Goal: Task Accomplishment & Management: Manage account settings

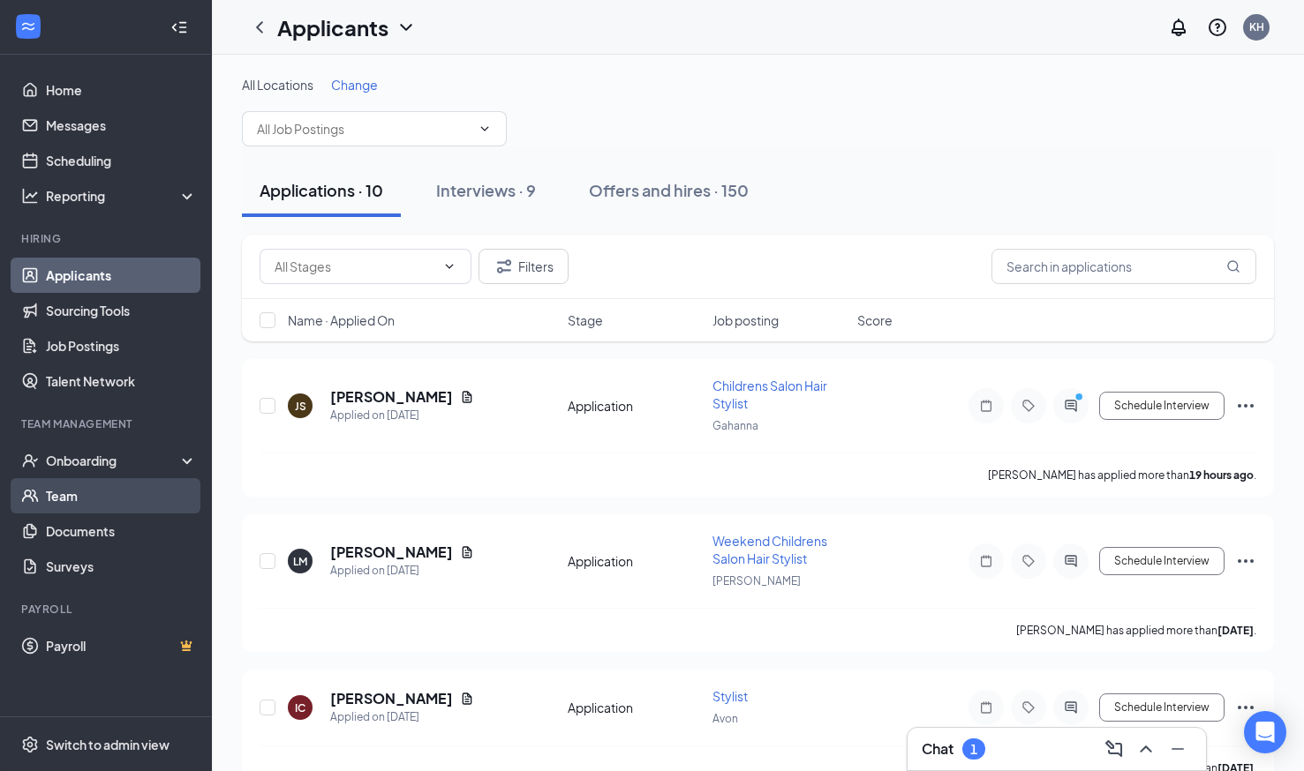
click at [80, 481] on link "Team" at bounding box center [121, 495] width 151 height 35
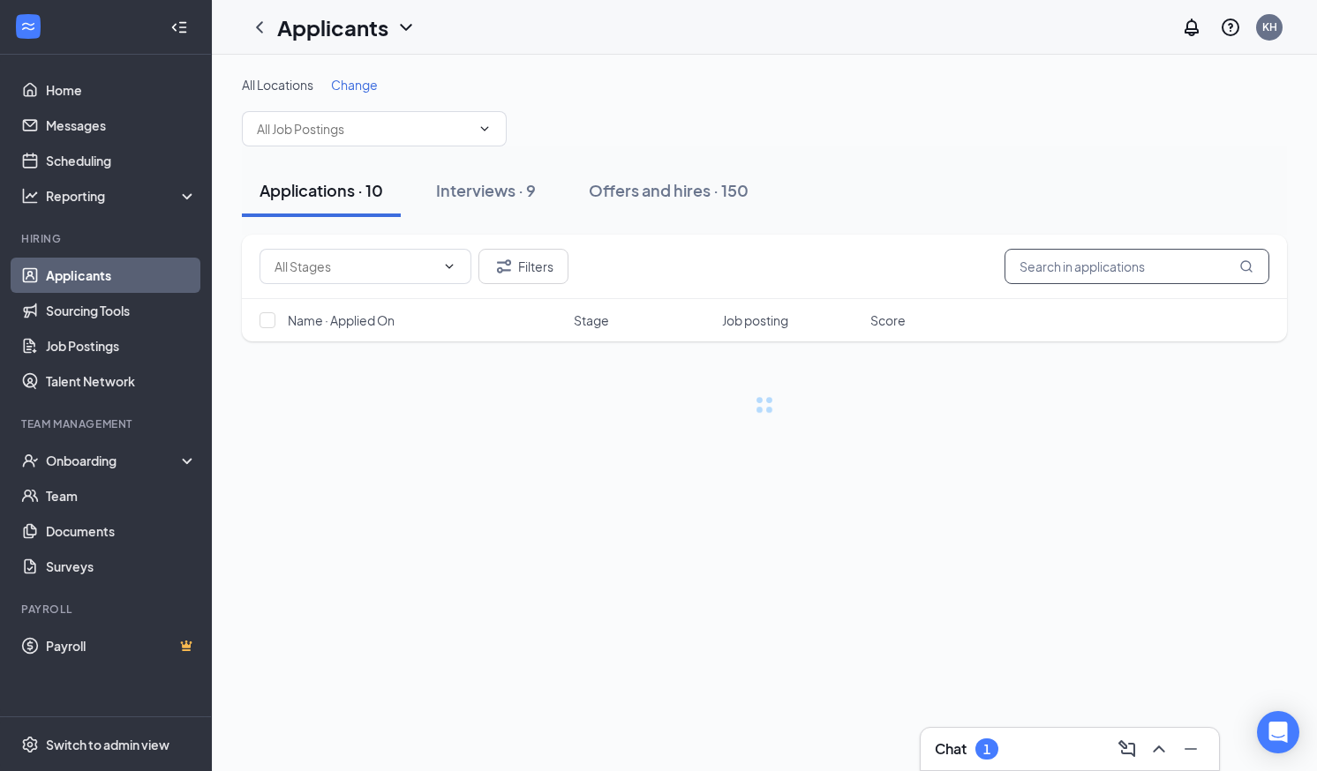
click at [1076, 272] on input "text" at bounding box center [1136, 266] width 265 height 35
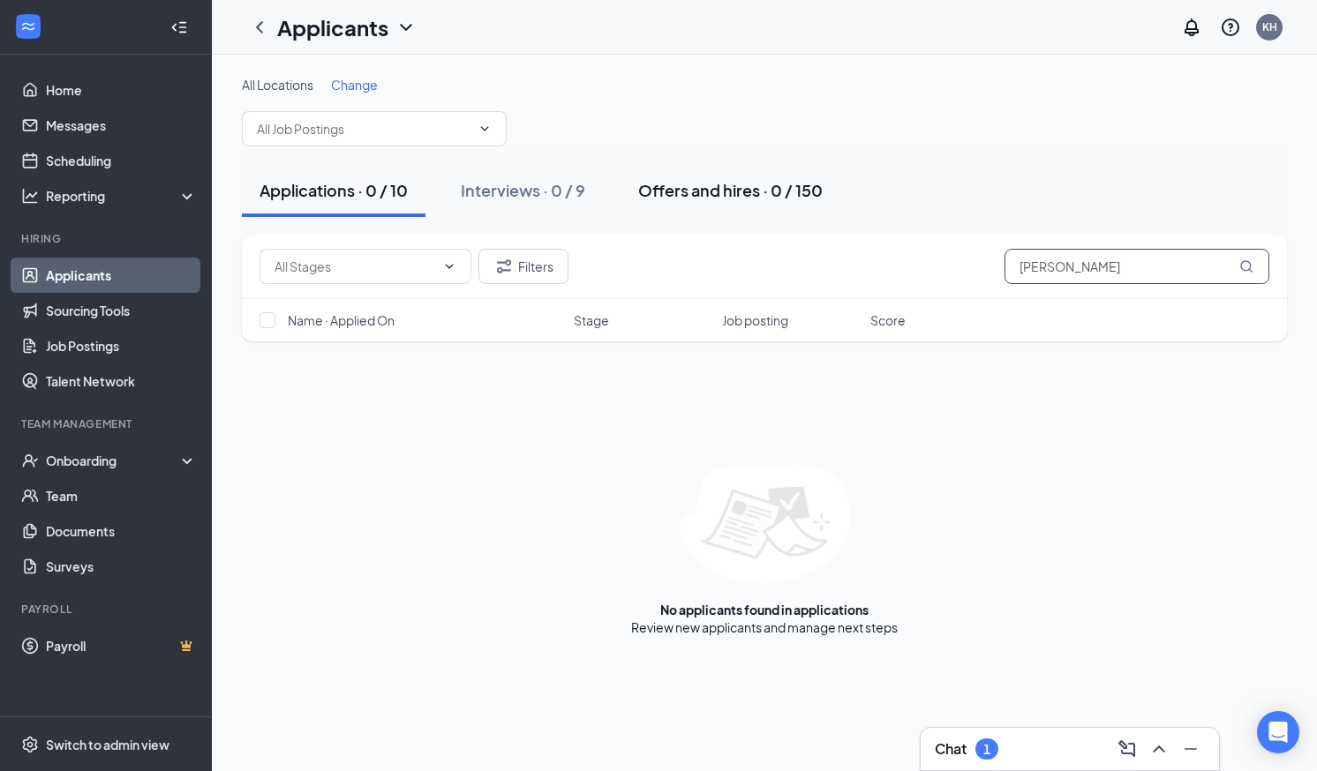
type input "boyland"
click at [759, 200] on div "Offers and hires · 0 / 150" at bounding box center [730, 190] width 184 height 22
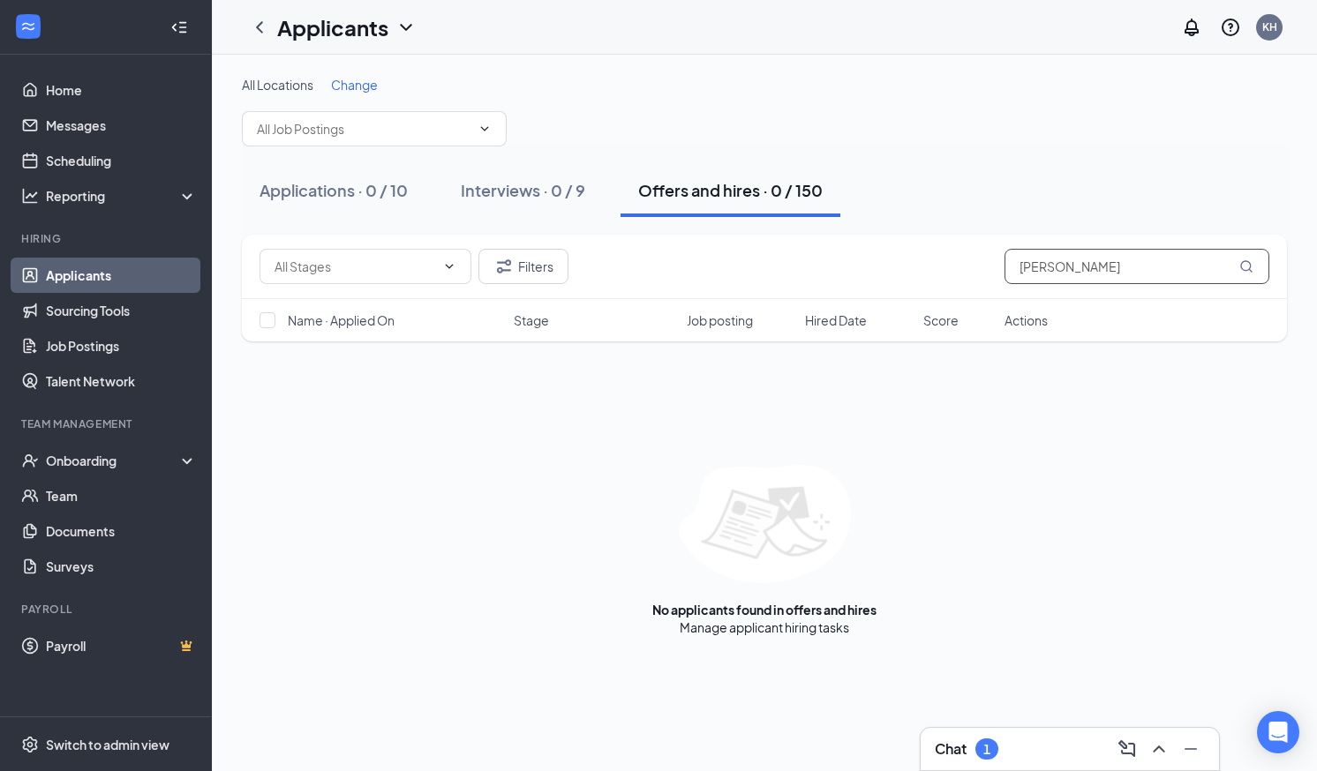
click at [1031, 258] on input "boyland" at bounding box center [1136, 266] width 265 height 35
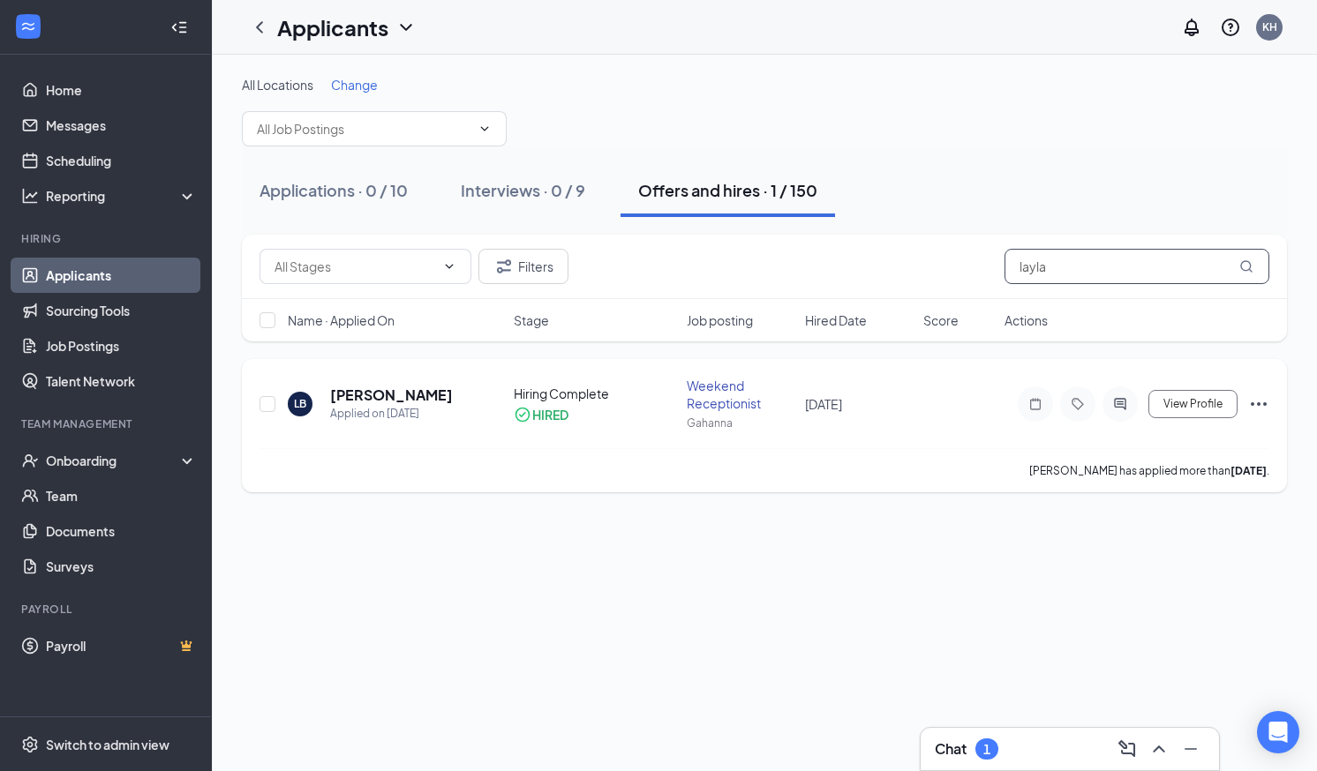
type input "layla"
click at [1252, 410] on icon "Ellipses" at bounding box center [1258, 404] width 21 height 21
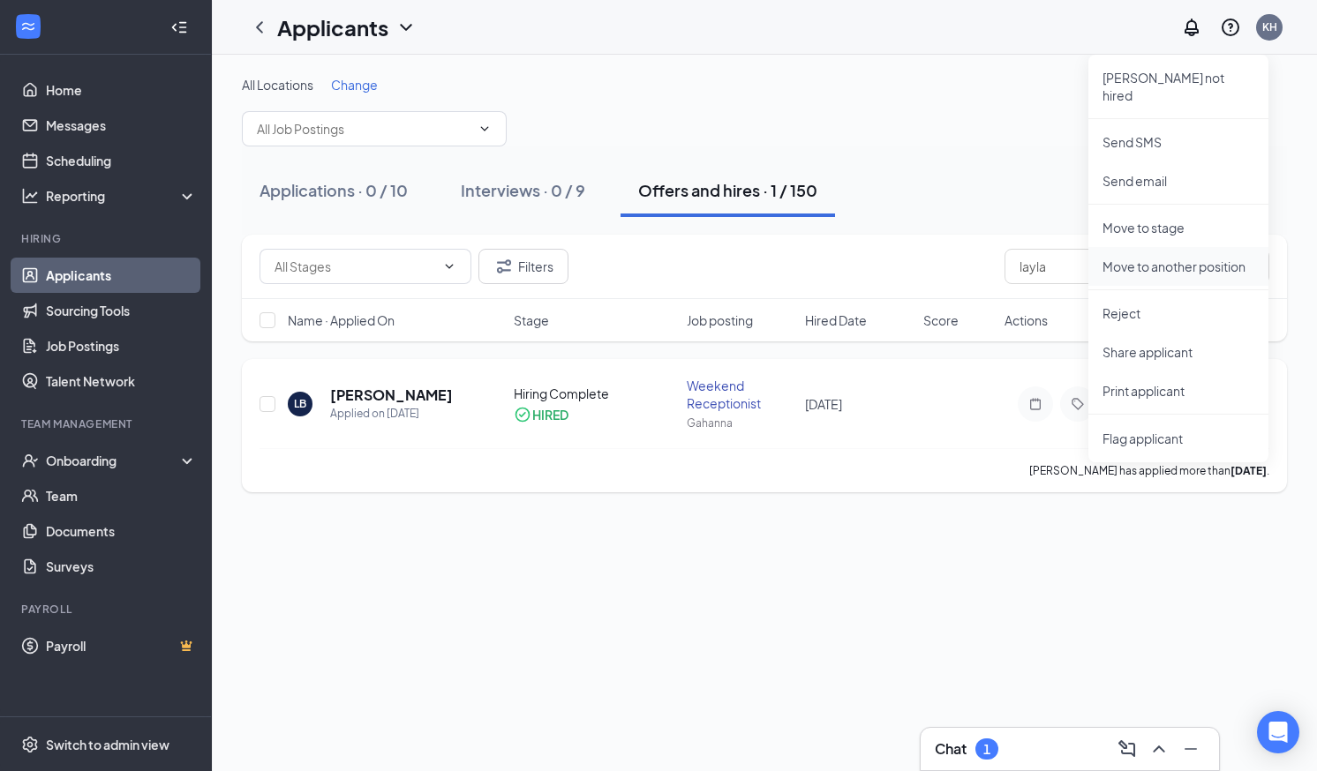
click at [1163, 258] on p "Move to another position" at bounding box center [1178, 267] width 152 height 18
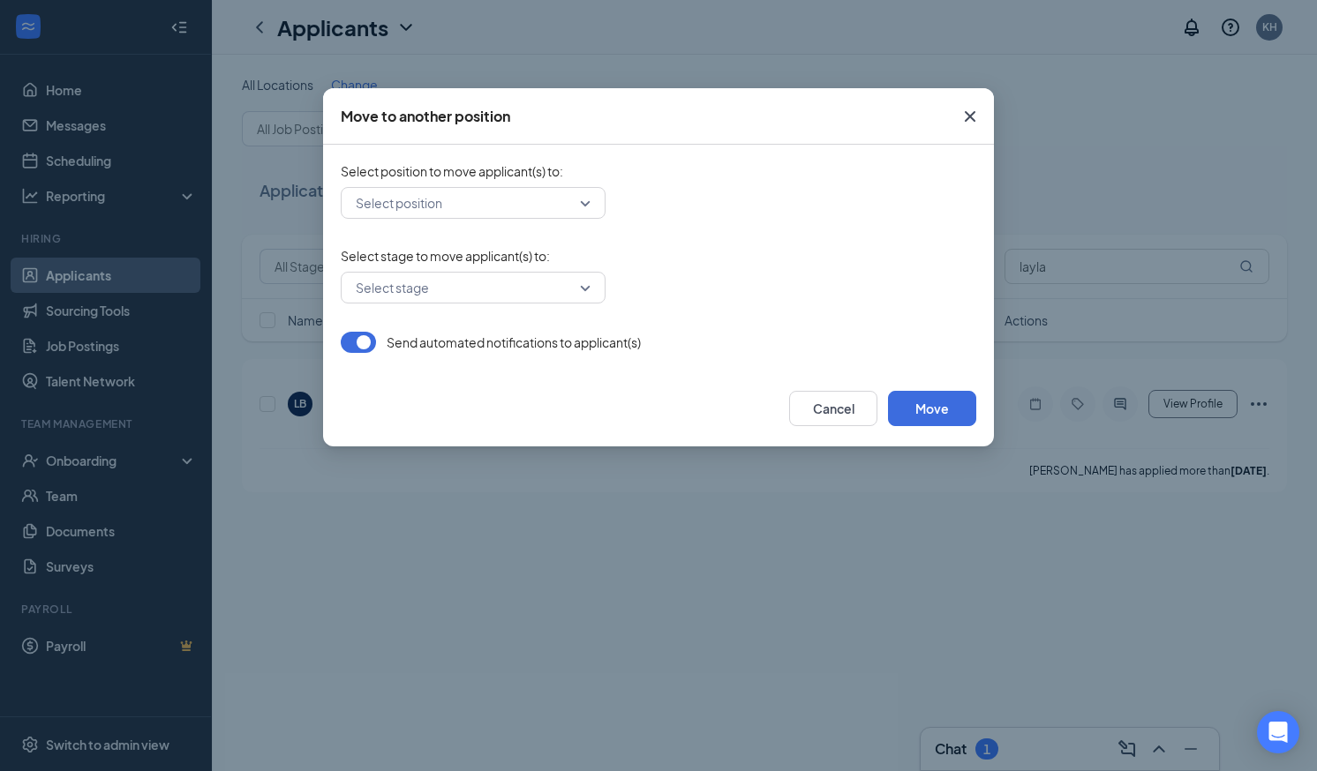
click at [462, 217] on input "search" at bounding box center [466, 203] width 231 height 30
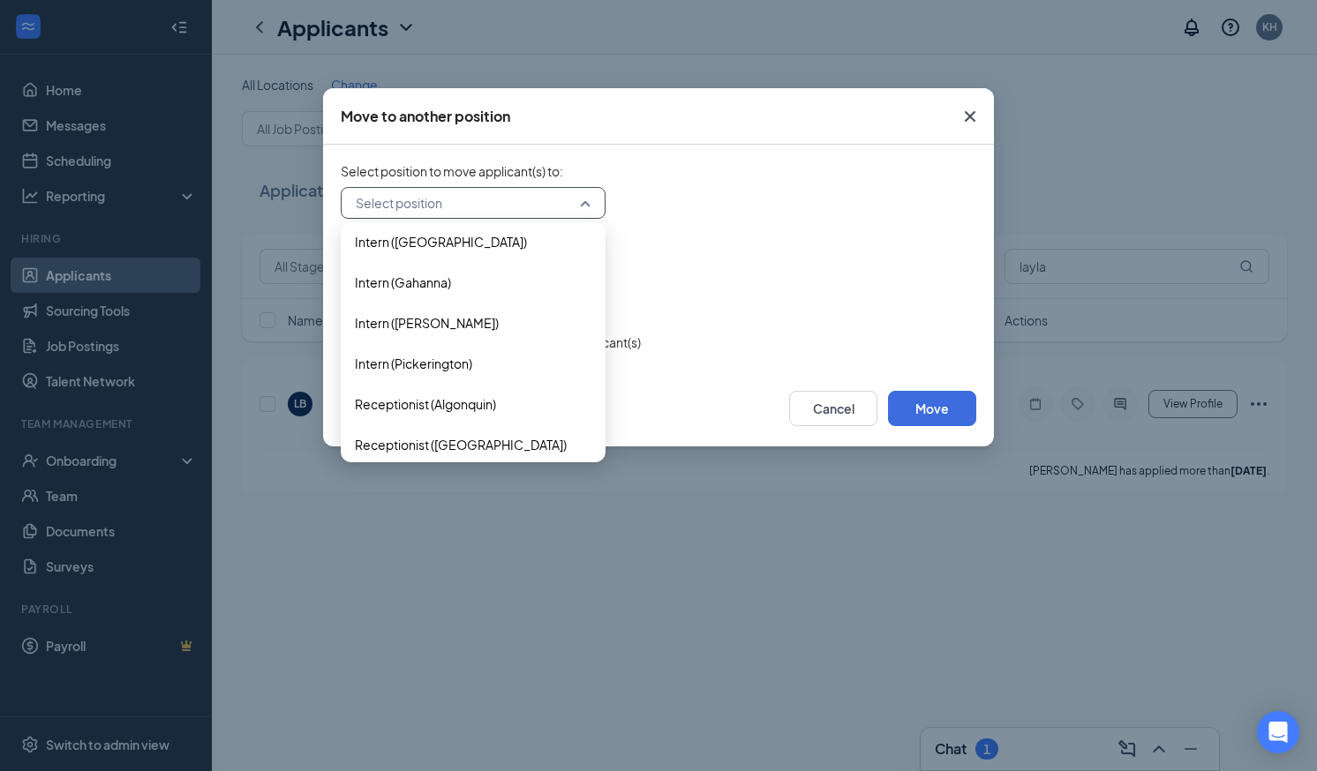
scroll to position [817, 0]
click at [970, 124] on icon "Cross" at bounding box center [969, 116] width 21 height 21
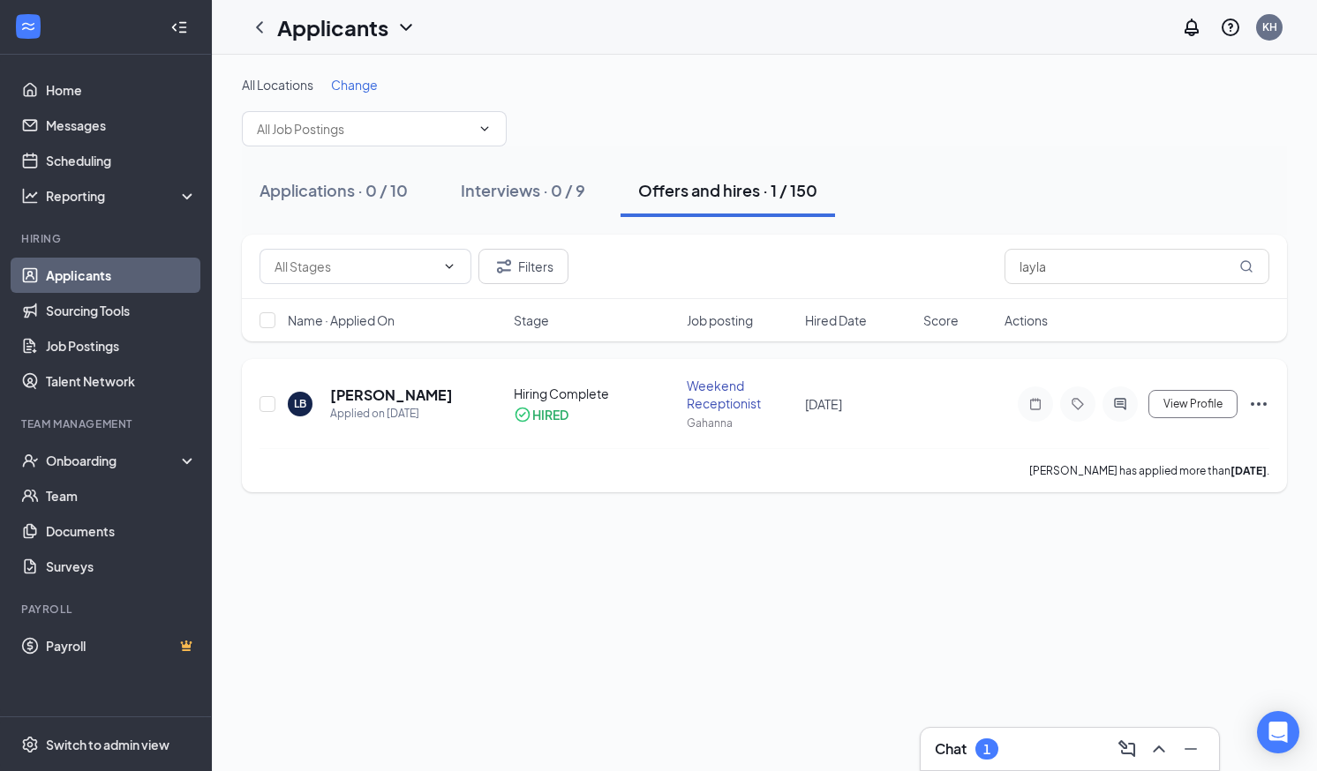
click at [1253, 399] on icon "Ellipses" at bounding box center [1258, 404] width 21 height 21
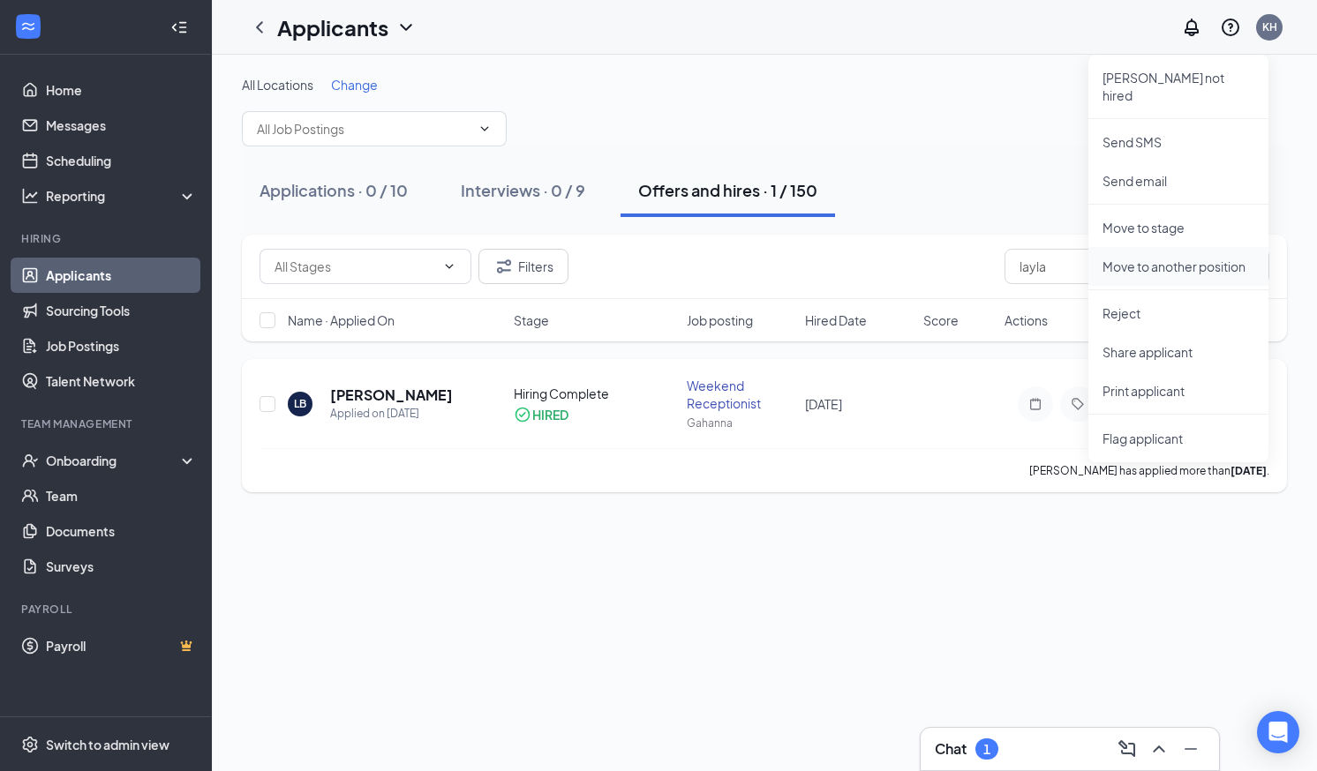
click at [1147, 258] on p "Move to another position" at bounding box center [1178, 267] width 152 height 18
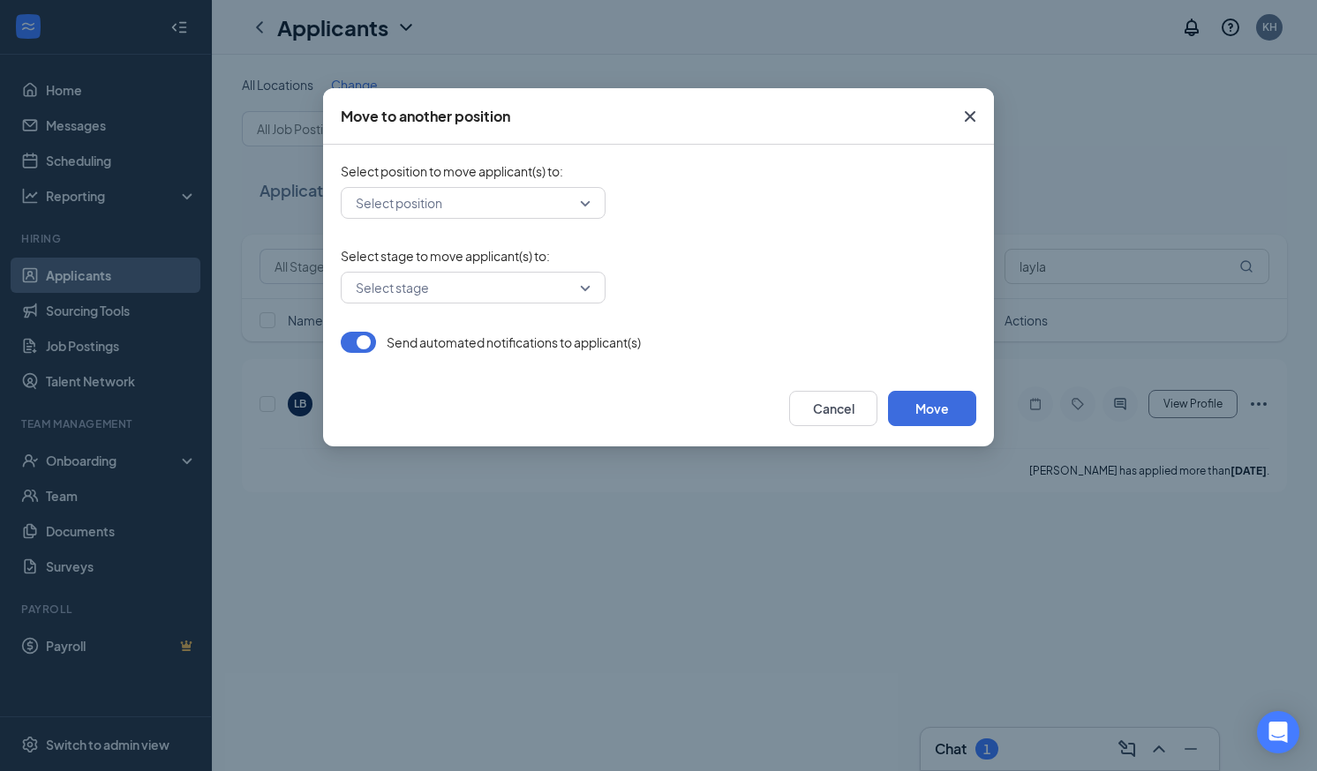
click at [465, 207] on input "search" at bounding box center [466, 203] width 231 height 30
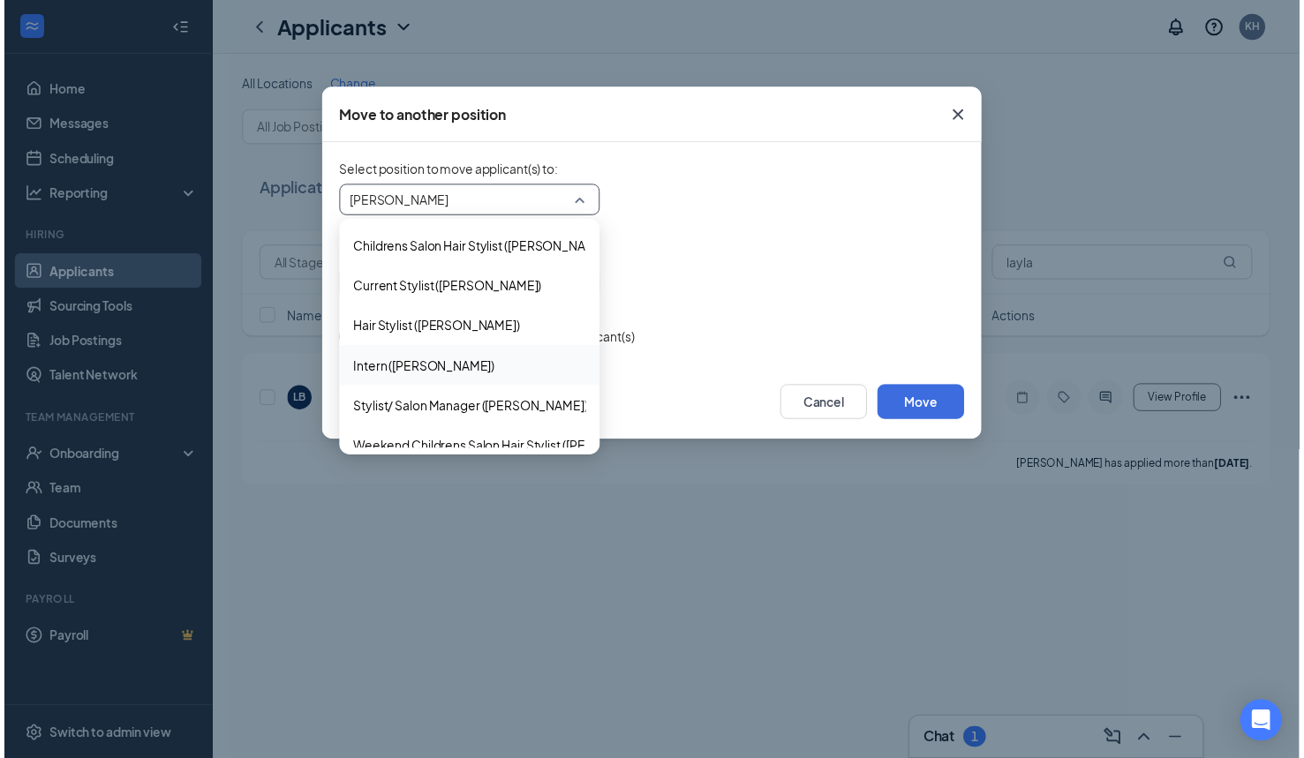
scroll to position [18, 0]
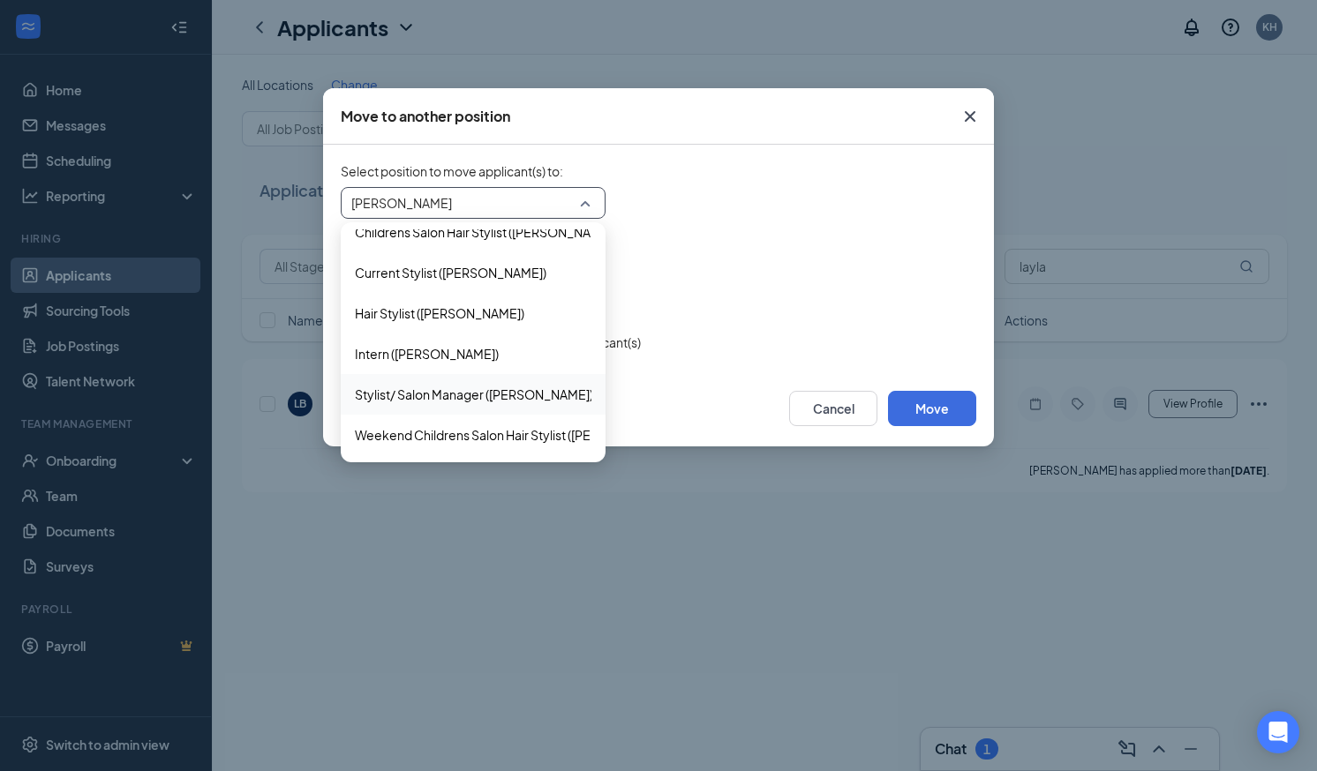
type input "hilliard"
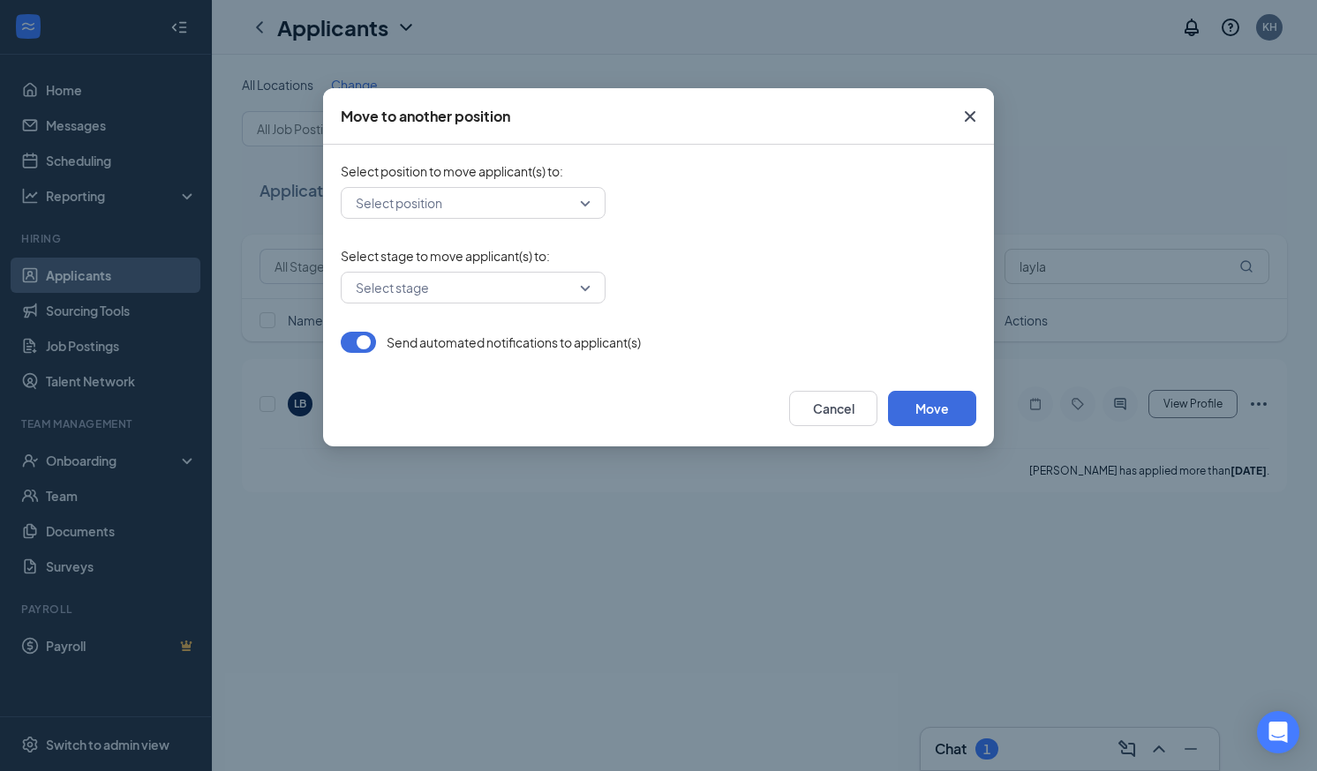
click at [967, 111] on icon "Cross" at bounding box center [969, 116] width 21 height 21
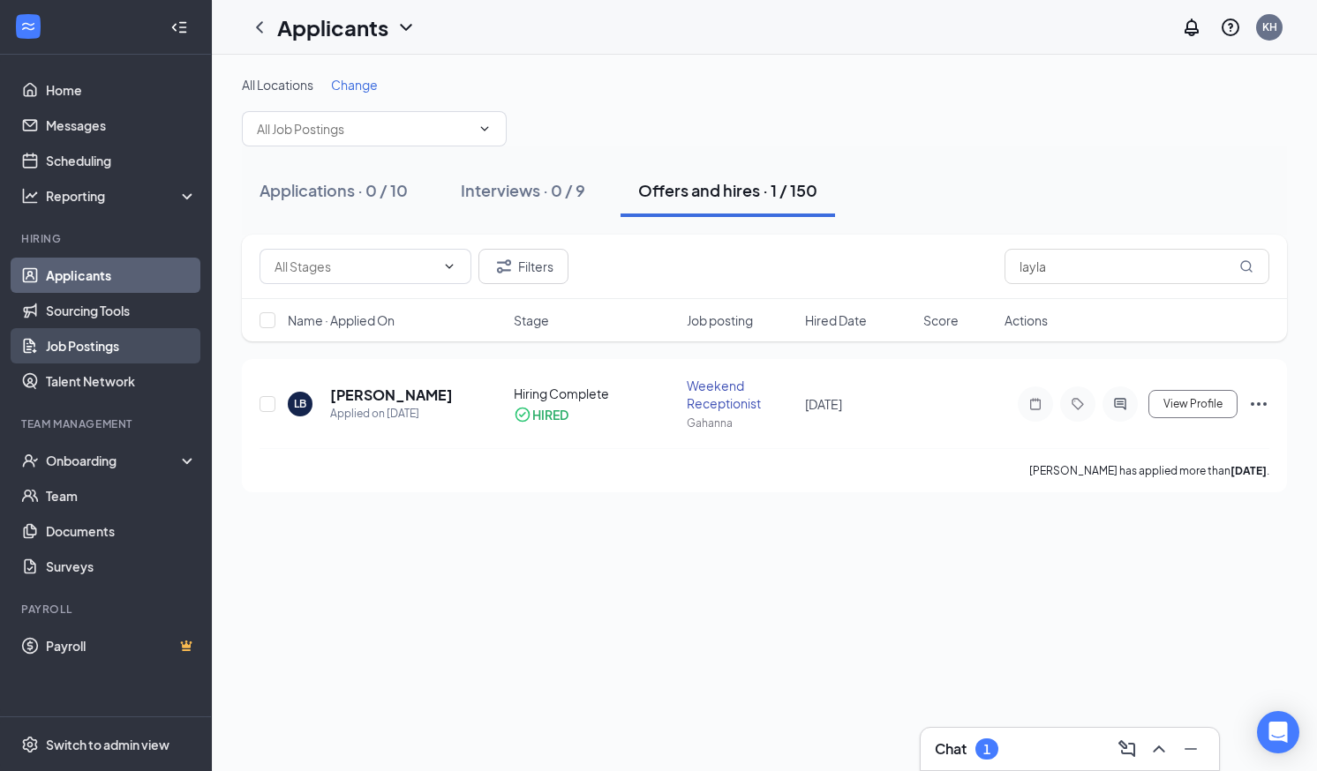
click at [87, 349] on link "Job Postings" at bounding box center [121, 345] width 151 height 35
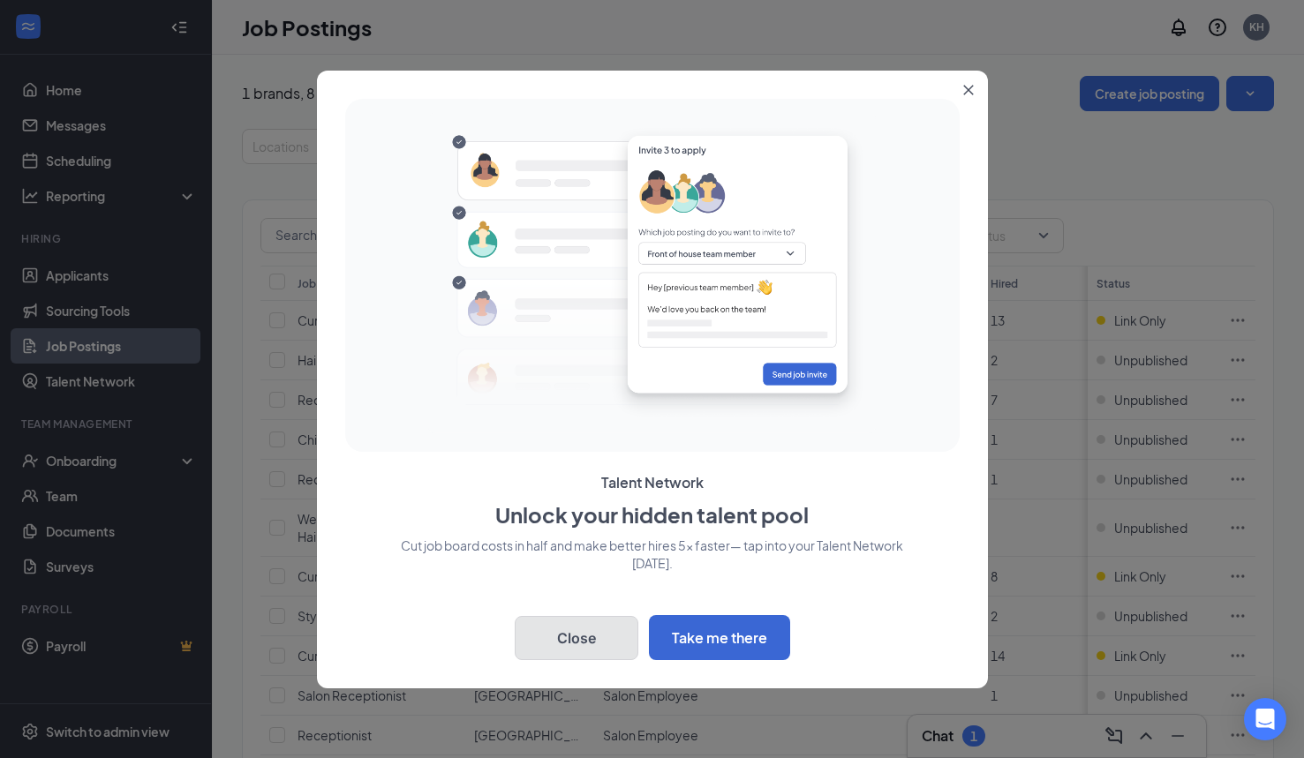
click at [575, 634] on button "Close" at bounding box center [577, 638] width 124 height 44
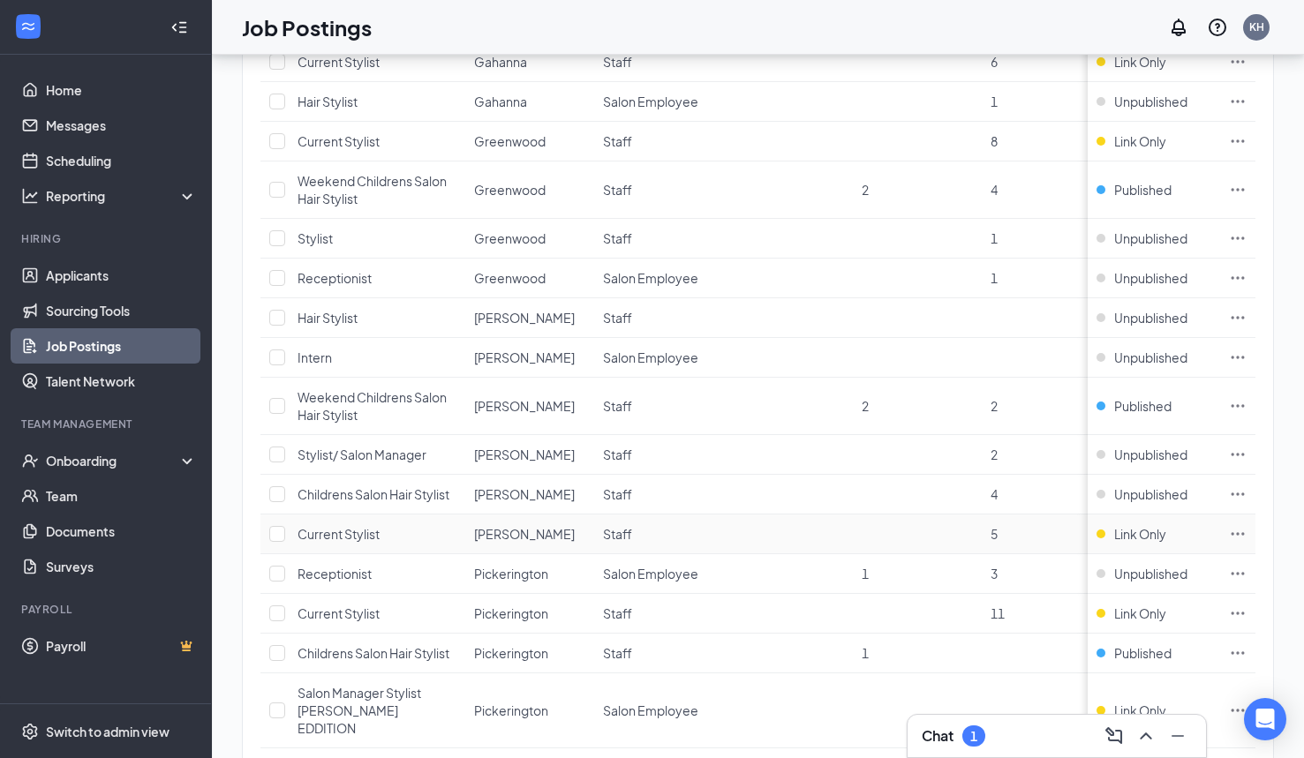
scroll to position [1248, 0]
click at [1245, 573] on icon "Ellipses" at bounding box center [1237, 572] width 13 height 3
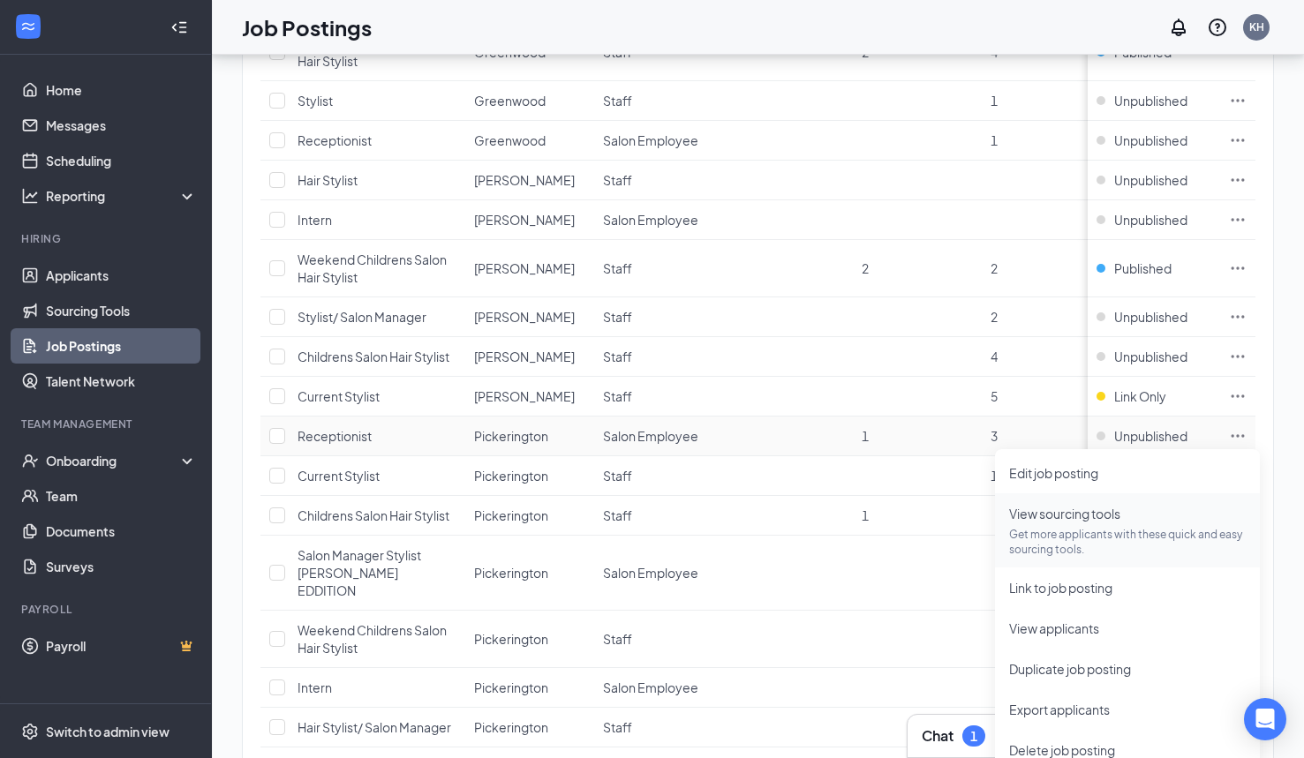
scroll to position [1389, 0]
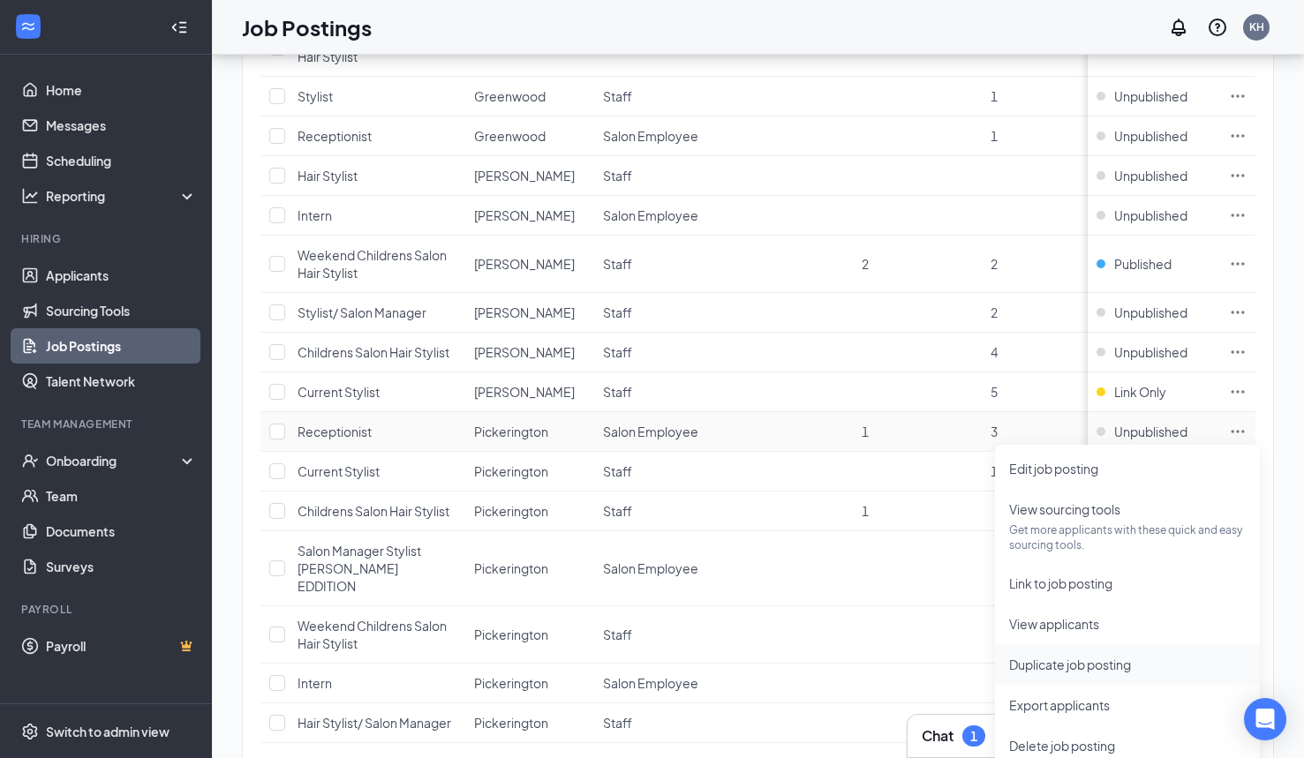
click at [1072, 663] on span "Duplicate job posting" at bounding box center [1070, 665] width 122 height 16
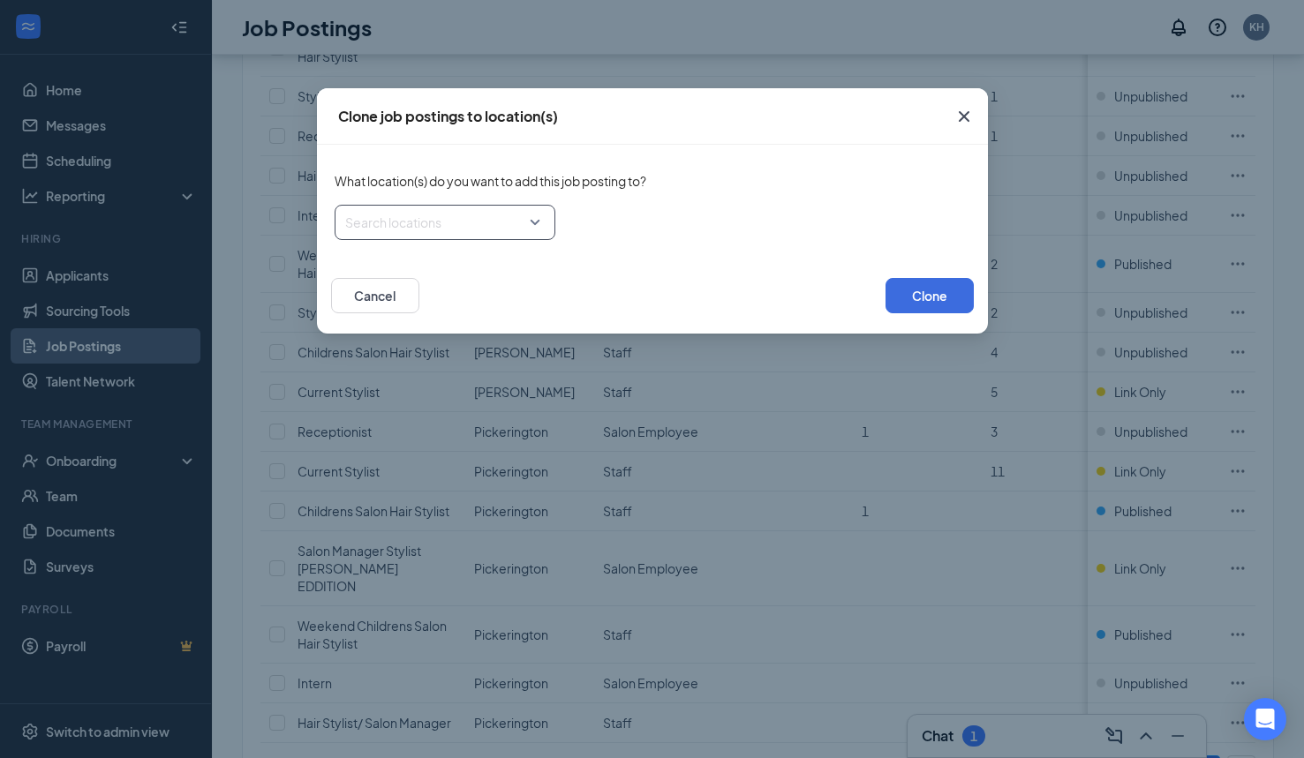
click at [430, 221] on div at bounding box center [439, 222] width 187 height 28
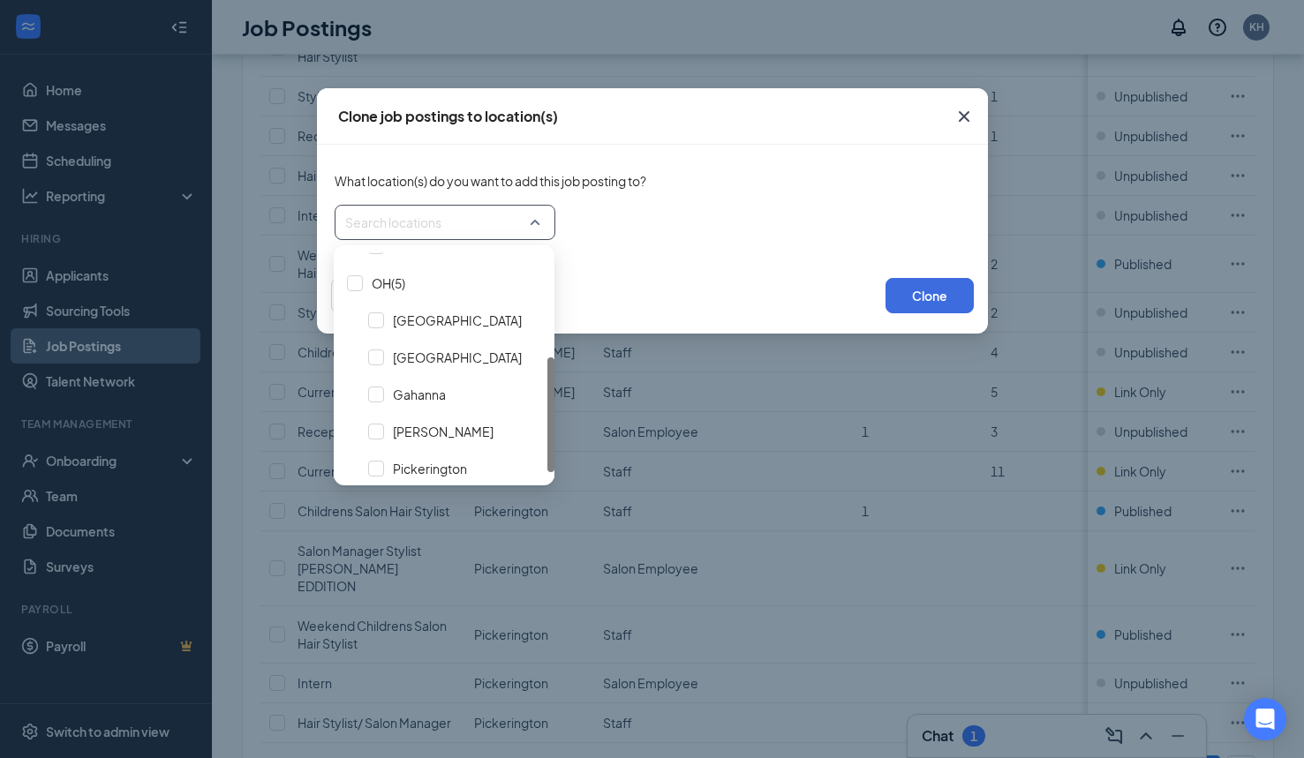
scroll to position [209, 0]
click at [384, 429] on span "[PERSON_NAME]" at bounding box center [454, 431] width 185 height 34
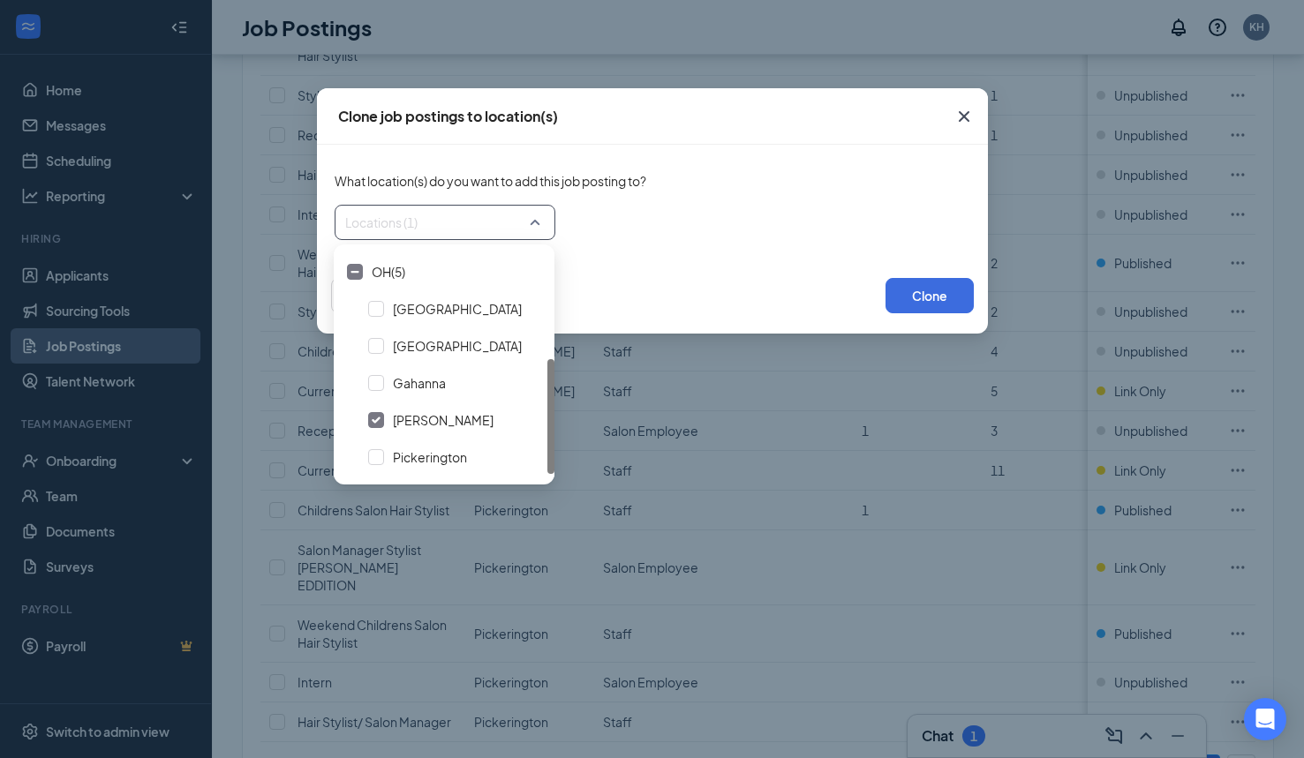
scroll to position [212, 0]
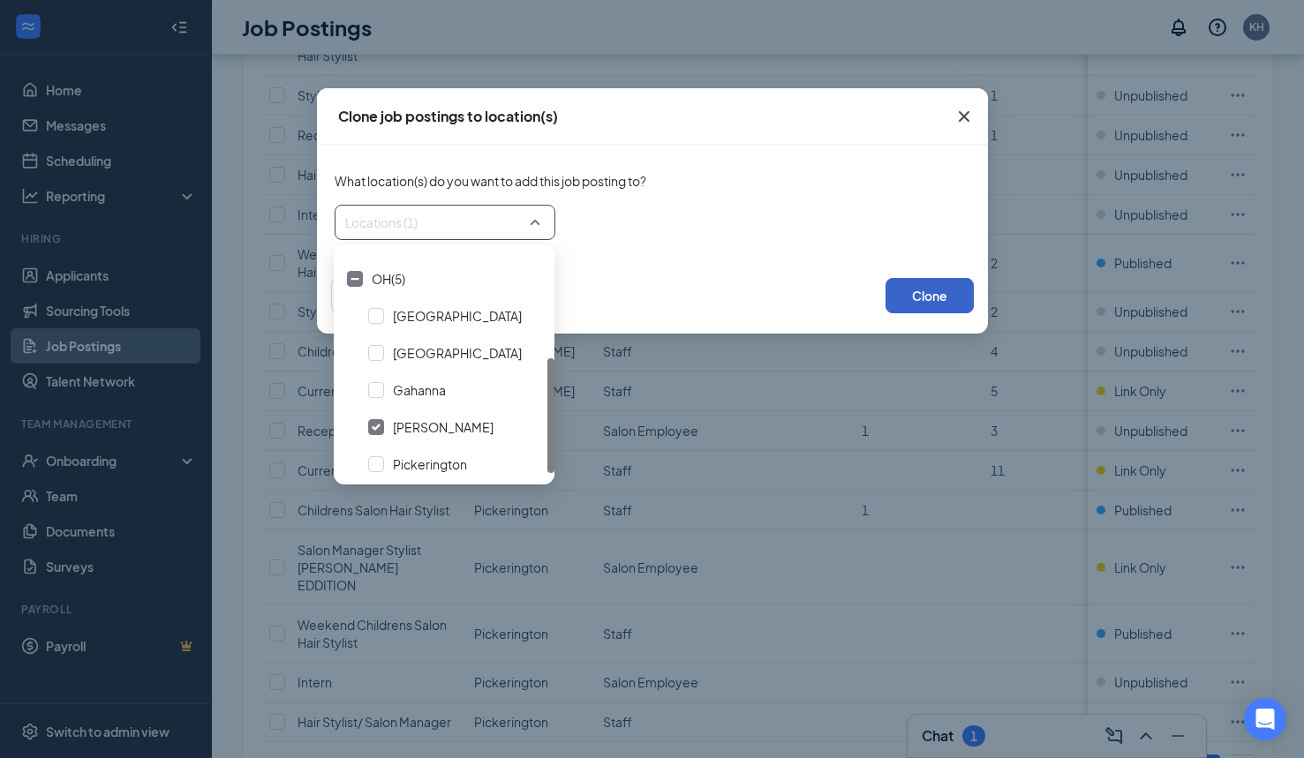
click at [913, 292] on button "Clone" at bounding box center [929, 295] width 88 height 35
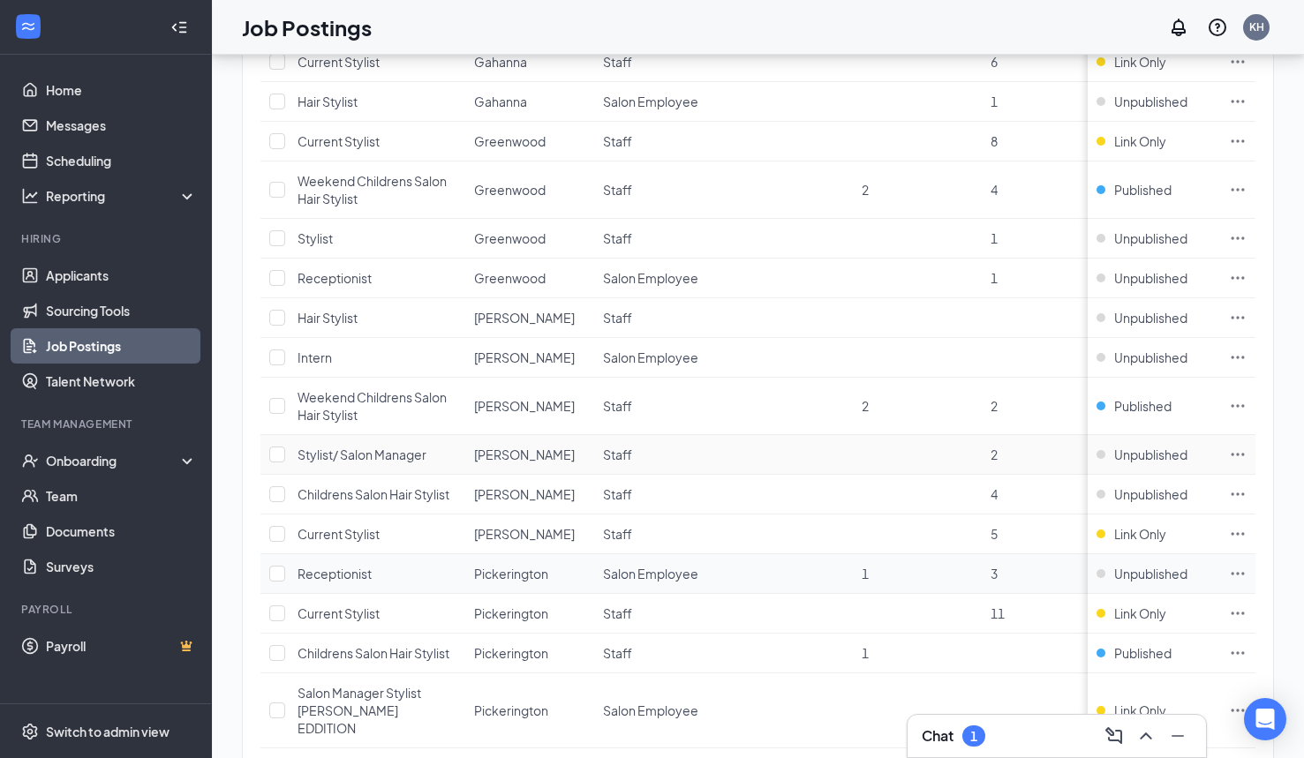
scroll to position [1246, 0]
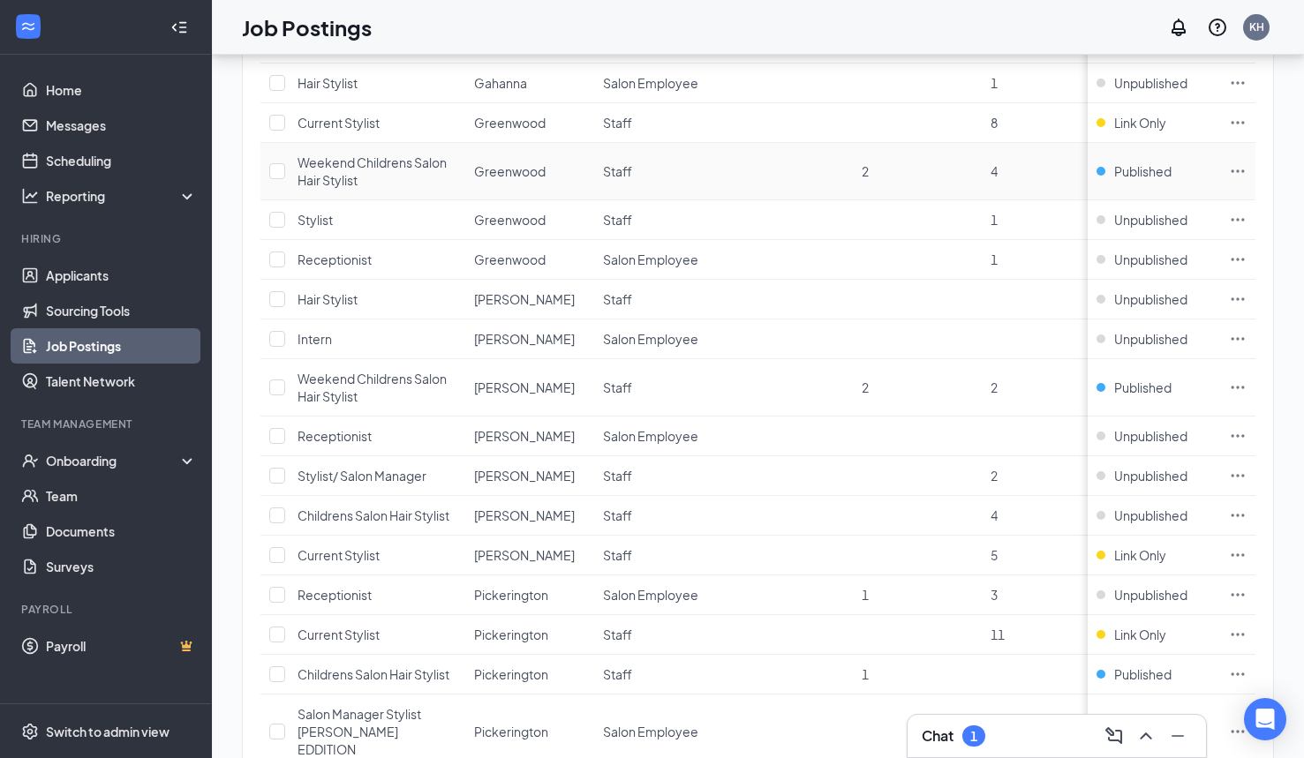
scroll to position [1268, 0]
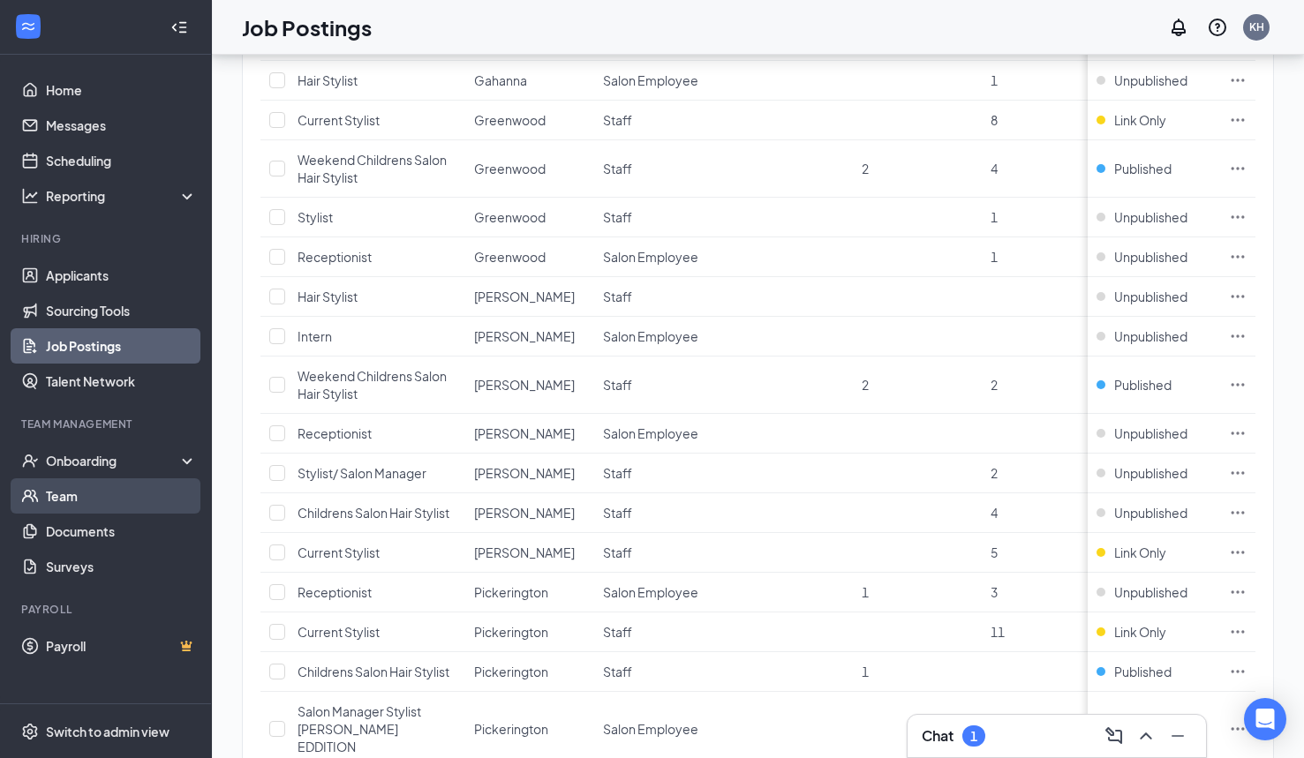
click at [94, 498] on link "Team" at bounding box center [121, 495] width 151 height 35
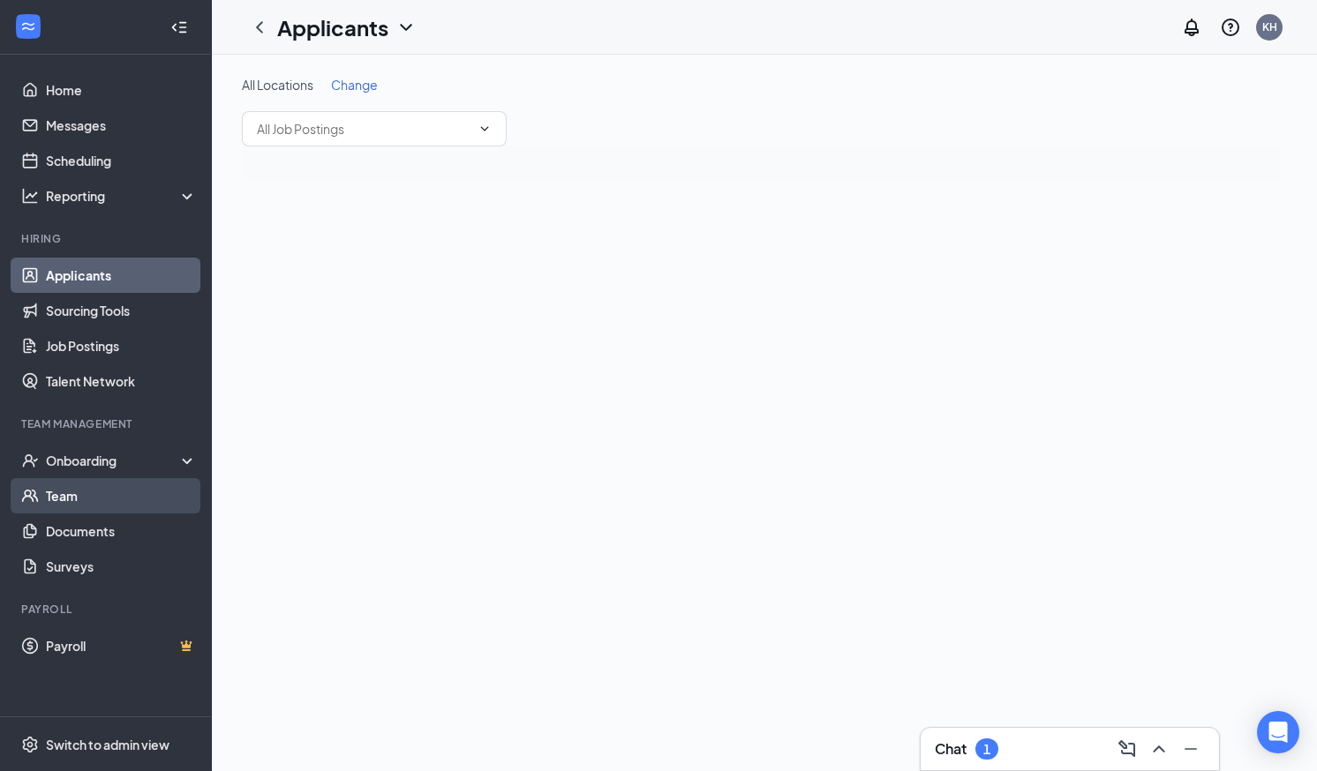
click at [68, 499] on link "Team" at bounding box center [121, 495] width 151 height 35
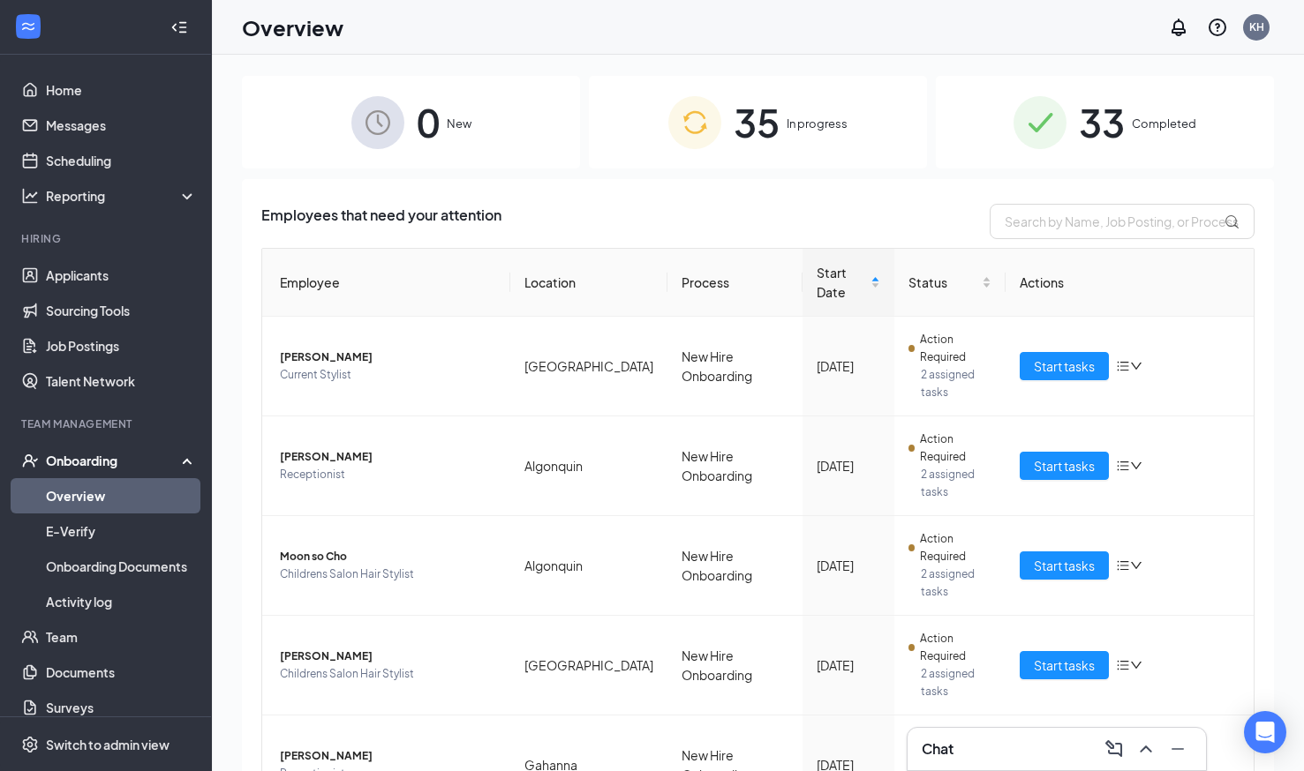
click at [792, 133] on div "35 In progress" at bounding box center [758, 122] width 338 height 93
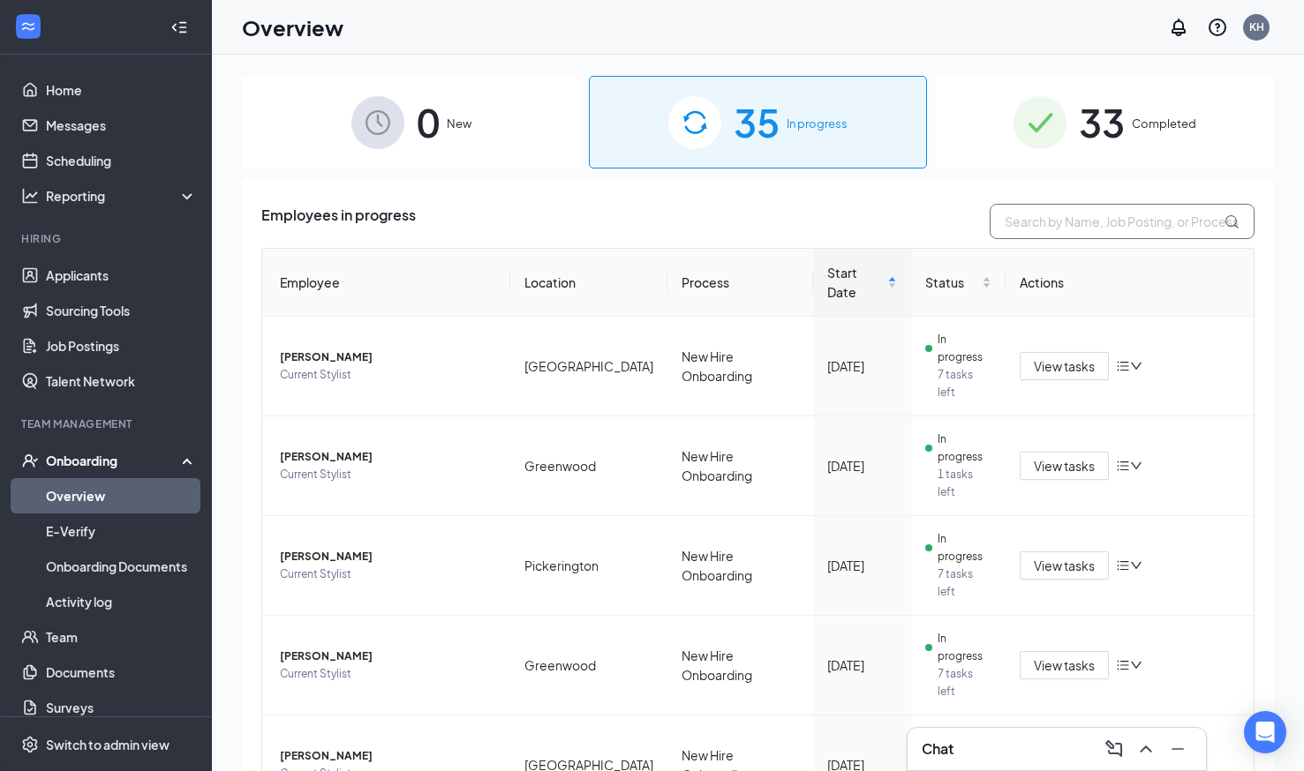
click at [1051, 209] on input "text" at bounding box center [1121, 221] width 265 height 35
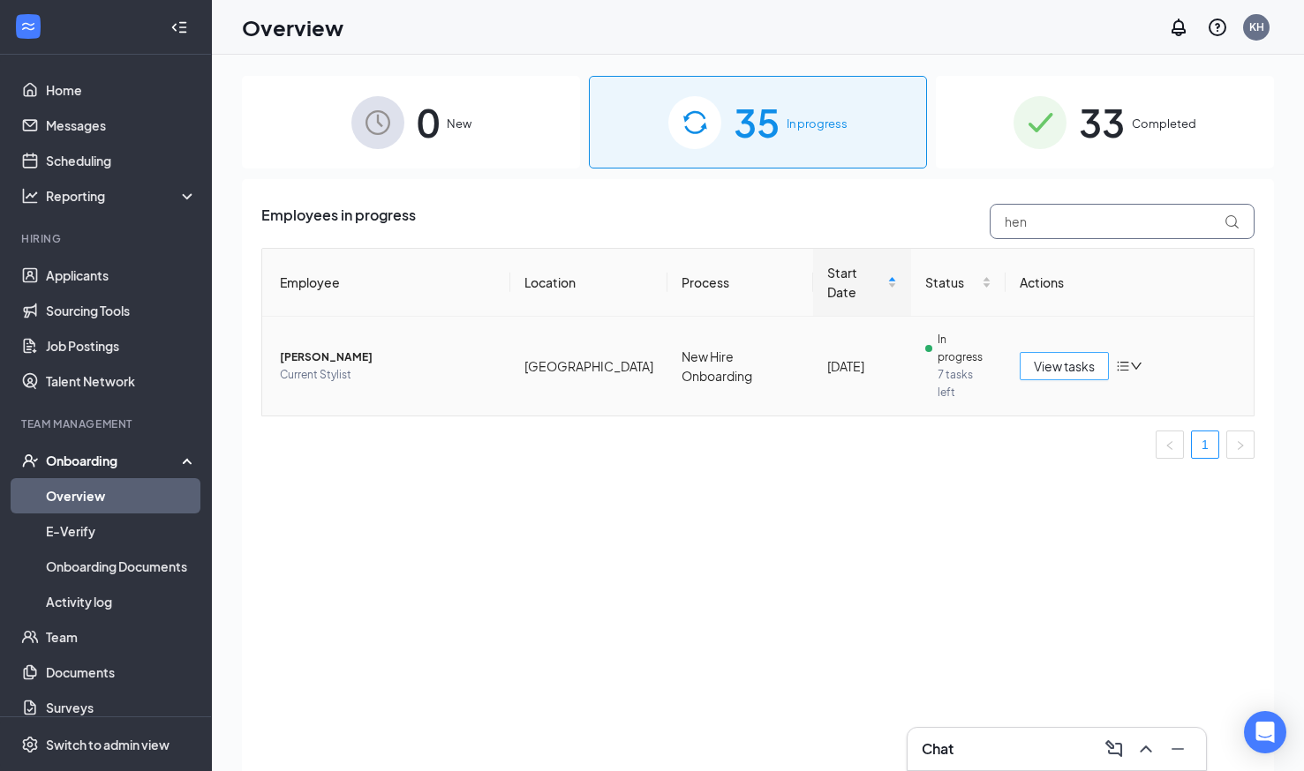
type input "hen"
click at [1091, 357] on span "View tasks" at bounding box center [1064, 366] width 61 height 19
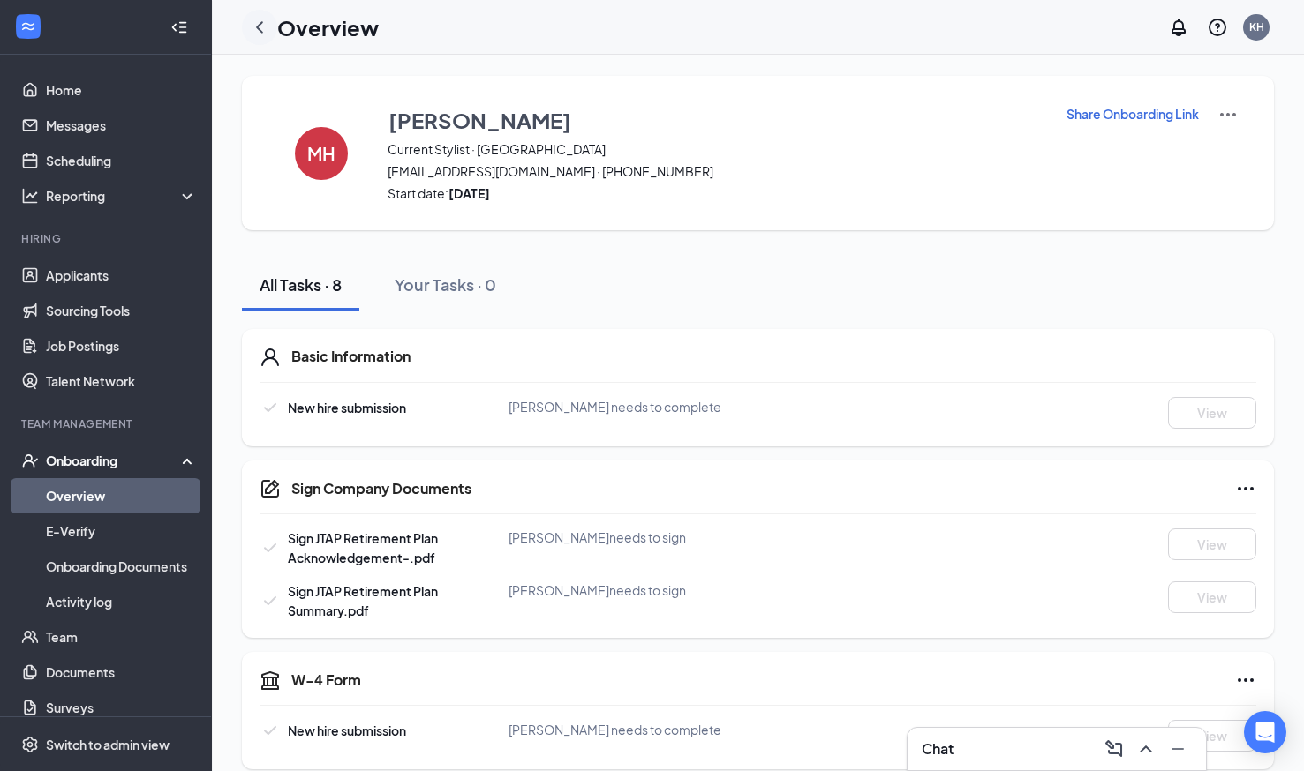
click at [264, 30] on icon "ChevronLeft" at bounding box center [259, 27] width 21 height 21
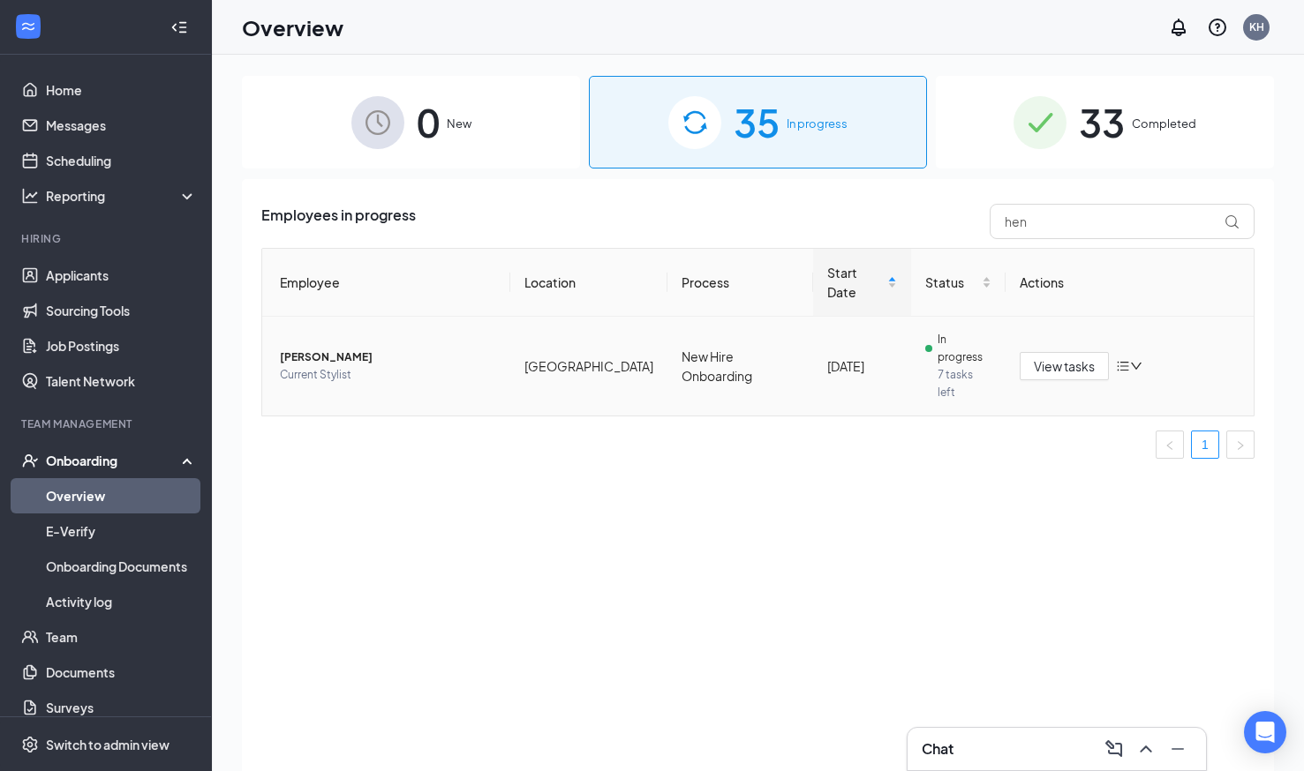
click at [1135, 360] on icon "down" at bounding box center [1136, 366] width 12 height 12
click at [999, 368] on div "Stop process" at bounding box center [1036, 366] width 191 height 18
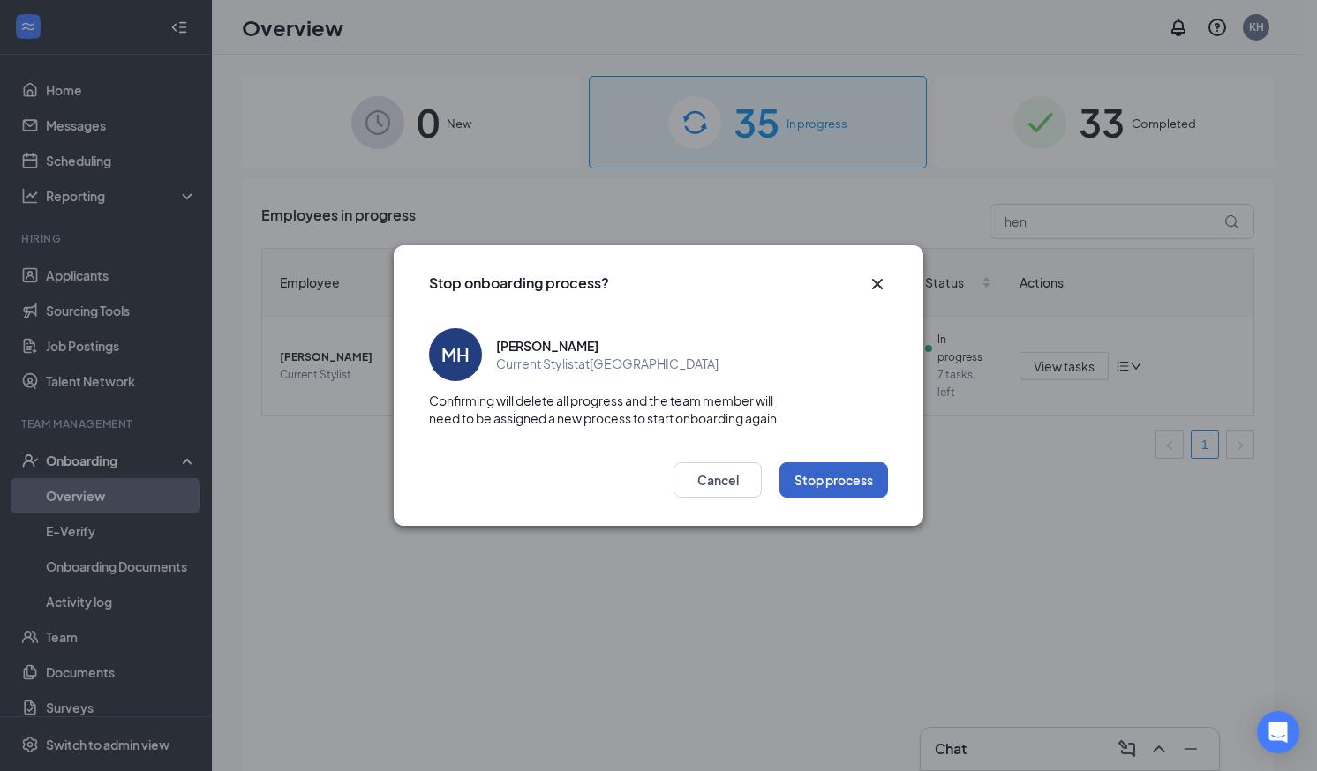
click at [824, 488] on button "Stop process" at bounding box center [833, 480] width 109 height 35
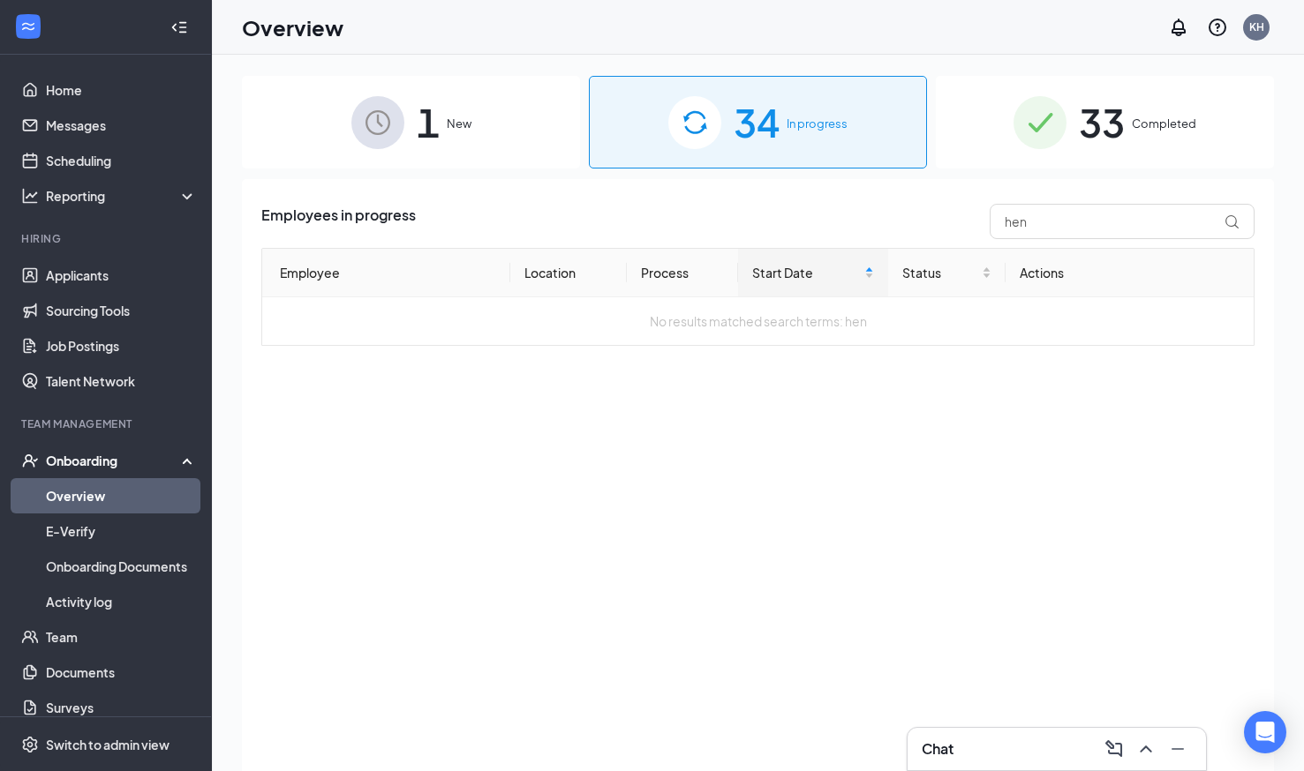
click at [437, 161] on div "1 New" at bounding box center [411, 122] width 338 height 93
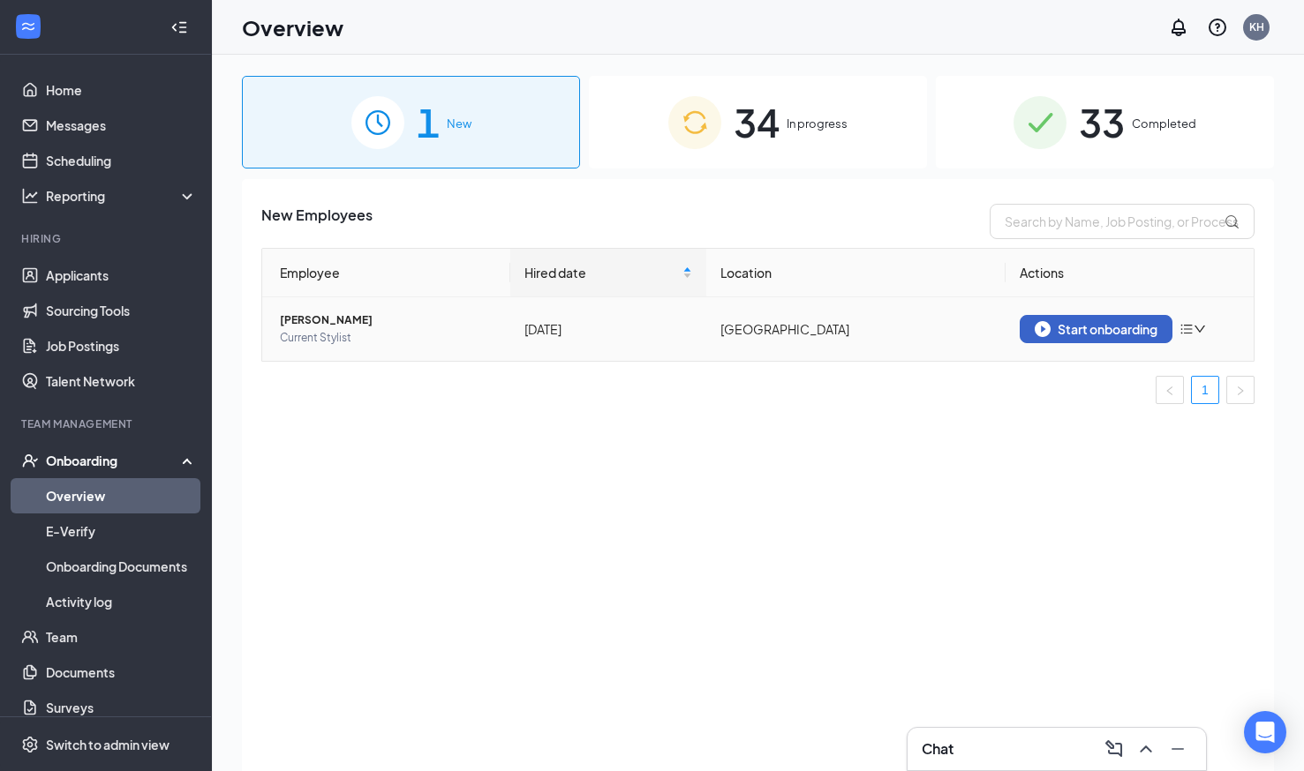
click at [1075, 338] on button "Start onboarding" at bounding box center [1095, 329] width 153 height 28
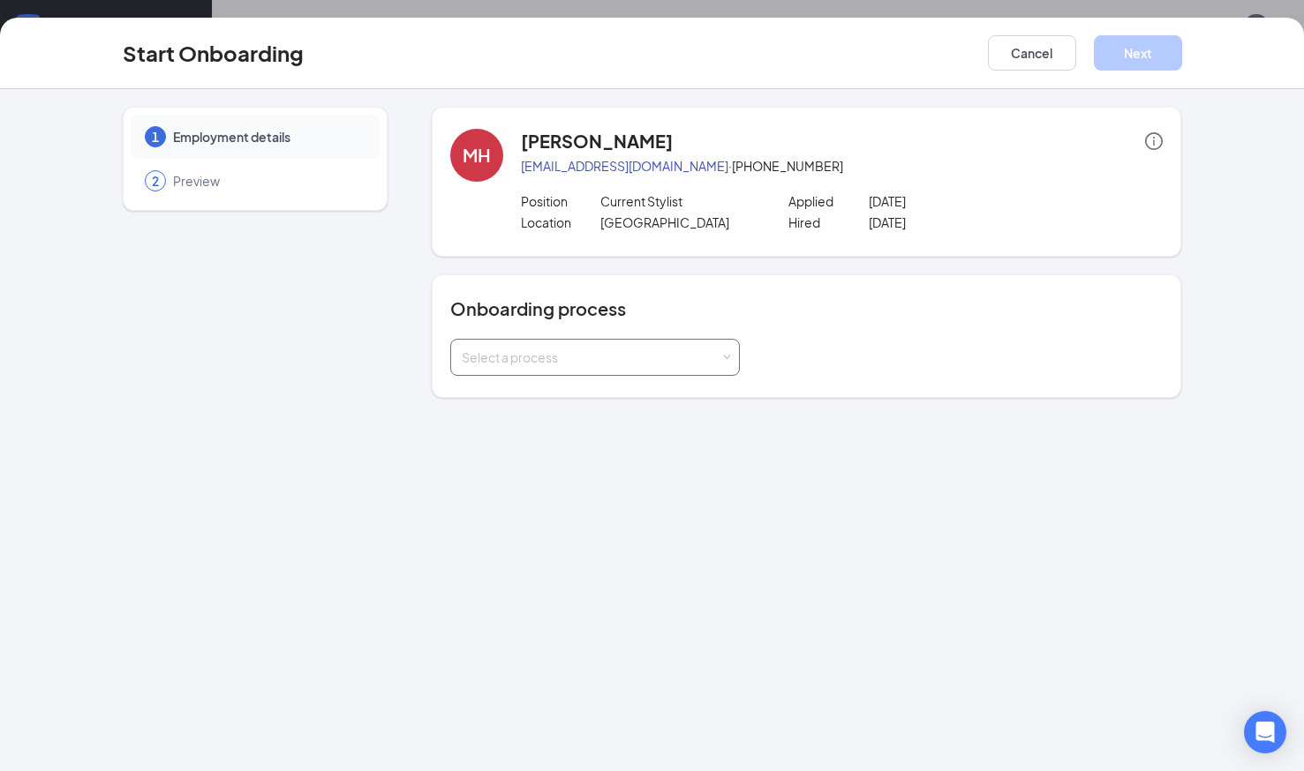
click at [553, 361] on div "Select a process" at bounding box center [591, 358] width 259 height 18
click at [502, 406] on li "New Hire Onboarding" at bounding box center [594, 396] width 290 height 32
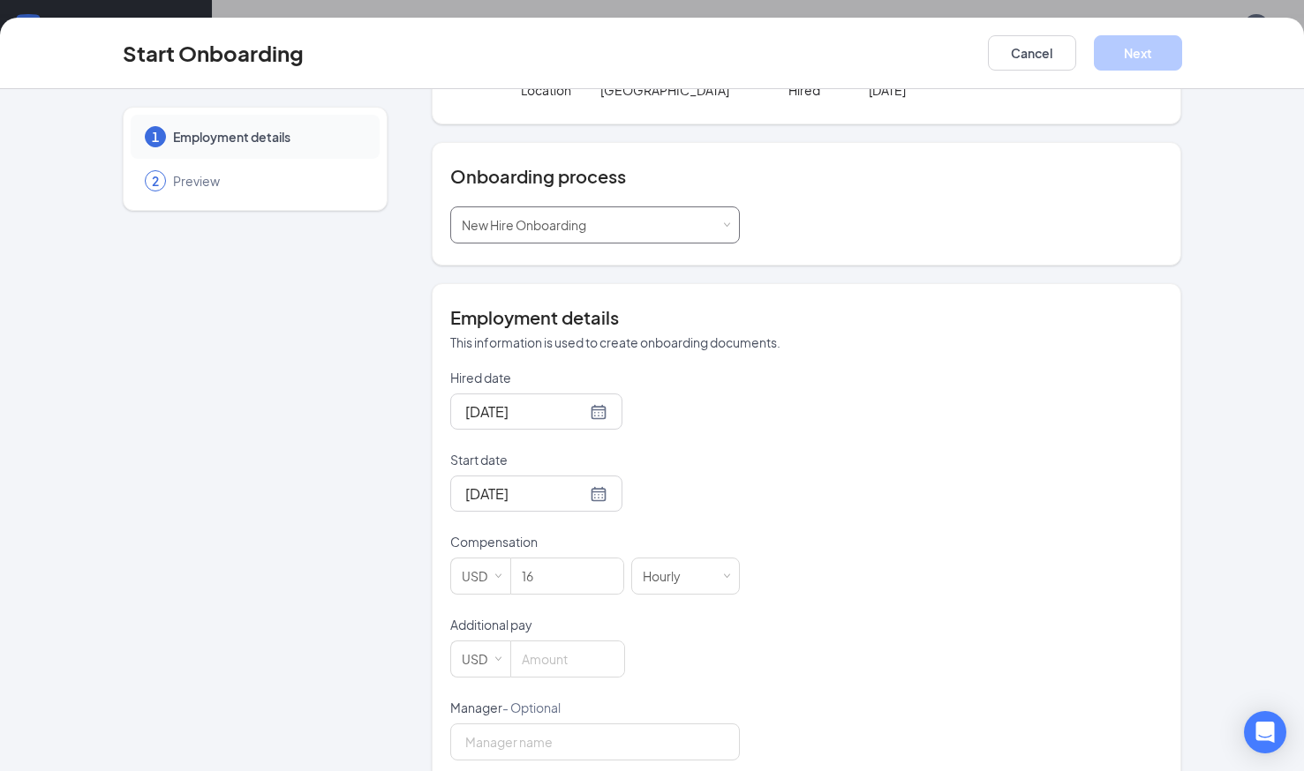
scroll to position [162, 0]
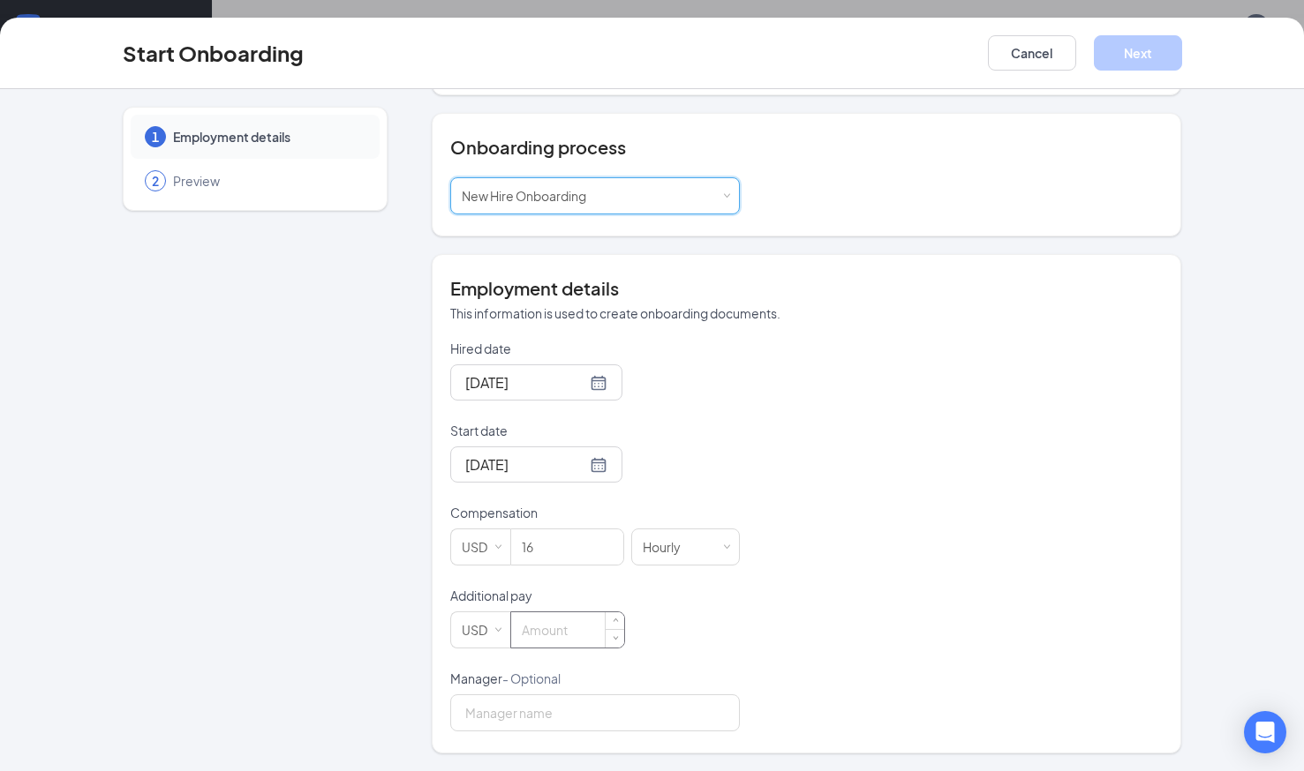
click at [558, 626] on input at bounding box center [567, 630] width 113 height 35
type input "0"
click at [1156, 55] on button "Next" at bounding box center [1138, 52] width 88 height 35
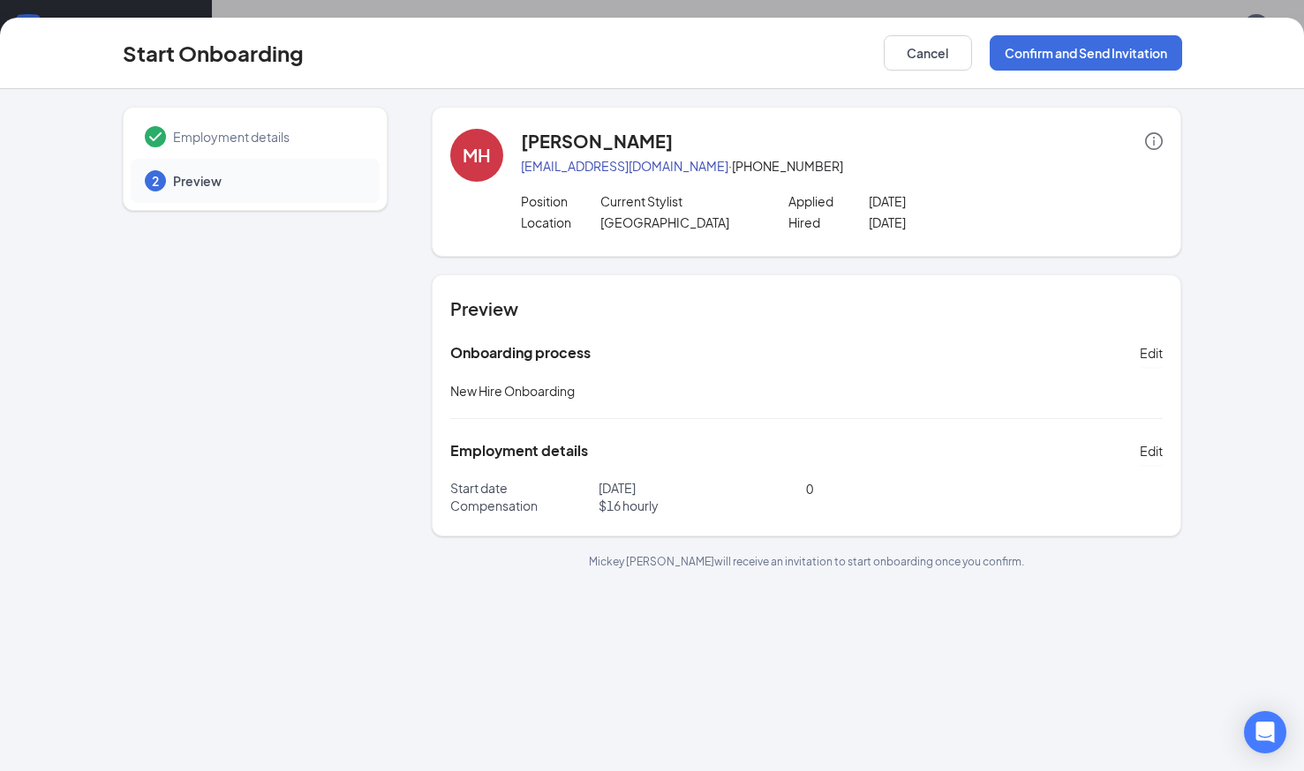
scroll to position [0, 0]
click at [1114, 48] on button "Confirm and Send Invitation" at bounding box center [1085, 52] width 192 height 35
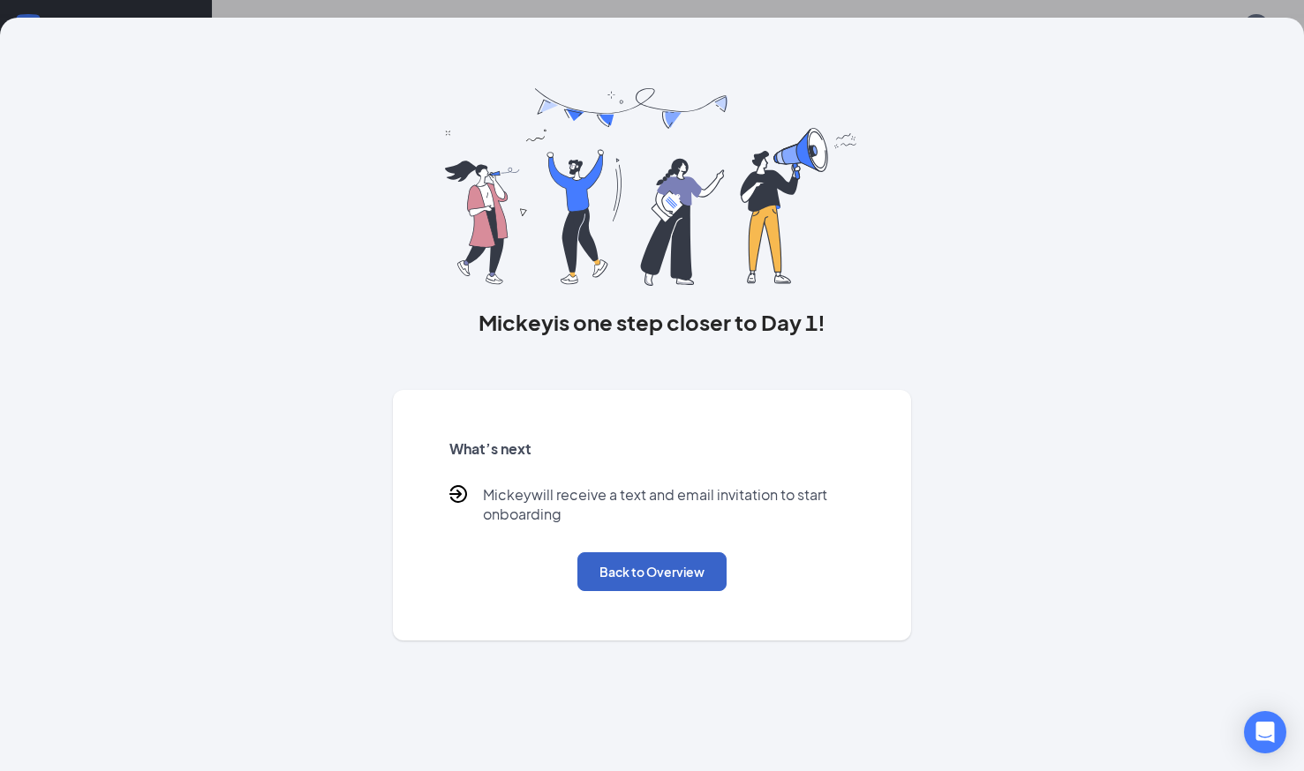
click at [666, 579] on button "Back to Overview" at bounding box center [651, 572] width 149 height 39
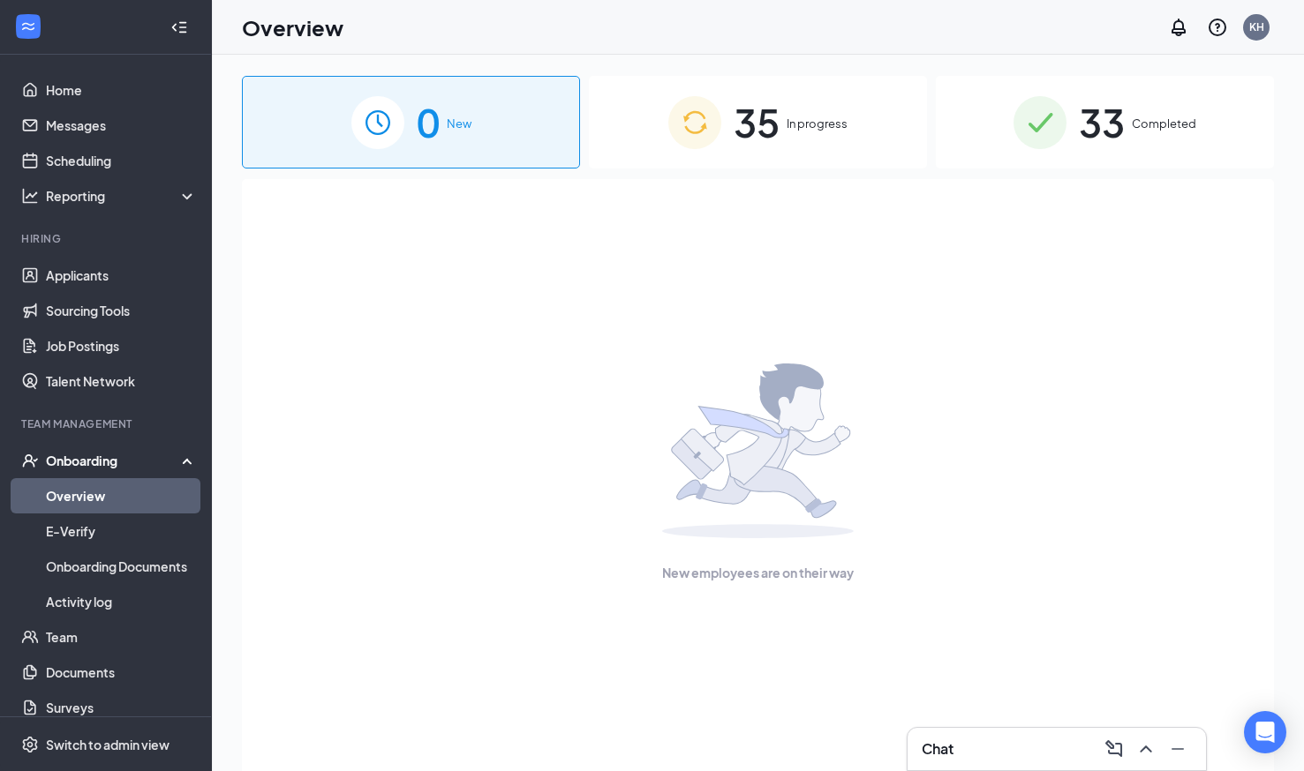
click at [726, 152] on div "35 In progress" at bounding box center [758, 122] width 338 height 93
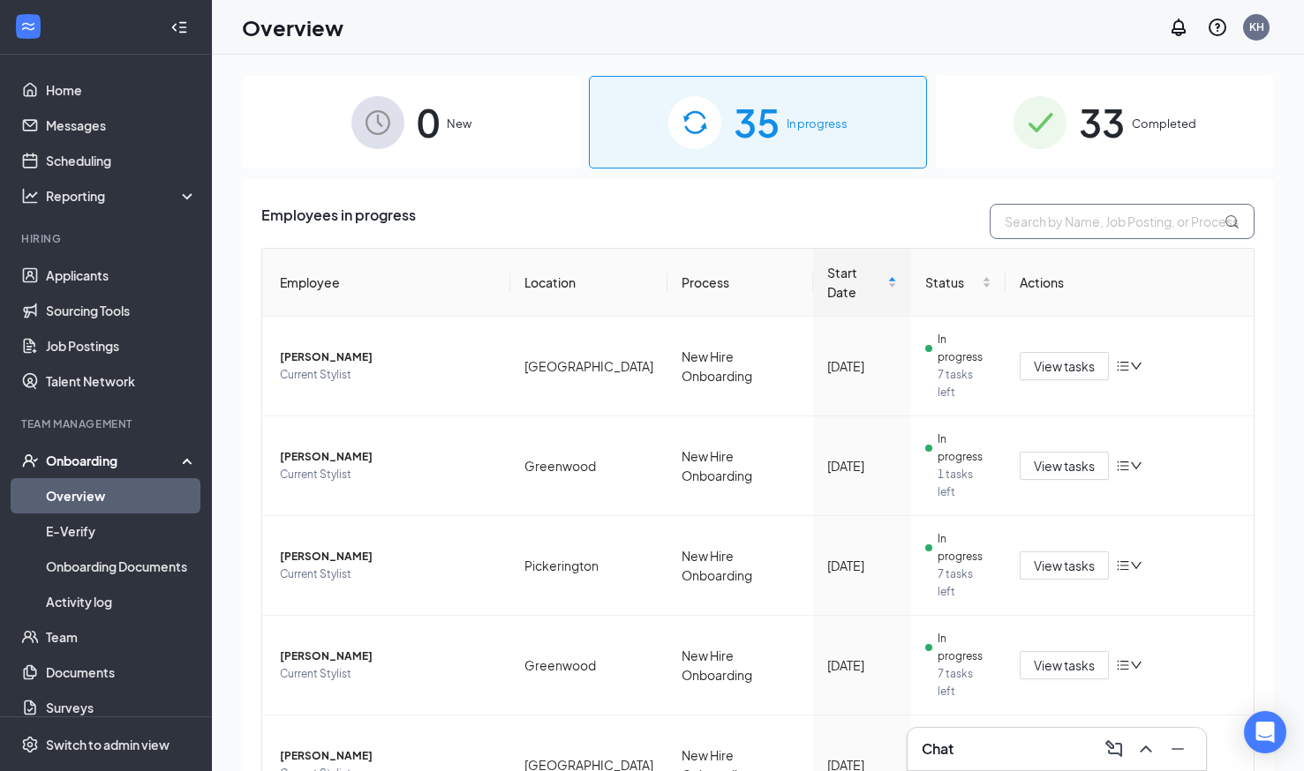
click at [1076, 228] on input "text" at bounding box center [1121, 221] width 265 height 35
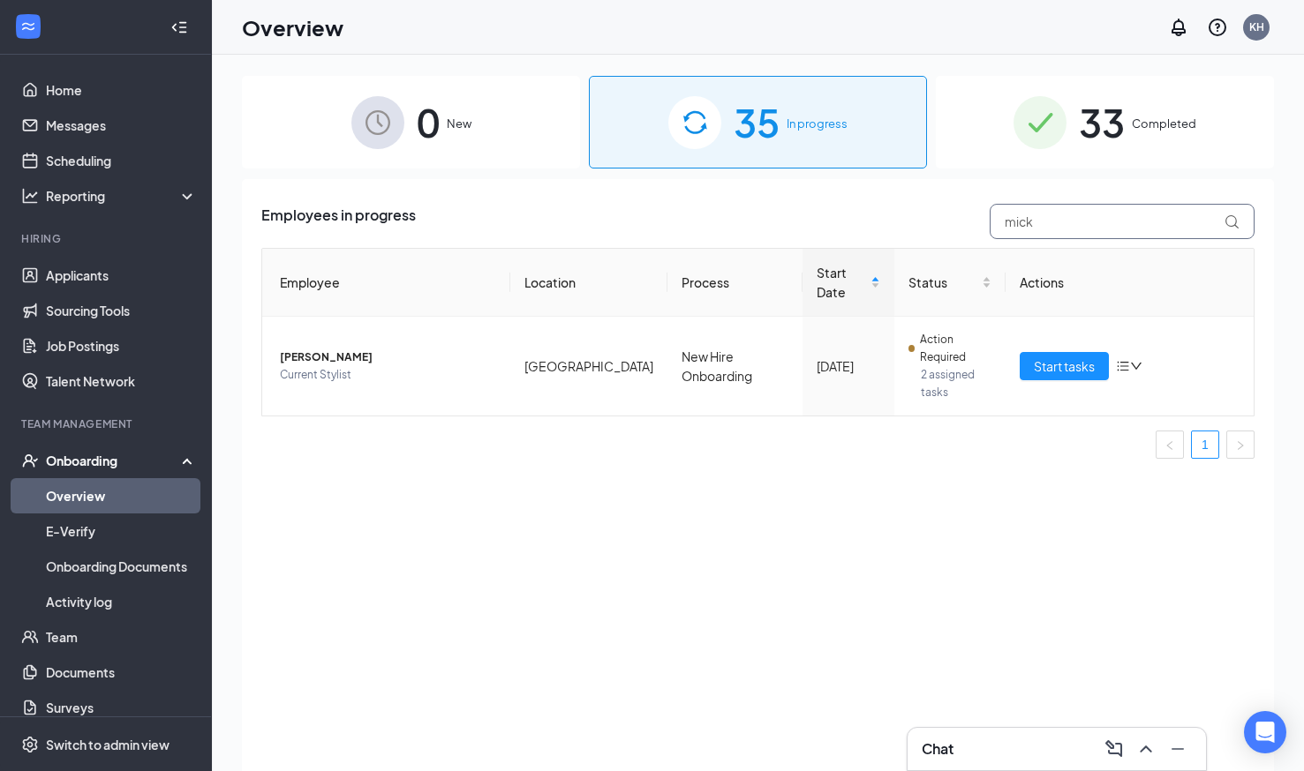
type input "mick"
click at [448, 108] on div "0 New" at bounding box center [411, 122] width 338 height 93
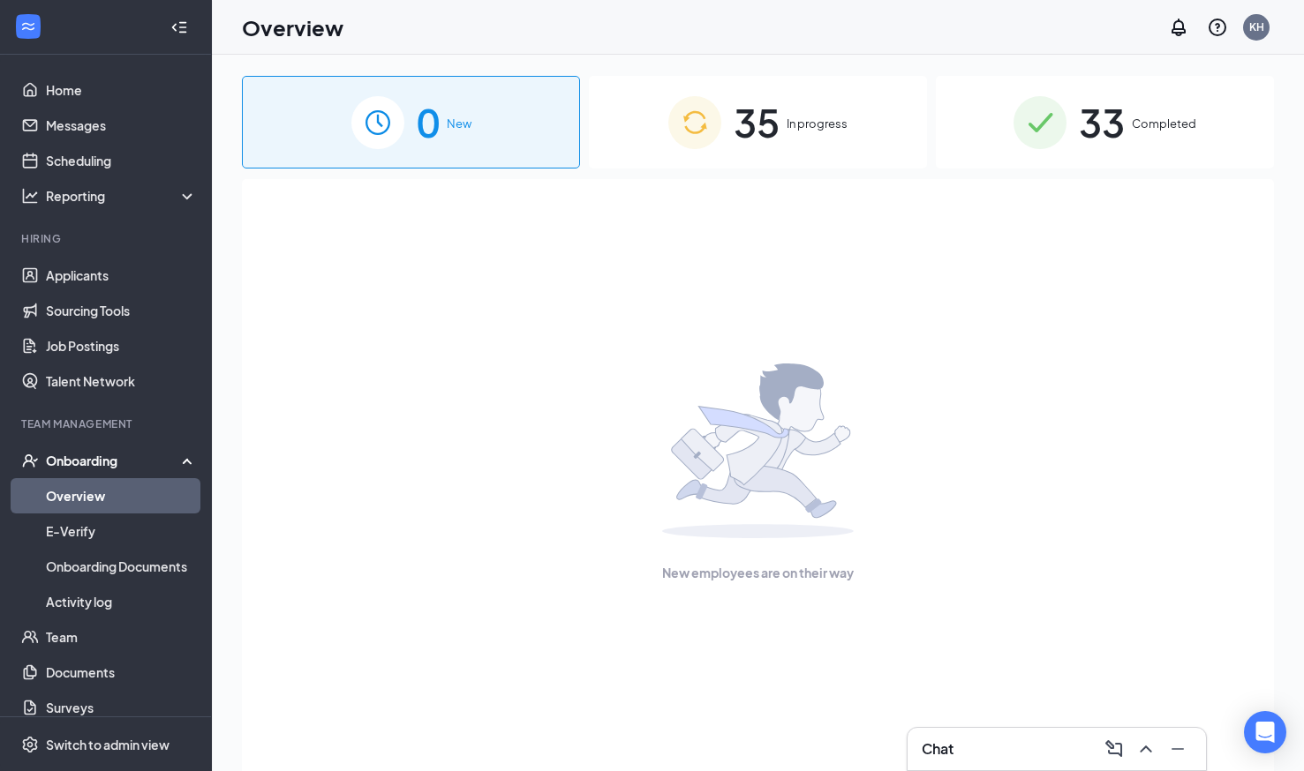
click at [467, 146] on div "0 New" at bounding box center [411, 122] width 338 height 93
click at [738, 142] on span "35" at bounding box center [756, 122] width 46 height 61
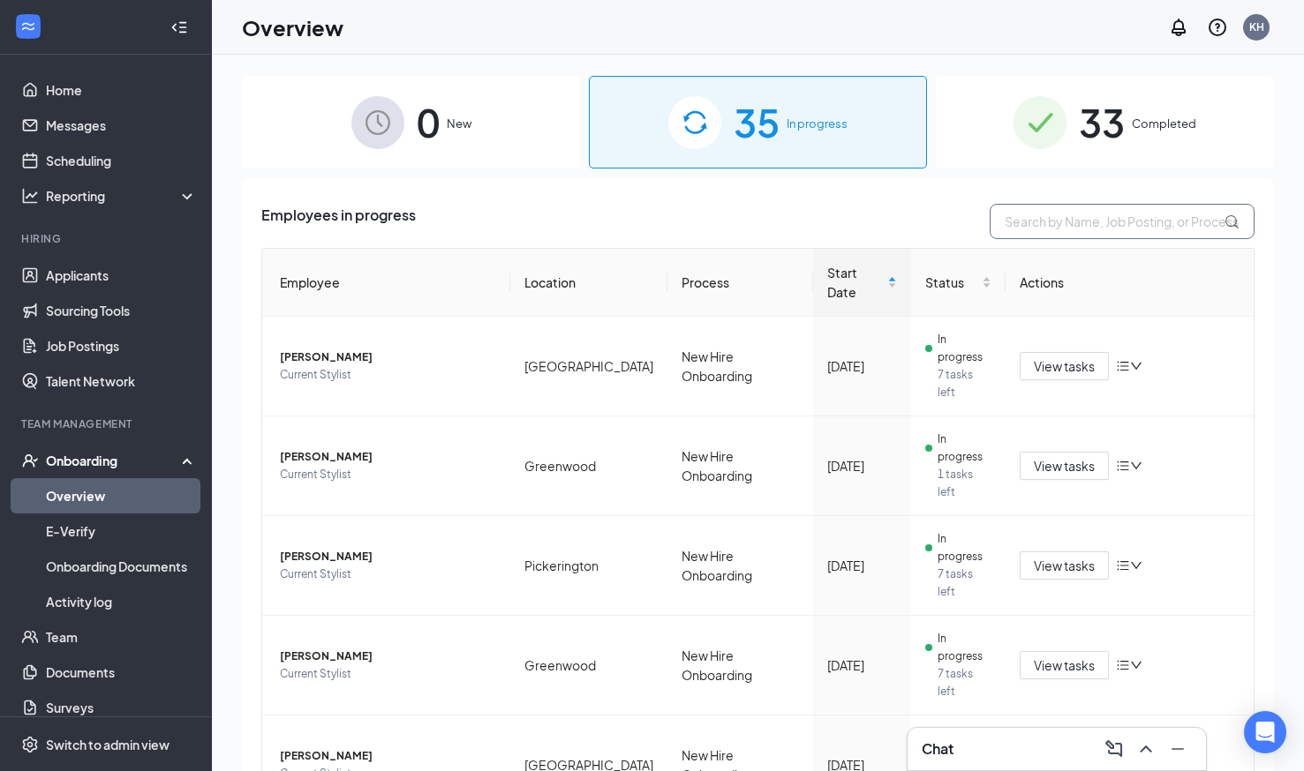
drag, startPoint x: 1057, startPoint y: 222, endPoint x: 1019, endPoint y: 207, distance: 41.1
click at [1019, 207] on input "text" at bounding box center [1121, 221] width 265 height 35
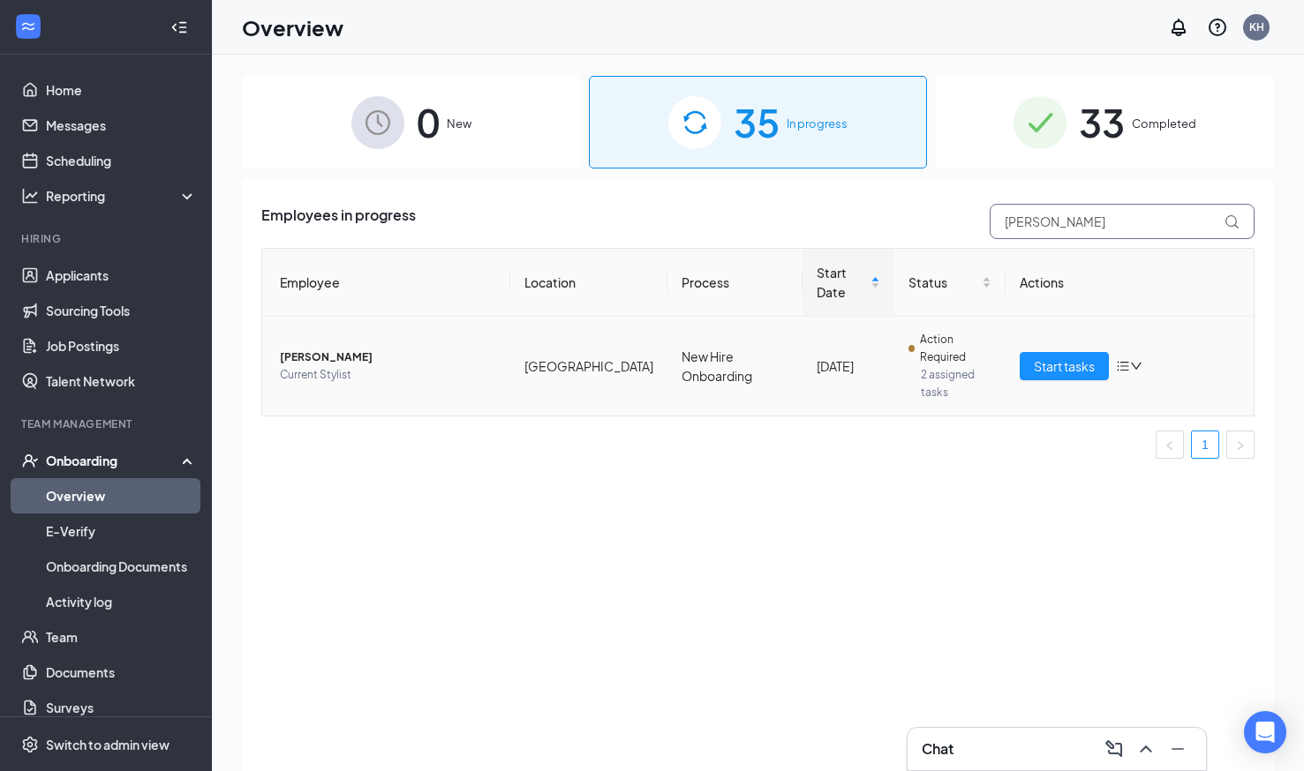
type input "micke"
click at [948, 331] on span "Action Required" at bounding box center [955, 348] width 71 height 35
click at [1061, 352] on button "Start tasks" at bounding box center [1063, 366] width 89 height 28
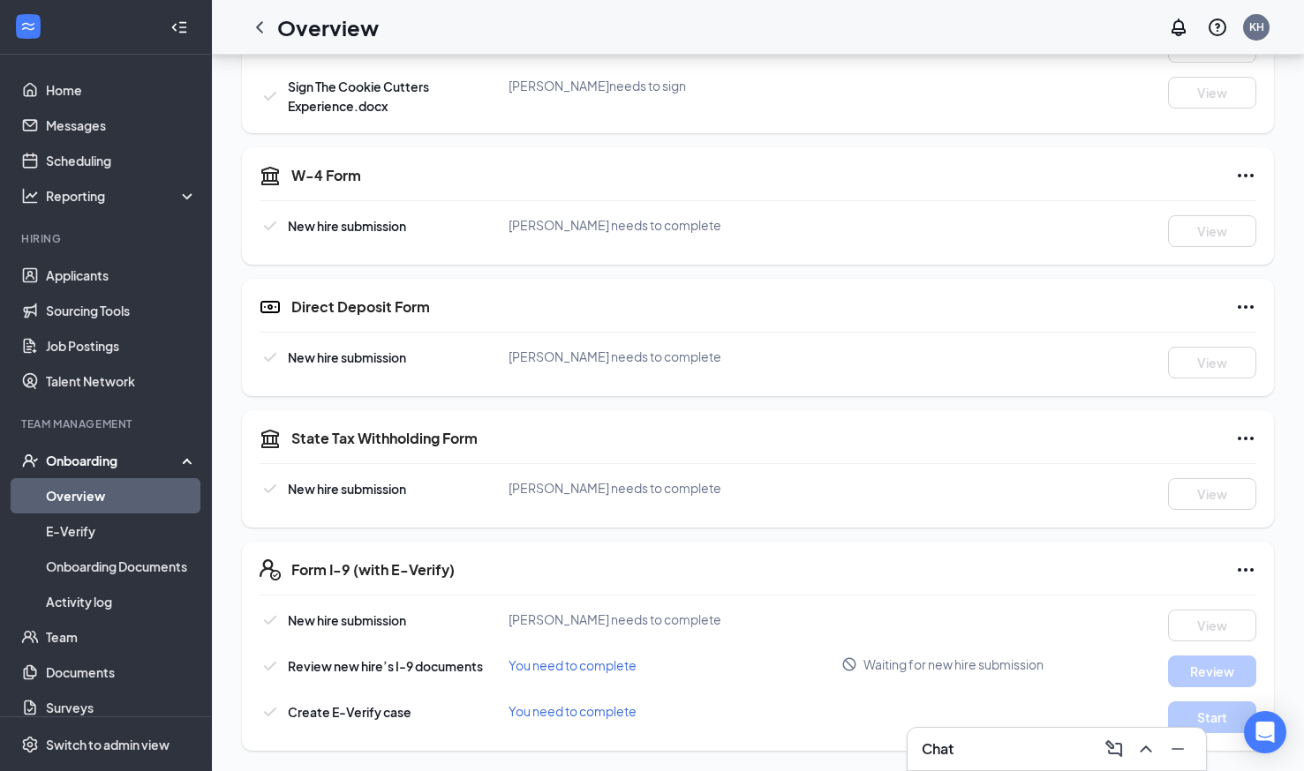
scroll to position [711, 0]
click at [814, 373] on div "New hire submission Mickey Henry needs to complete View" at bounding box center [757, 362] width 997 height 32
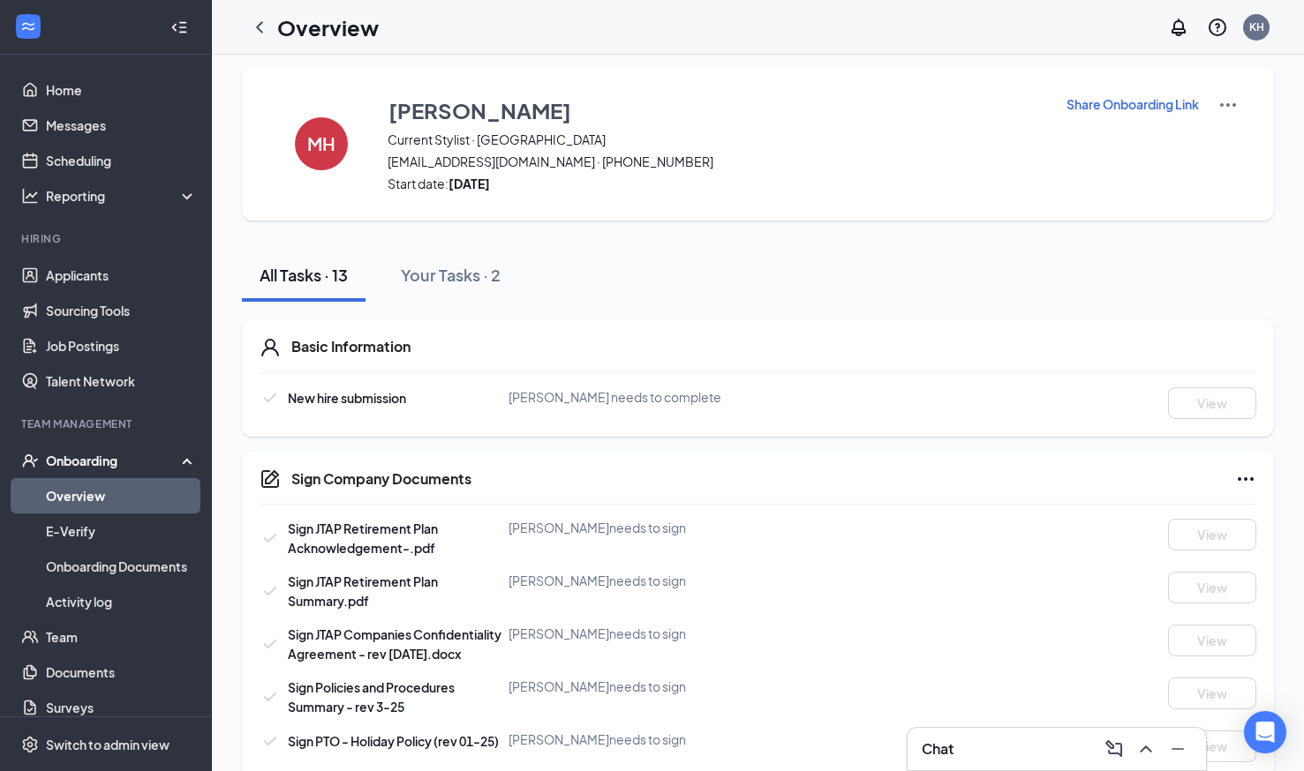
scroll to position [0, 0]
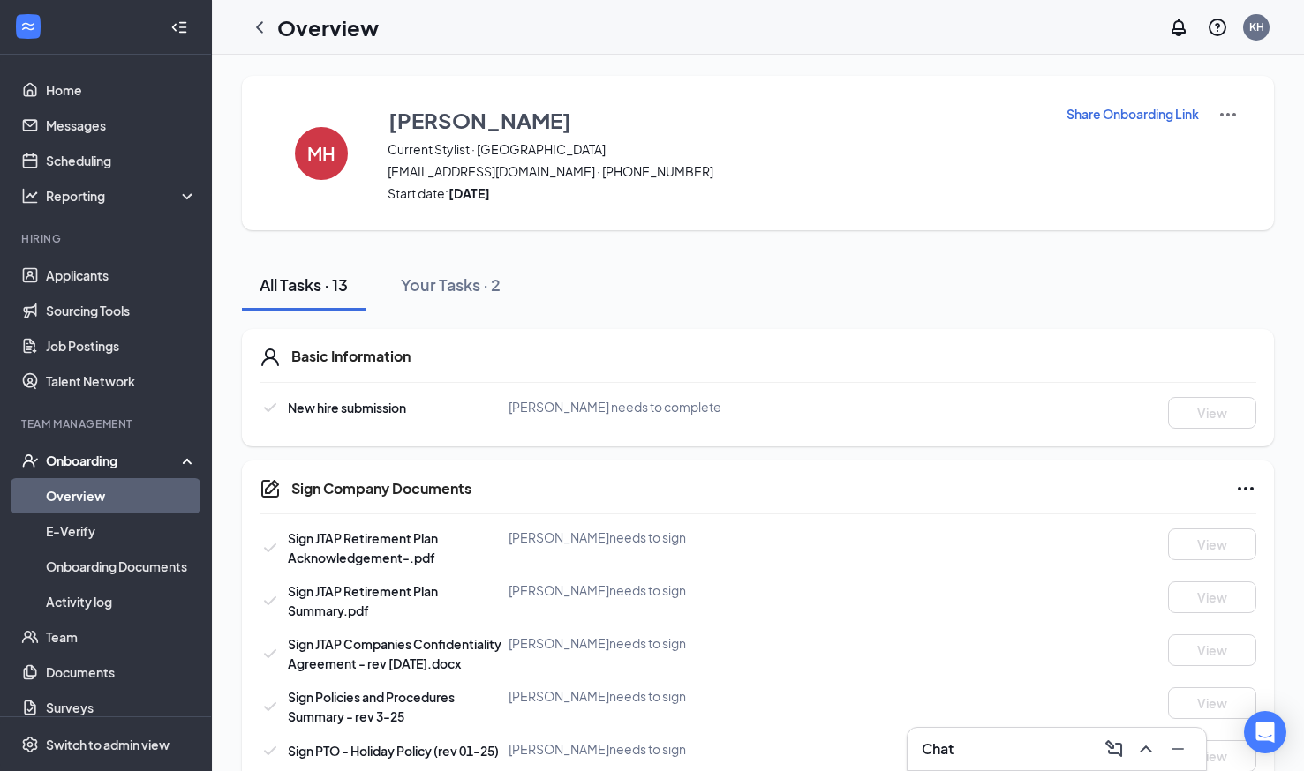
click at [1125, 108] on p "Share Onboarding Link" at bounding box center [1132, 114] width 132 height 18
type textarea "Hi Mickey, This is a gentle reminder to complete your onboarding before your fi…"
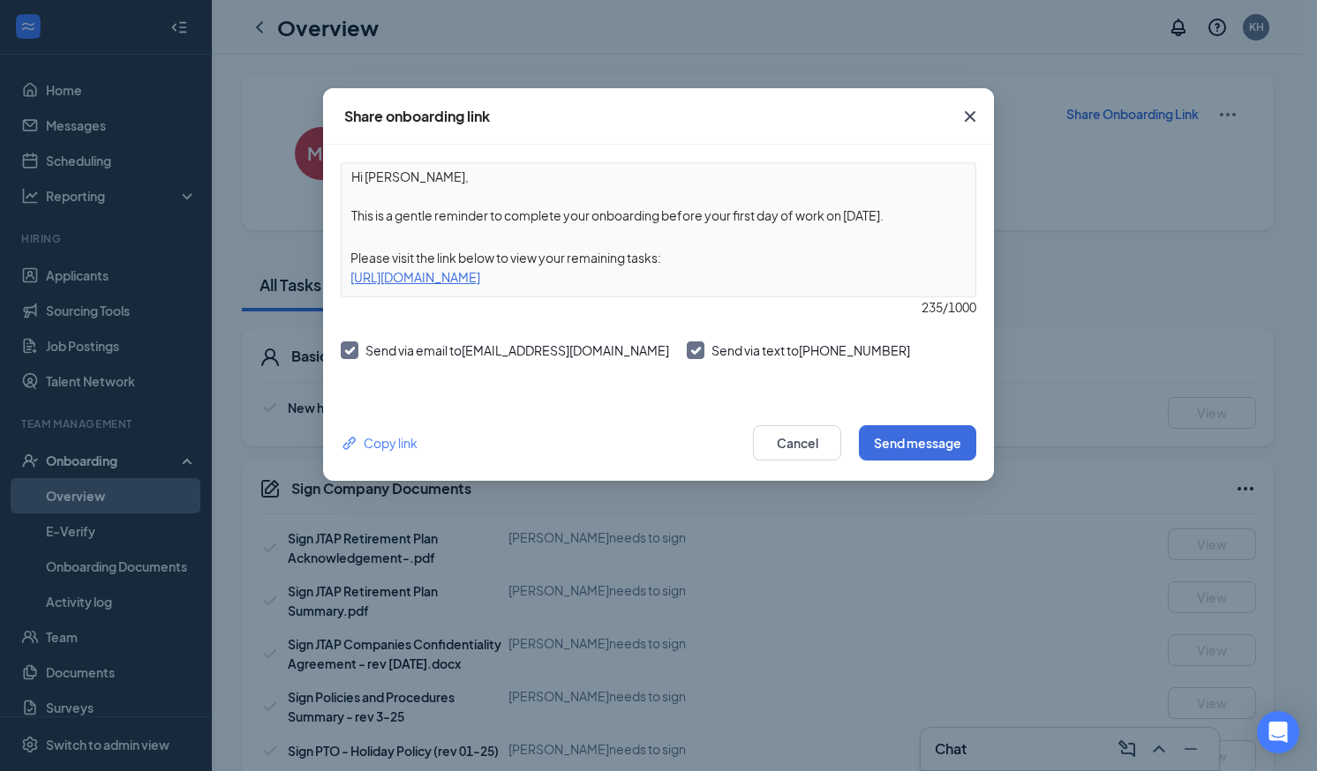
click at [959, 115] on icon "Cross" at bounding box center [969, 116] width 21 height 21
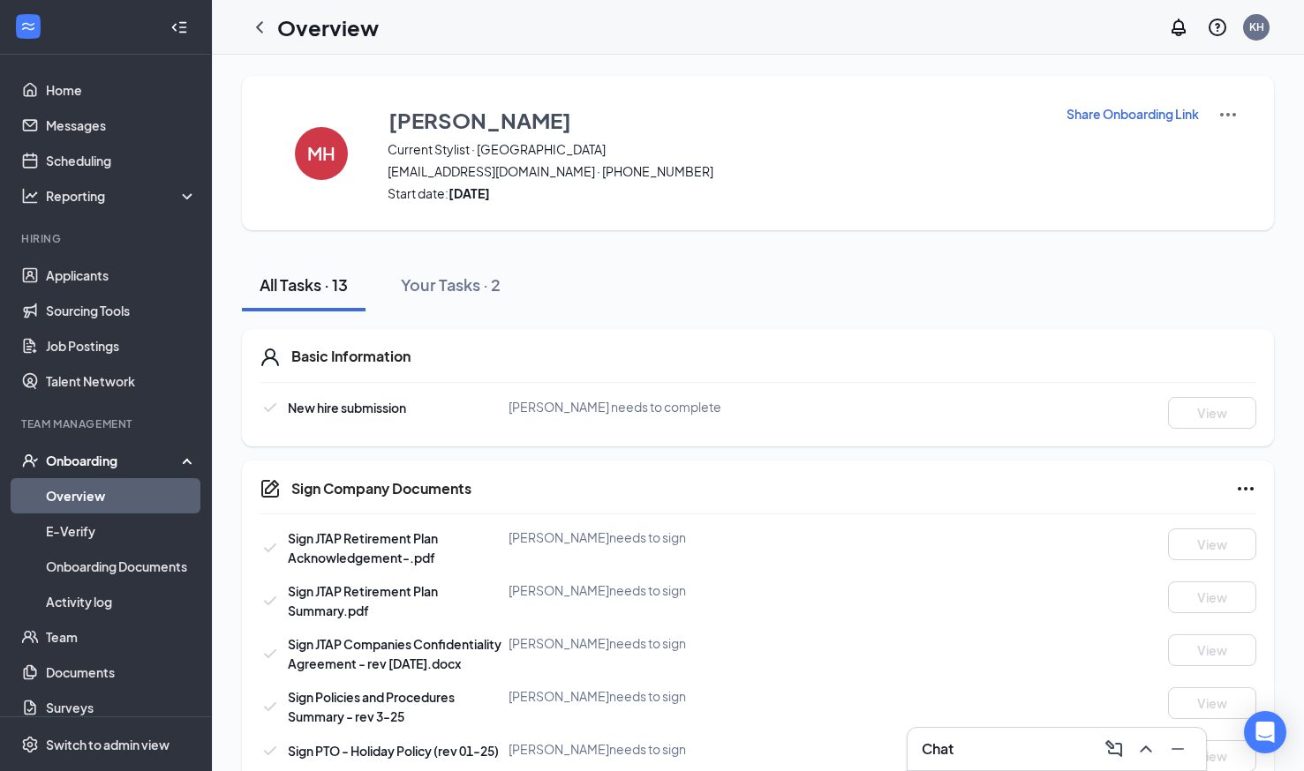
click at [1140, 117] on p "Share Onboarding Link" at bounding box center [1132, 114] width 132 height 18
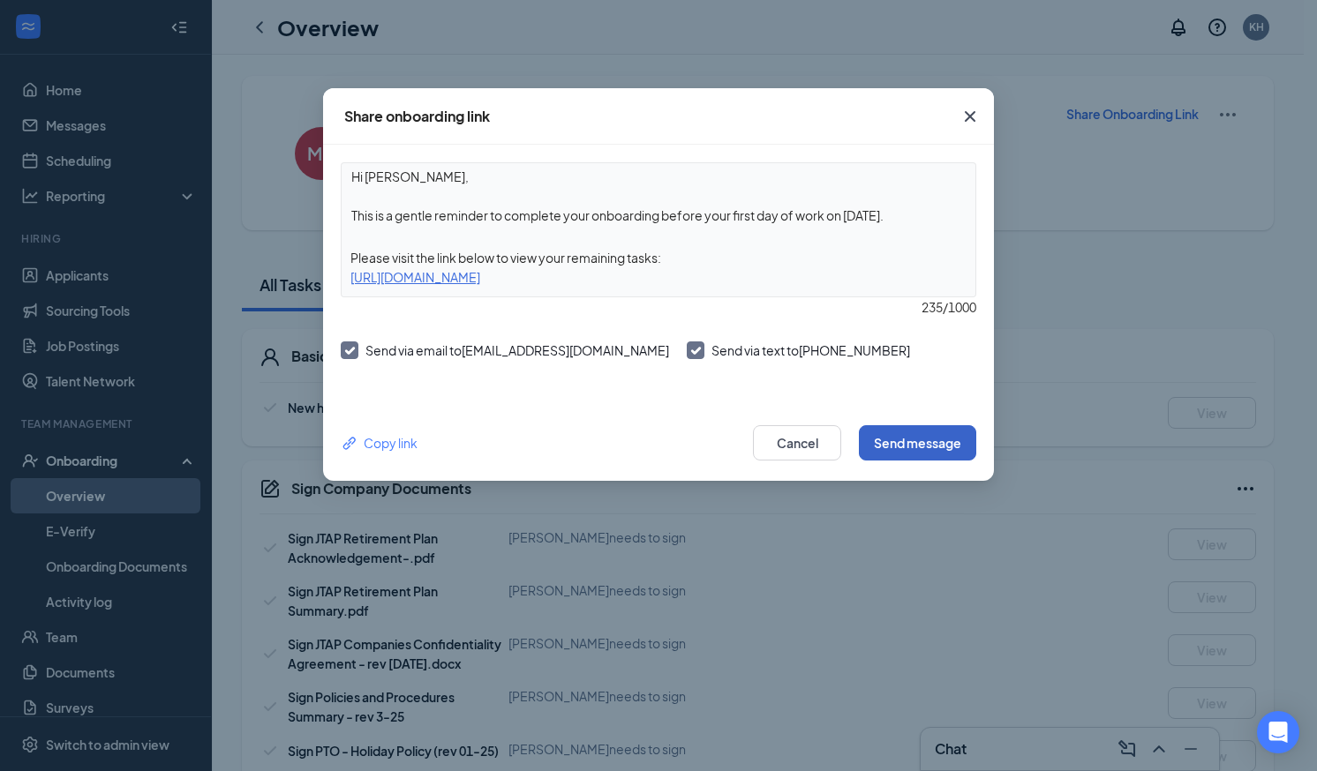
click at [927, 448] on button "Send message" at bounding box center [917, 442] width 117 height 35
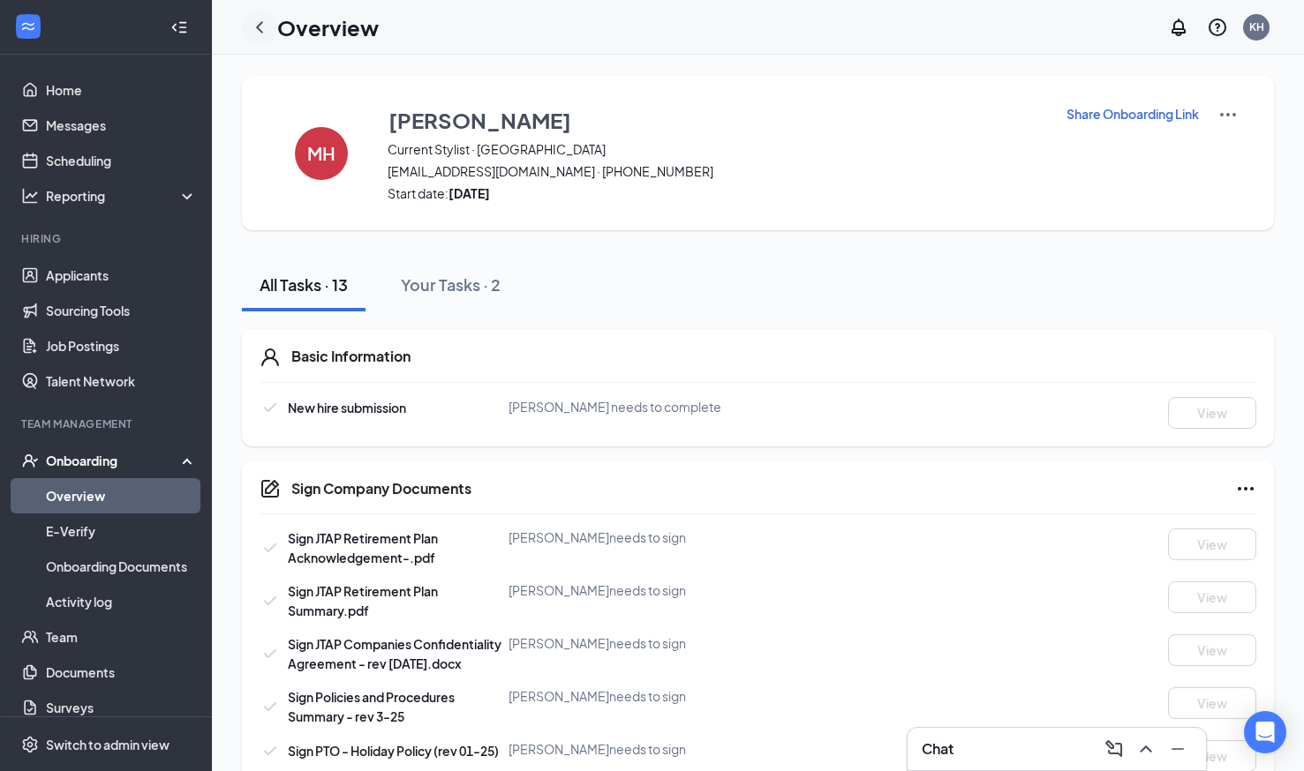
click at [259, 26] on icon "ChevronLeft" at bounding box center [259, 27] width 21 height 21
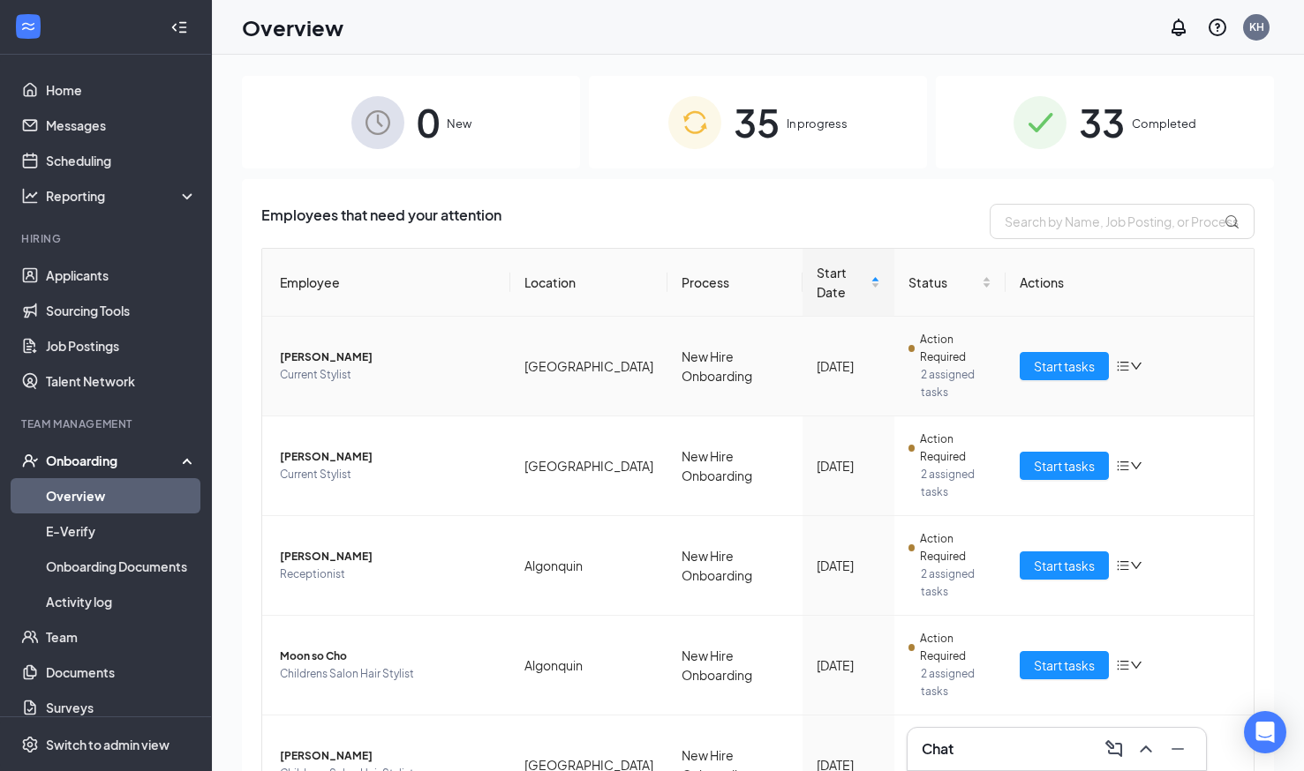
click at [305, 349] on span "[PERSON_NAME]" at bounding box center [388, 358] width 216 height 18
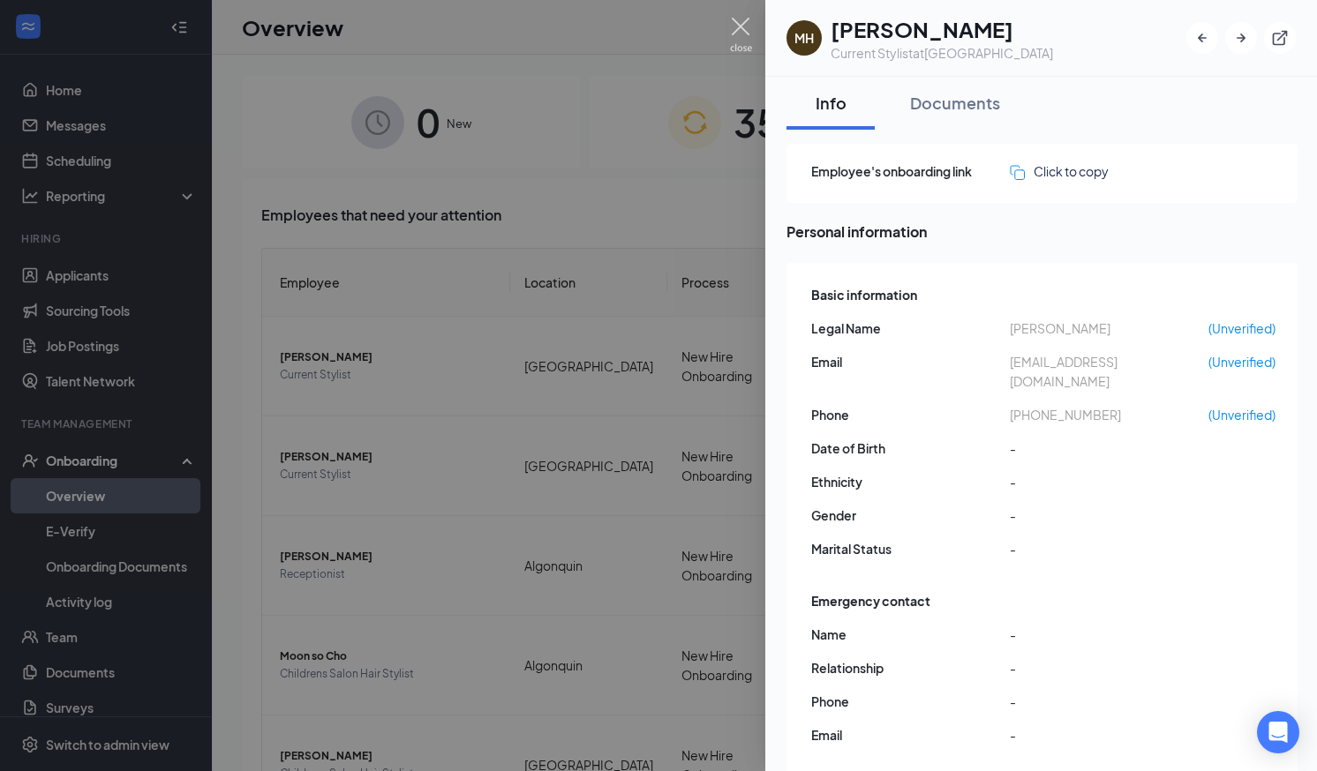
click at [750, 21] on img at bounding box center [741, 35] width 22 height 34
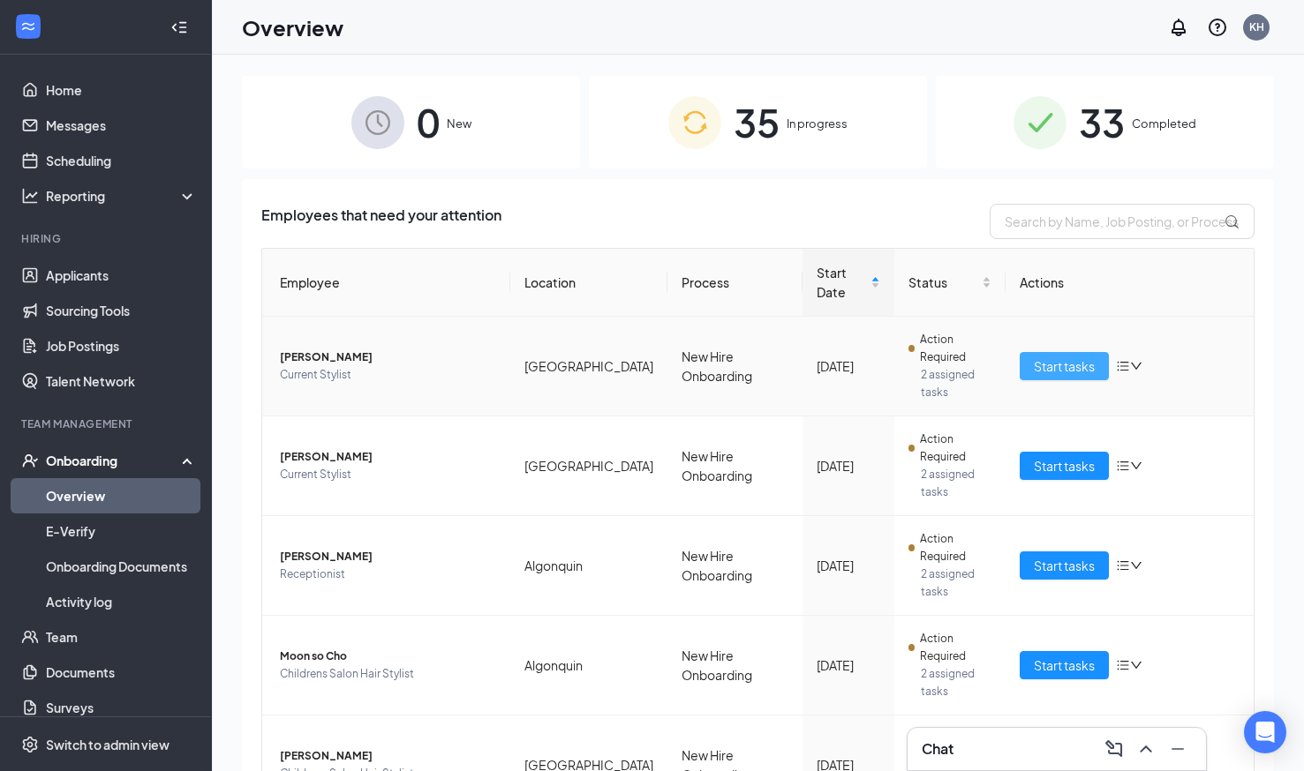
click at [1055, 357] on span "Start tasks" at bounding box center [1064, 366] width 61 height 19
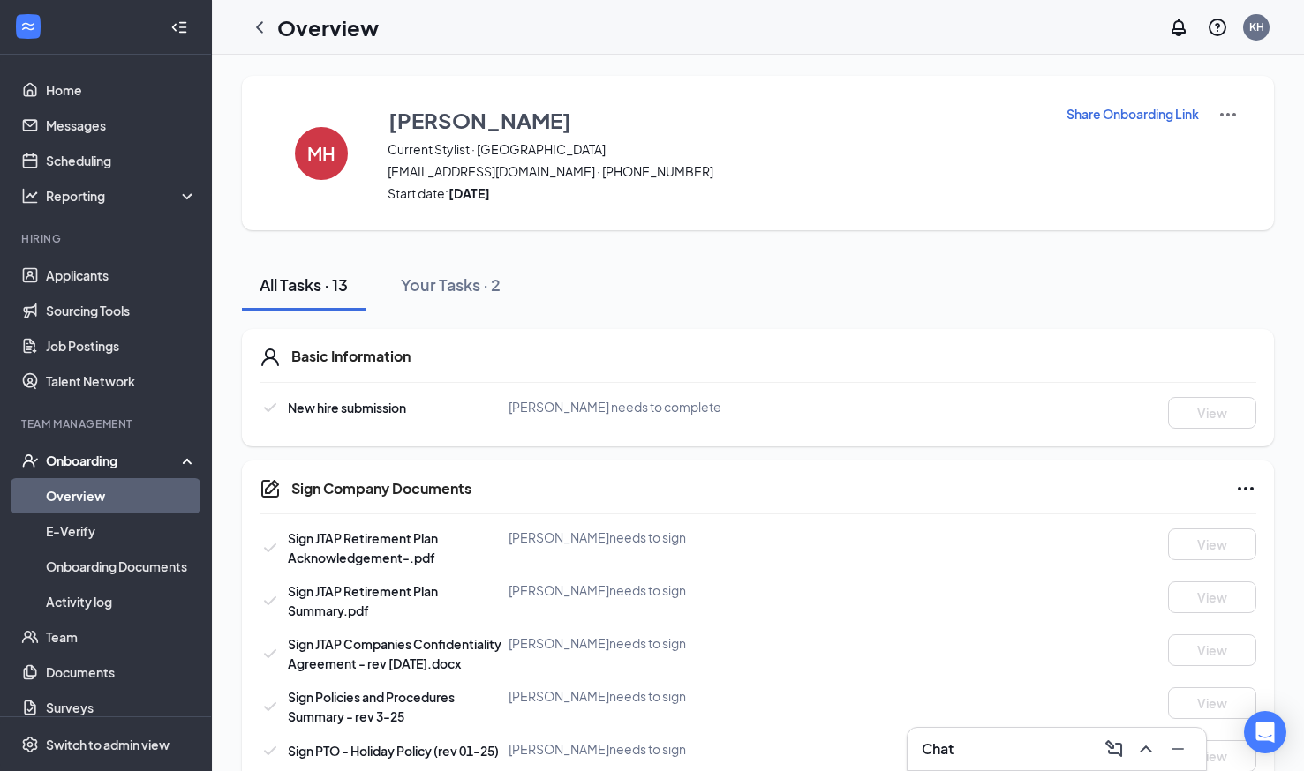
scroll to position [1, 0]
click at [252, 28] on icon "ChevronLeft" at bounding box center [259, 27] width 21 height 21
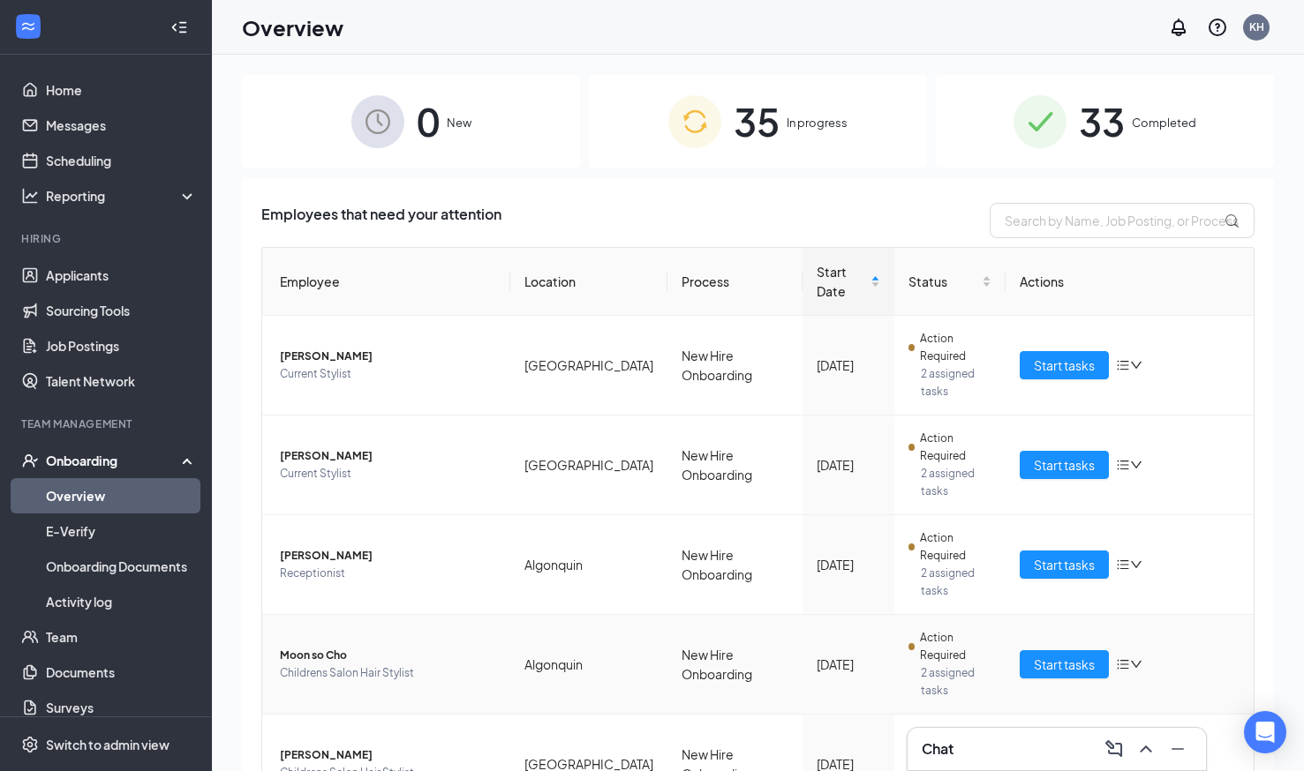
click at [679, 615] on td "New Hire Onboarding" at bounding box center [734, 665] width 135 height 100
click at [332, 448] on span "[PERSON_NAME]" at bounding box center [388, 457] width 216 height 18
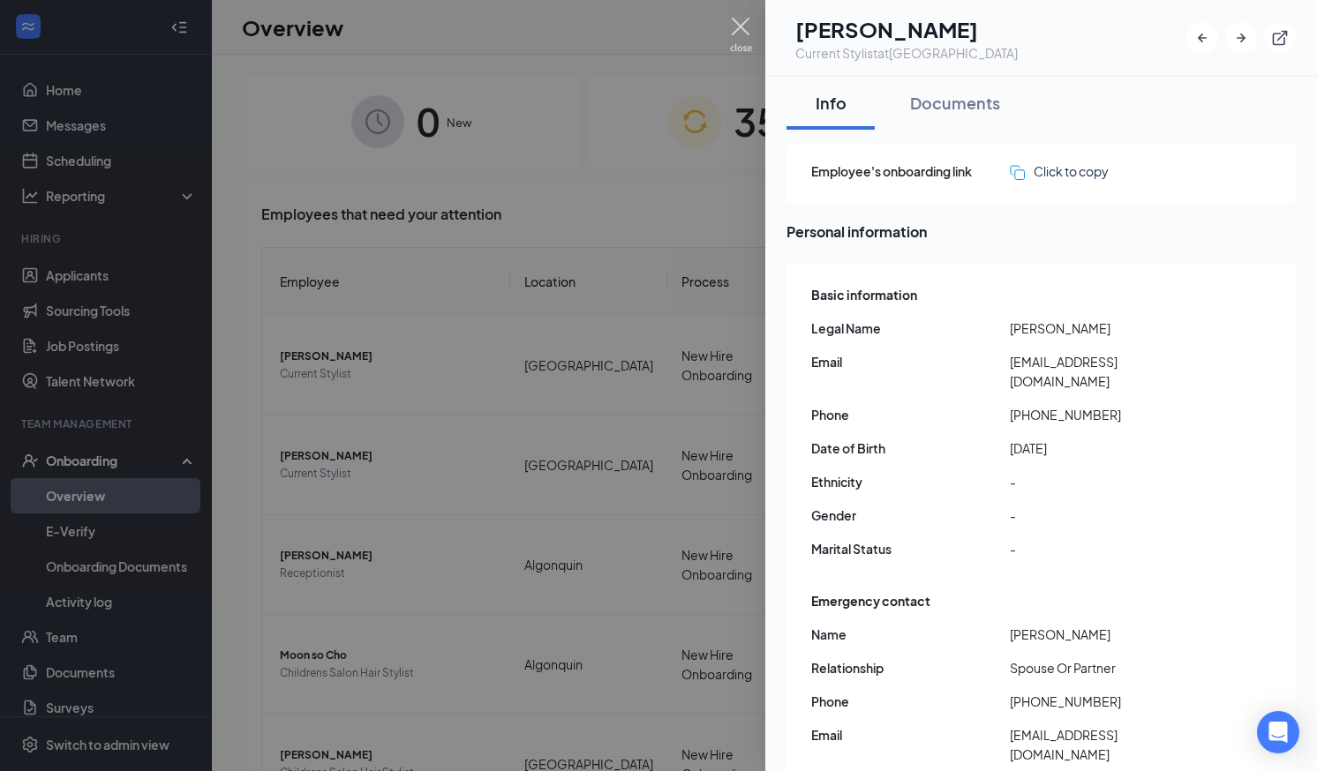
click at [731, 18] on img at bounding box center [741, 35] width 22 height 34
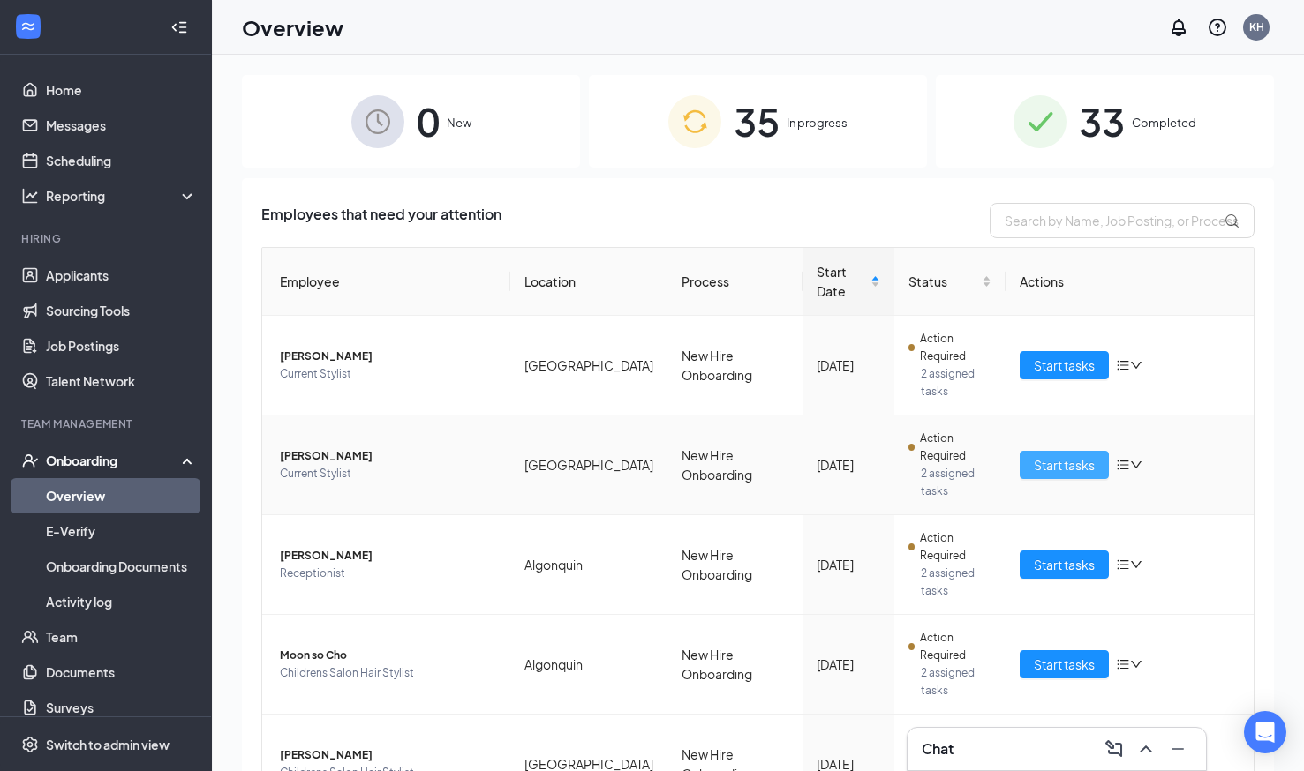
click at [1059, 455] on span "Start tasks" at bounding box center [1064, 464] width 61 height 19
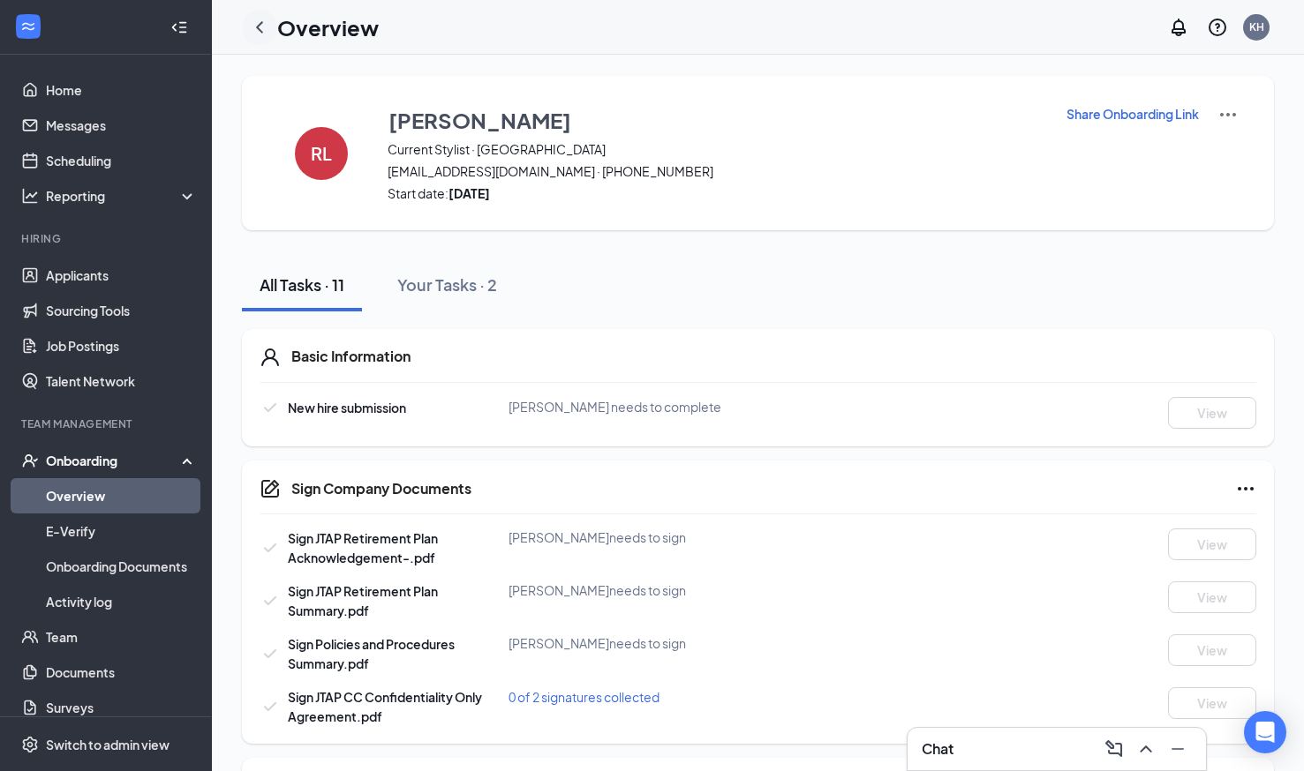
click at [252, 34] on icon "ChevronLeft" at bounding box center [259, 27] width 21 height 21
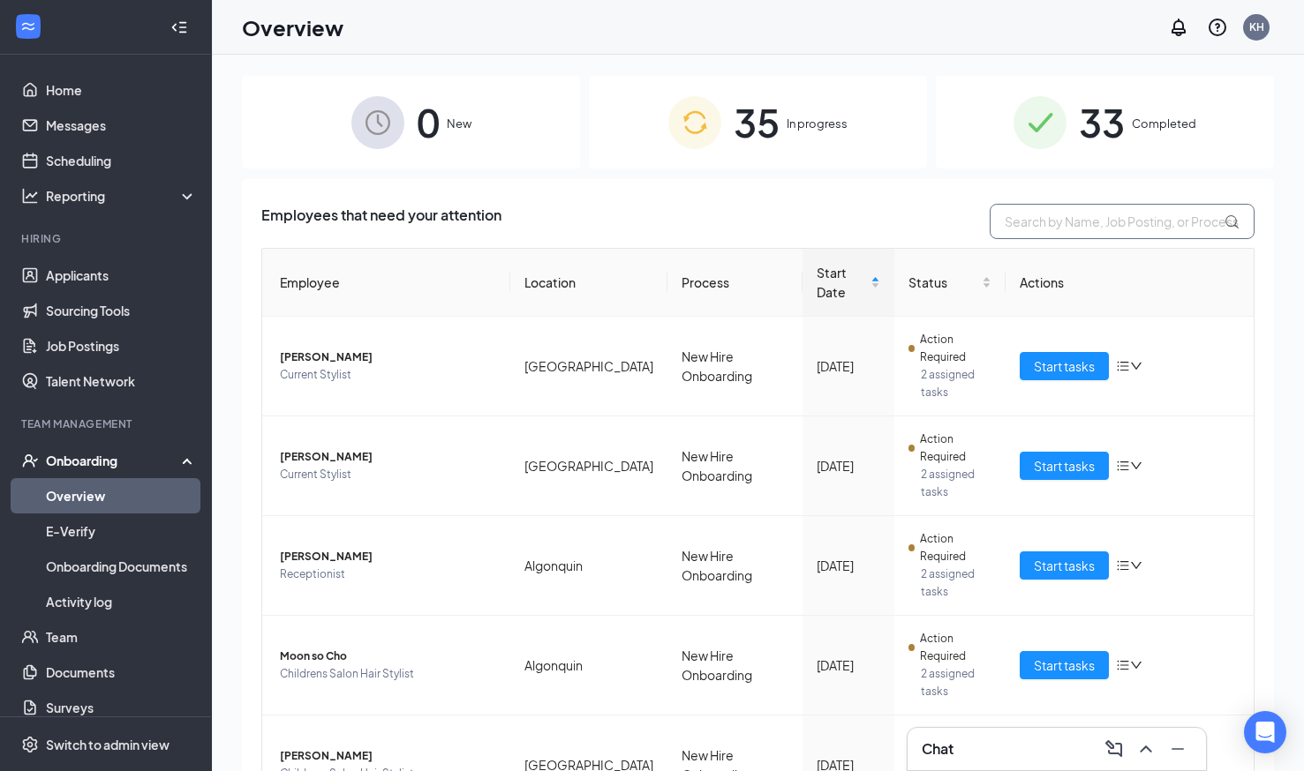
click at [1071, 225] on input "text" at bounding box center [1121, 221] width 265 height 35
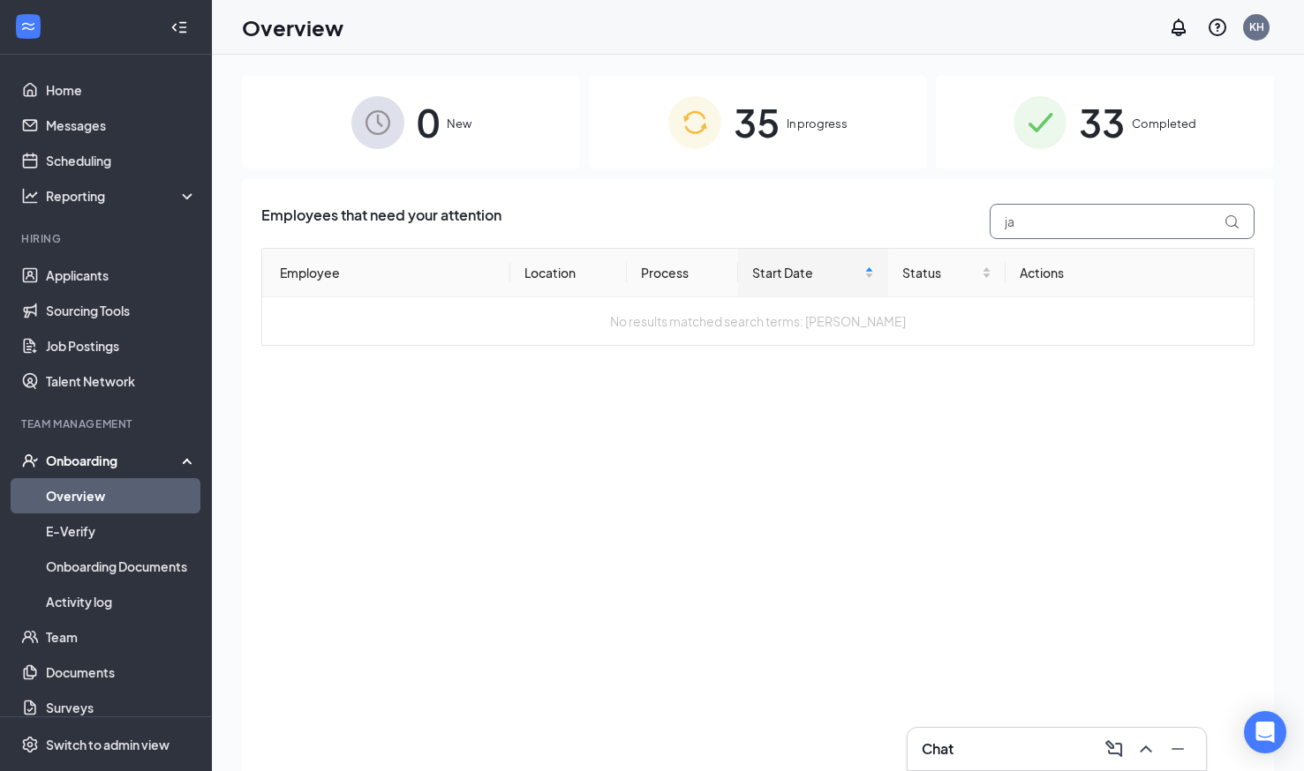
type input "ja"
click at [869, 134] on div "35 In progress" at bounding box center [758, 122] width 338 height 93
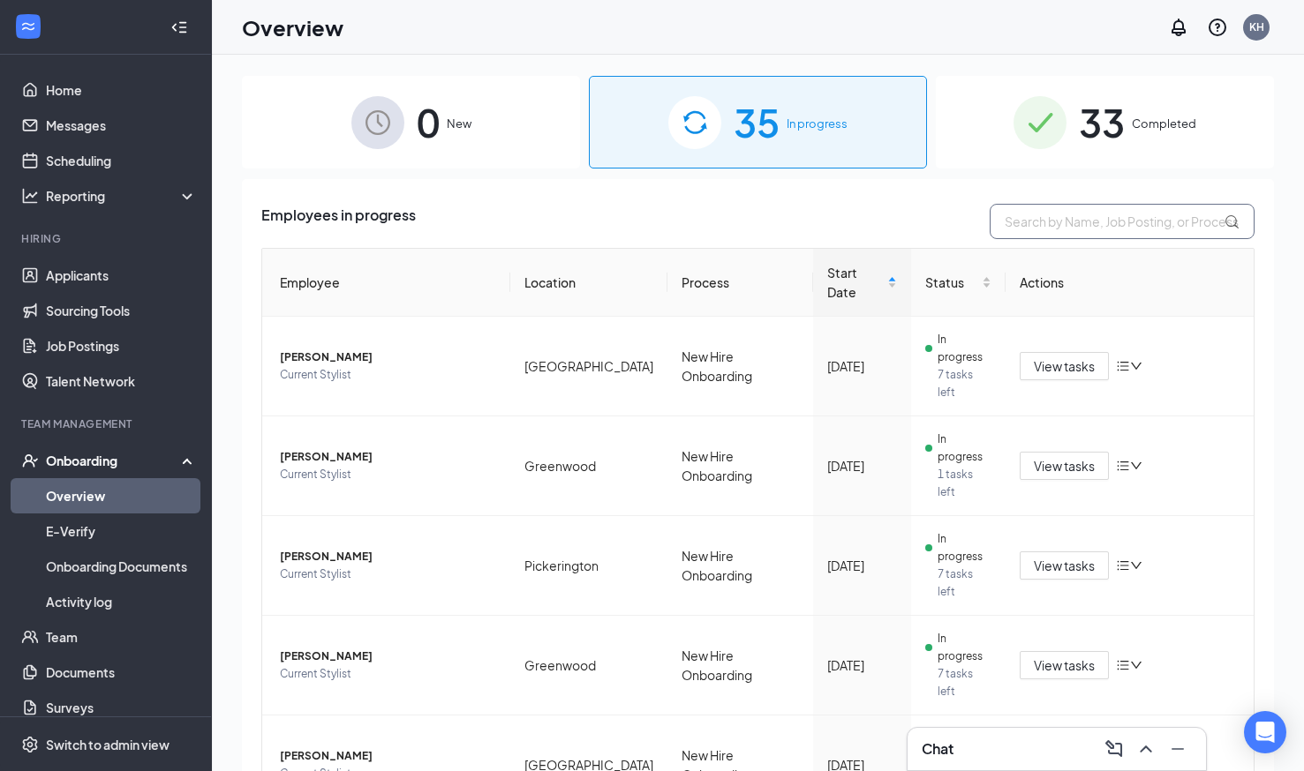
click at [1070, 220] on input "text" at bounding box center [1121, 221] width 265 height 35
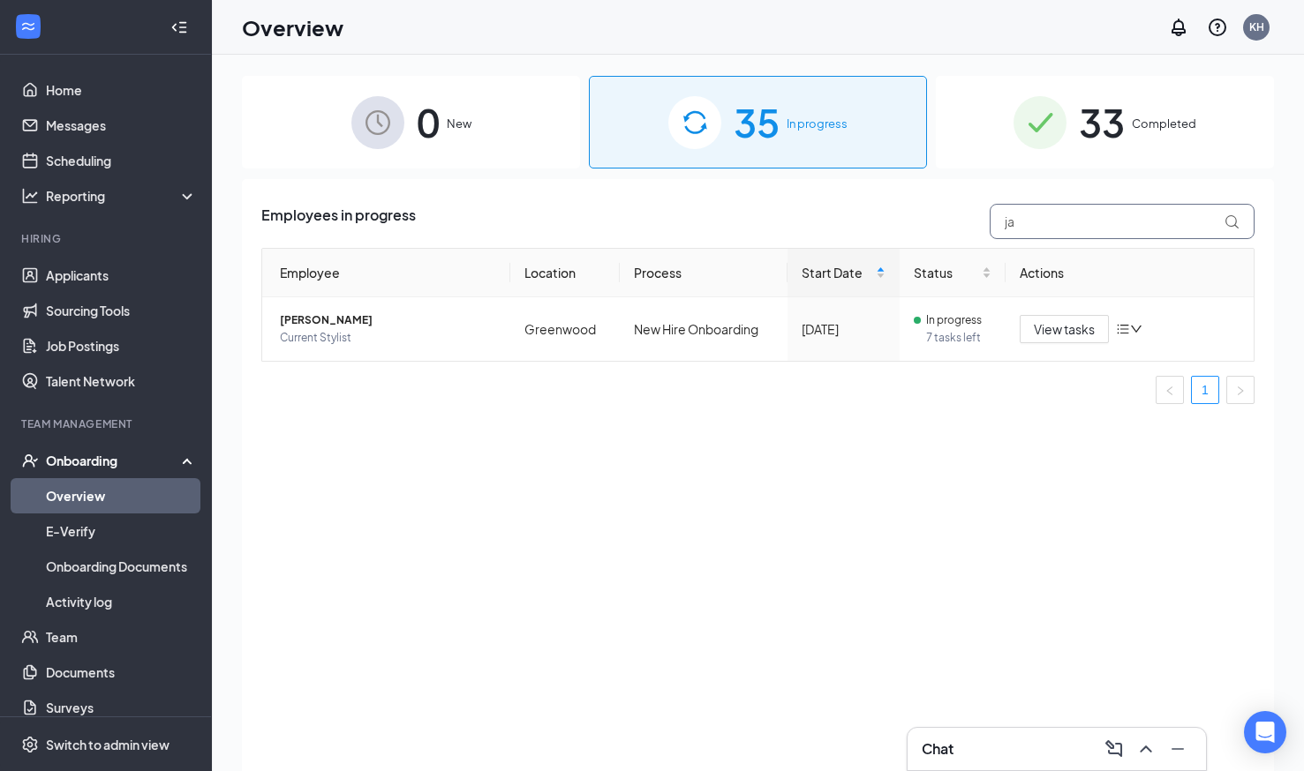
click at [1013, 229] on input "ja" at bounding box center [1121, 221] width 265 height 35
type input "ja"
click at [1131, 105] on div "33 Completed" at bounding box center [1105, 122] width 338 height 93
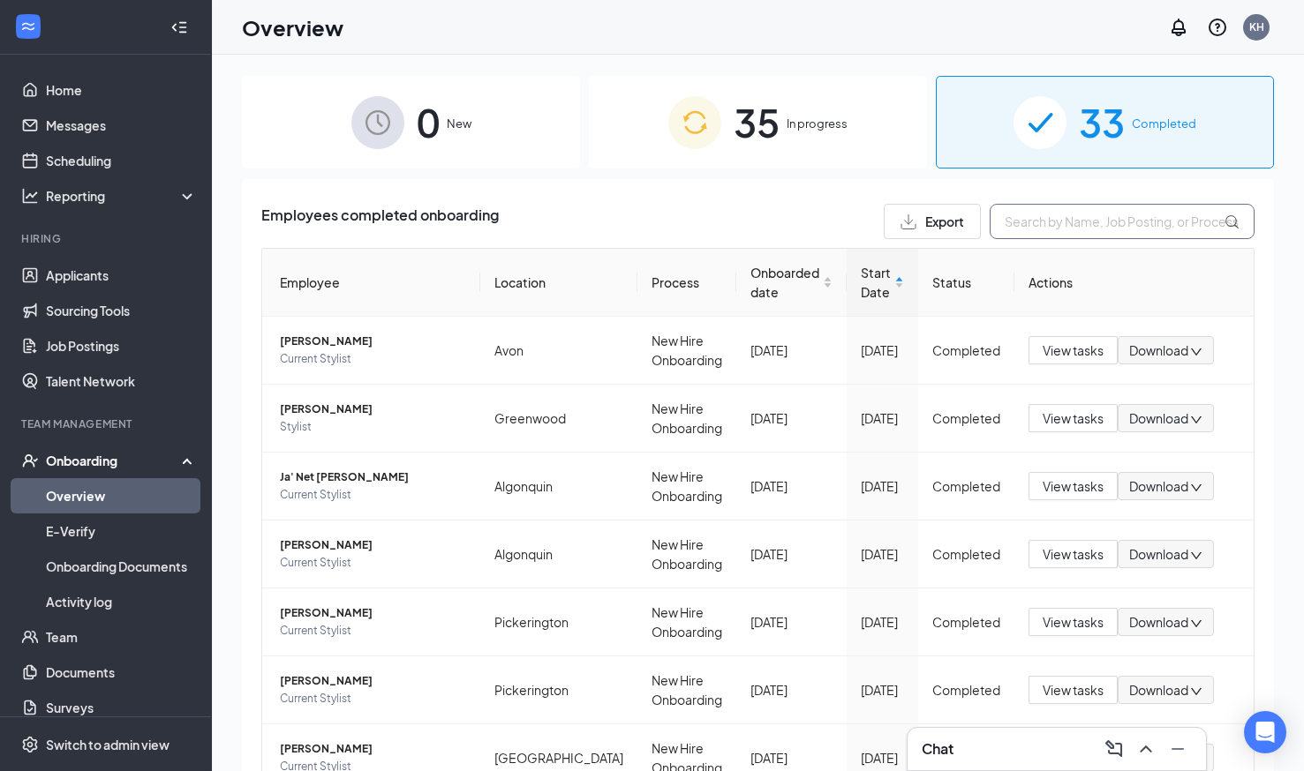
click at [1056, 215] on input "text" at bounding box center [1121, 221] width 265 height 35
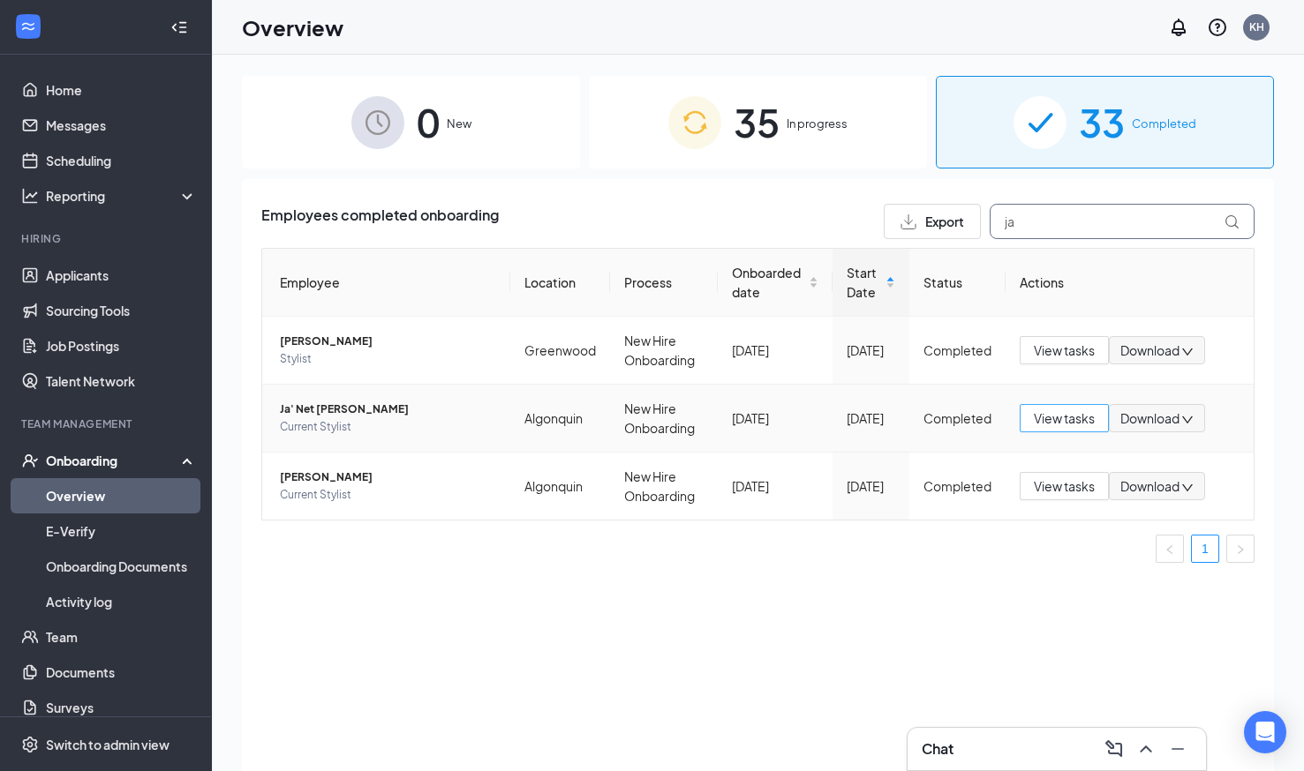
type input "ja"
click at [1057, 420] on span "View tasks" at bounding box center [1064, 418] width 61 height 19
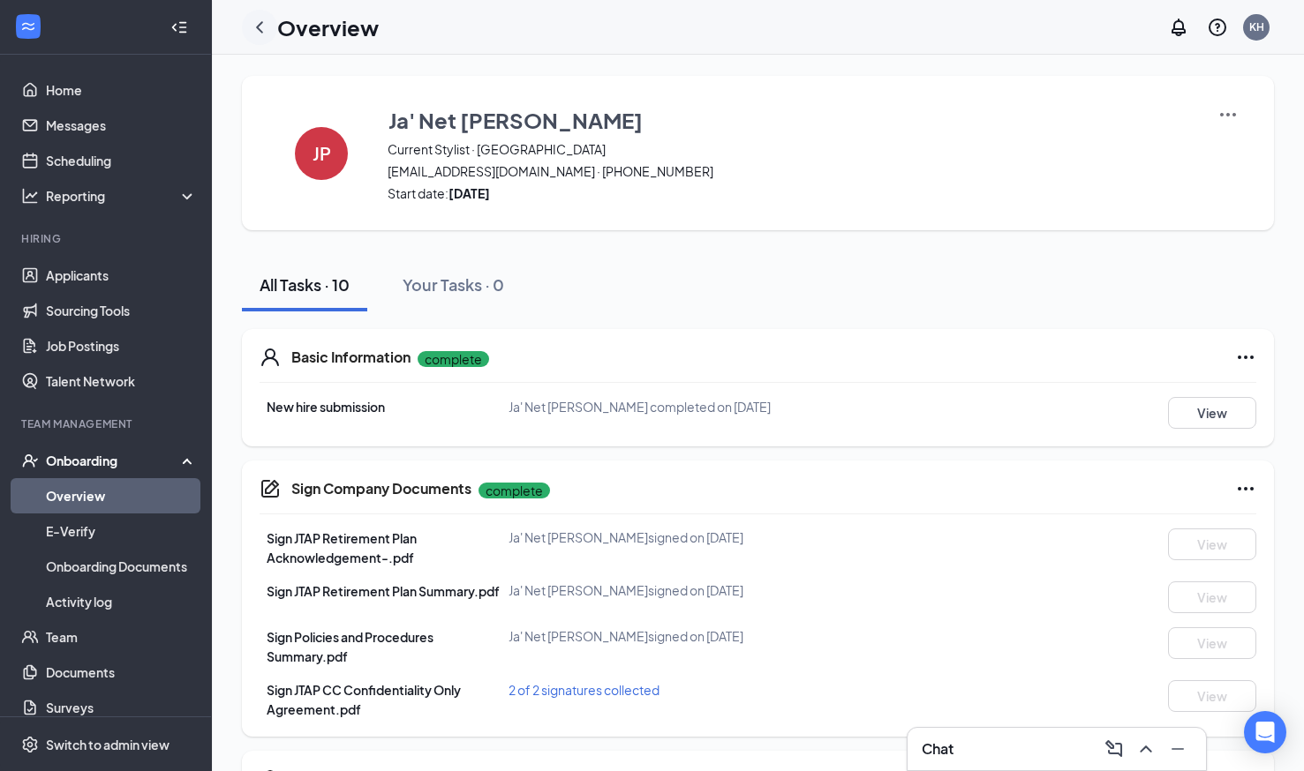
click at [252, 19] on icon "ChevronLeft" at bounding box center [259, 27] width 21 height 21
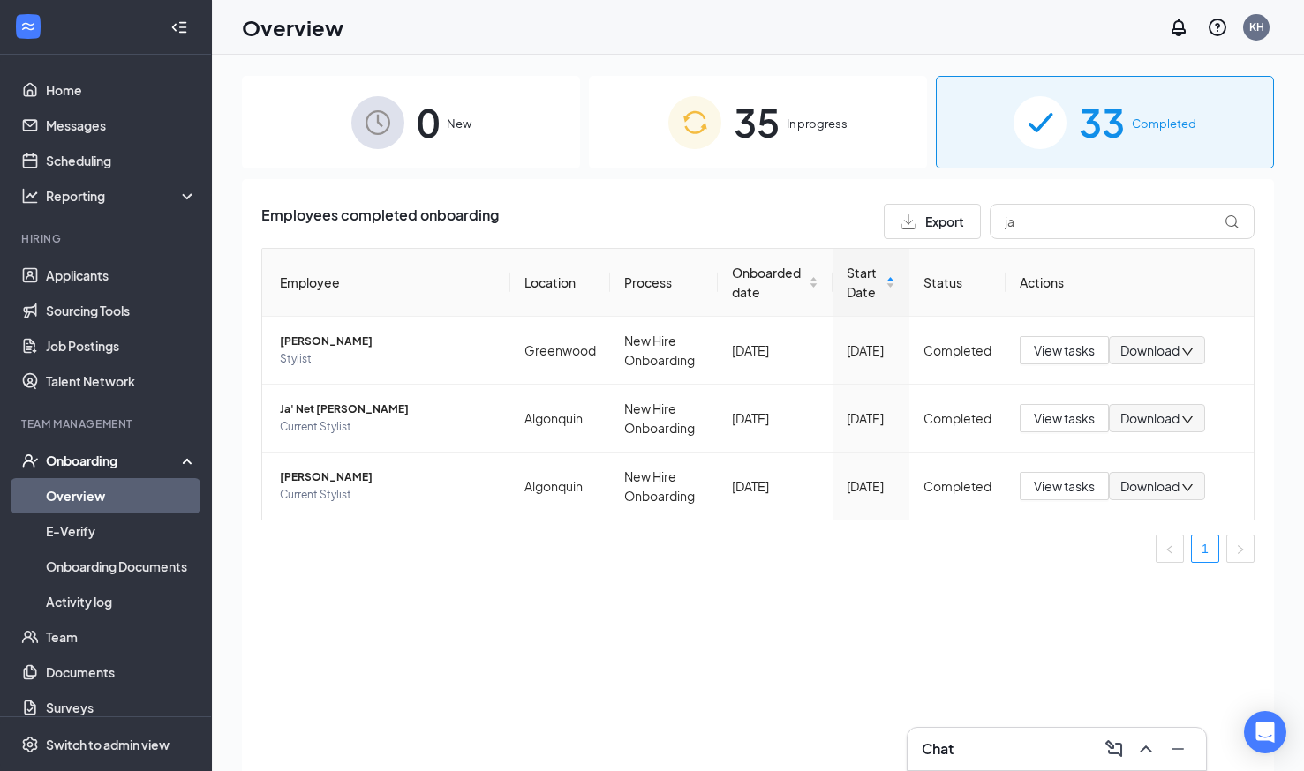
click at [980, 271] on th "Status" at bounding box center [957, 283] width 96 height 68
drag, startPoint x: 1042, startPoint y: 215, endPoint x: 1012, endPoint y: 215, distance: 30.9
click at [1012, 215] on input "ja" at bounding box center [1121, 221] width 265 height 35
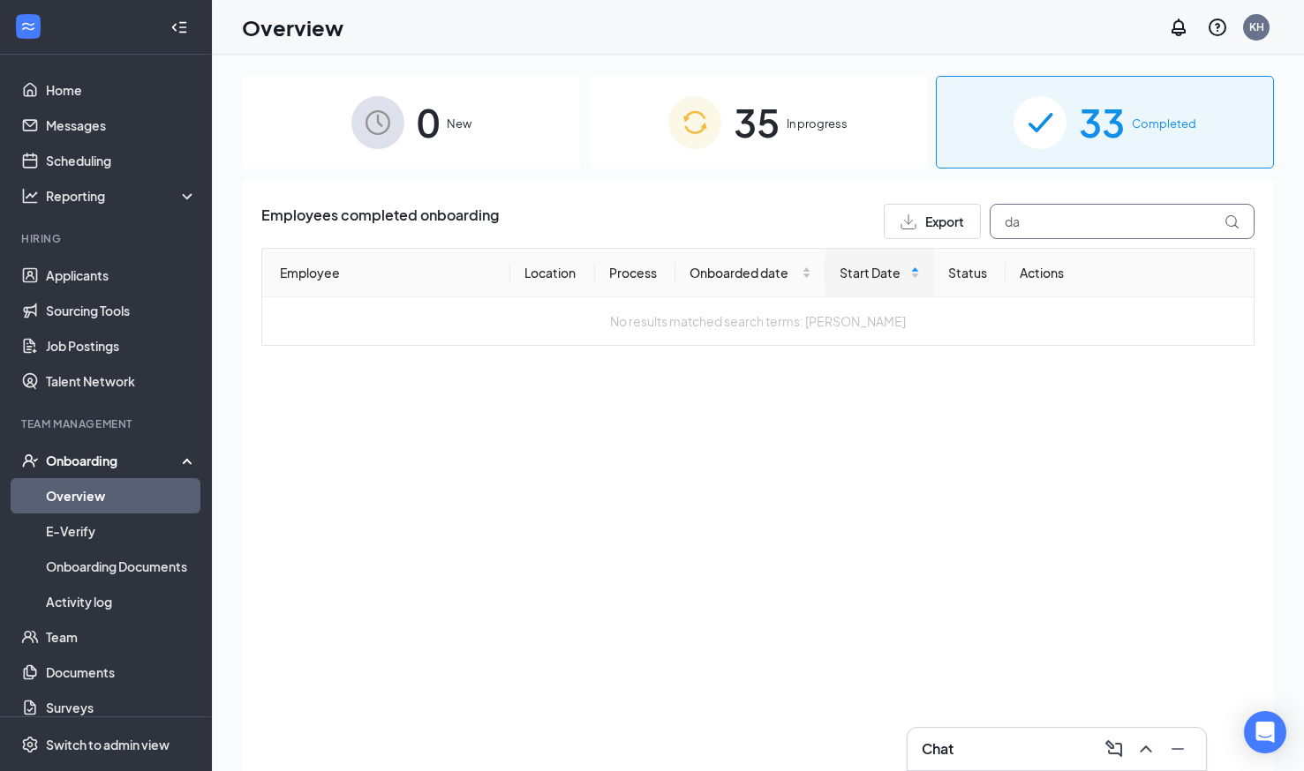
type input "d"
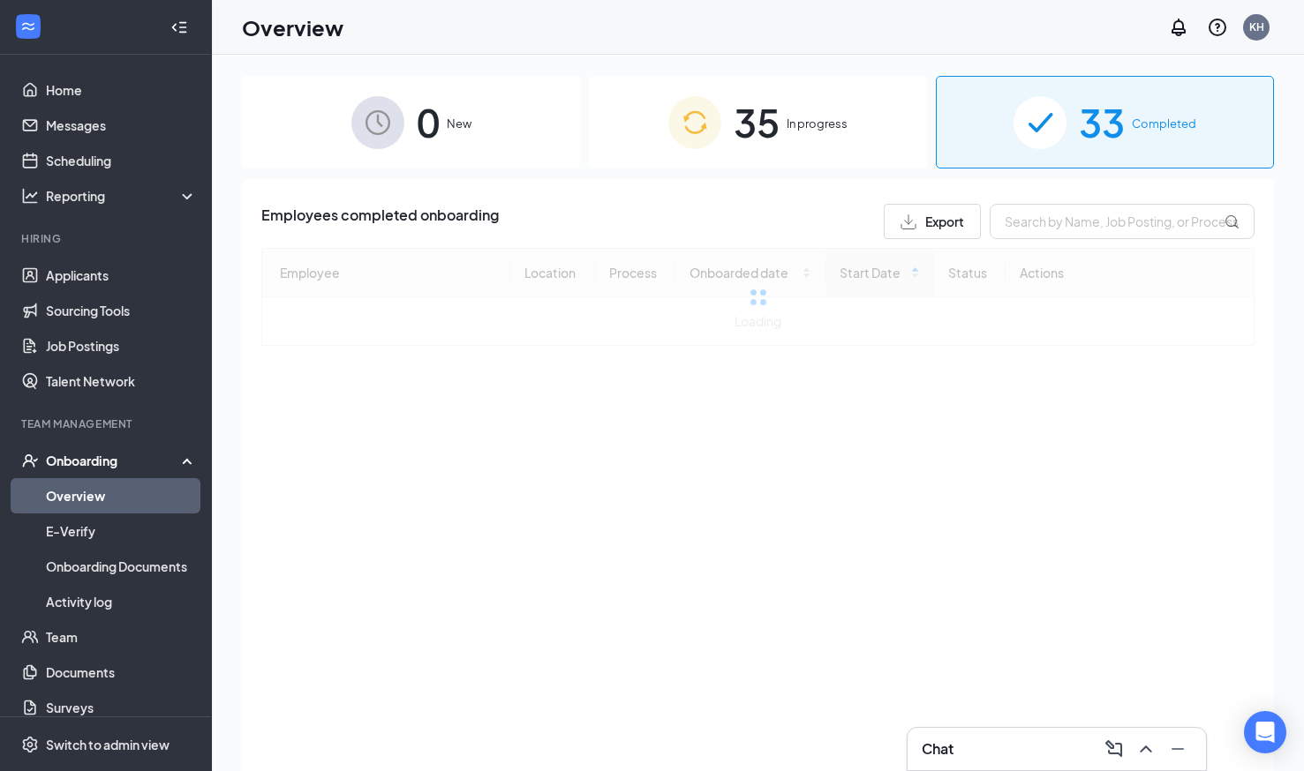
click at [806, 133] on div "35 In progress" at bounding box center [758, 122] width 338 height 93
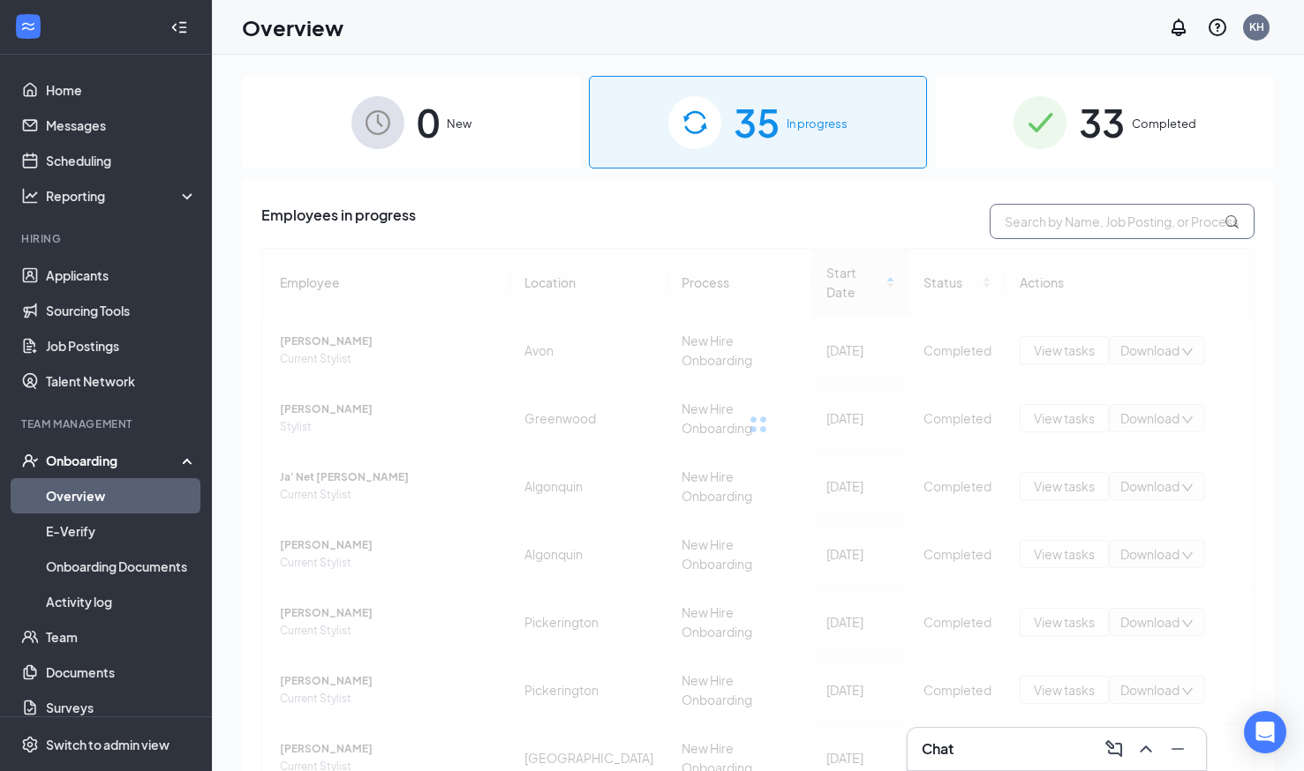
click at [1031, 218] on input "text" at bounding box center [1121, 221] width 265 height 35
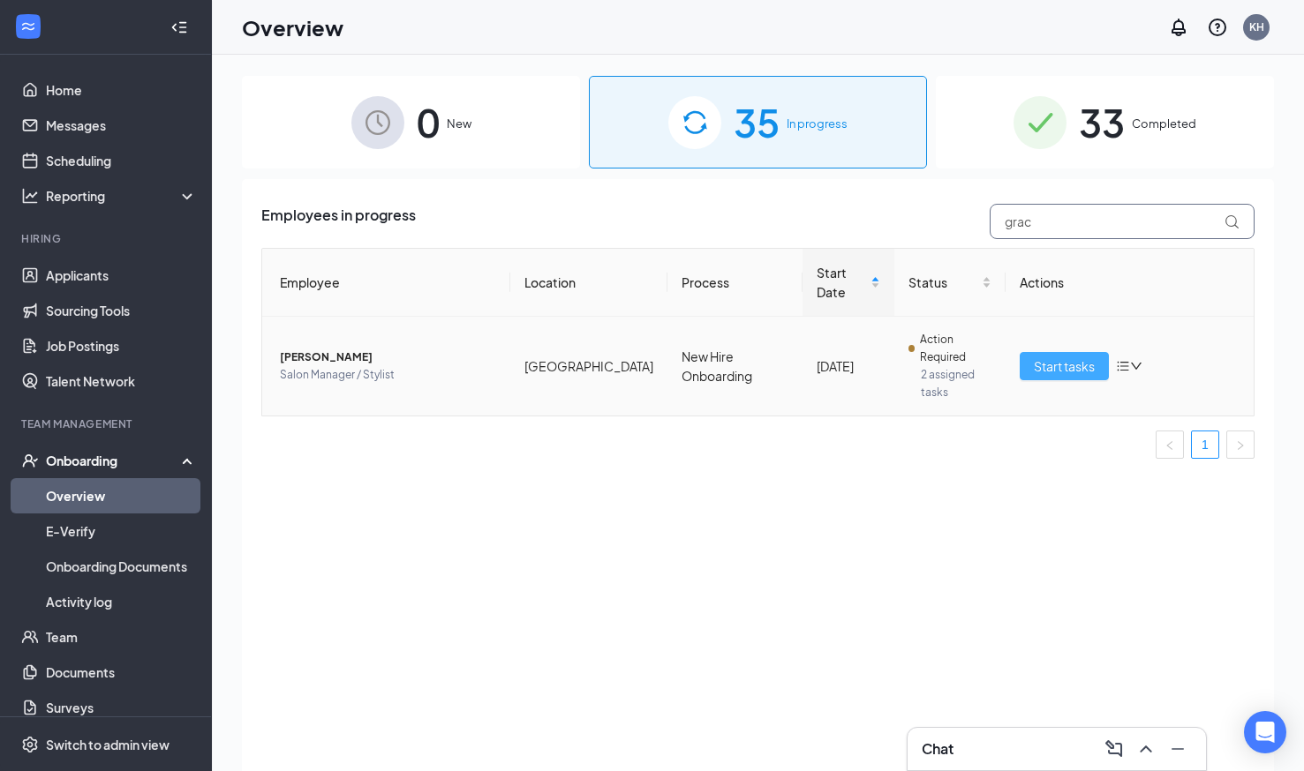
type input "grac"
click at [1058, 352] on button "Start tasks" at bounding box center [1063, 366] width 89 height 28
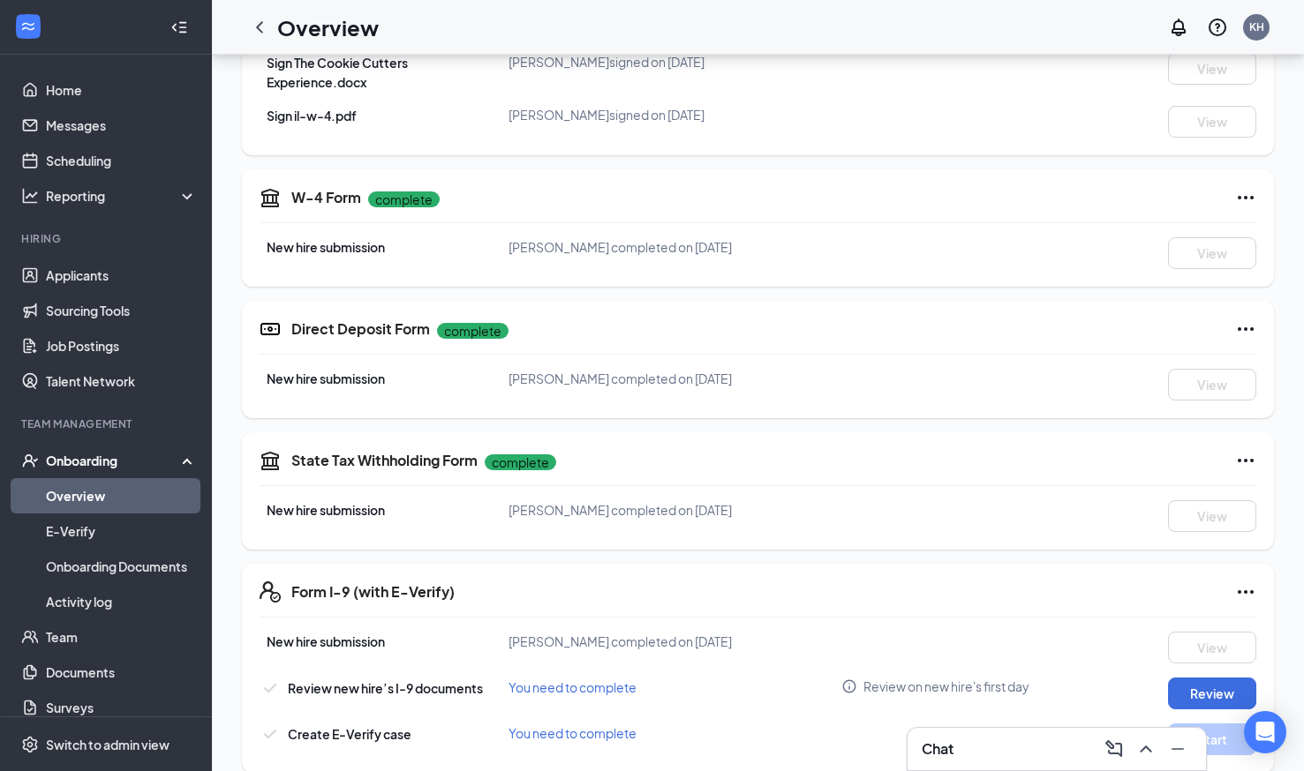
scroll to position [809, 0]
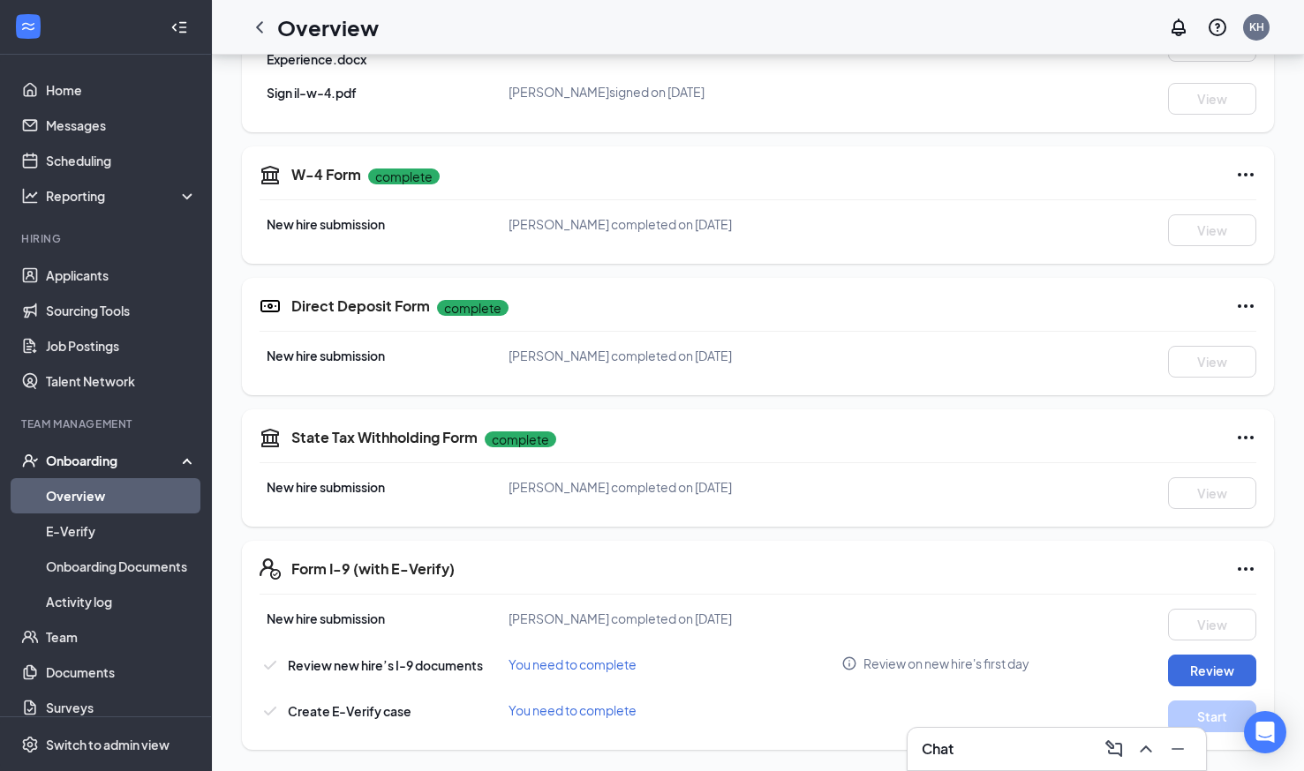
click at [533, 711] on span "You need to complete" at bounding box center [572, 711] width 128 height 16
click at [80, 637] on link "Team" at bounding box center [121, 637] width 151 height 35
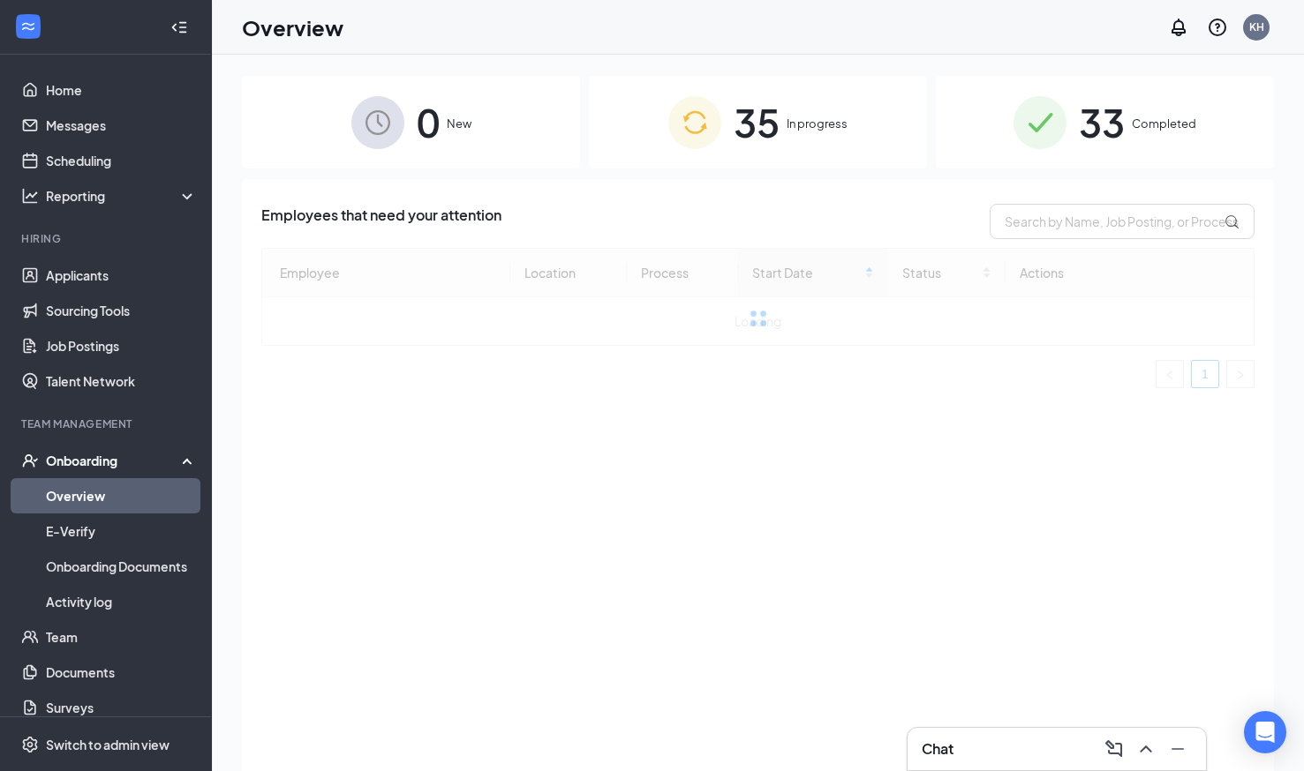
click at [812, 106] on div "35 In progress" at bounding box center [758, 122] width 338 height 93
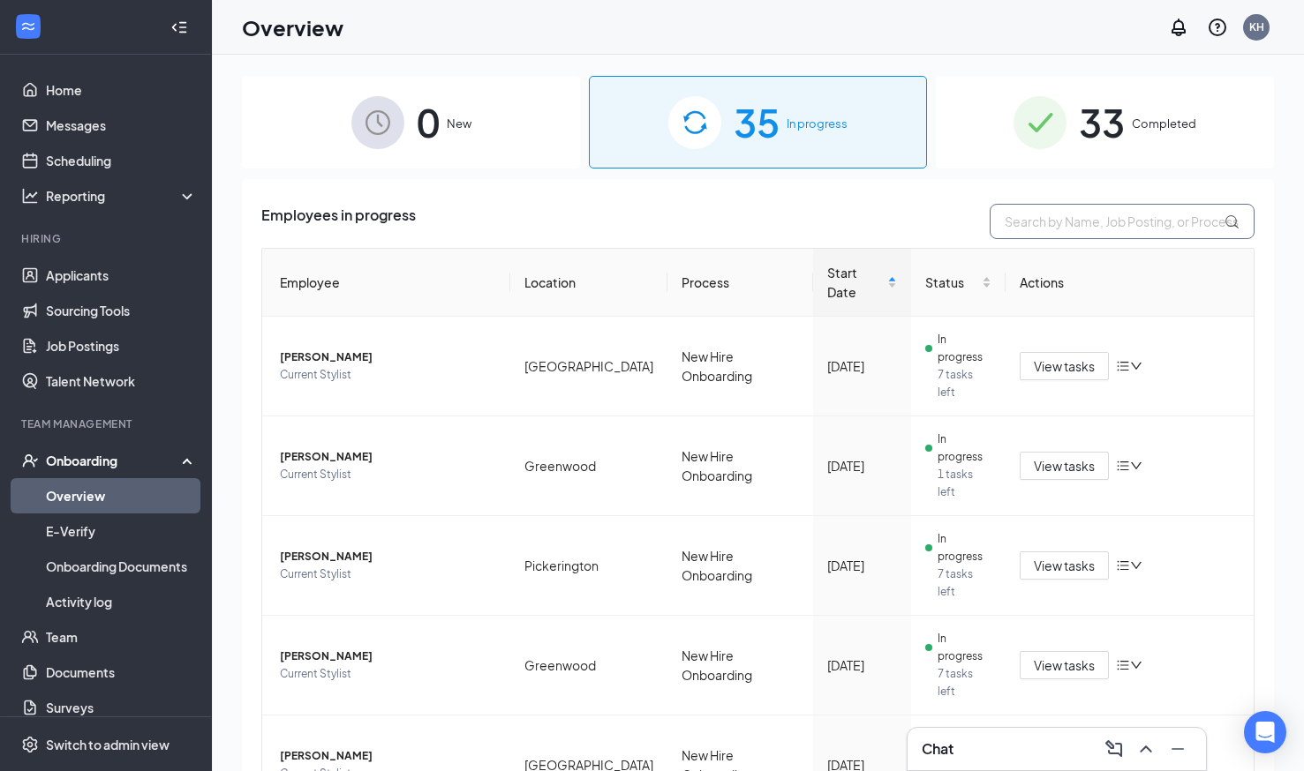
click at [1058, 217] on input "text" at bounding box center [1121, 221] width 265 height 35
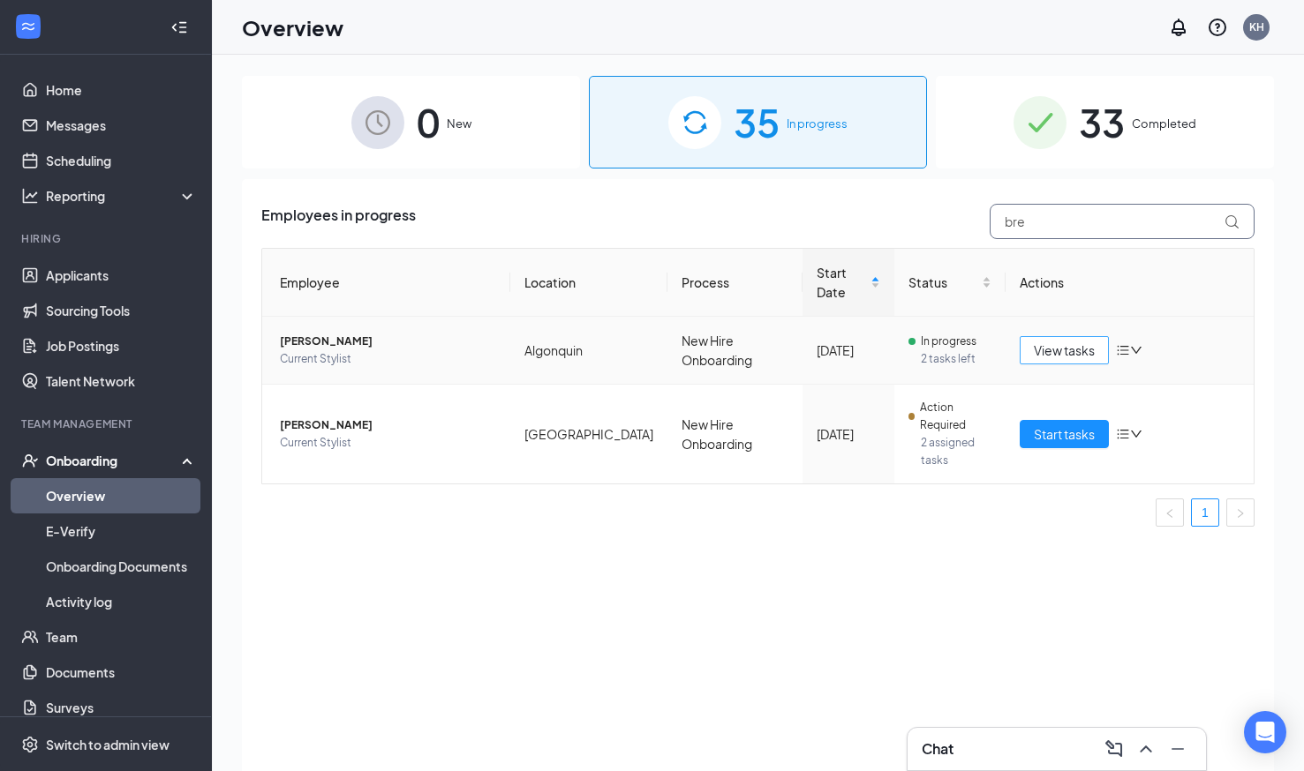
type input "bre"
click at [1070, 341] on span "View tasks" at bounding box center [1064, 350] width 61 height 19
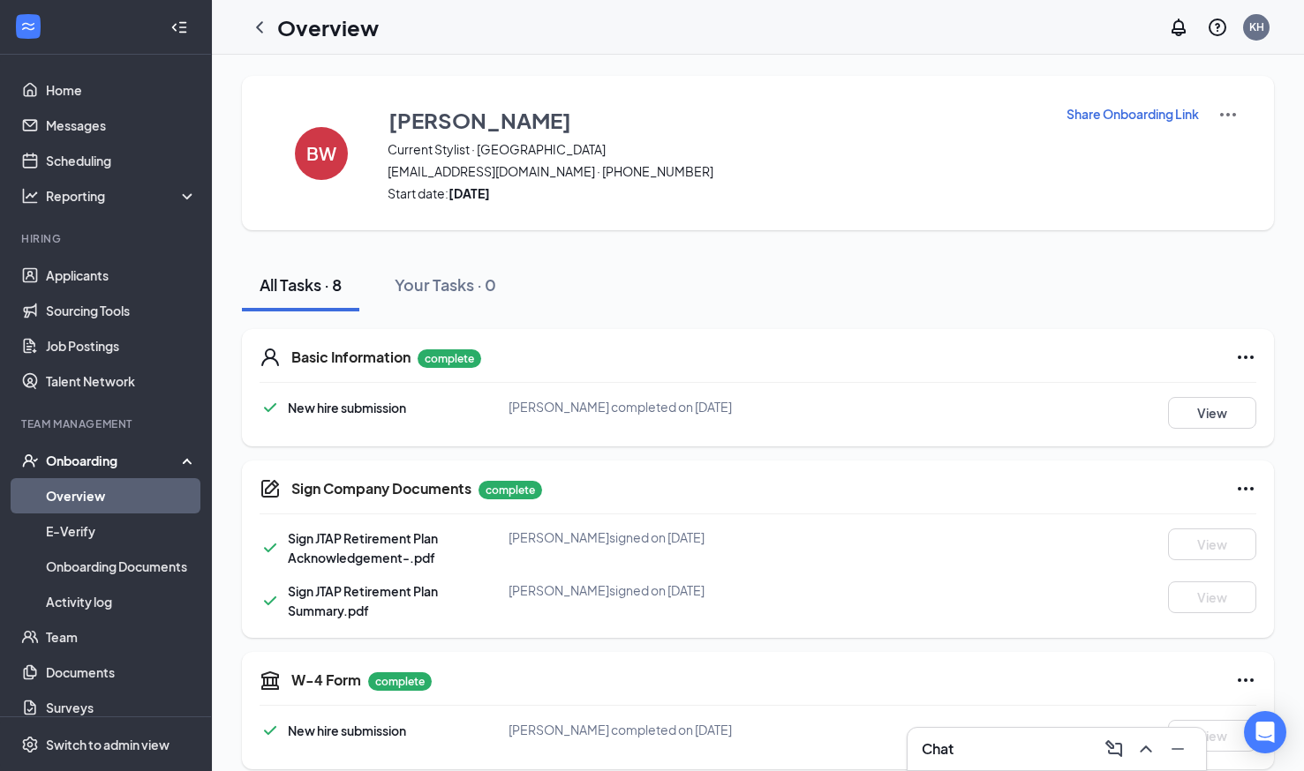
click at [924, 398] on div "New hire submission [PERSON_NAME] completed on [DATE] View" at bounding box center [757, 413] width 997 height 32
click at [109, 526] on link "E-Verify" at bounding box center [121, 531] width 151 height 35
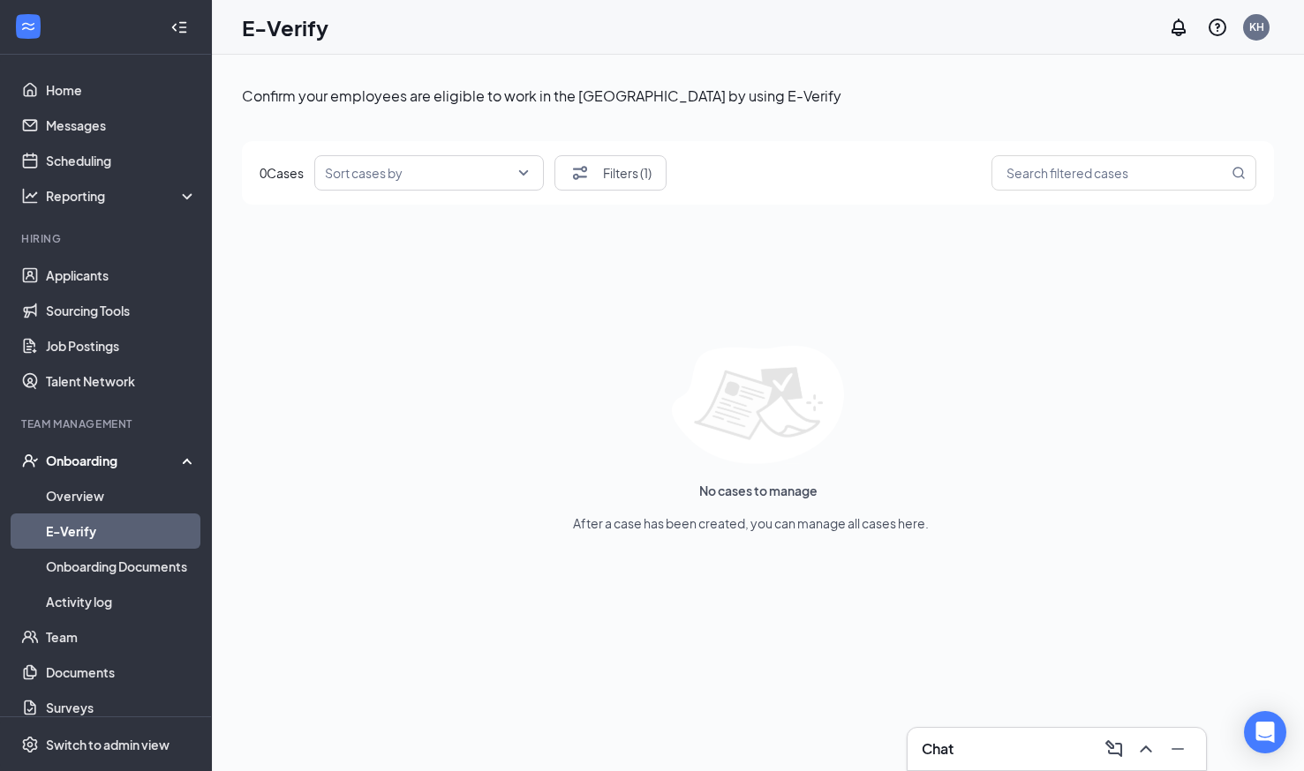
click at [490, 171] on input "search" at bounding box center [423, 173] width 196 height 34
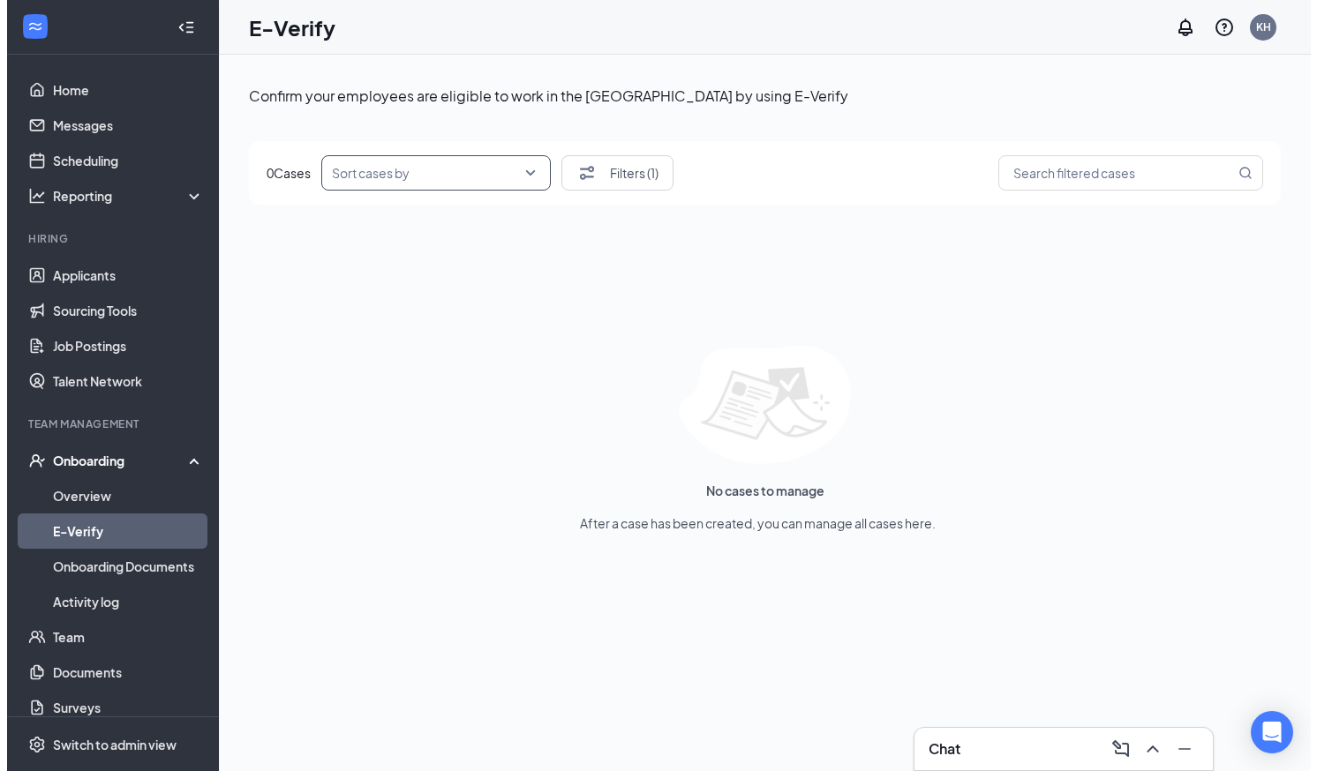
scroll to position [16, 0]
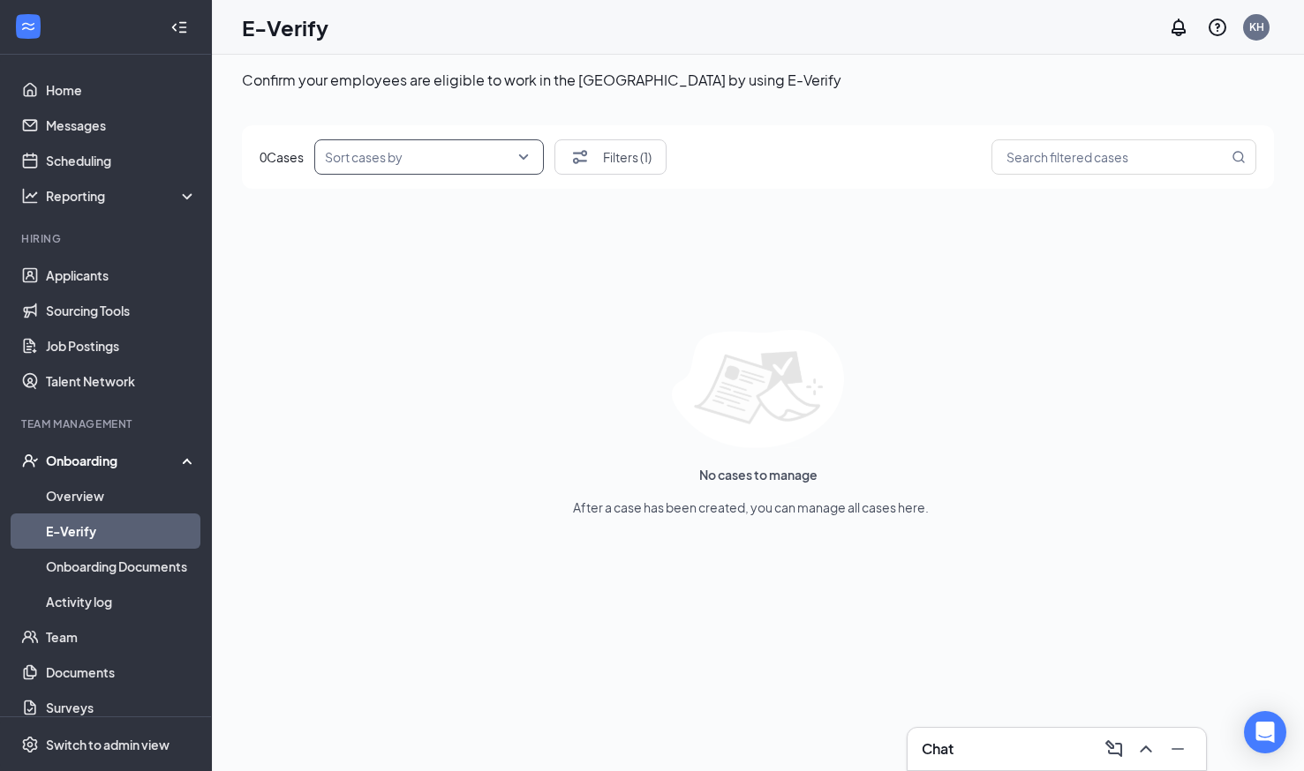
click at [621, 176] on div "0 Cases Sort cases by -date_of_hire,+name +date_of_hire,+name Newest to oldest …" at bounding box center [758, 157] width 1032 height 64
click at [609, 139] on button "Filters (1)" at bounding box center [610, 156] width 112 height 35
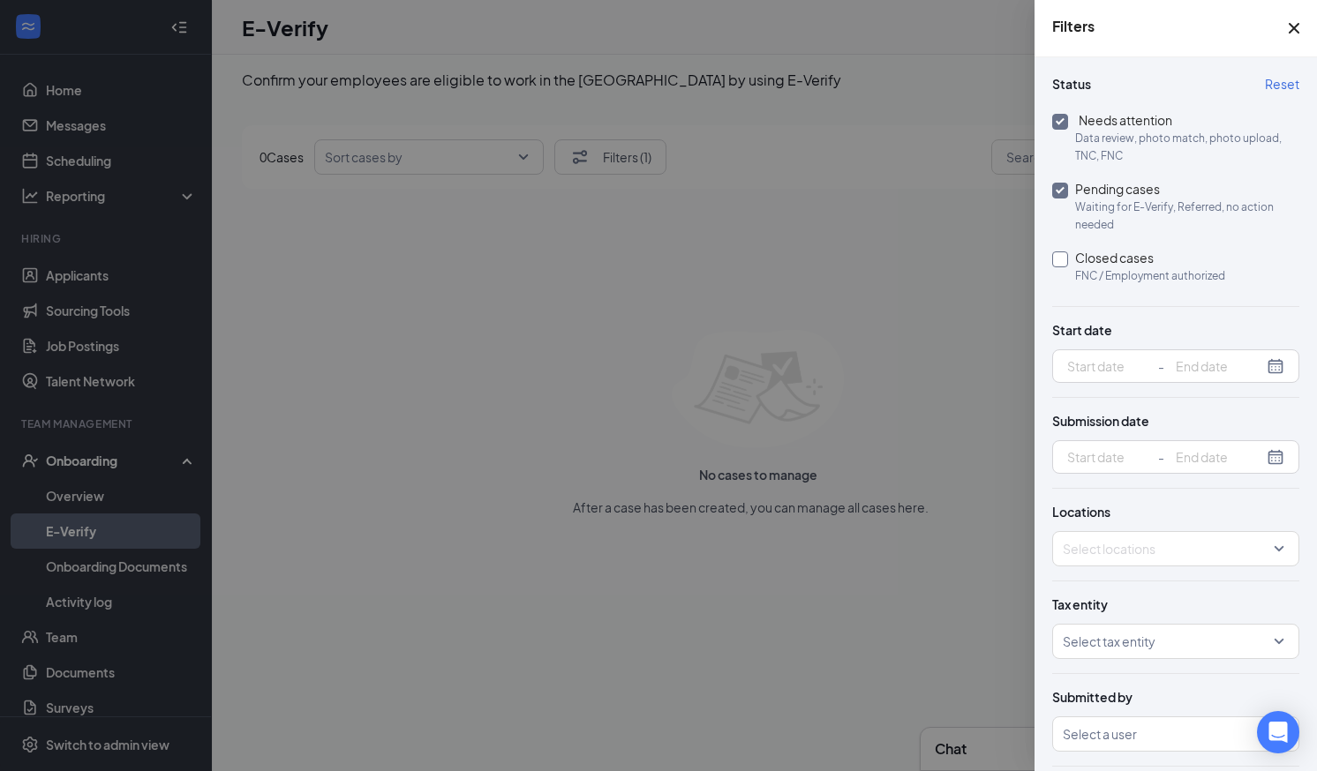
click at [1071, 259] on span "Closed cases FNC / Employment authorized" at bounding box center [1150, 266] width 164 height 37
click at [1068, 259] on input "Closed cases FNC / Employment authorized" at bounding box center [1060, 260] width 16 height 16
click at [1071, 259] on span "Closed cases FNC / Employment authorized" at bounding box center [1150, 266] width 164 height 37
click at [1068, 259] on input "Closed cases FNC / Employment authorized" at bounding box center [1060, 260] width 16 height 16
checkbox input "false"
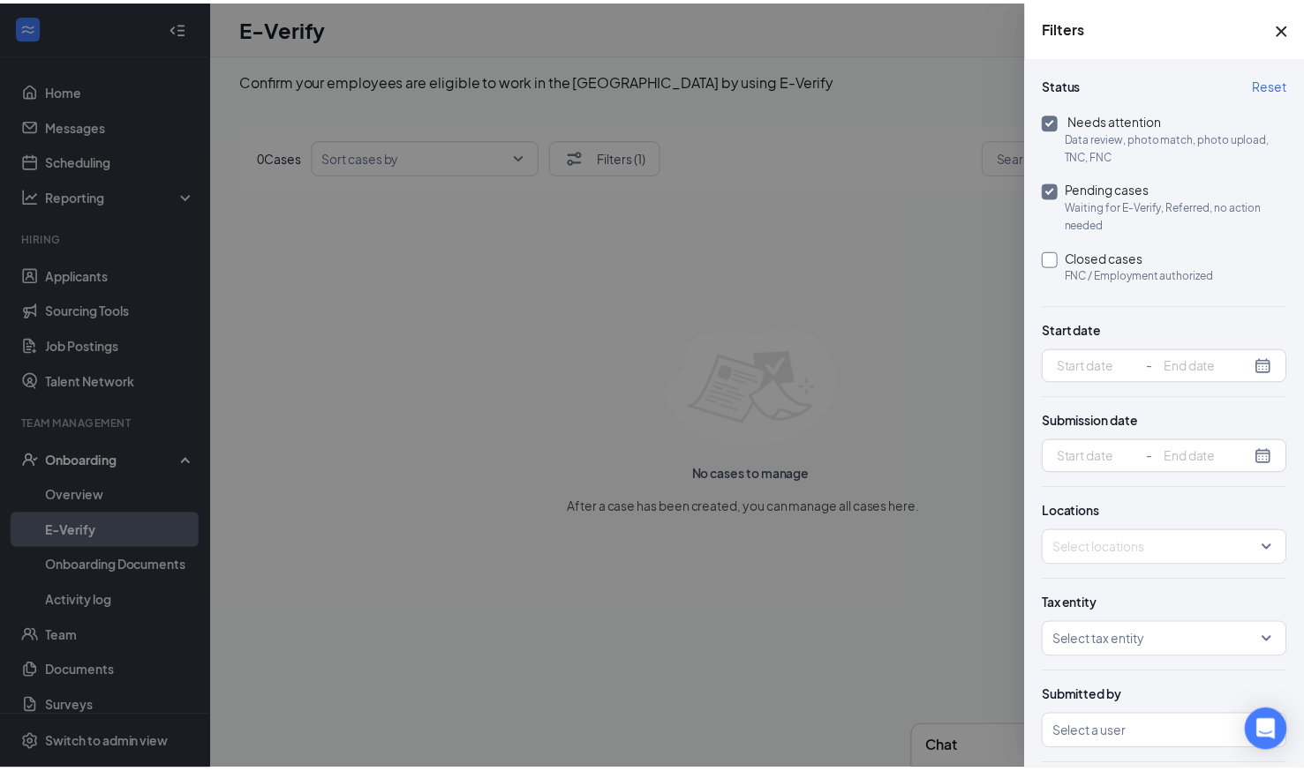
scroll to position [17, 0]
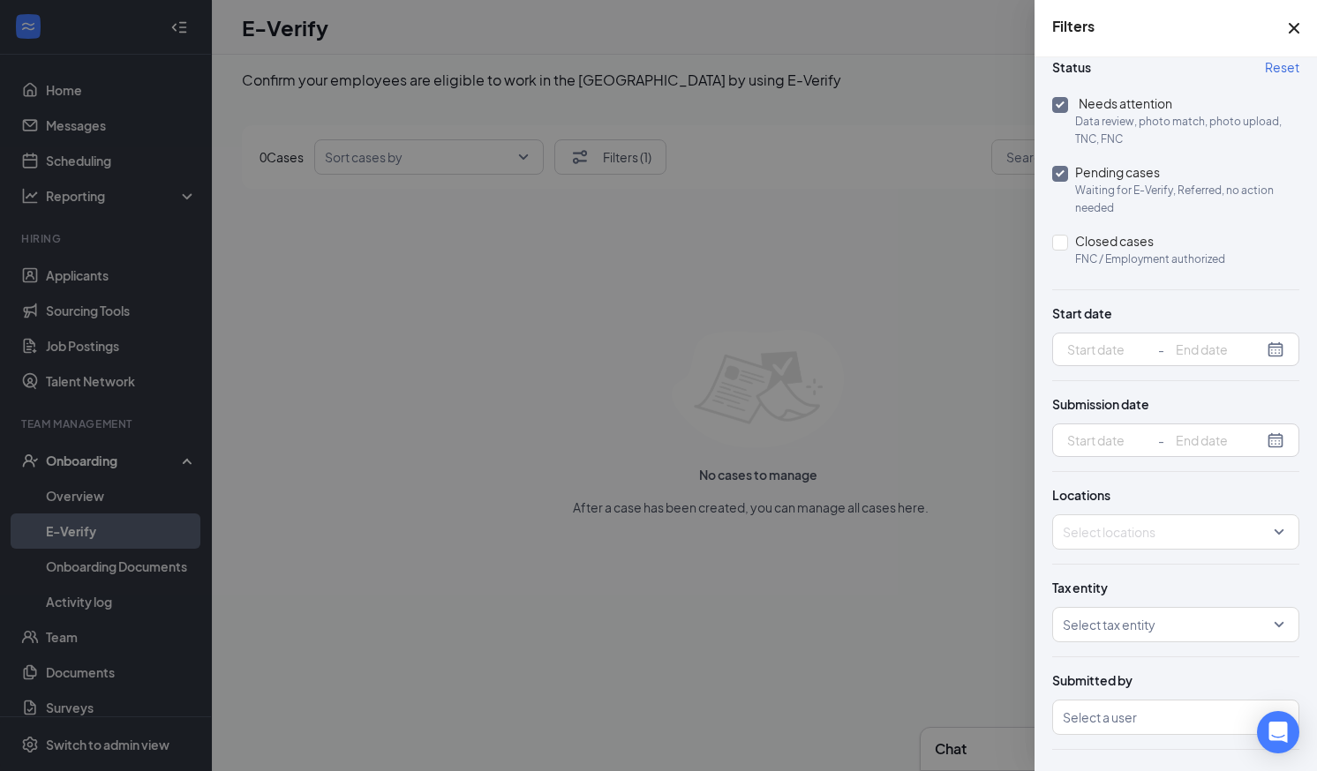
click at [1290, 21] on icon "Cross" at bounding box center [1293, 28] width 21 height 21
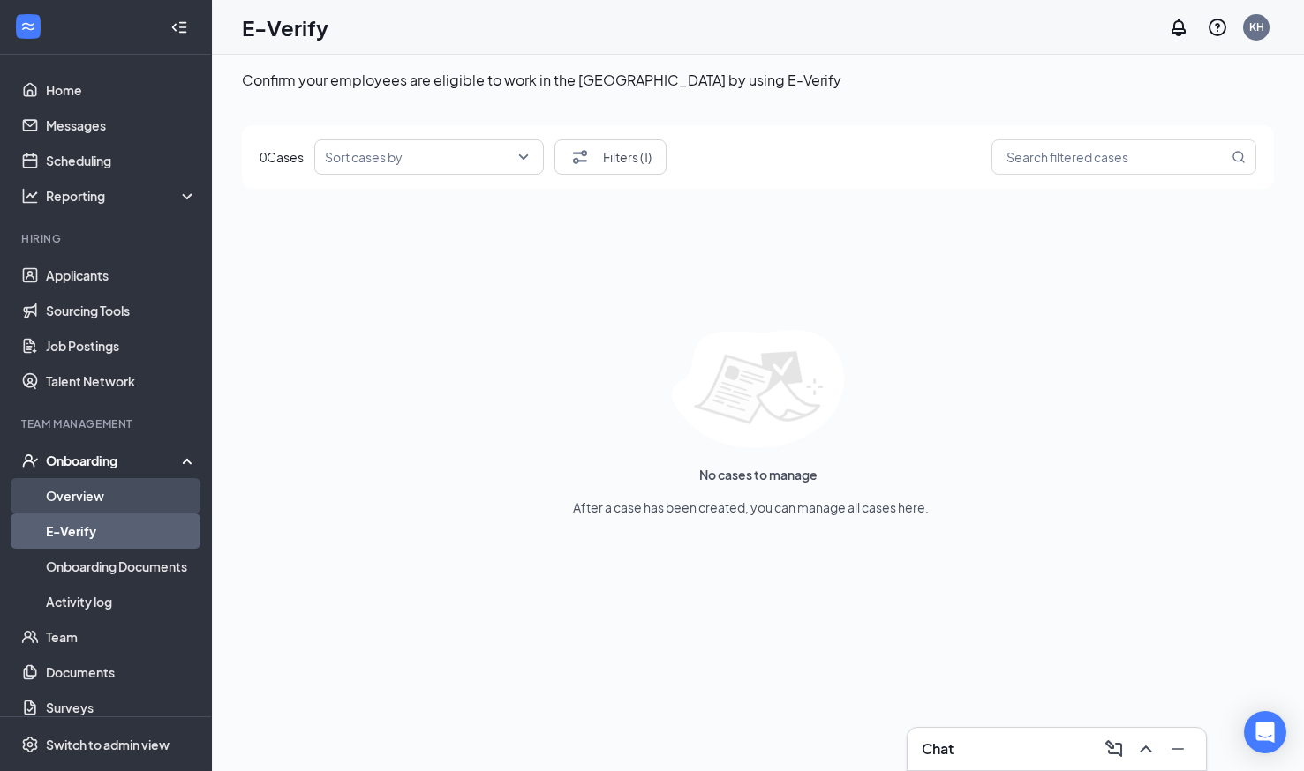
click at [101, 488] on link "Overview" at bounding box center [121, 495] width 151 height 35
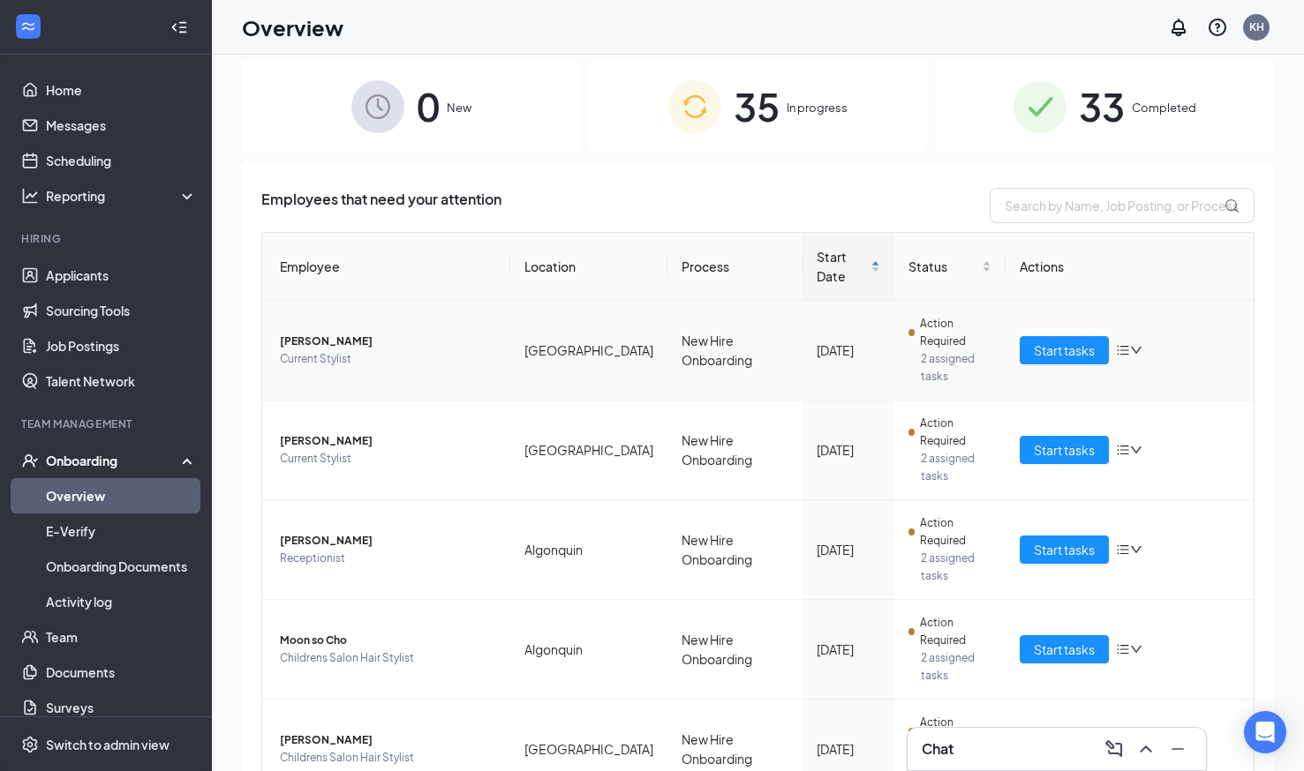
click at [958, 301] on td "Action Required 2 assigned tasks" at bounding box center [949, 351] width 111 height 100
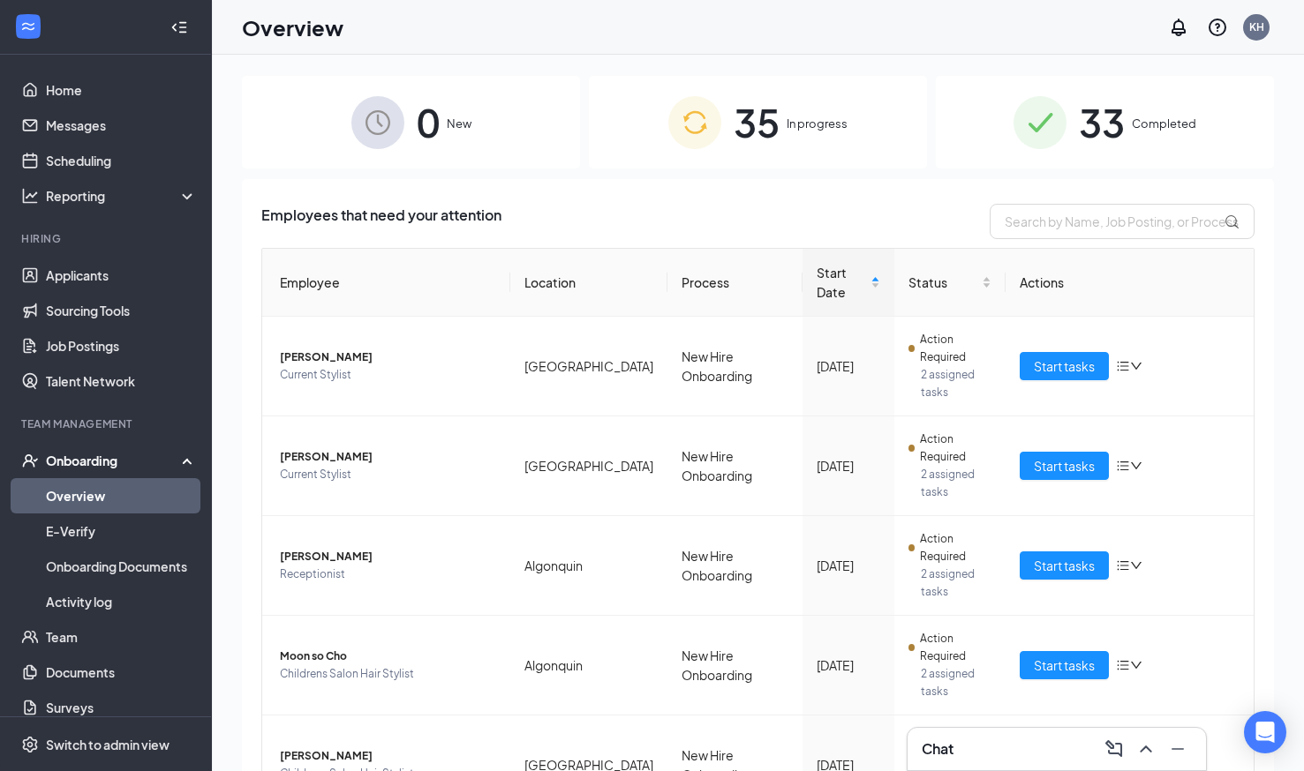
click at [771, 144] on span "35" at bounding box center [756, 122] width 46 height 61
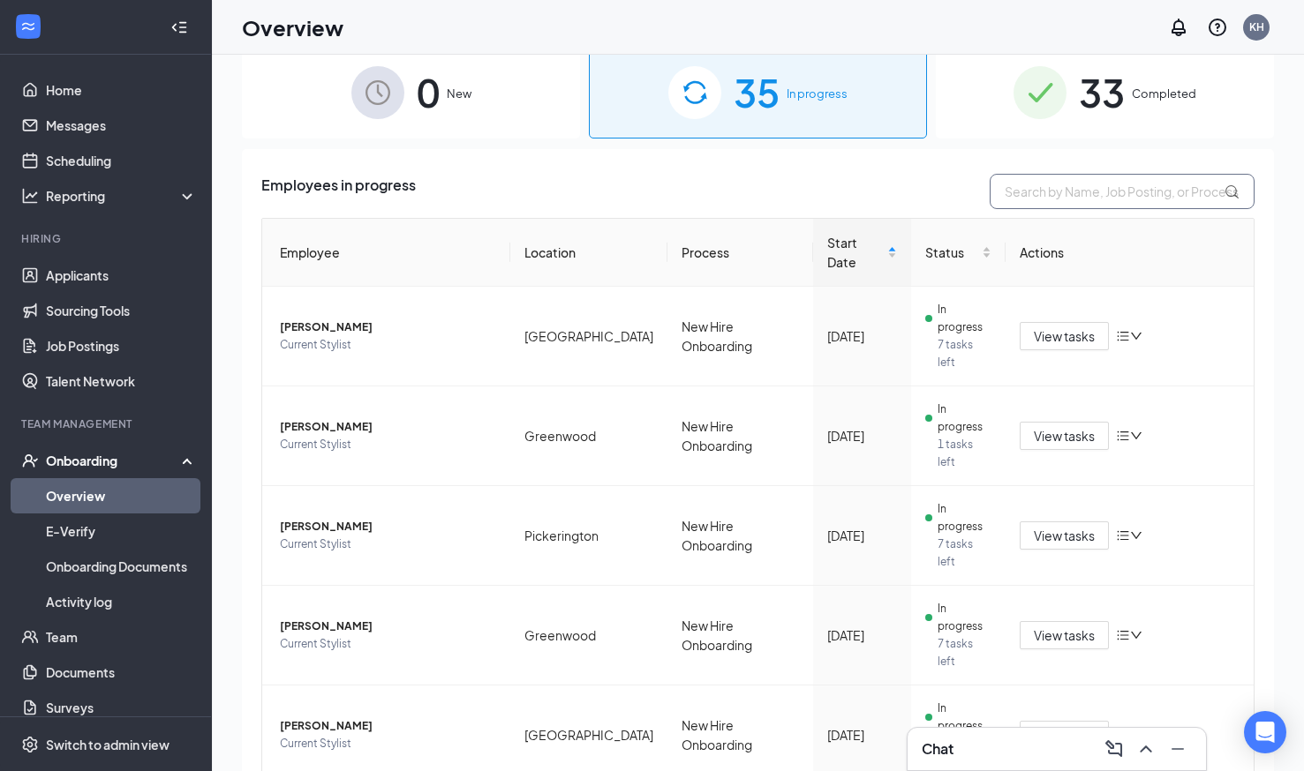
click at [1012, 190] on input "text" at bounding box center [1121, 191] width 265 height 35
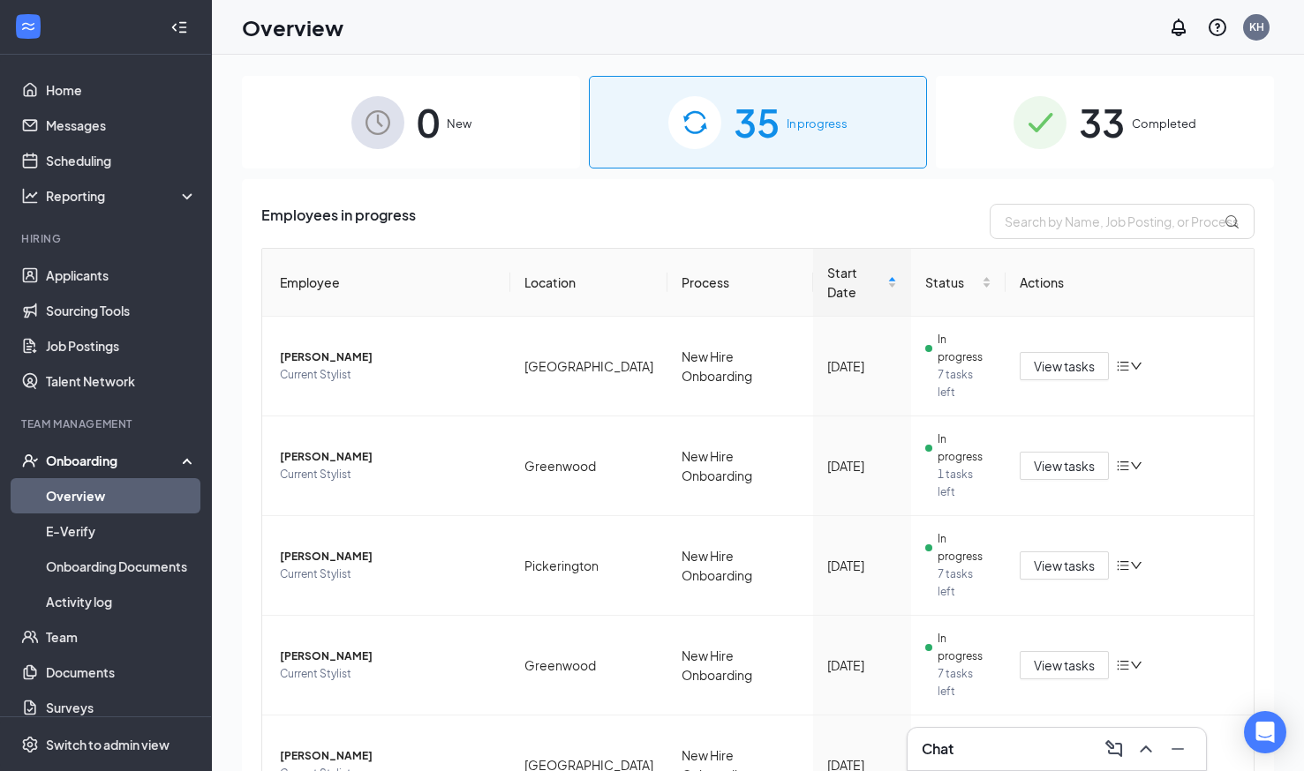
click at [549, 267] on th "Location" at bounding box center [588, 283] width 157 height 68
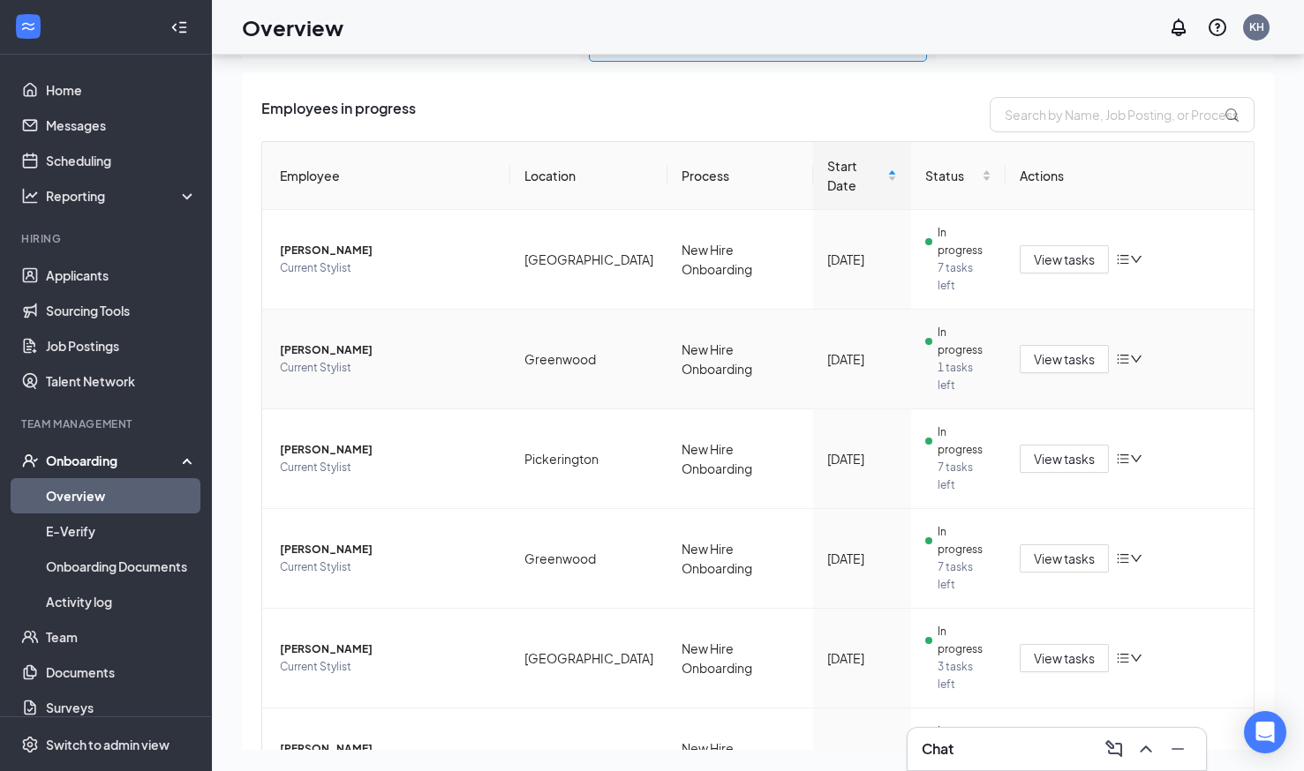
scroll to position [231, 0]
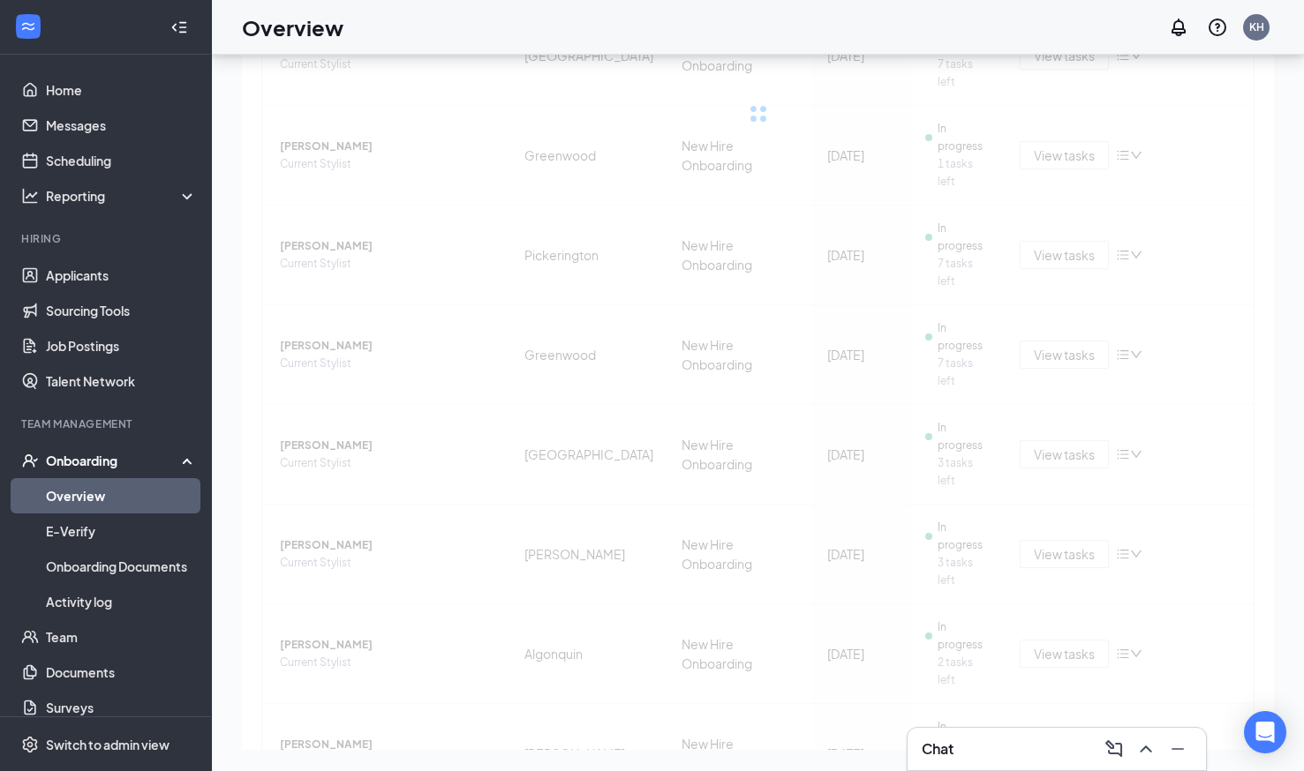
click at [1123, 655] on div "Employee Location Process Start Date Status Actions Darcy Hopkins Current Styli…" at bounding box center [757, 491] width 993 height 1109
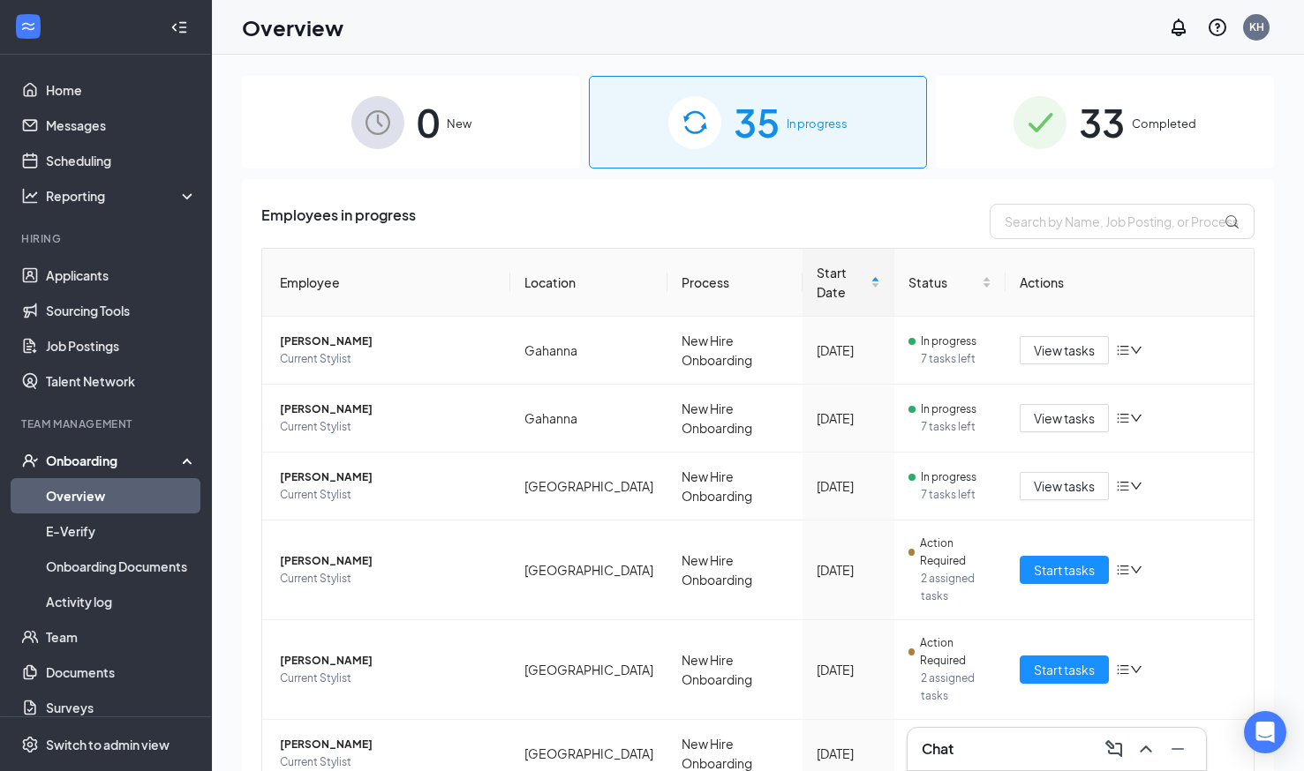
click at [550, 269] on th "Location" at bounding box center [588, 283] width 157 height 68
click at [766, 128] on span "35" at bounding box center [756, 122] width 46 height 61
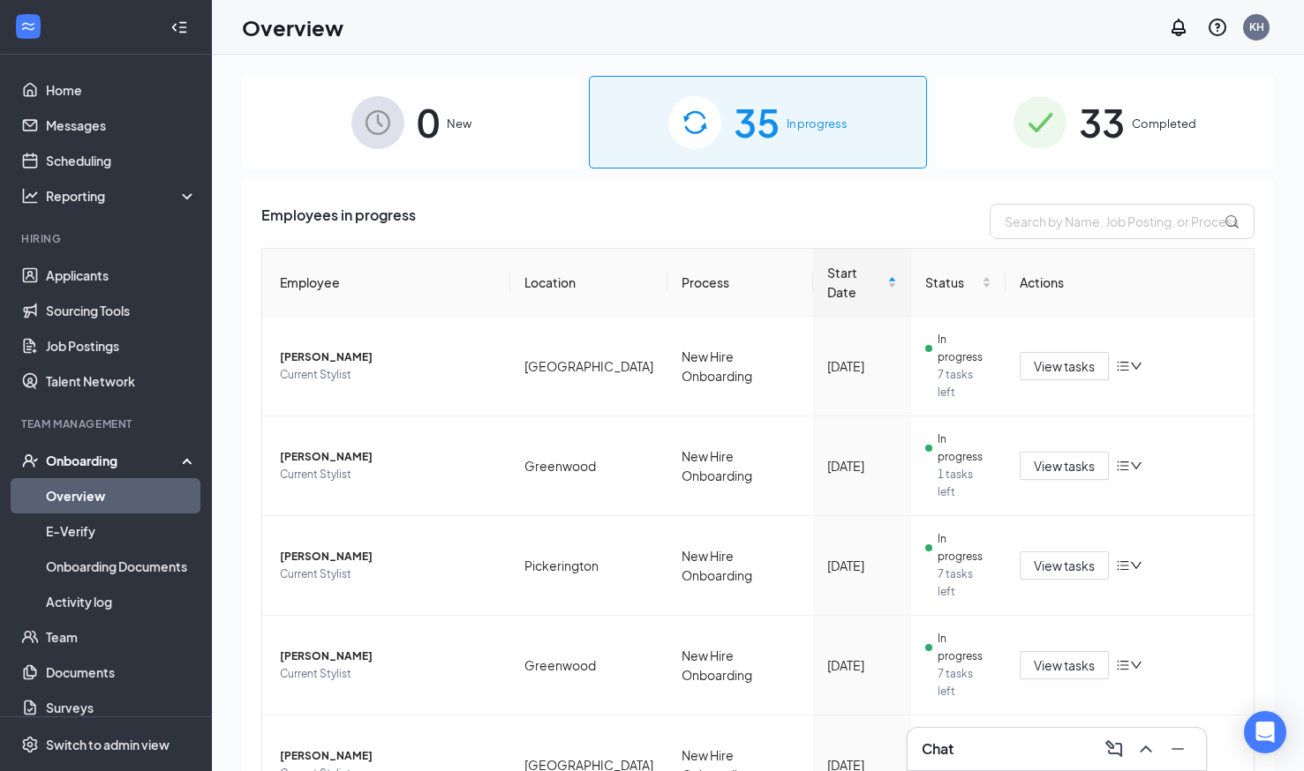
click at [559, 271] on th "Location" at bounding box center [588, 283] width 157 height 68
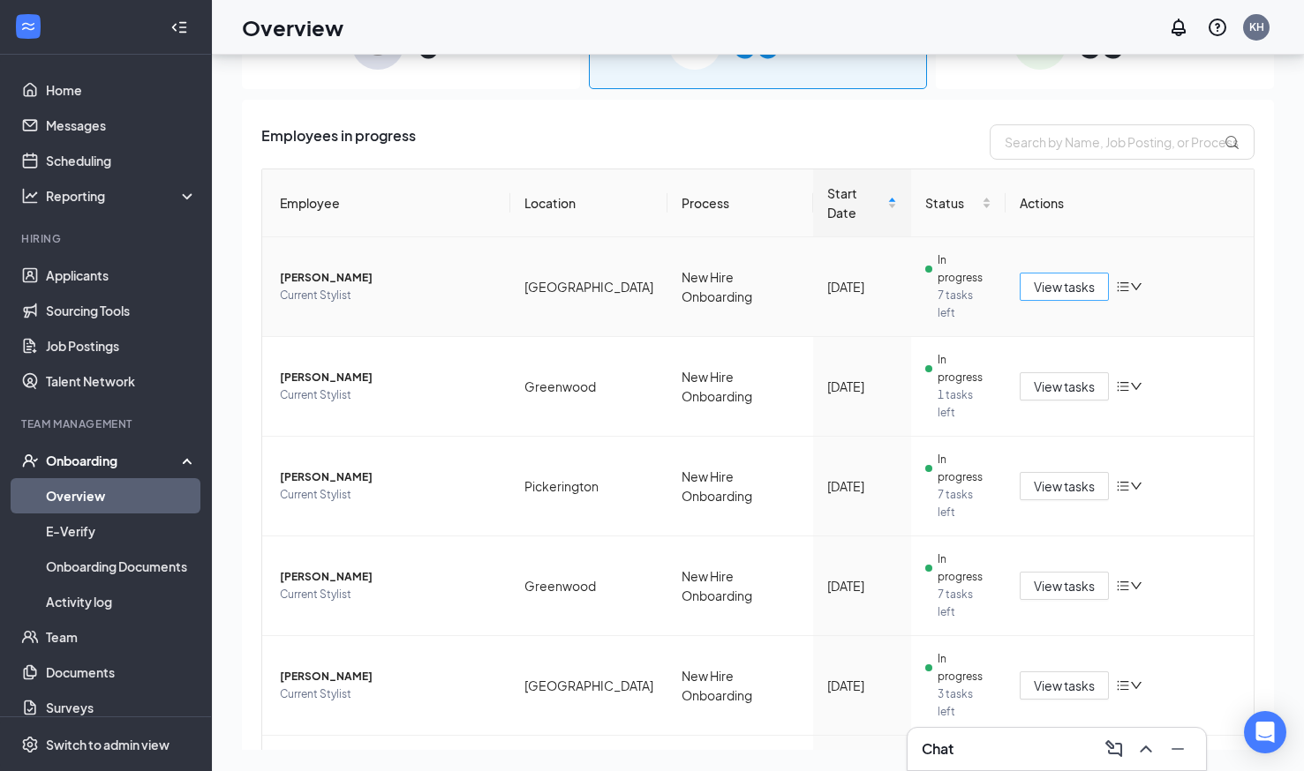
click at [1042, 277] on span "View tasks" at bounding box center [1064, 286] width 61 height 19
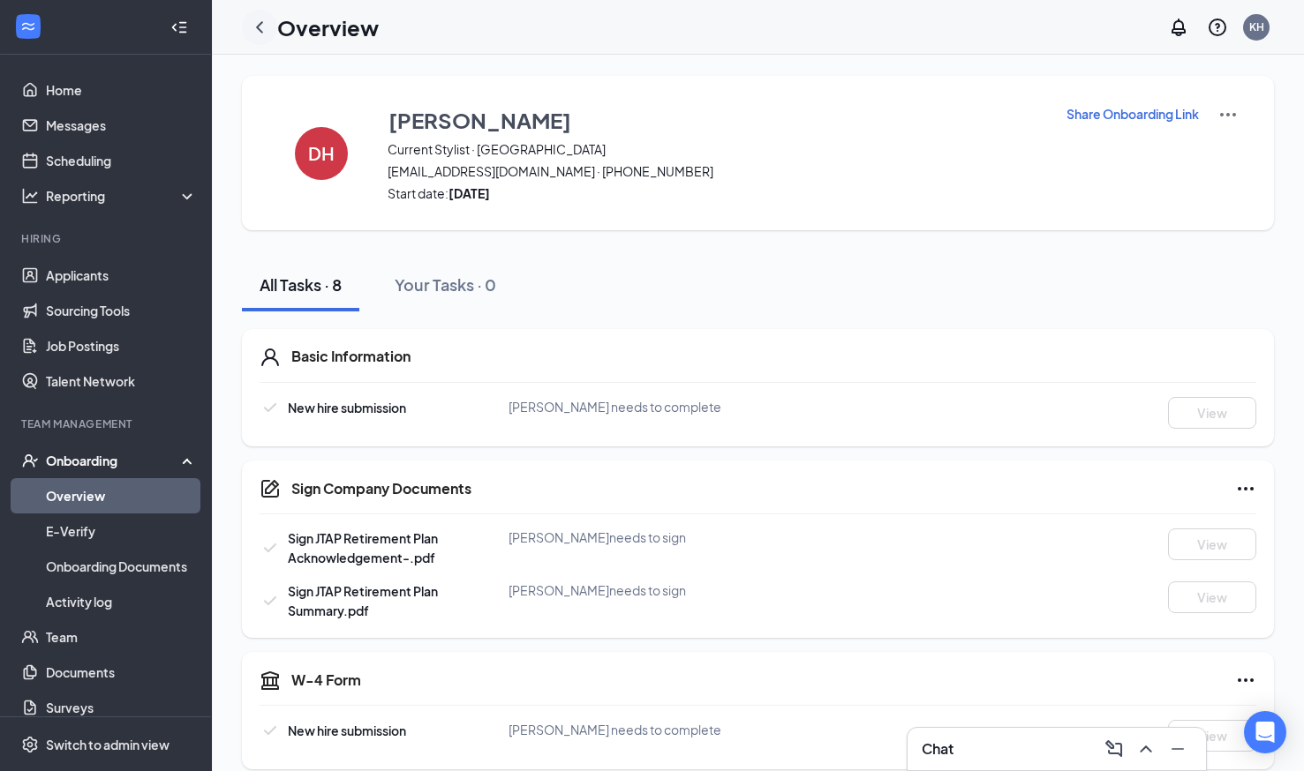
click at [259, 22] on icon "ChevronLeft" at bounding box center [259, 27] width 21 height 21
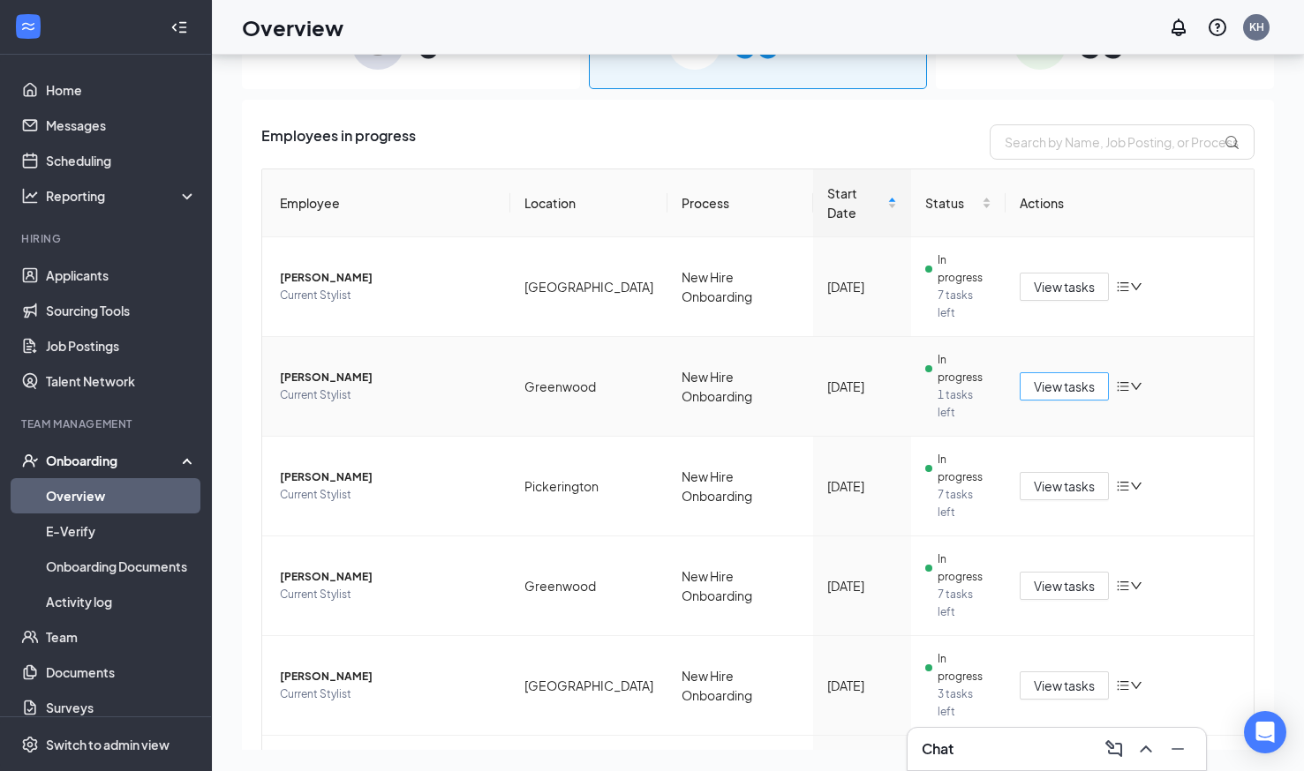
click at [1051, 377] on span "View tasks" at bounding box center [1064, 386] width 61 height 19
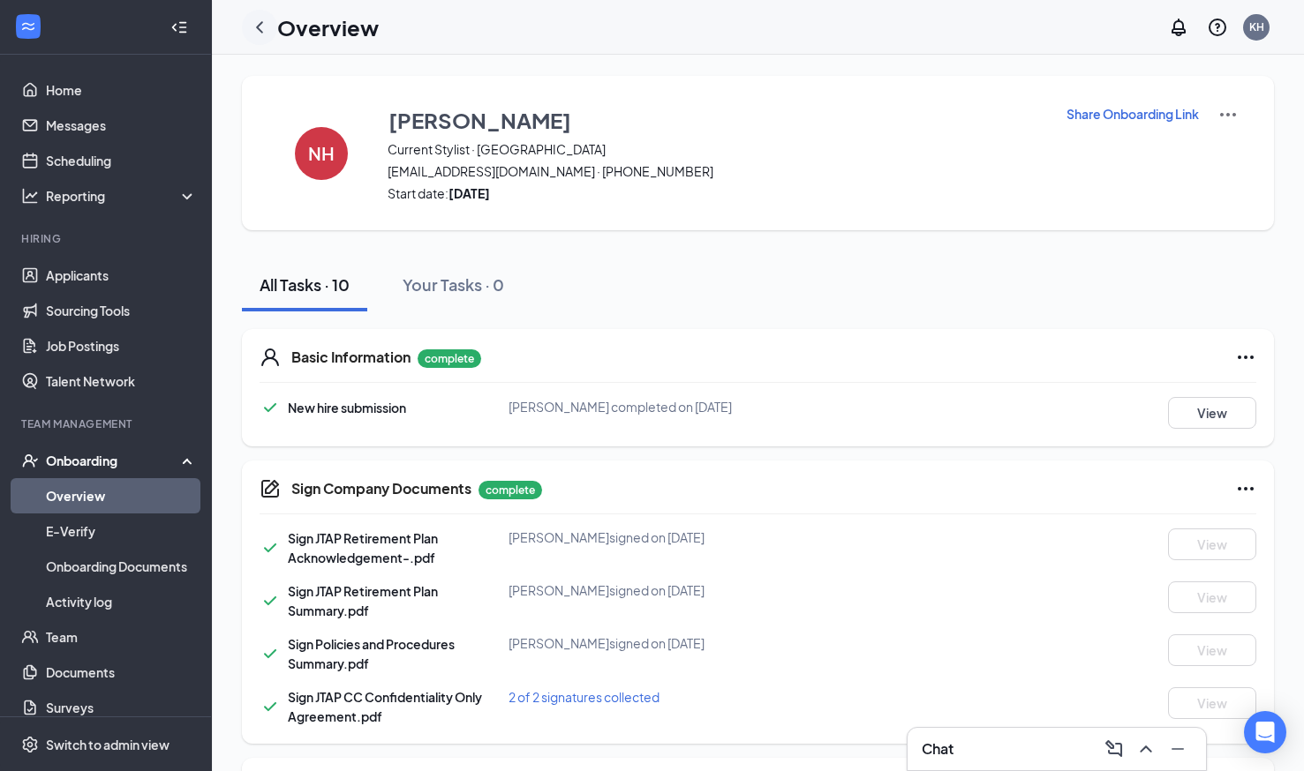
click at [263, 20] on icon "ChevronLeft" at bounding box center [259, 27] width 21 height 21
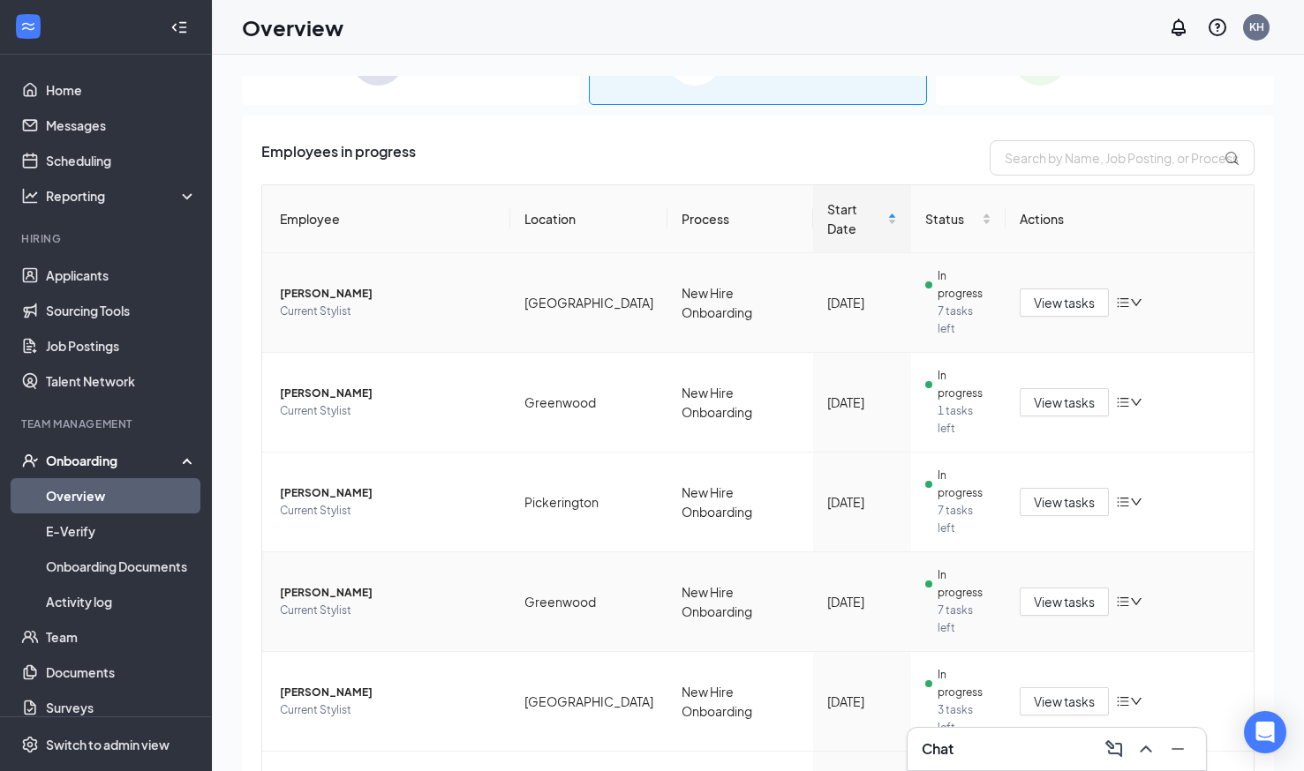
scroll to position [79, 0]
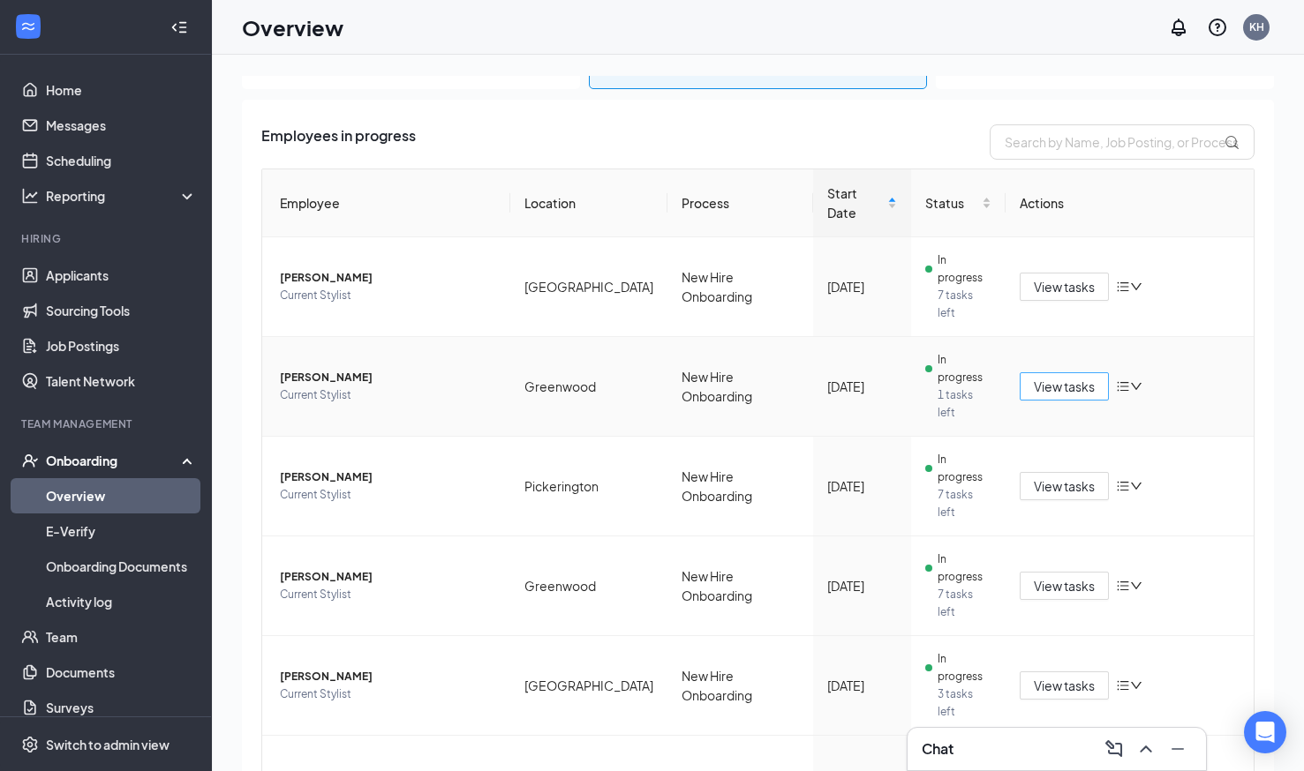
click at [1060, 377] on span "View tasks" at bounding box center [1064, 386] width 61 height 19
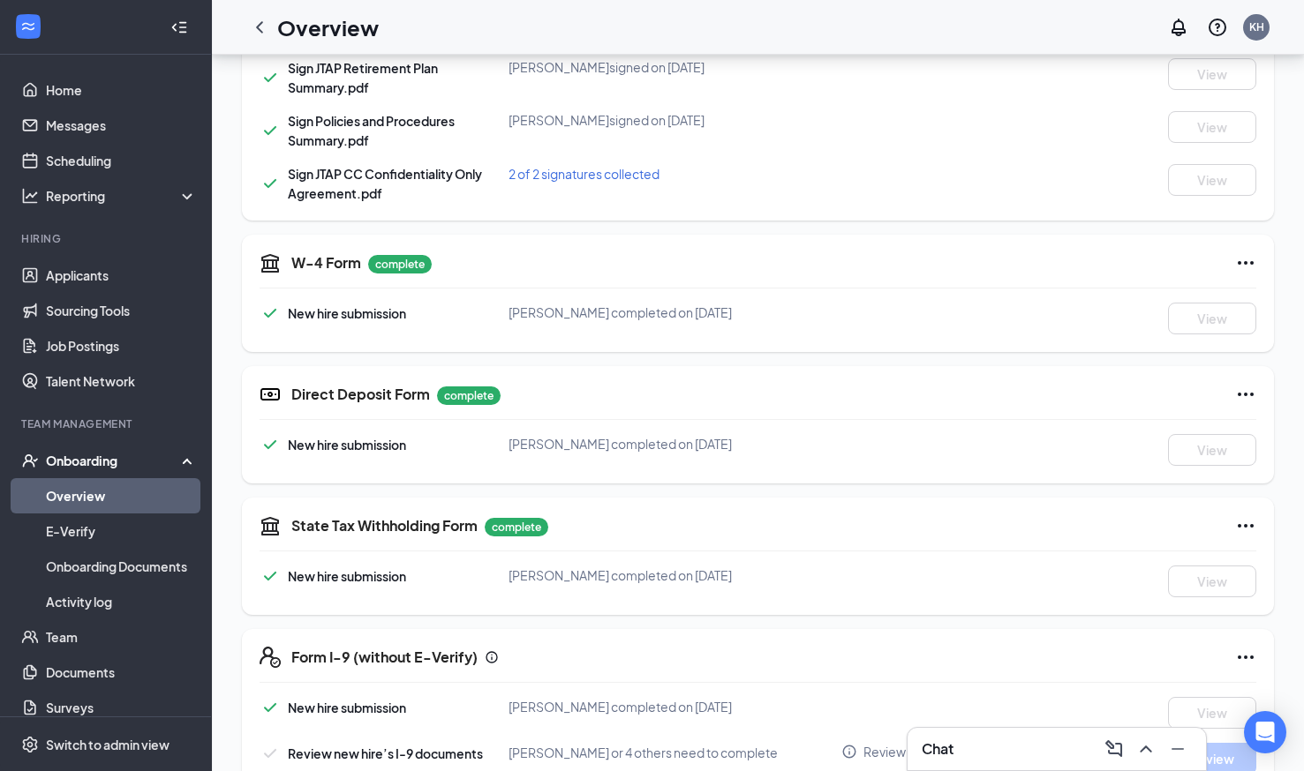
scroll to position [566, 0]
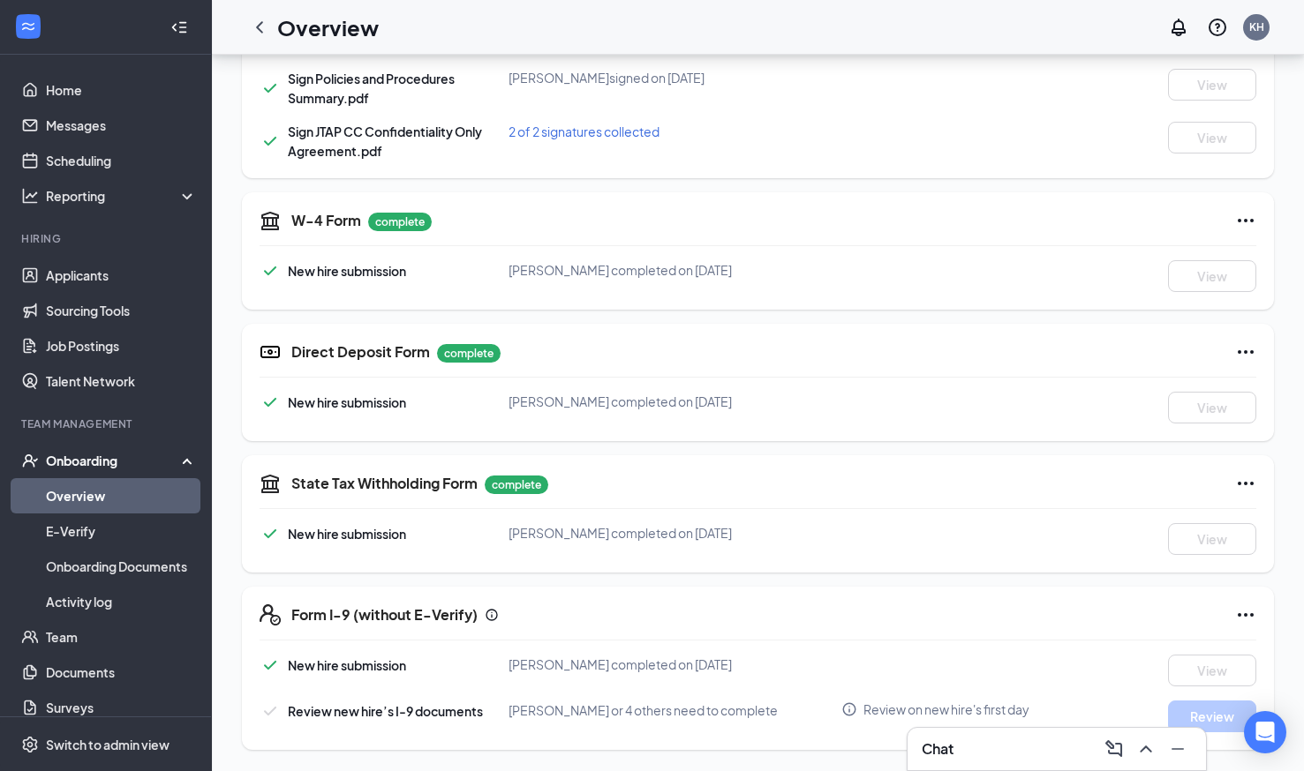
click at [630, 711] on span "[PERSON_NAME] or 4 others need to complete" at bounding box center [642, 711] width 269 height 16
click at [282, 711] on div "Review new hire’s I-9 documents" at bounding box center [370, 711] width 223 height 21
drag, startPoint x: 538, startPoint y: 714, endPoint x: 598, endPoint y: 730, distance: 62.9
click at [598, 730] on div "Review new hire’s I-9 documents Phil Vincent or 4 others need to complete Revie…" at bounding box center [757, 717] width 997 height 32
drag, startPoint x: 330, startPoint y: 718, endPoint x: 493, endPoint y: 712, distance: 162.5
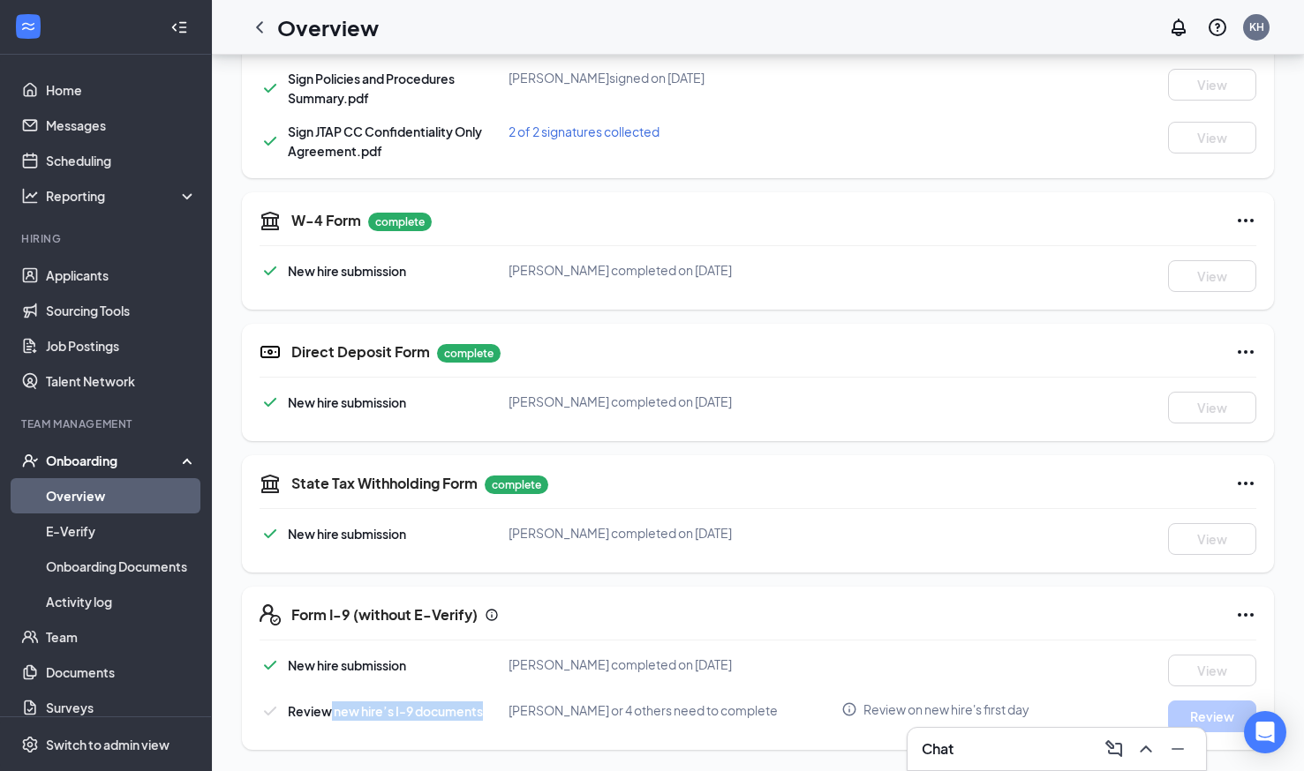
click at [493, 712] on div "Review new hire’s I-9 documents" at bounding box center [383, 711] width 249 height 21
click at [684, 705] on span "[PERSON_NAME] or 4 others need to complete" at bounding box center [642, 711] width 269 height 16
drag, startPoint x: 310, startPoint y: 706, endPoint x: 515, endPoint y: 708, distance: 204.8
click at [515, 708] on div "Review new hire’s I-9 documents Phil Vincent or 4 others need to complete Revie…" at bounding box center [757, 717] width 997 height 32
drag, startPoint x: 515, startPoint y: 708, endPoint x: 650, endPoint y: 703, distance: 135.1
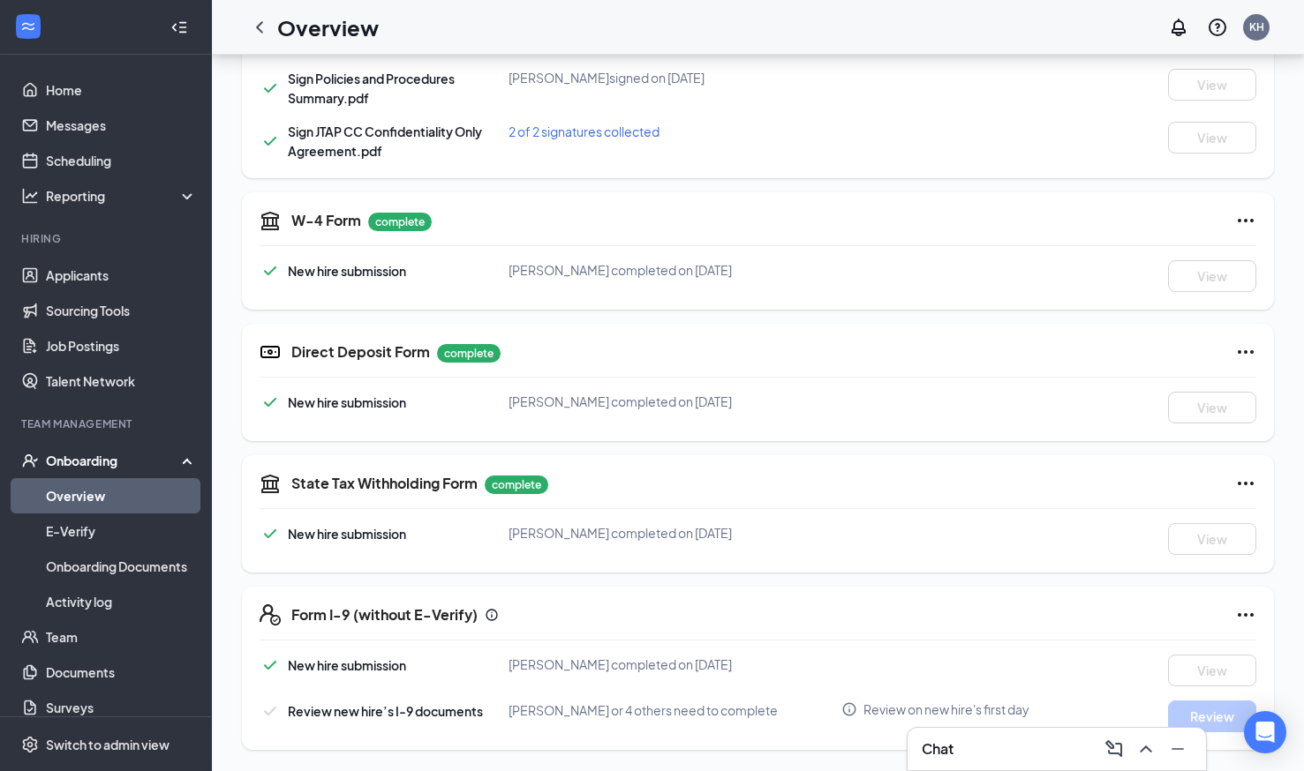
click at [650, 703] on span "[PERSON_NAME] or 4 others need to complete" at bounding box center [642, 711] width 269 height 16
drag, startPoint x: 523, startPoint y: 700, endPoint x: 742, endPoint y: 709, distance: 220.0
click at [742, 709] on div "New hire submission Nicki Holtzman completed on Feb 20, 2025 View Review new hi…" at bounding box center [757, 694] width 997 height 78
click at [742, 709] on span "[PERSON_NAME] or 4 others need to complete" at bounding box center [642, 711] width 269 height 16
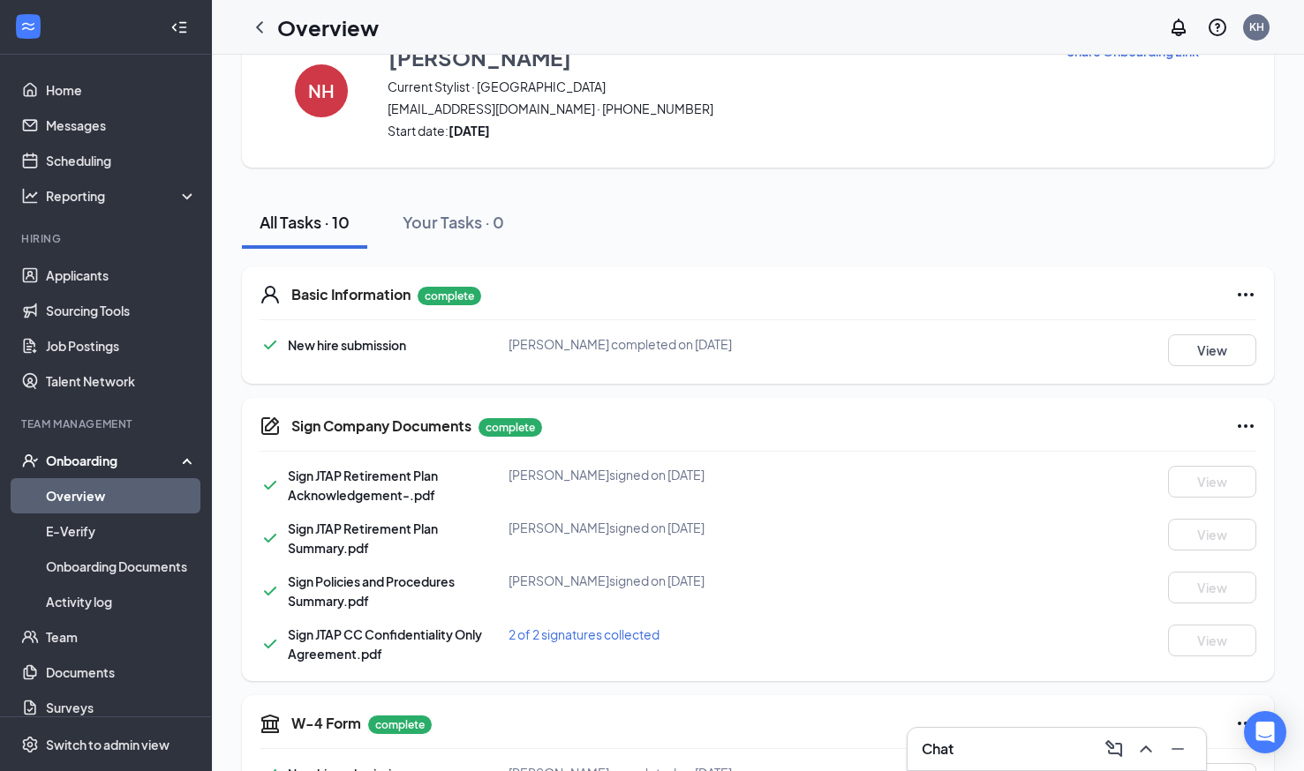
scroll to position [0, 0]
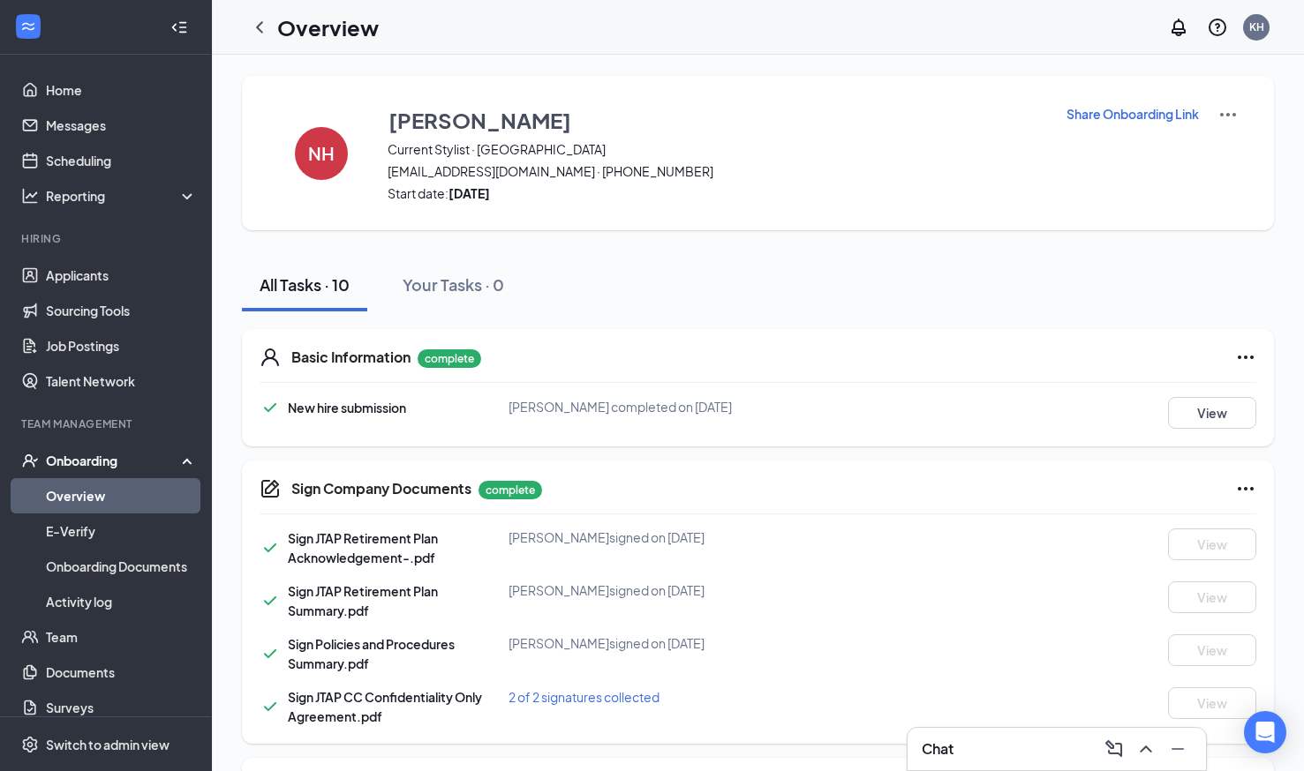
drag, startPoint x: 257, startPoint y: 19, endPoint x: 647, endPoint y: 79, distance: 394.9
click at [647, 79] on div "NH Nicki Holtzman Current Stylist · Greenwood nickiholtzman91@gmail.com · (317)…" at bounding box center [758, 153] width 1032 height 154
click at [263, 25] on icon "ChevronLeft" at bounding box center [259, 27] width 21 height 21
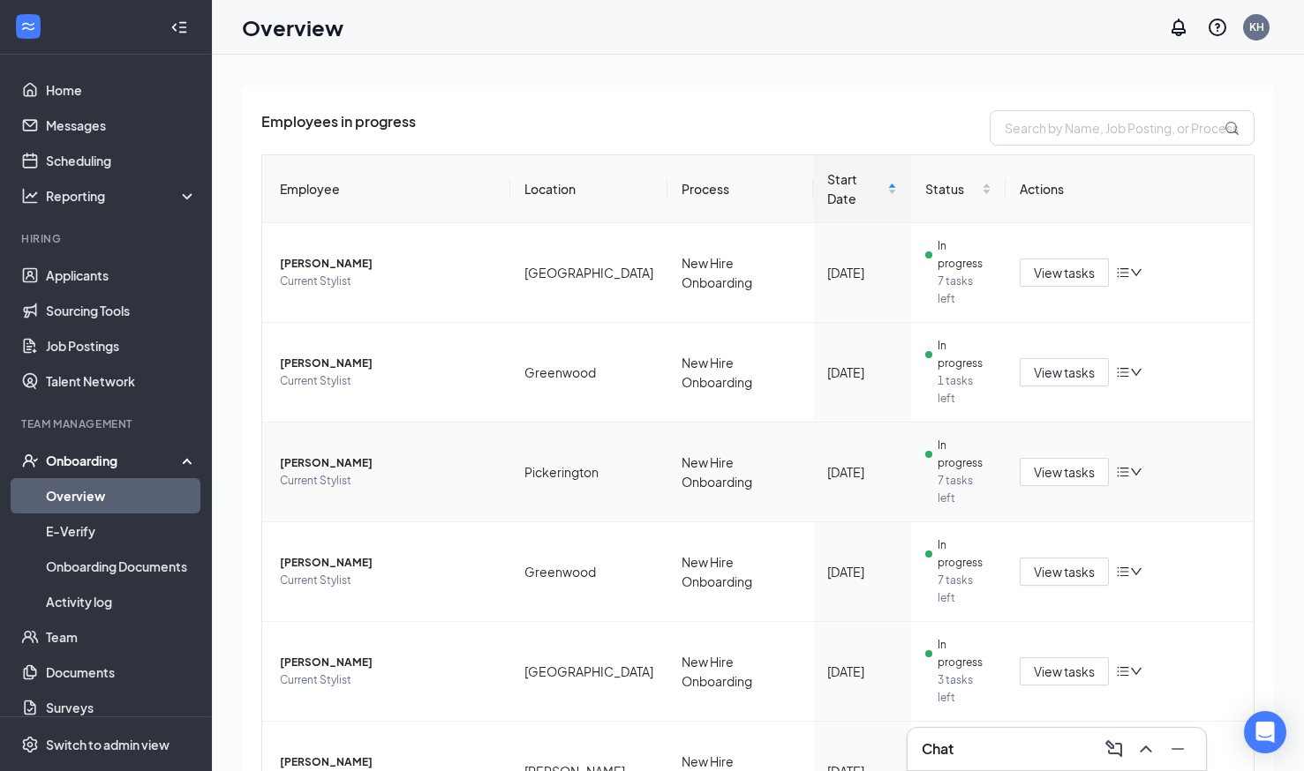
scroll to position [94, 0]
click at [1062, 462] on span "View tasks" at bounding box center [1064, 471] width 61 height 19
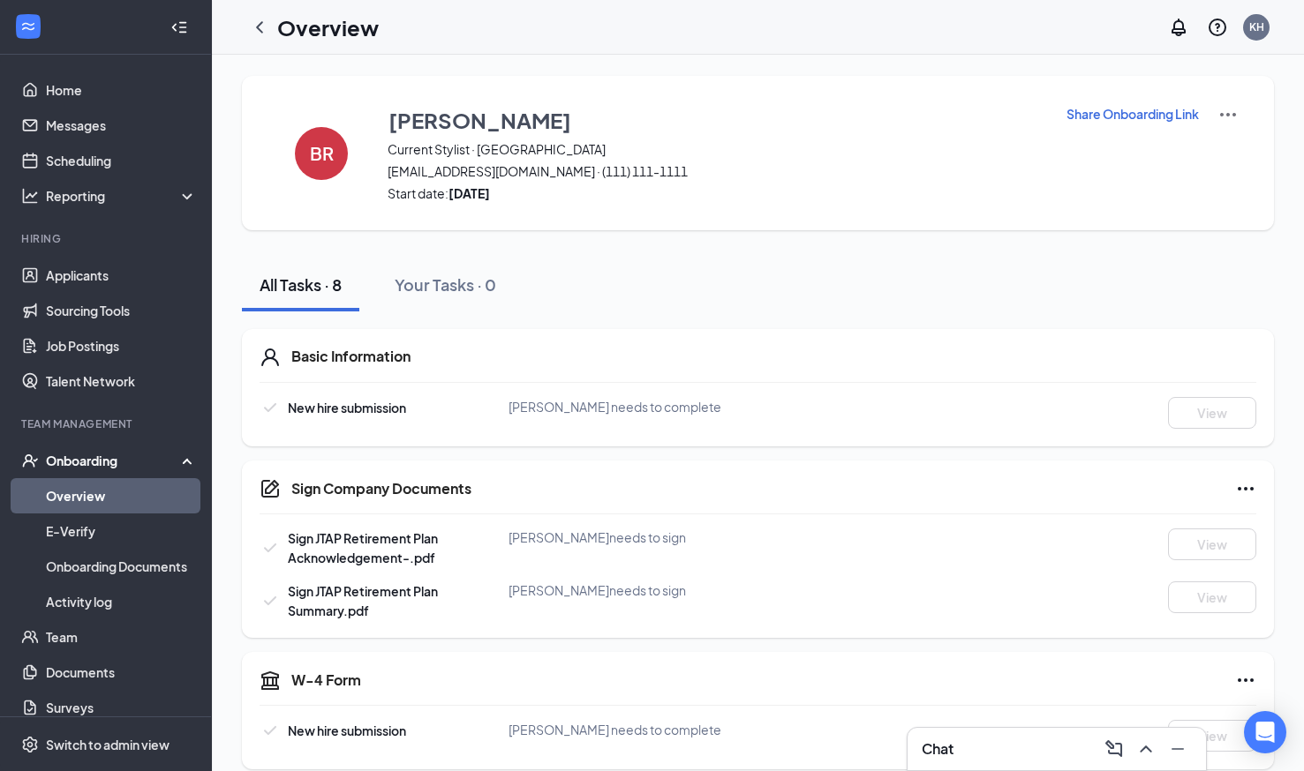
click at [1155, 121] on p "Share Onboarding Link" at bounding box center [1132, 114] width 132 height 18
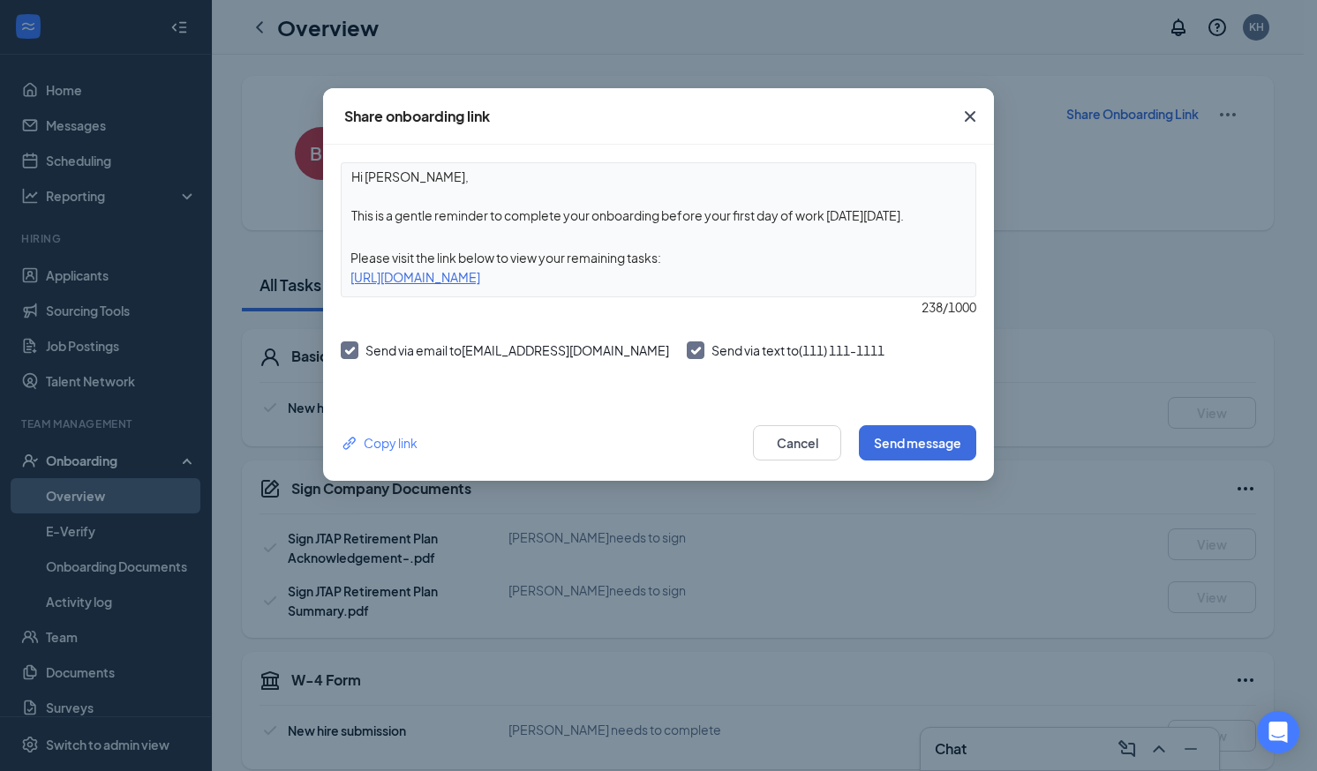
click at [720, 362] on div "Send via text to (111) 111-1111" at bounding box center [786, 352] width 198 height 21
click at [961, 115] on icon "Cross" at bounding box center [969, 116] width 21 height 21
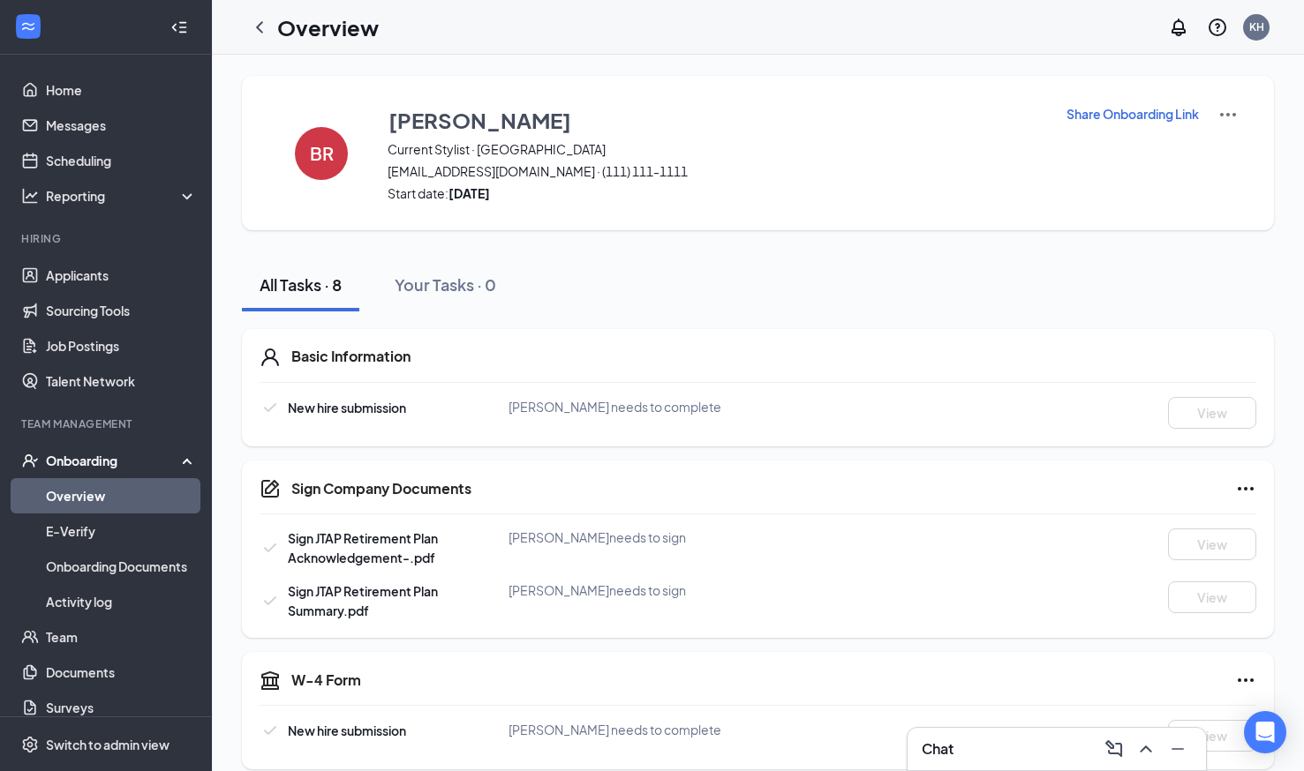
click at [1233, 105] on img at bounding box center [1227, 114] width 21 height 21
click at [869, 280] on div "All Tasks · 8 Your Tasks · 0" at bounding box center [758, 285] width 1032 height 53
click at [79, 636] on link "Team" at bounding box center [121, 637] width 151 height 35
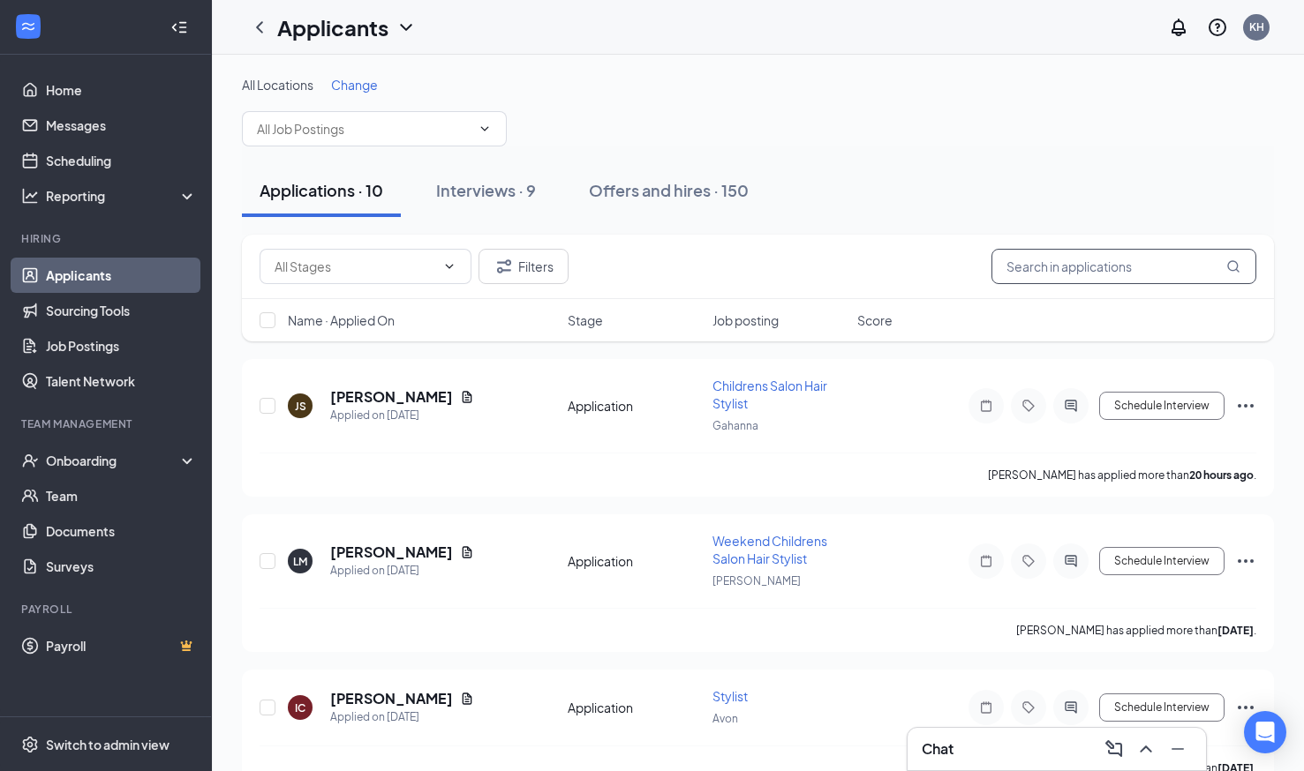
click at [1064, 277] on input "text" at bounding box center [1123, 266] width 265 height 35
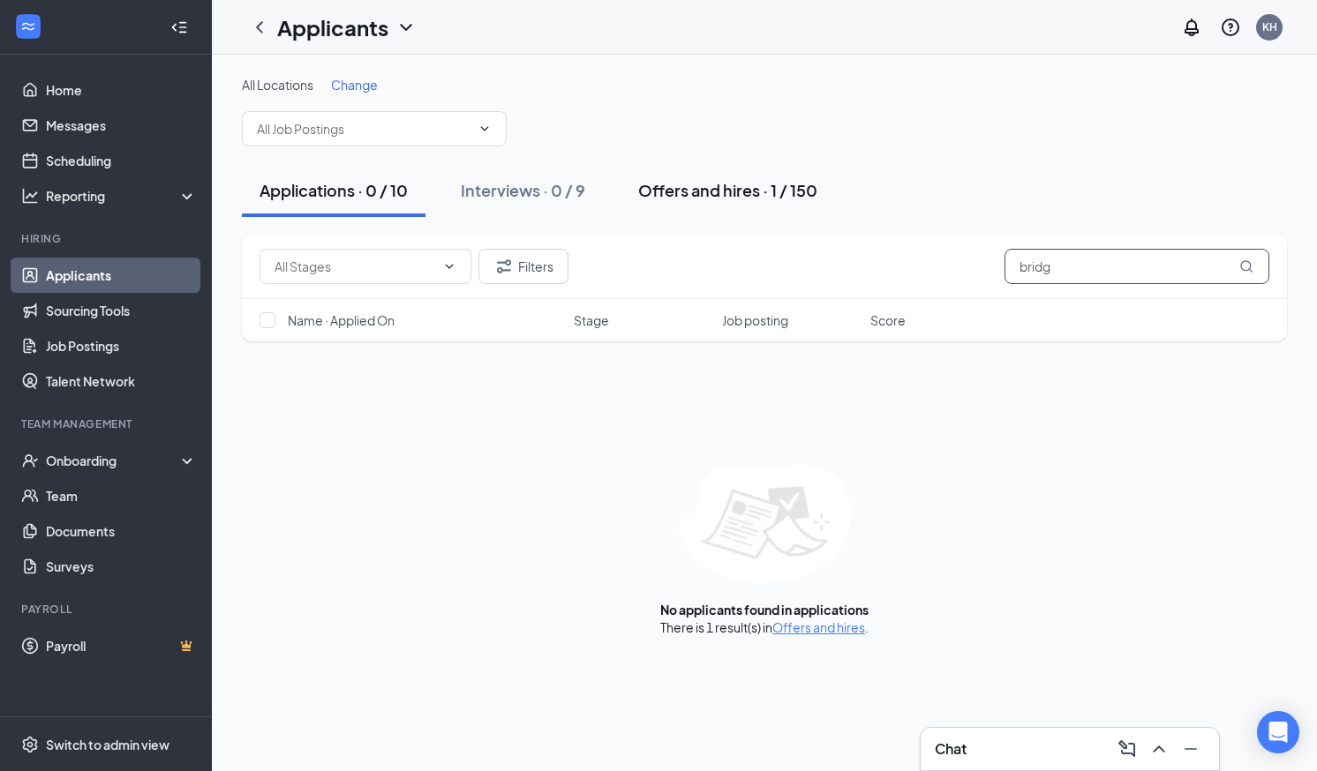
type input "bridg"
click at [688, 195] on div "Offers and hires · 1 / 150" at bounding box center [727, 190] width 179 height 22
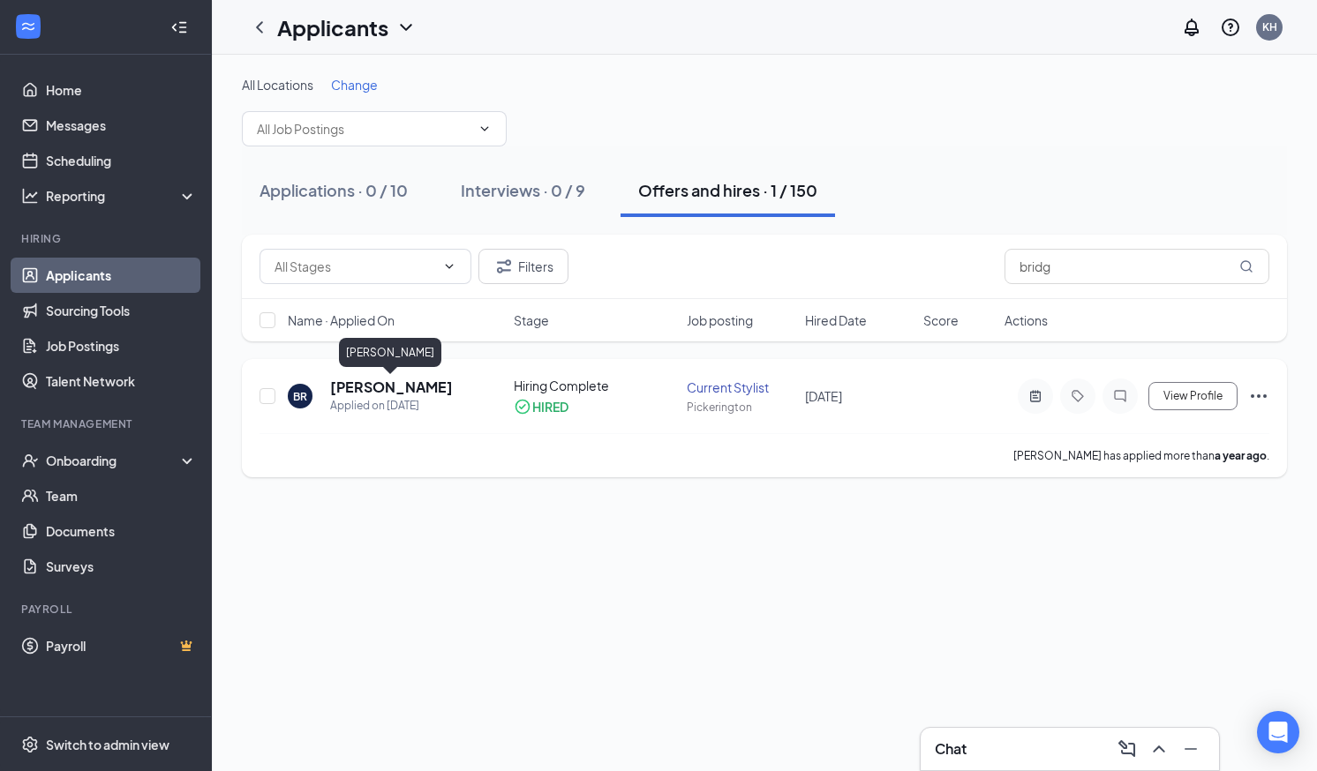
click at [408, 382] on h5 "[PERSON_NAME]" at bounding box center [391, 387] width 123 height 19
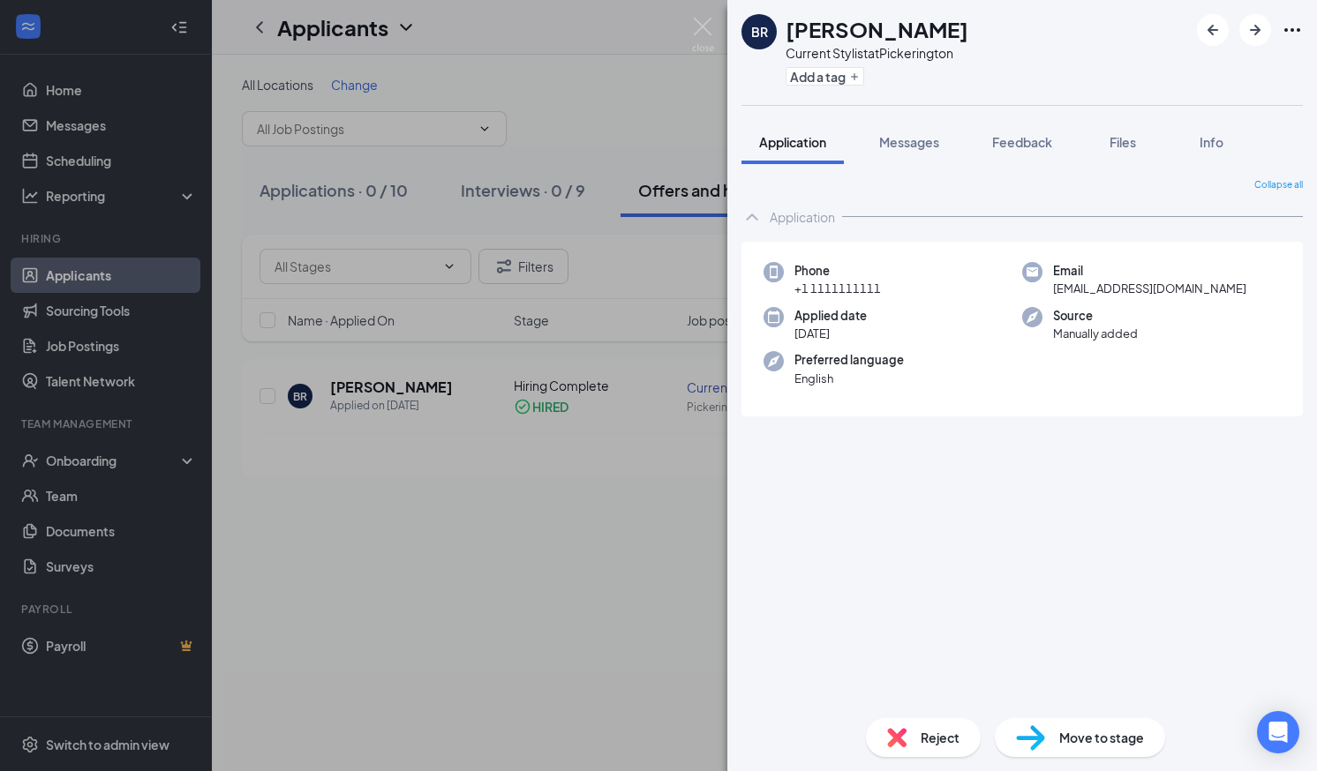
click at [1169, 320] on div "Source Manually added" at bounding box center [1151, 325] width 259 height 36
click at [1299, 33] on icon "Ellipses" at bounding box center [1292, 29] width 21 height 21
click at [916, 271] on div "Phone +1 1111111111" at bounding box center [892, 280] width 259 height 36
click at [1207, 145] on span "Info" at bounding box center [1212, 142] width 24 height 16
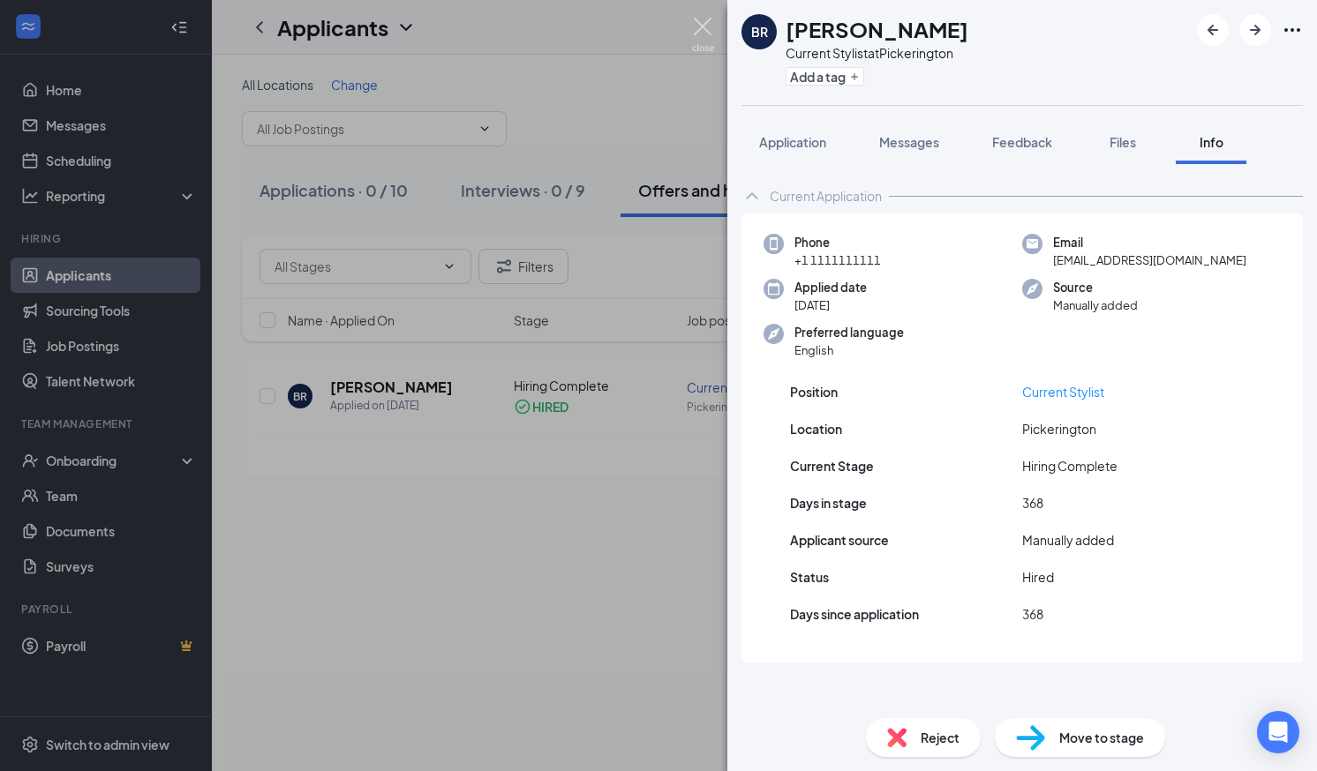
click at [702, 30] on img at bounding box center [703, 35] width 22 height 34
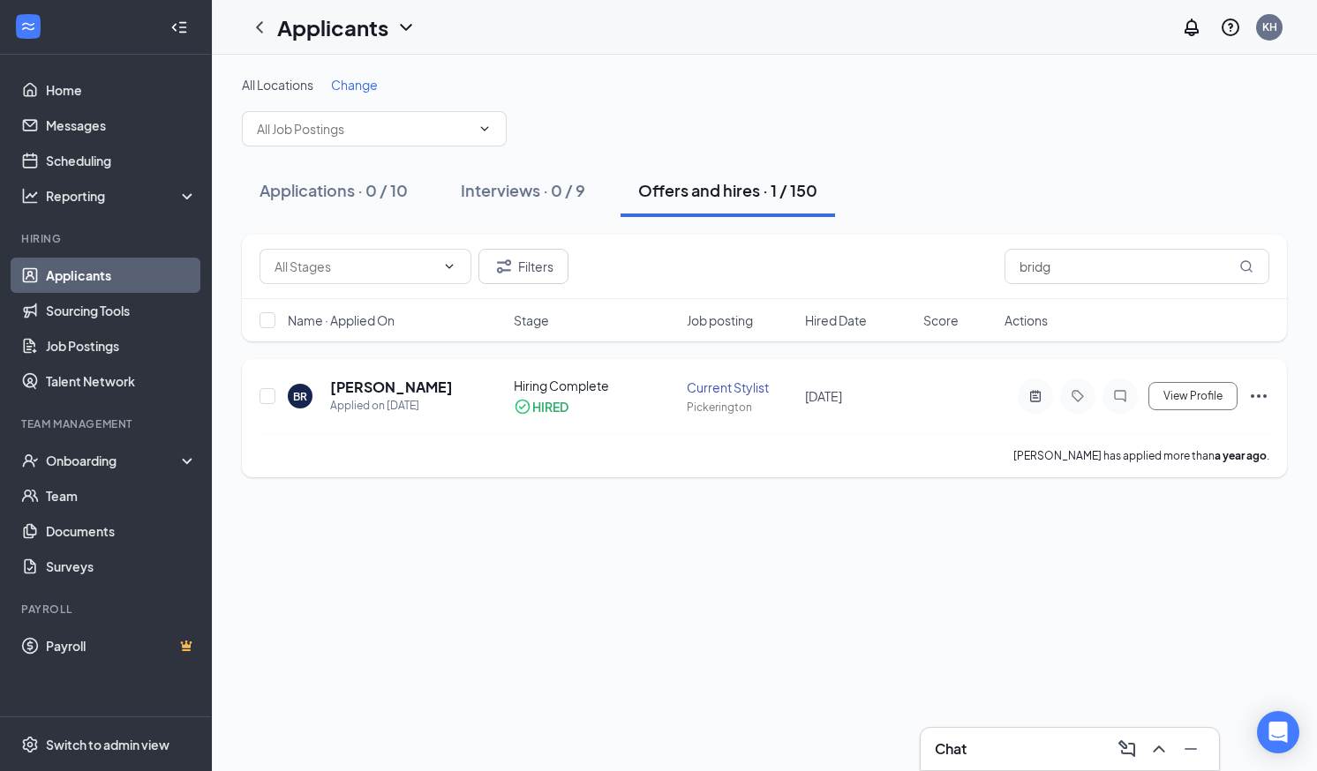
click at [1248, 395] on icon "Ellipses" at bounding box center [1258, 396] width 21 height 21
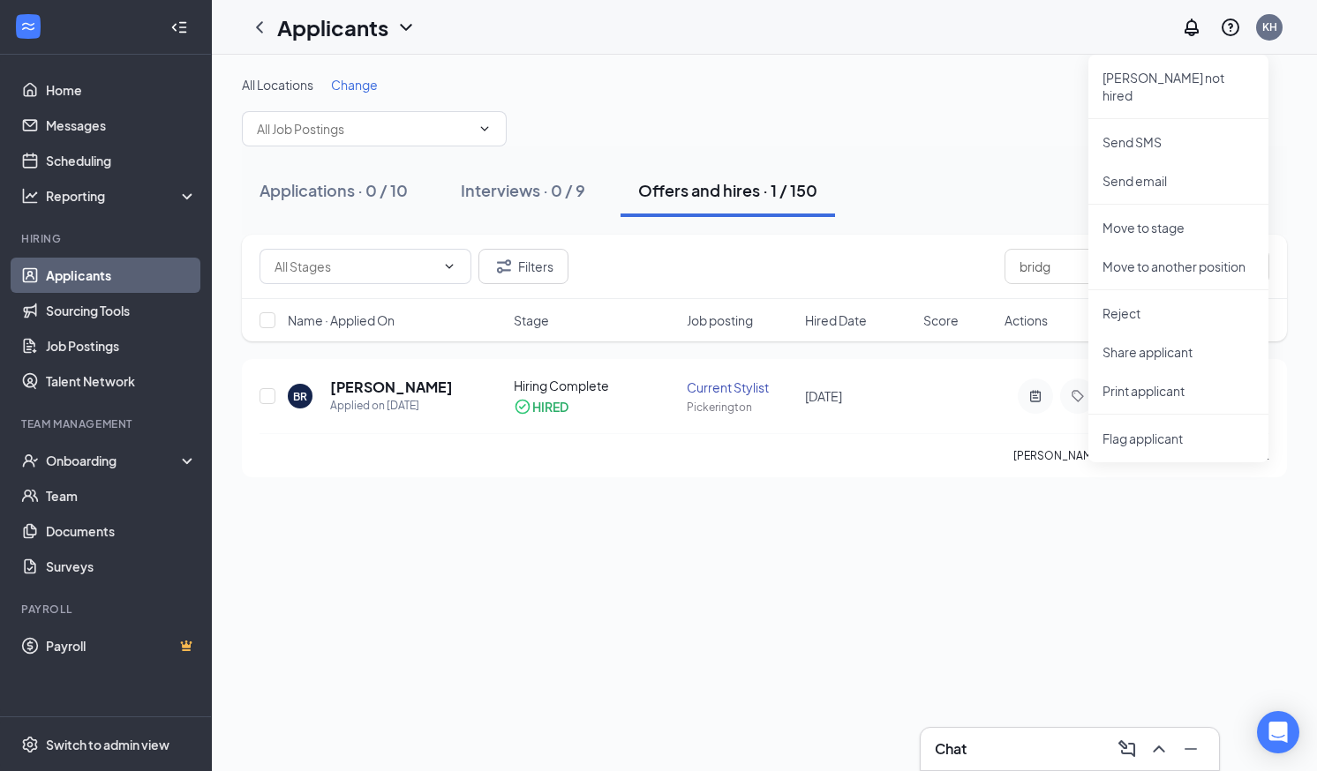
click at [1013, 492] on div "All Locations Change Applications · 0 / 10 Interviews · 0 / 9 Offers and hires …" at bounding box center [764, 277] width 1105 height 444
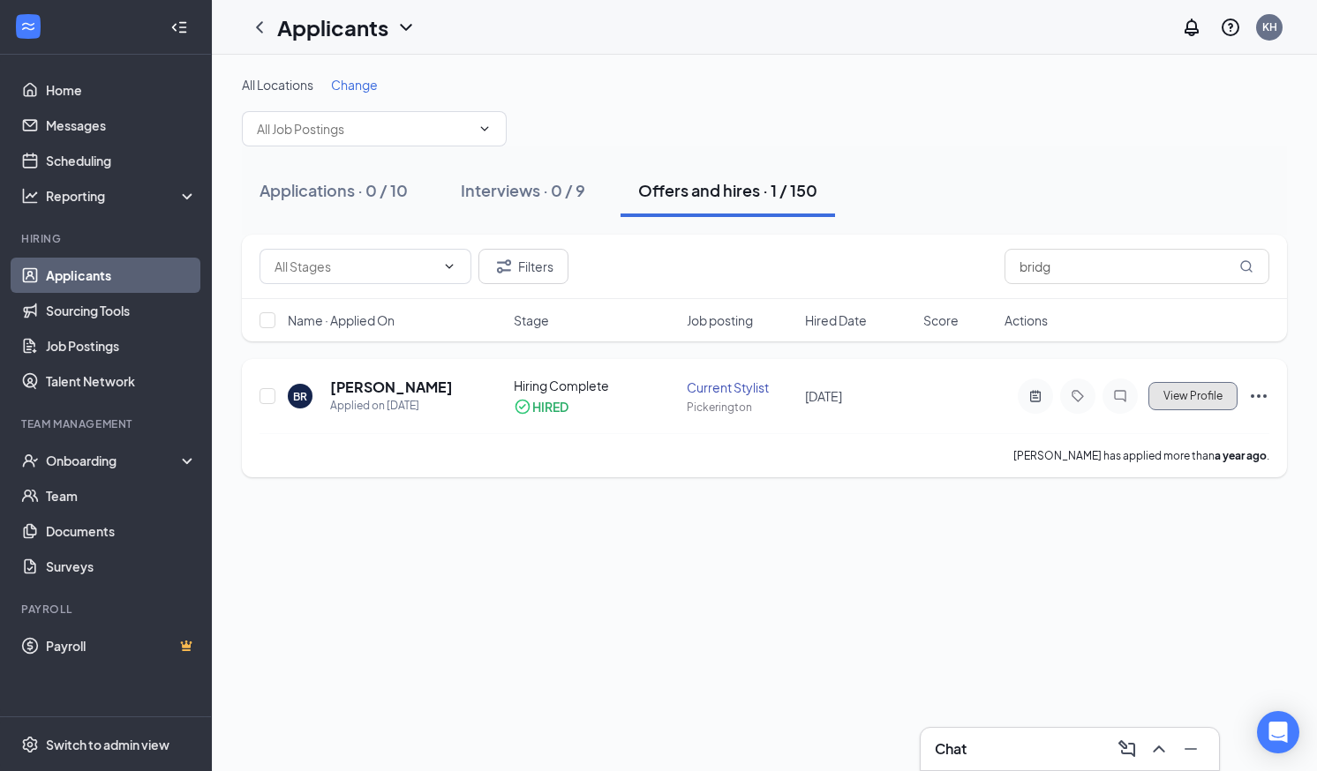
click at [1199, 392] on span "View Profile" at bounding box center [1192, 396] width 59 height 12
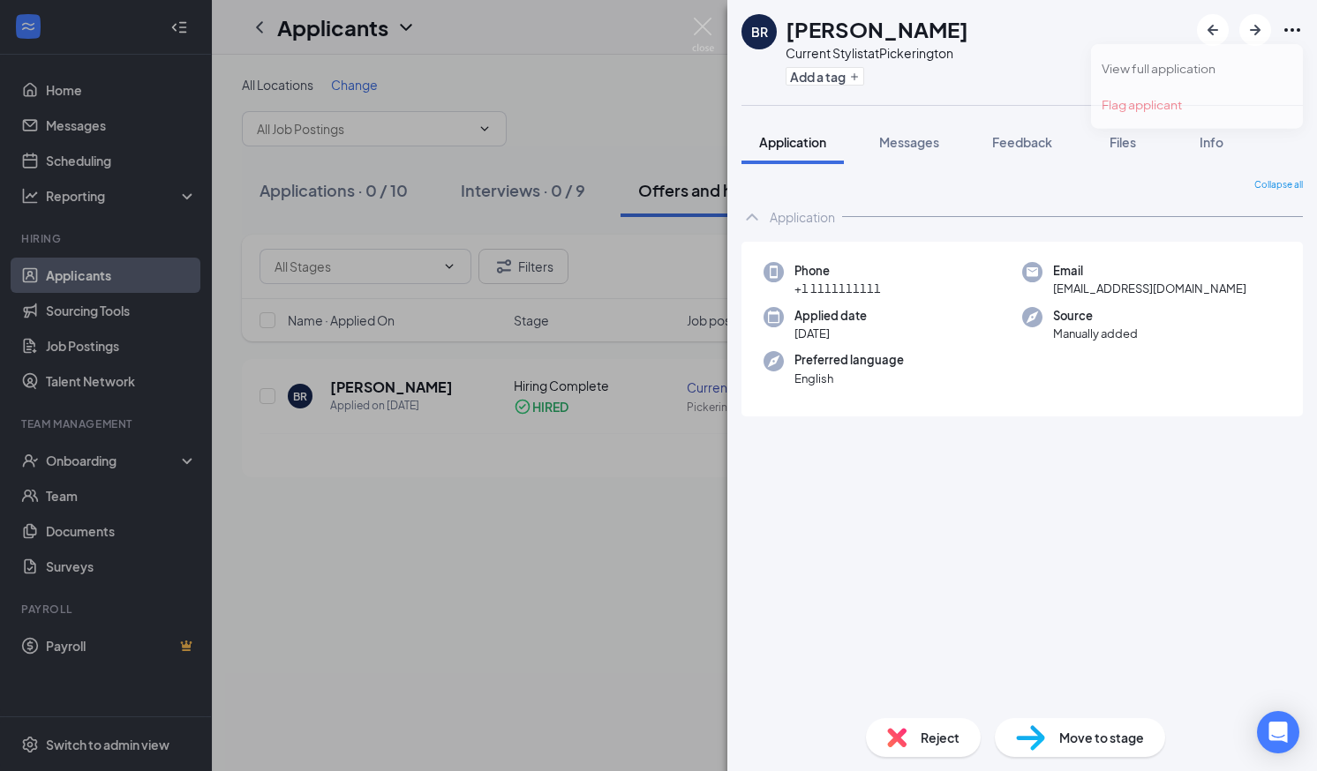
click at [1294, 28] on icon "Ellipses" at bounding box center [1292, 29] width 21 height 21
click at [1285, 31] on icon "Ellipses" at bounding box center [1292, 30] width 16 height 4
click at [977, 113] on div "BR Bridgette Ruffer Current Stylist at Pickerington Add a tag Application Messa…" at bounding box center [1022, 385] width 590 height 771
click at [1297, 29] on icon "Ellipses" at bounding box center [1292, 30] width 16 height 4
click at [1149, 199] on div "Application" at bounding box center [1021, 216] width 561 height 35
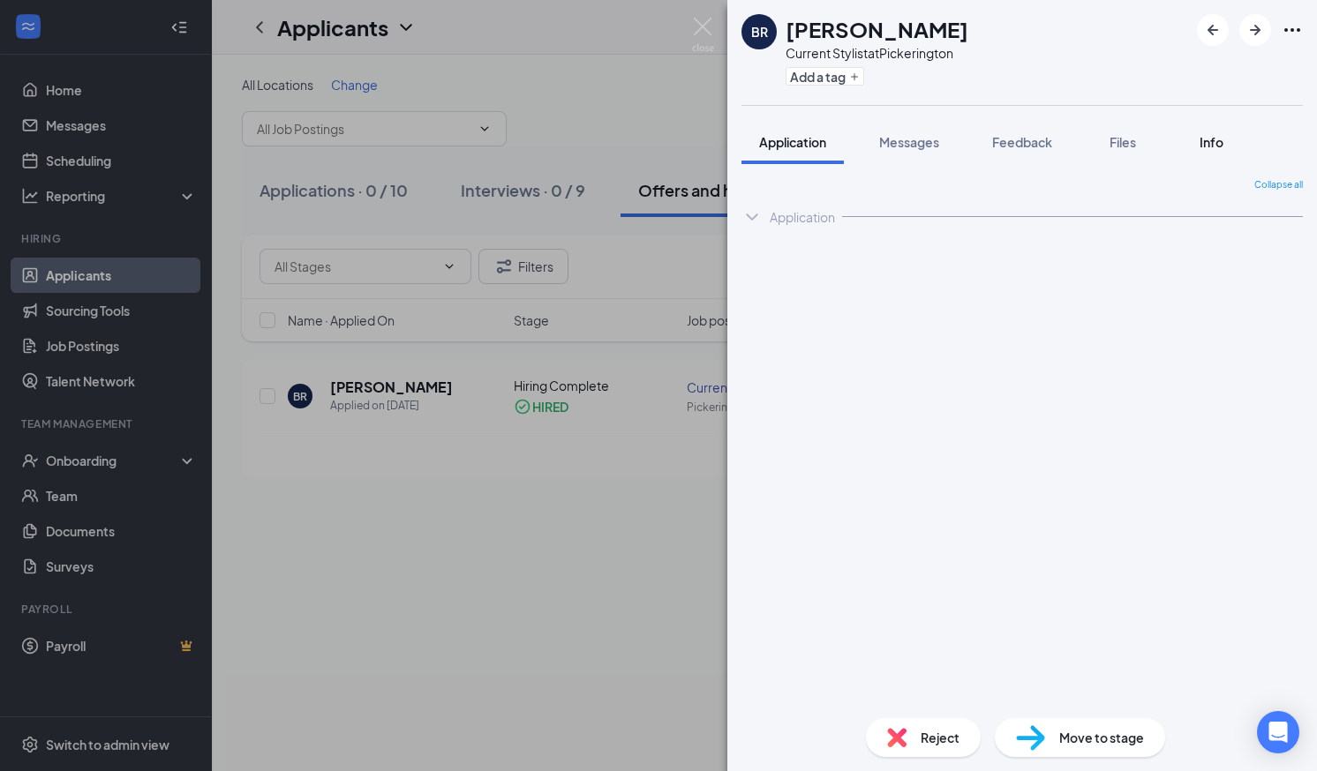
click at [1214, 142] on span "Info" at bounding box center [1212, 142] width 24 height 16
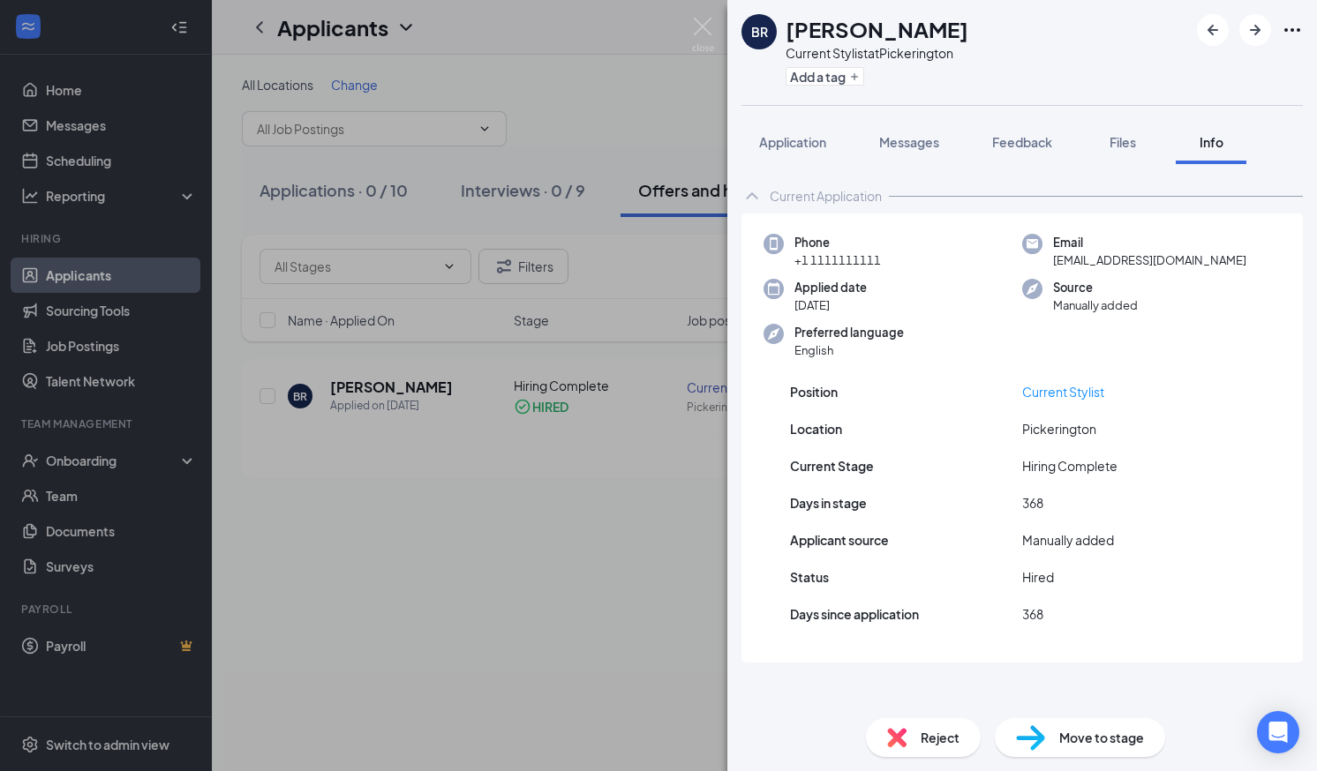
click at [988, 342] on div "Preferred language English" at bounding box center [892, 342] width 259 height 36
click at [849, 261] on span "+1 1111111111" at bounding box center [837, 261] width 86 height 18
click at [1295, 28] on icon "Ellipses" at bounding box center [1292, 29] width 21 height 21
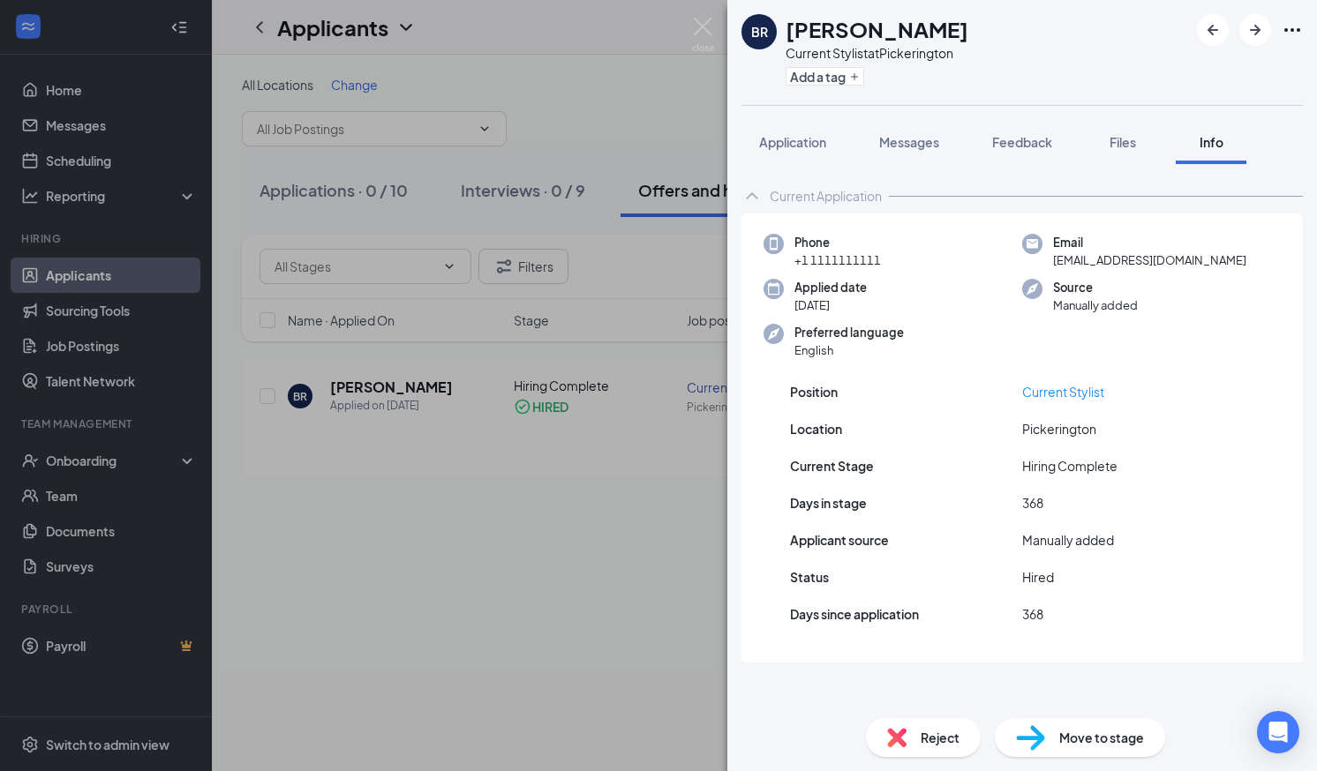
click at [117, 472] on div "BR Bridgette Ruffer Current Stylist at Pickerington Add a tag Application Messa…" at bounding box center [658, 385] width 1317 height 771
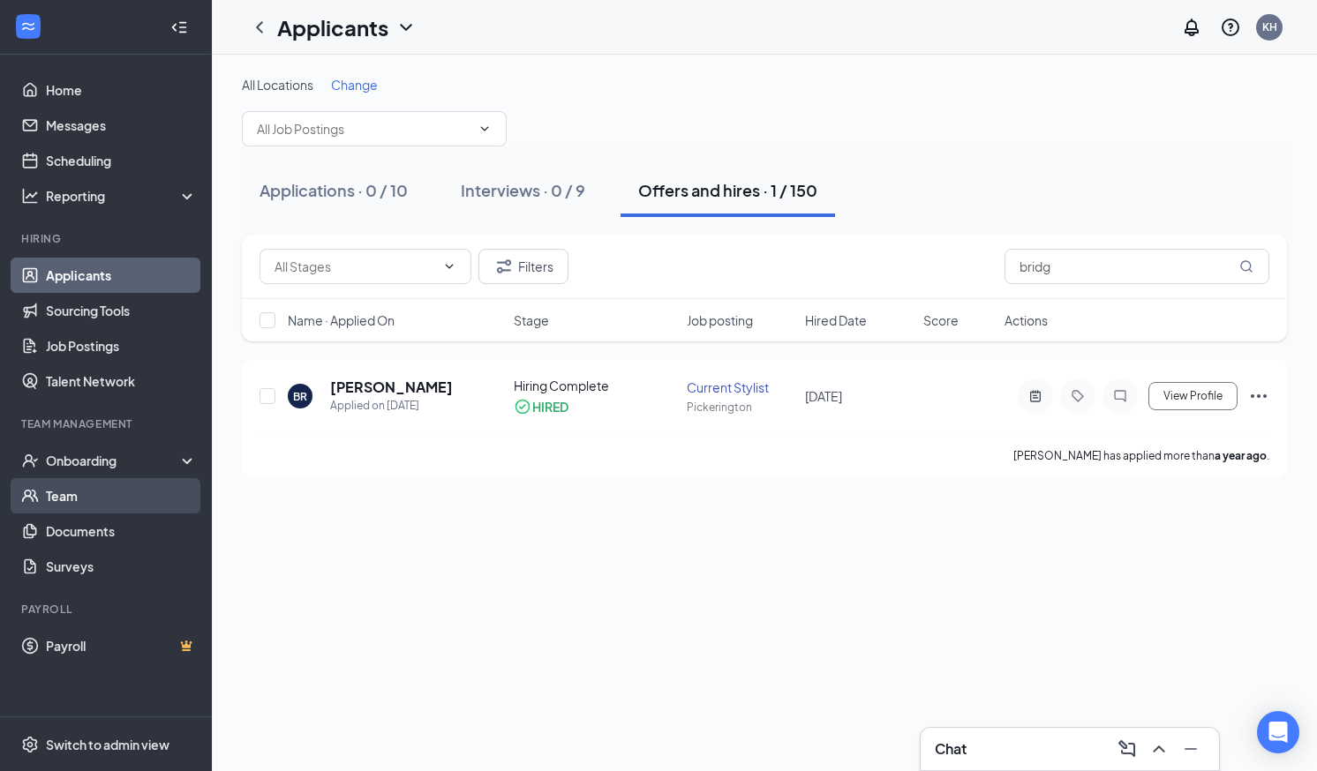
click at [62, 499] on link "Team" at bounding box center [121, 495] width 151 height 35
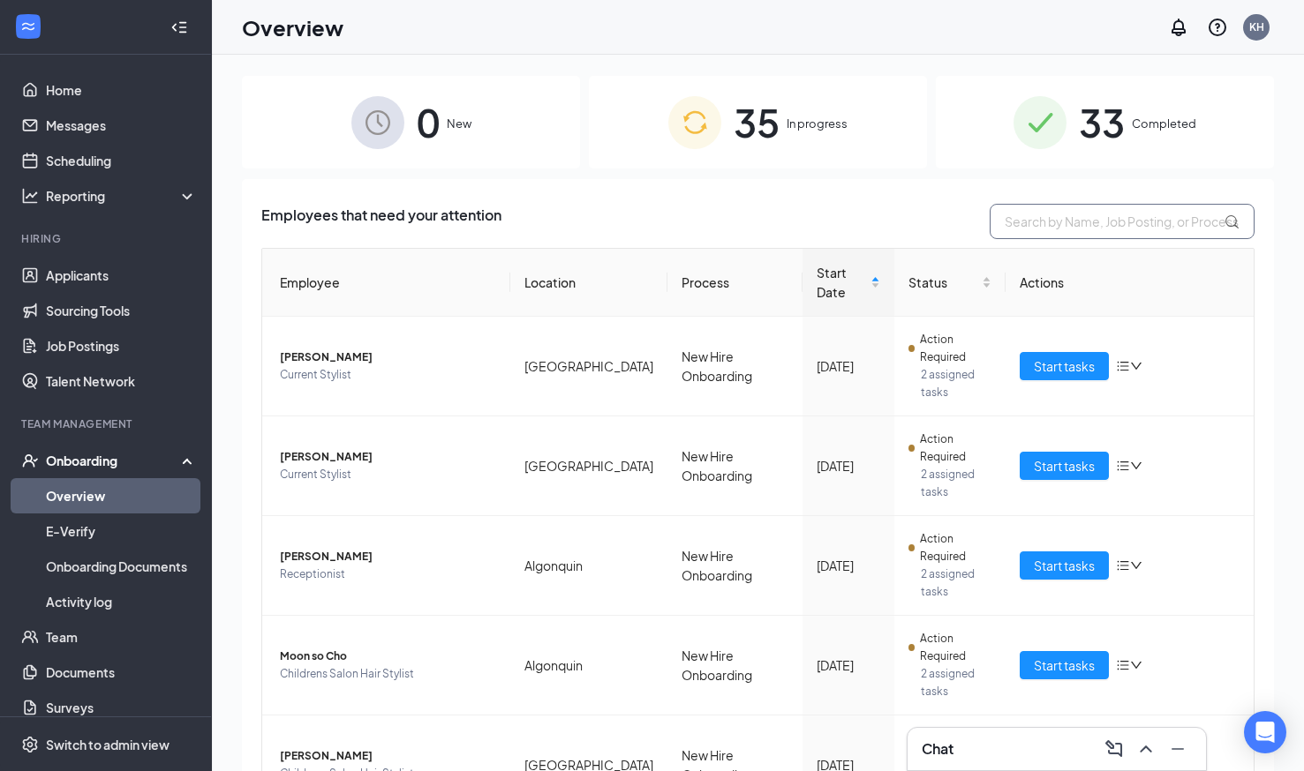
click at [1030, 214] on input "text" at bounding box center [1121, 221] width 265 height 35
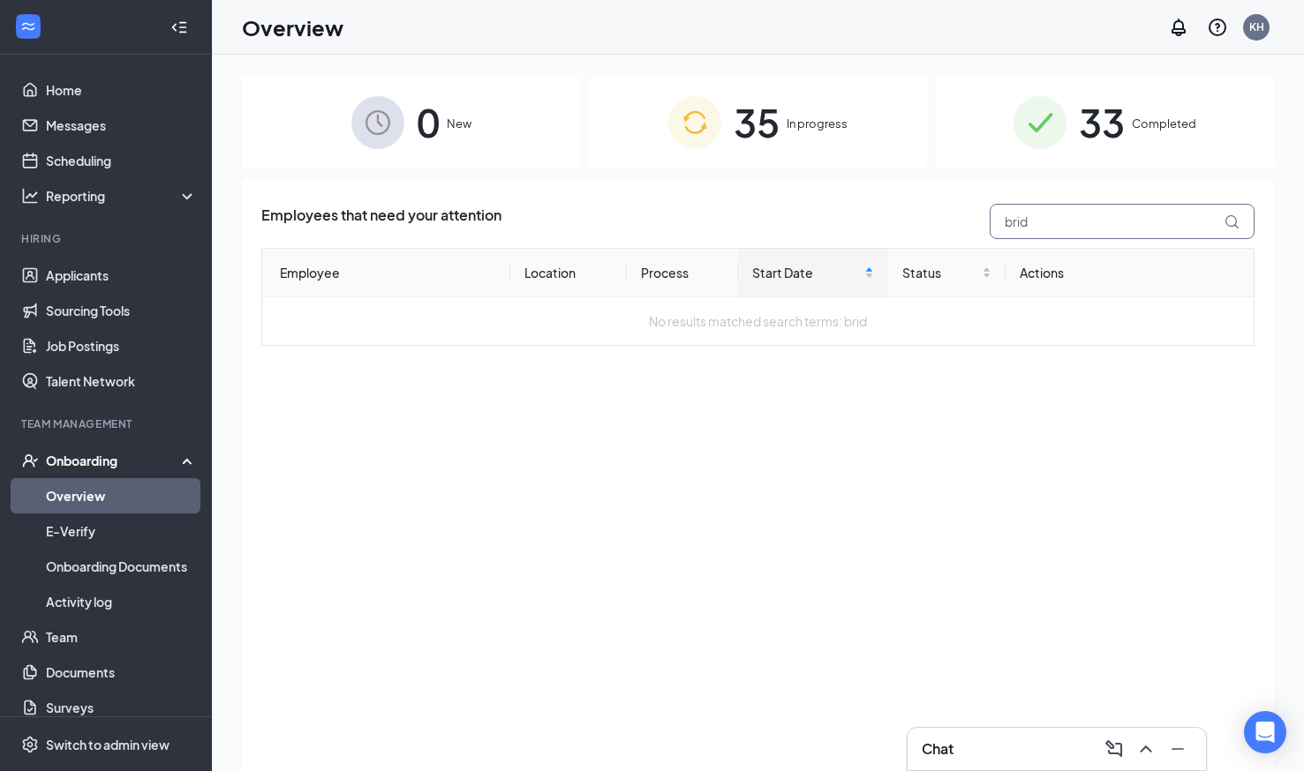
type input "brid"
click at [839, 137] on div "35 In progress" at bounding box center [758, 122] width 338 height 93
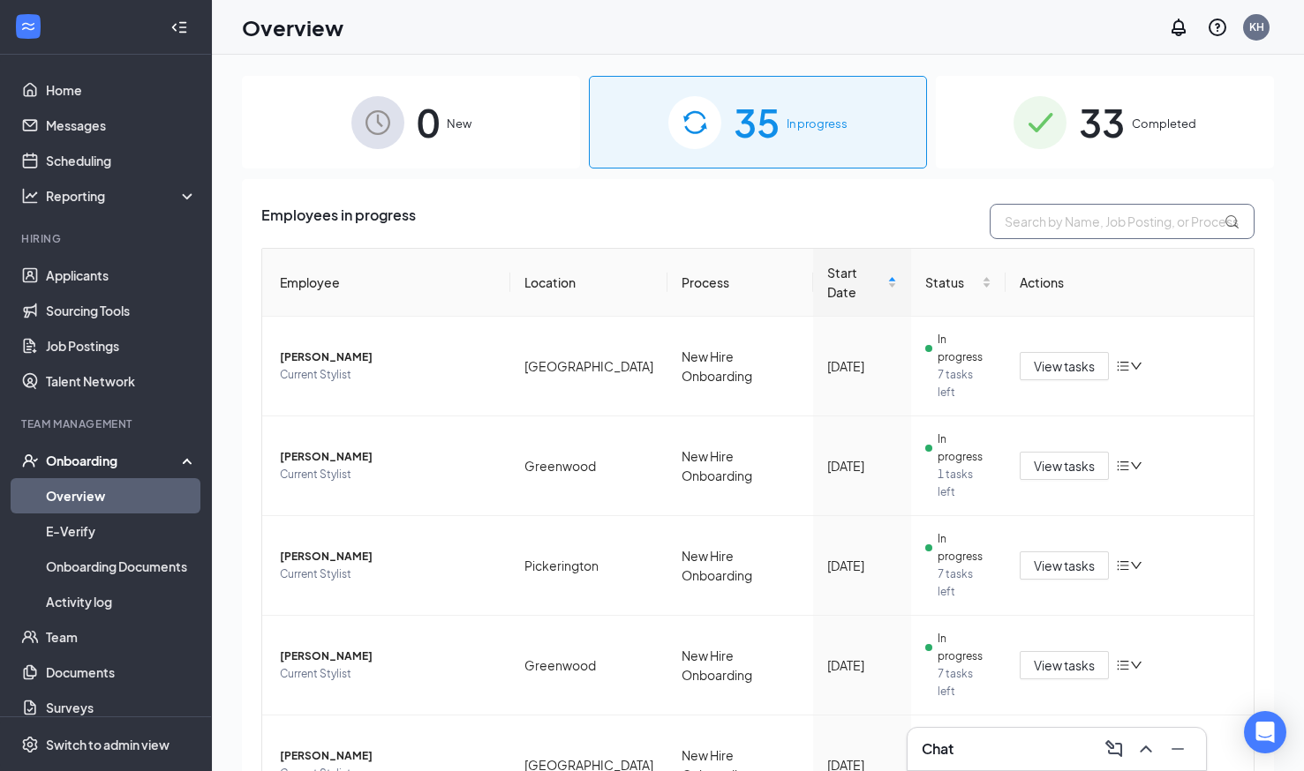
click at [1096, 228] on input "text" at bounding box center [1121, 221] width 265 height 35
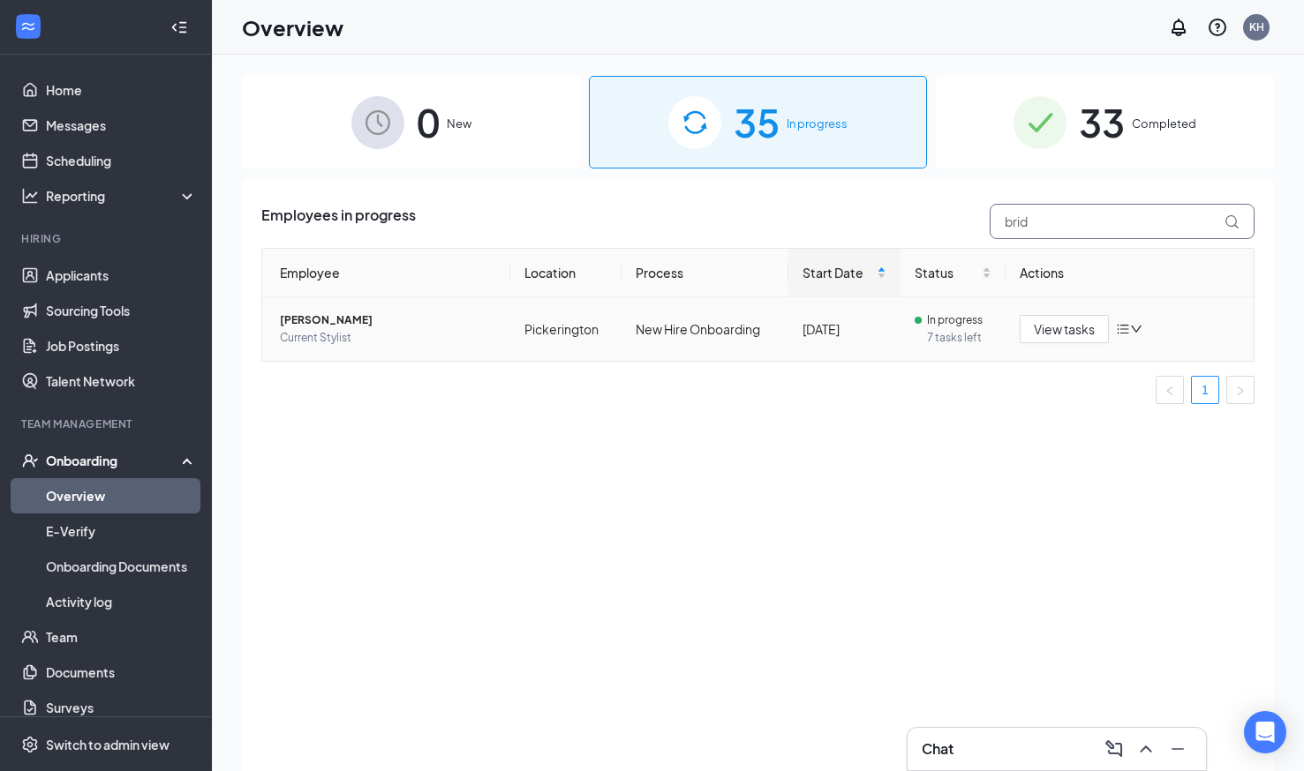
type input "brid"
click at [312, 312] on span "[PERSON_NAME]" at bounding box center [388, 321] width 216 height 18
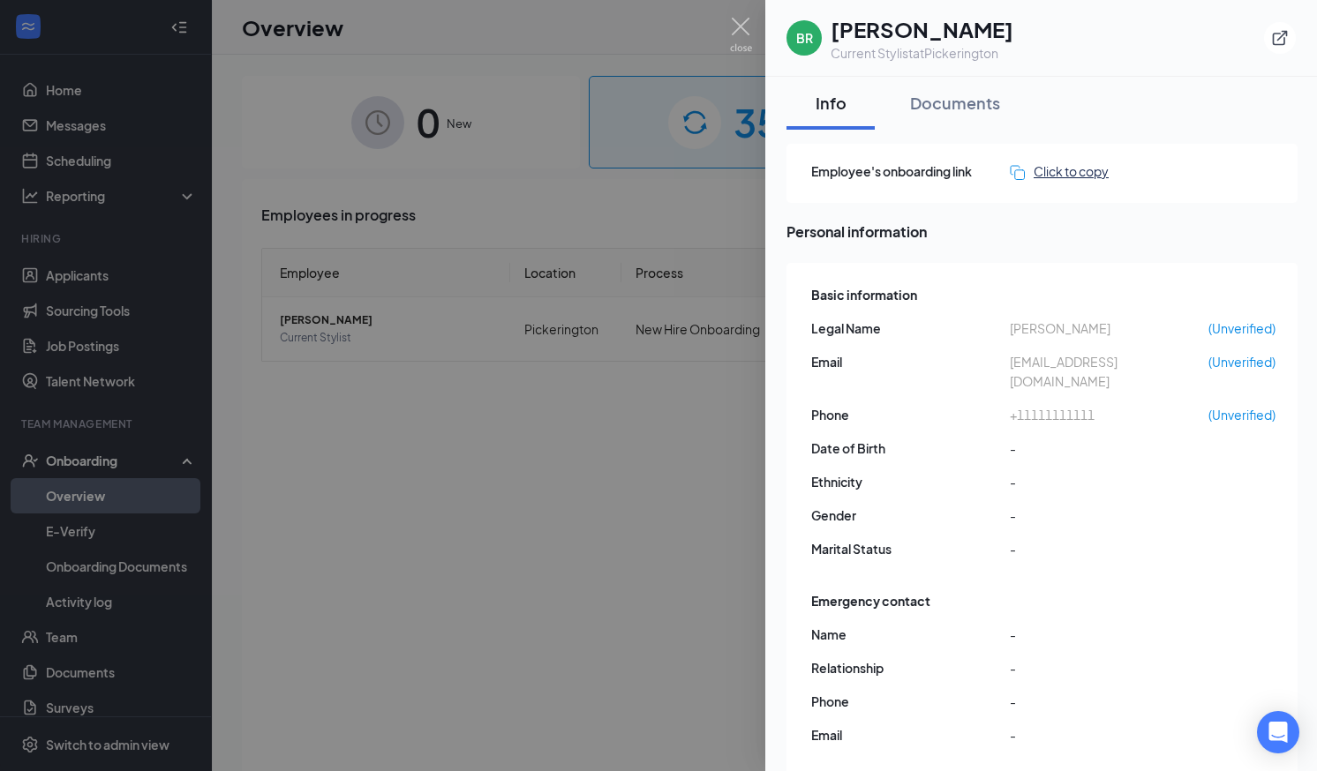
click at [1079, 176] on div "Click to copy" at bounding box center [1059, 171] width 99 height 19
click at [1243, 405] on span "(Unverified)" at bounding box center [1241, 414] width 67 height 19
click at [1040, 184] on div "Employee's onboarding link Click to copy" at bounding box center [1041, 173] width 511 height 59
click at [731, 33] on img at bounding box center [741, 35] width 22 height 34
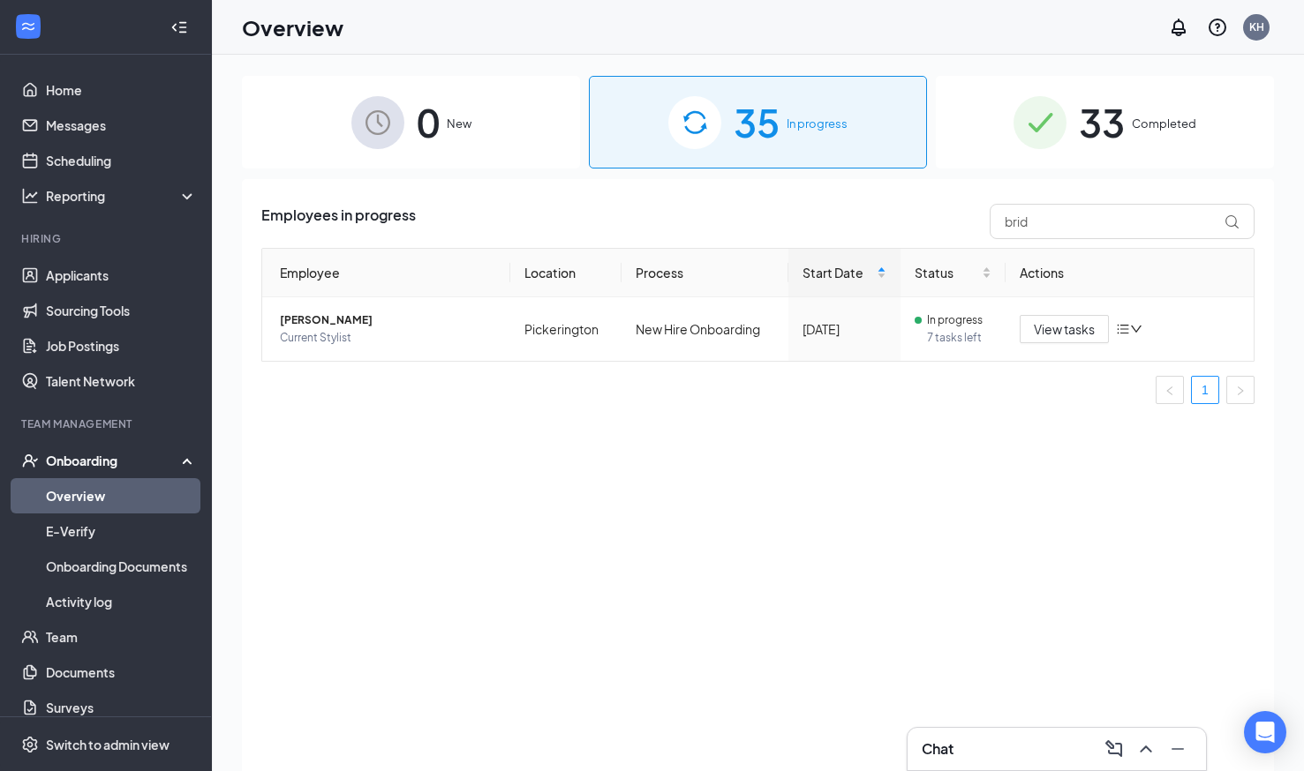
click at [744, 108] on span "35" at bounding box center [756, 122] width 46 height 61
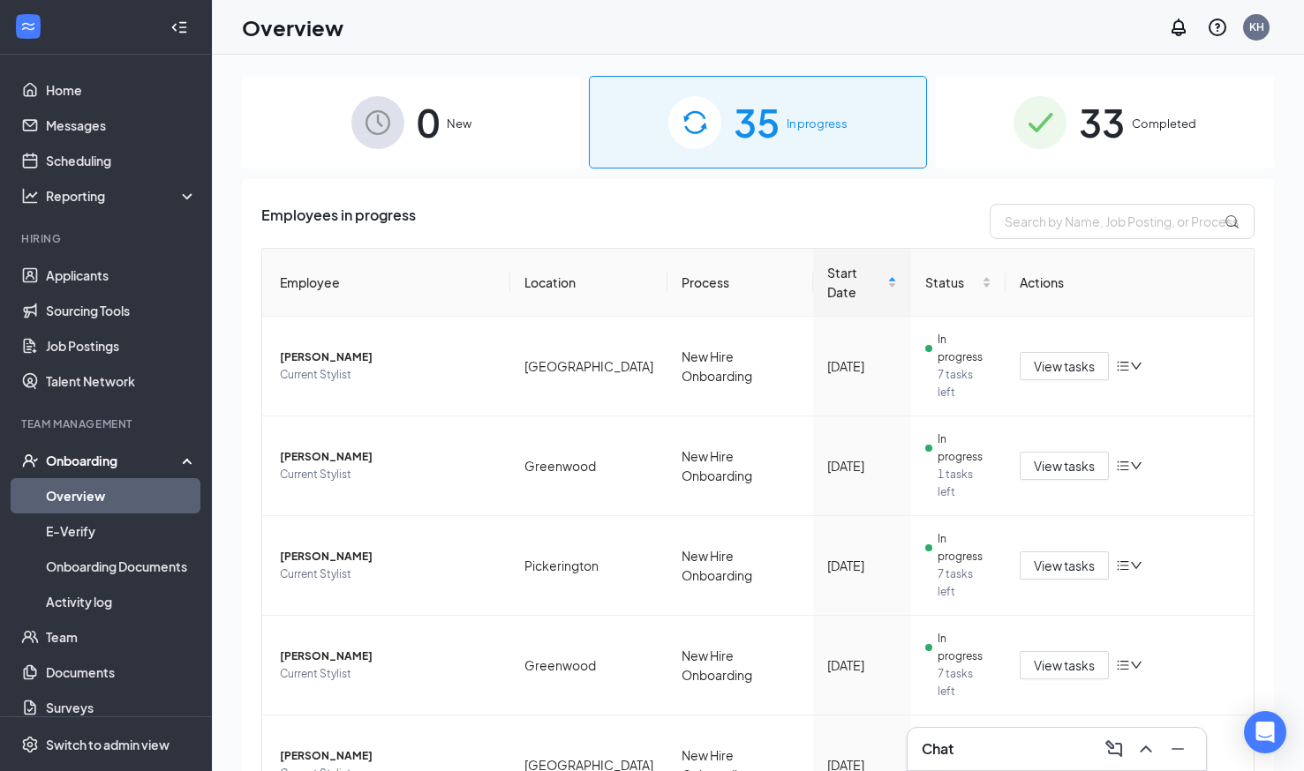
click at [744, 108] on span "35" at bounding box center [756, 122] width 46 height 61
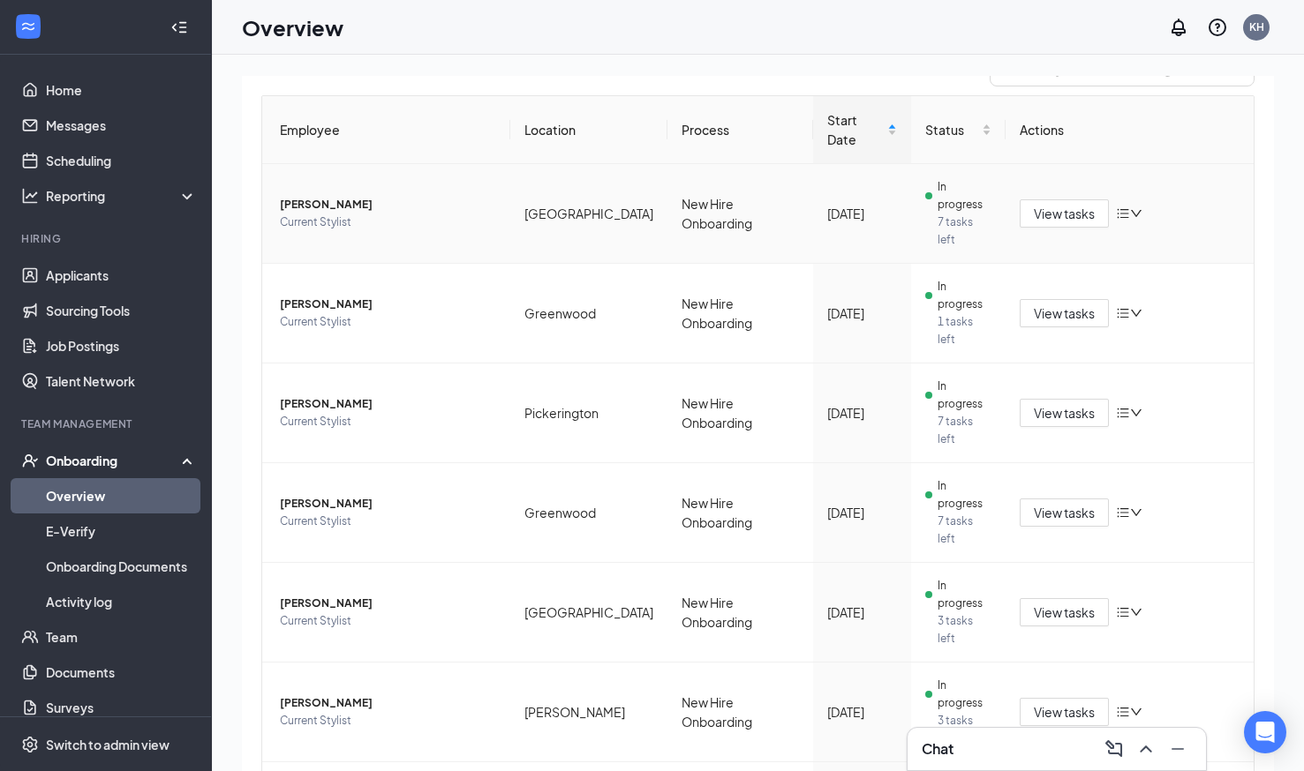
scroll to position [151, 0]
click at [1051, 505] on span "View tasks" at bounding box center [1064, 514] width 61 height 19
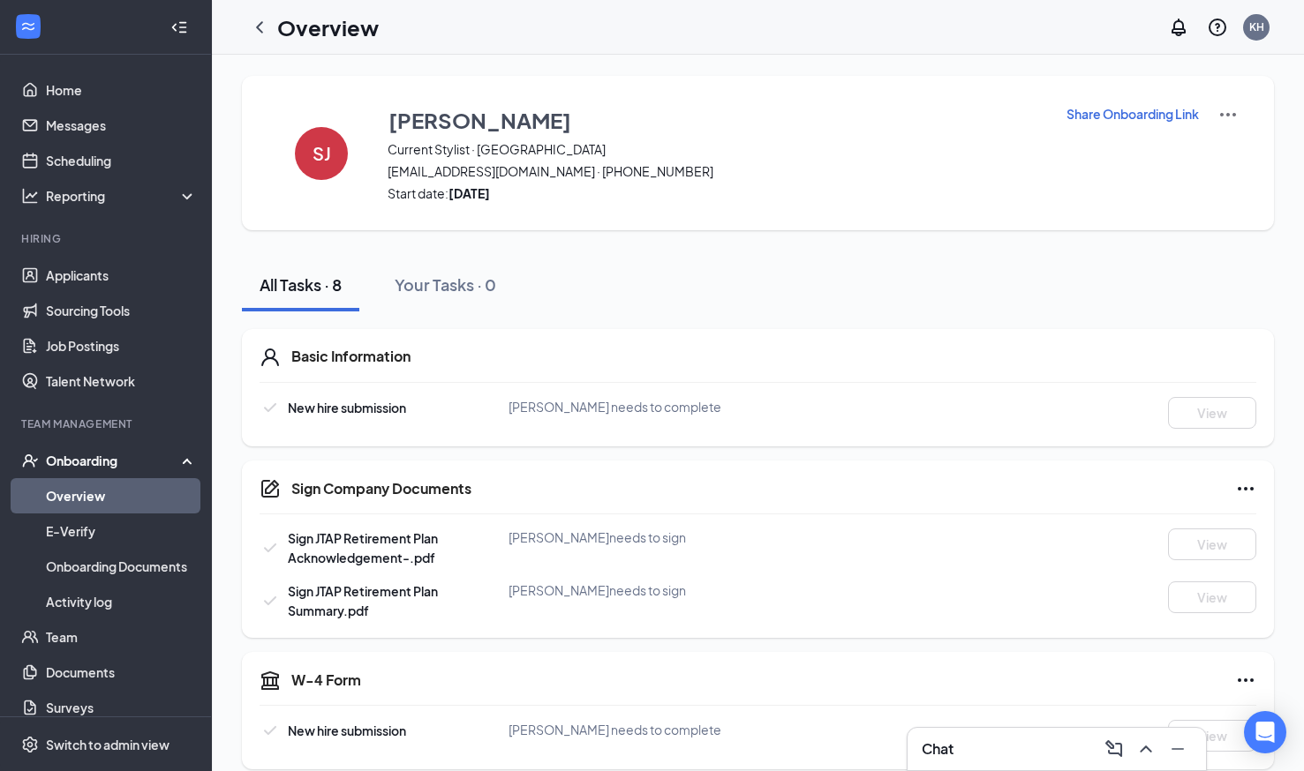
click at [1114, 107] on p "Share Onboarding Link" at bounding box center [1132, 114] width 132 height 18
type textarea "Hi [PERSON_NAME], This is a gentle reminder to complete your onboarding before …"
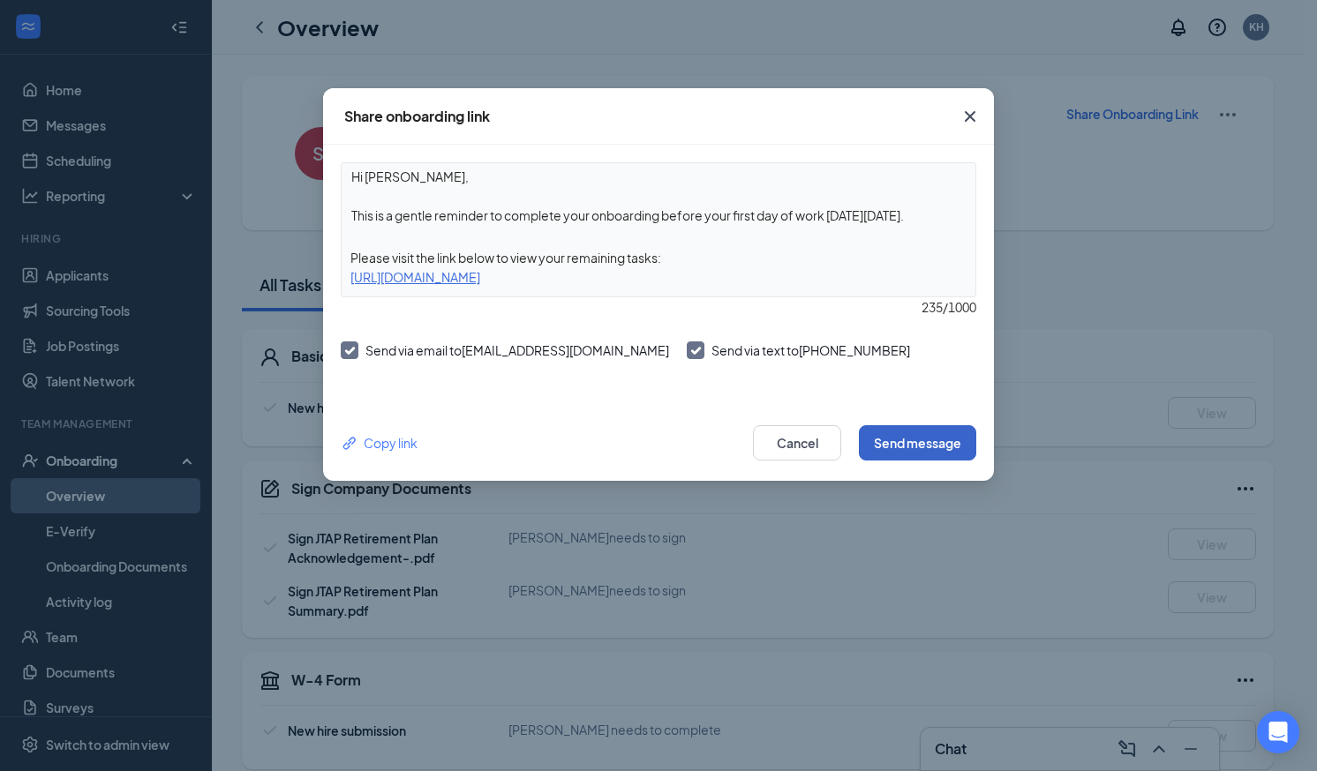
click at [921, 443] on button "Send message" at bounding box center [917, 442] width 117 height 35
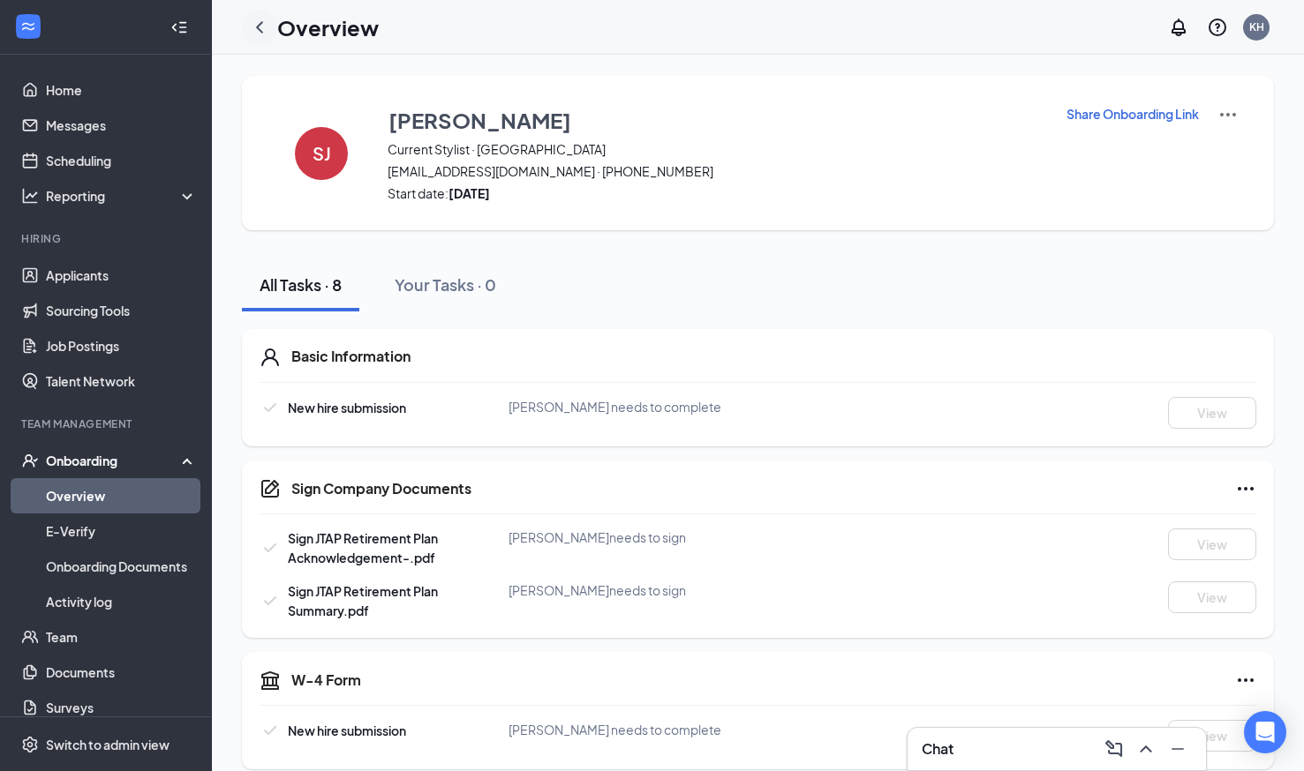
click at [256, 28] on icon "ChevronLeft" at bounding box center [259, 27] width 21 height 21
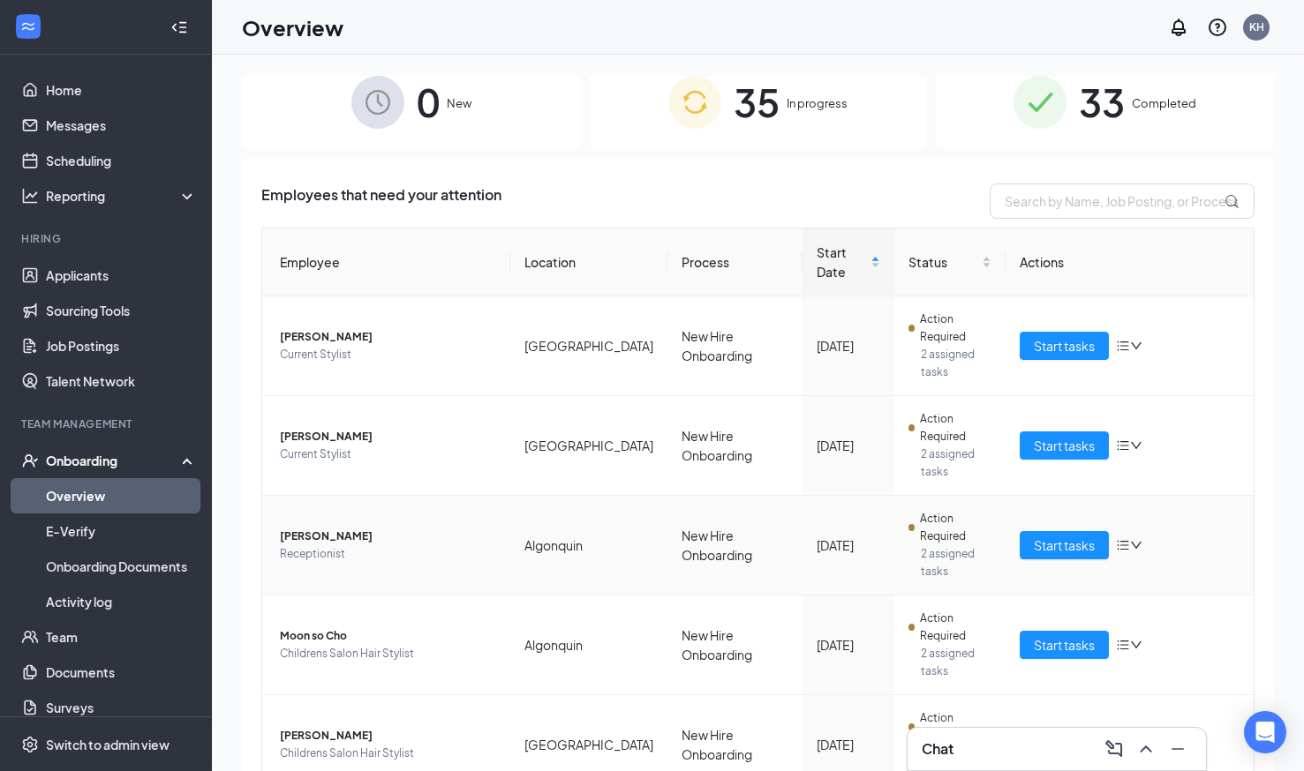
scroll to position [112, 0]
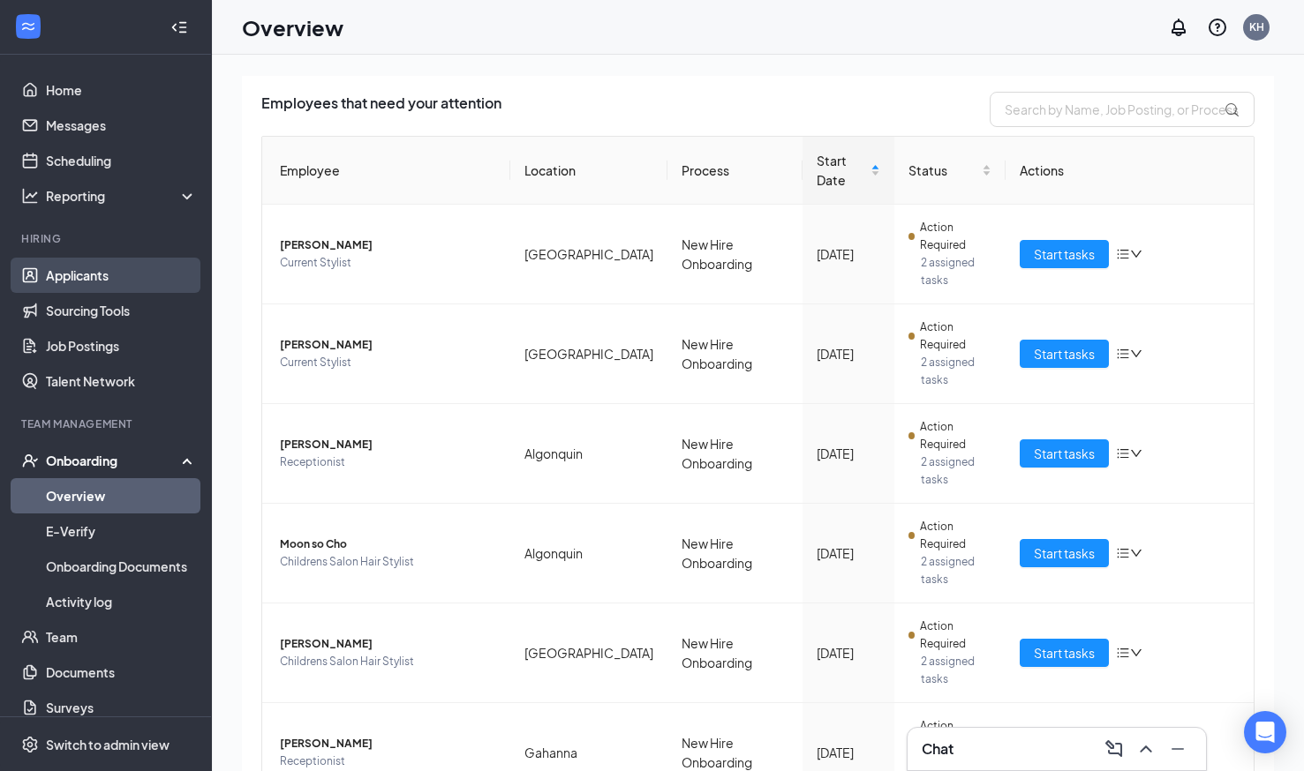
click at [113, 278] on link "Applicants" at bounding box center [121, 275] width 151 height 35
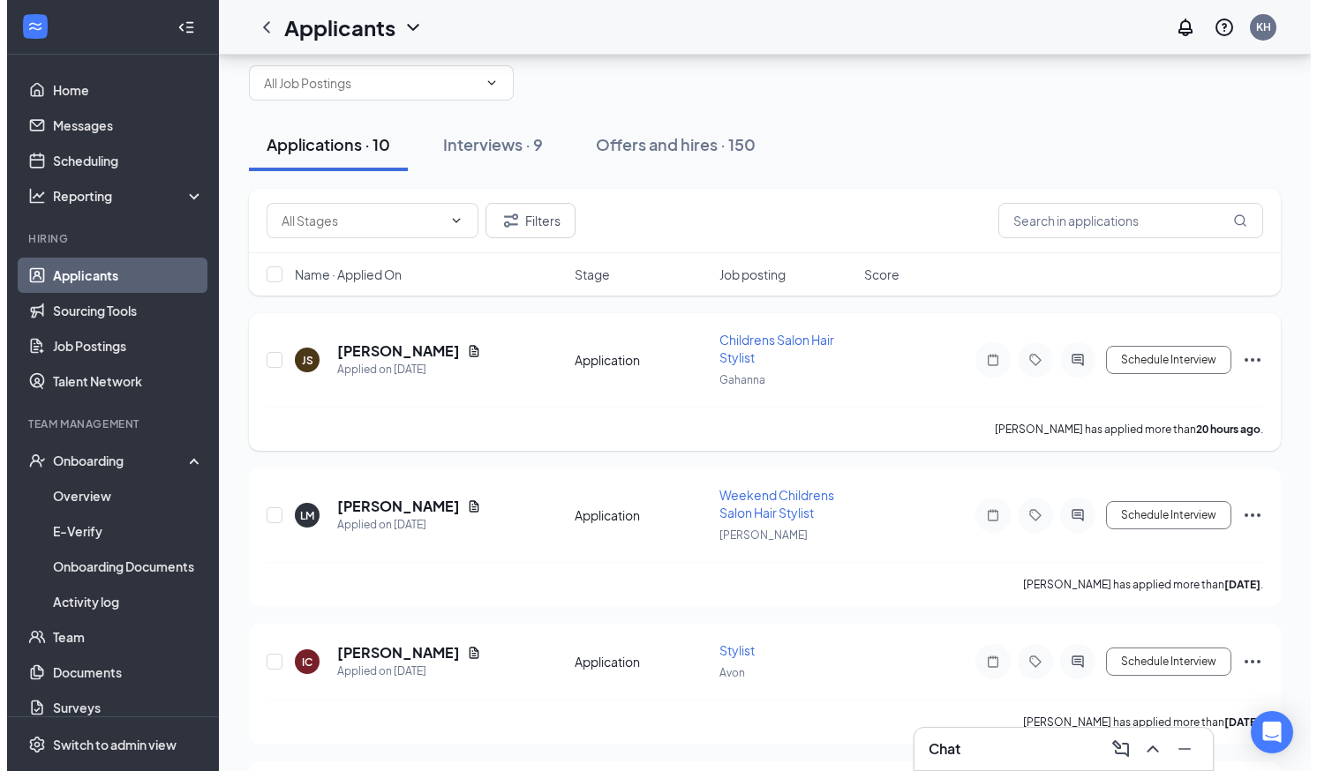
scroll to position [41, 0]
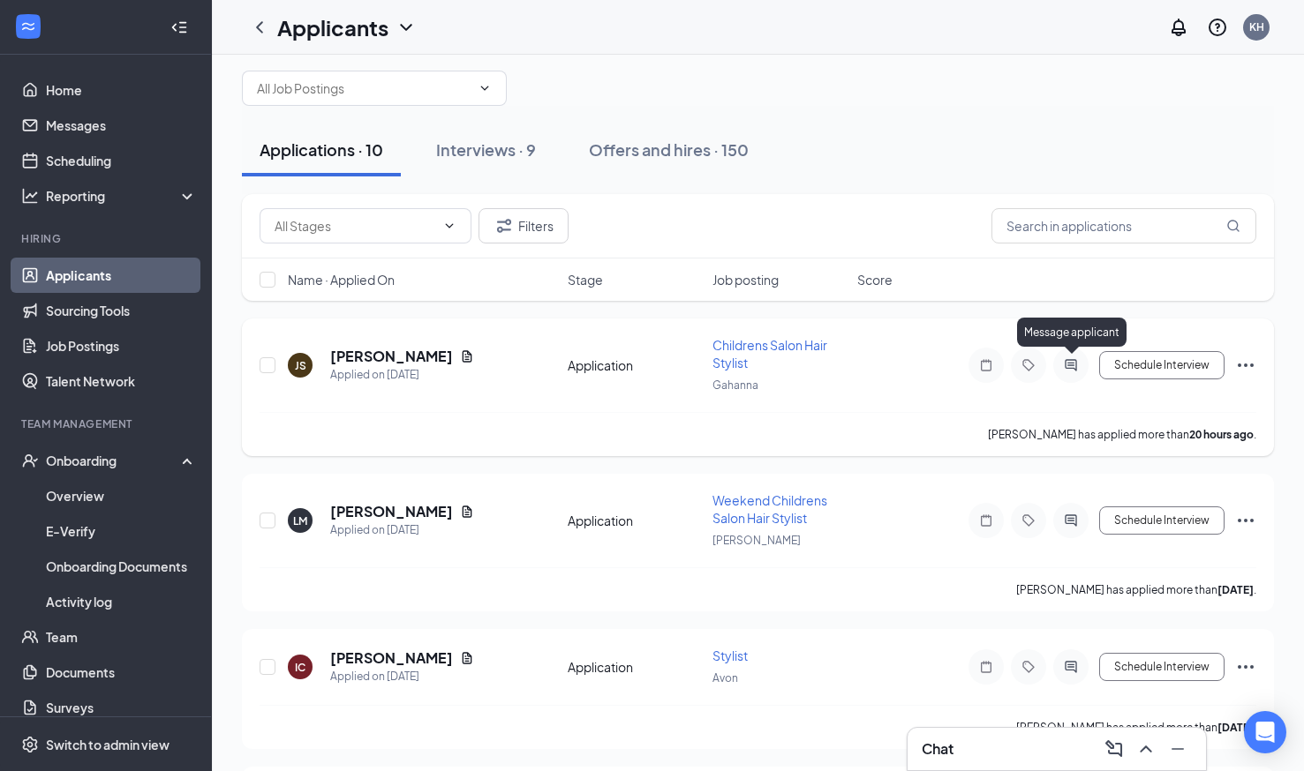
click at [1064, 363] on icon "ActiveChat" at bounding box center [1070, 365] width 21 height 14
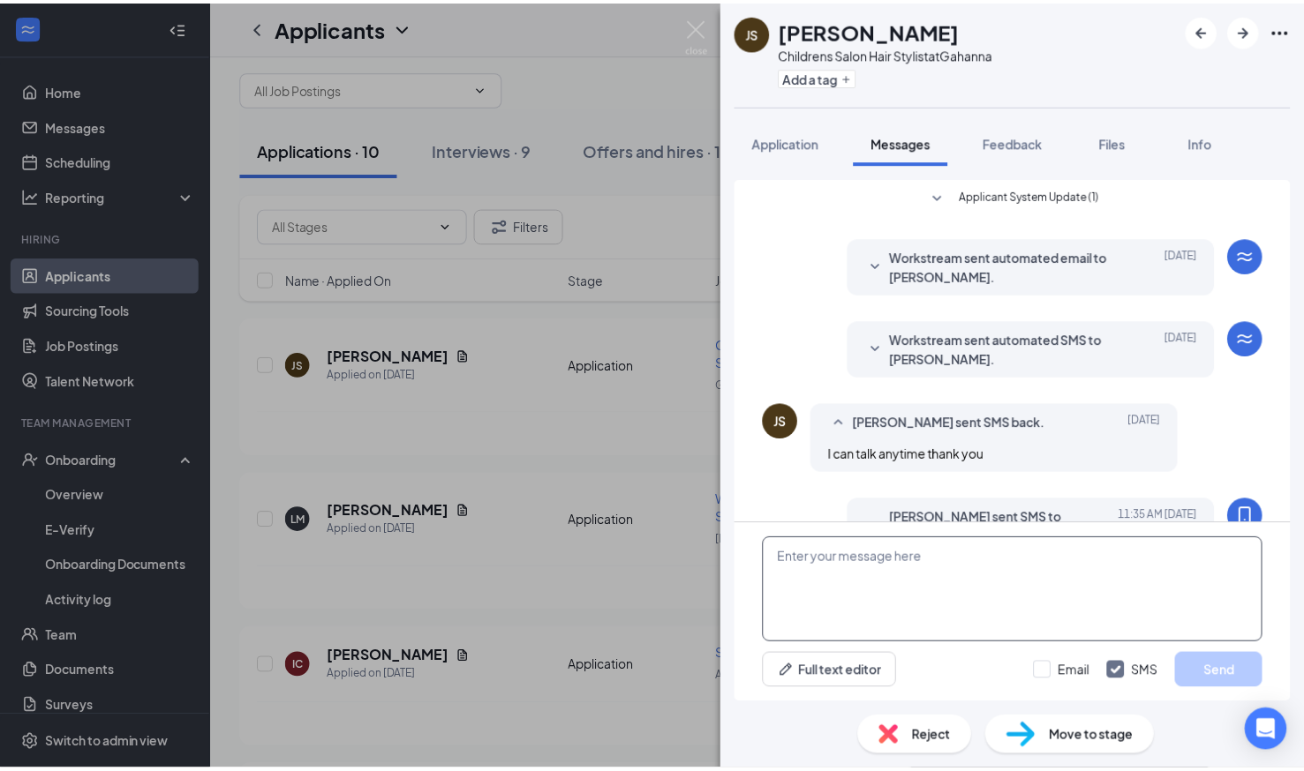
scroll to position [80, 0]
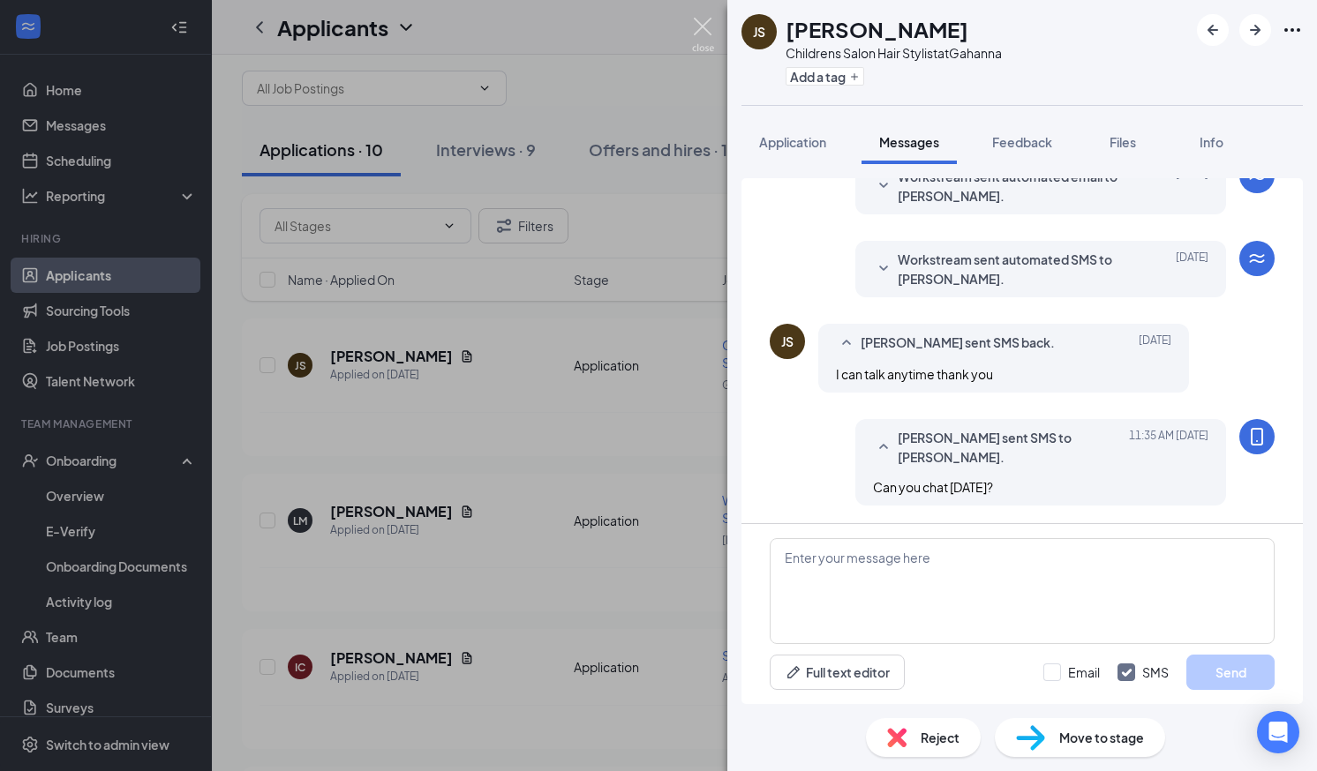
click at [709, 30] on img at bounding box center [703, 35] width 22 height 34
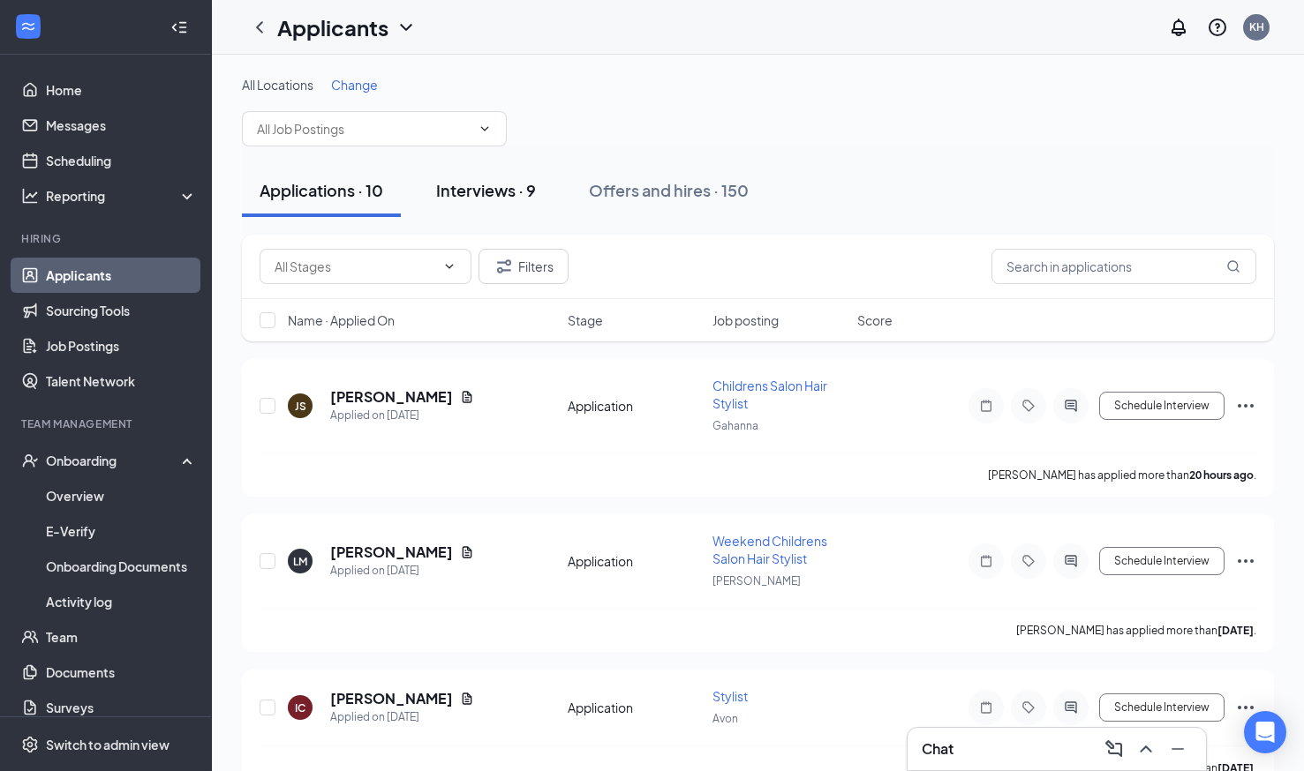
click at [493, 192] on div "Interviews · 9" at bounding box center [486, 190] width 100 height 22
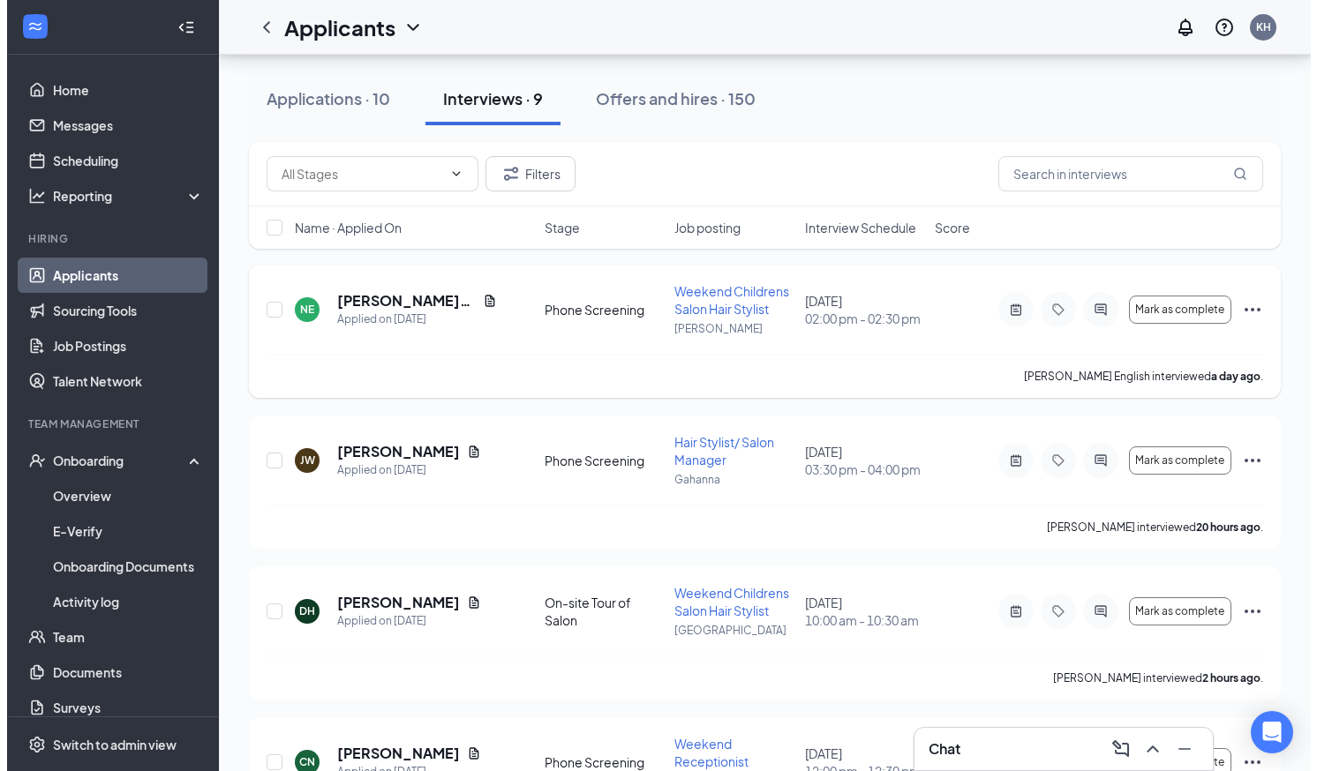
scroll to position [92, 0]
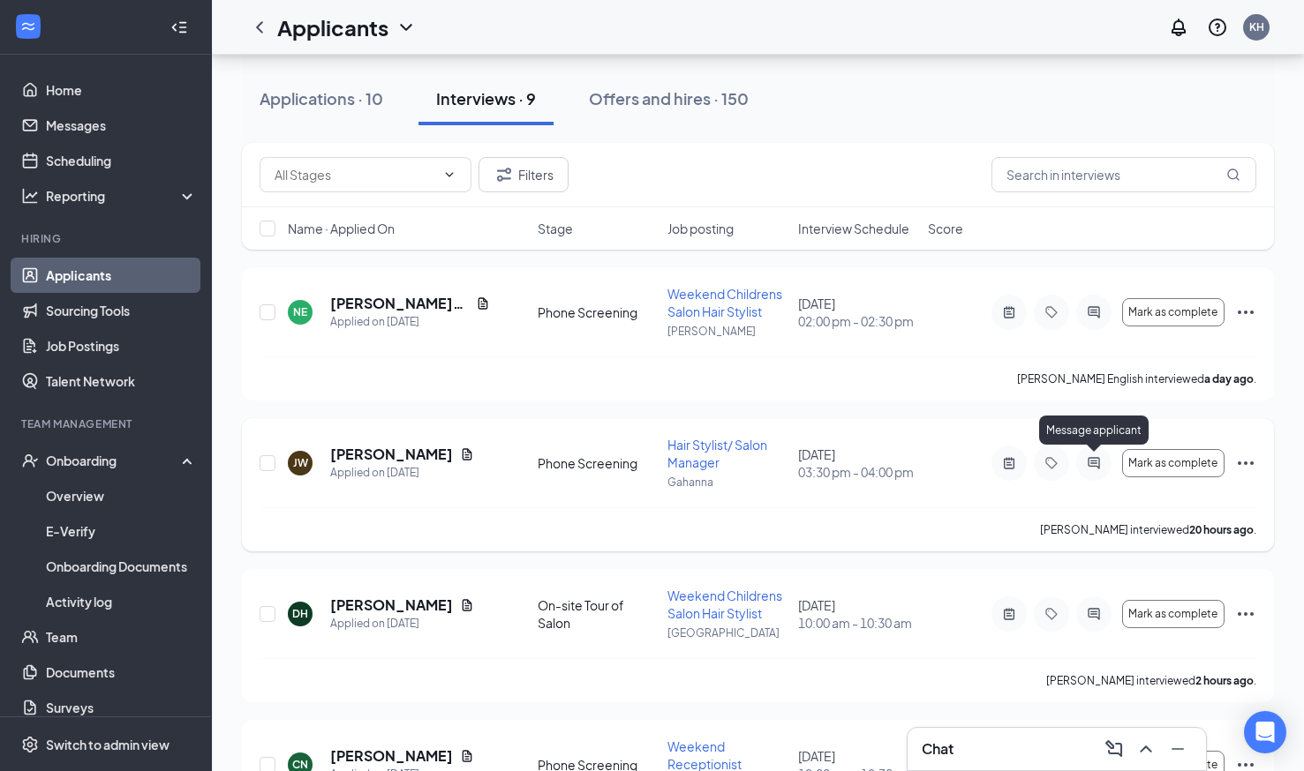
click at [1098, 468] on icon "ActiveChat" at bounding box center [1092, 462] width 11 height 11
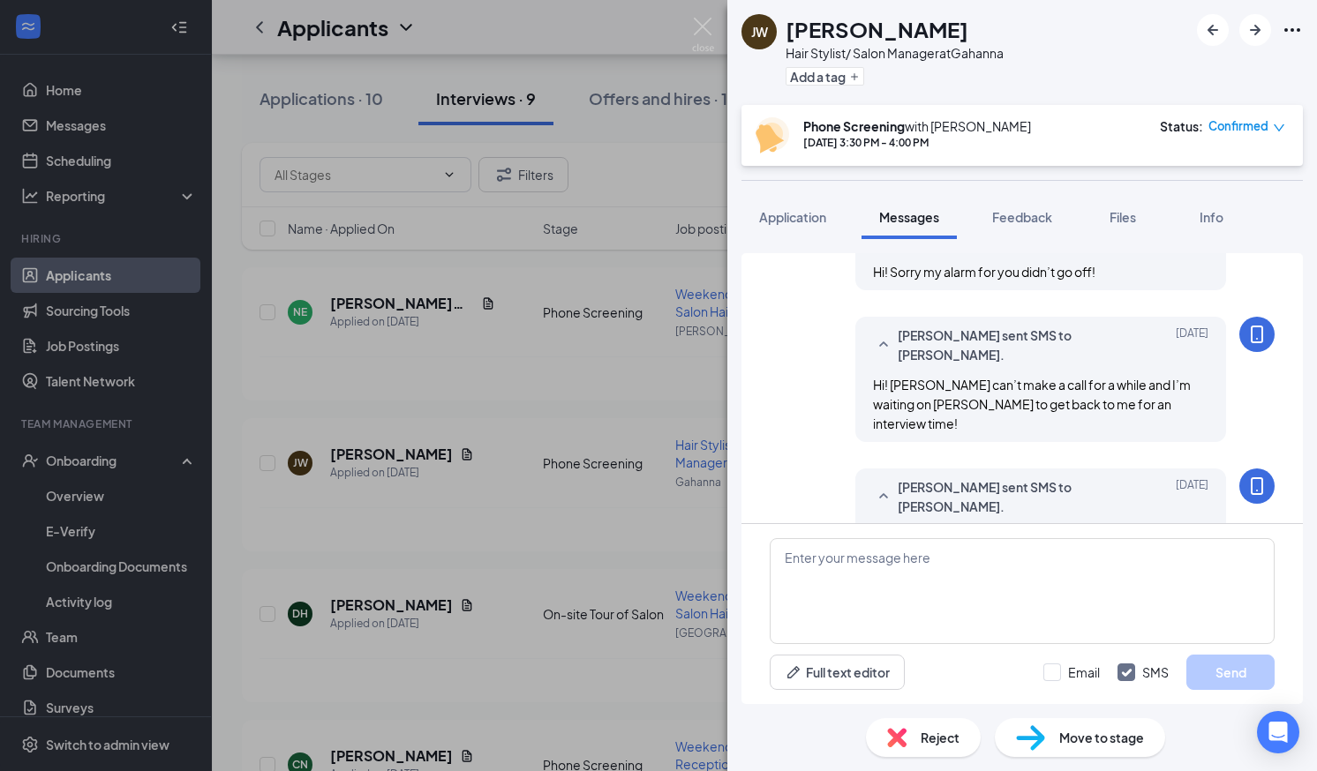
scroll to position [801, 0]
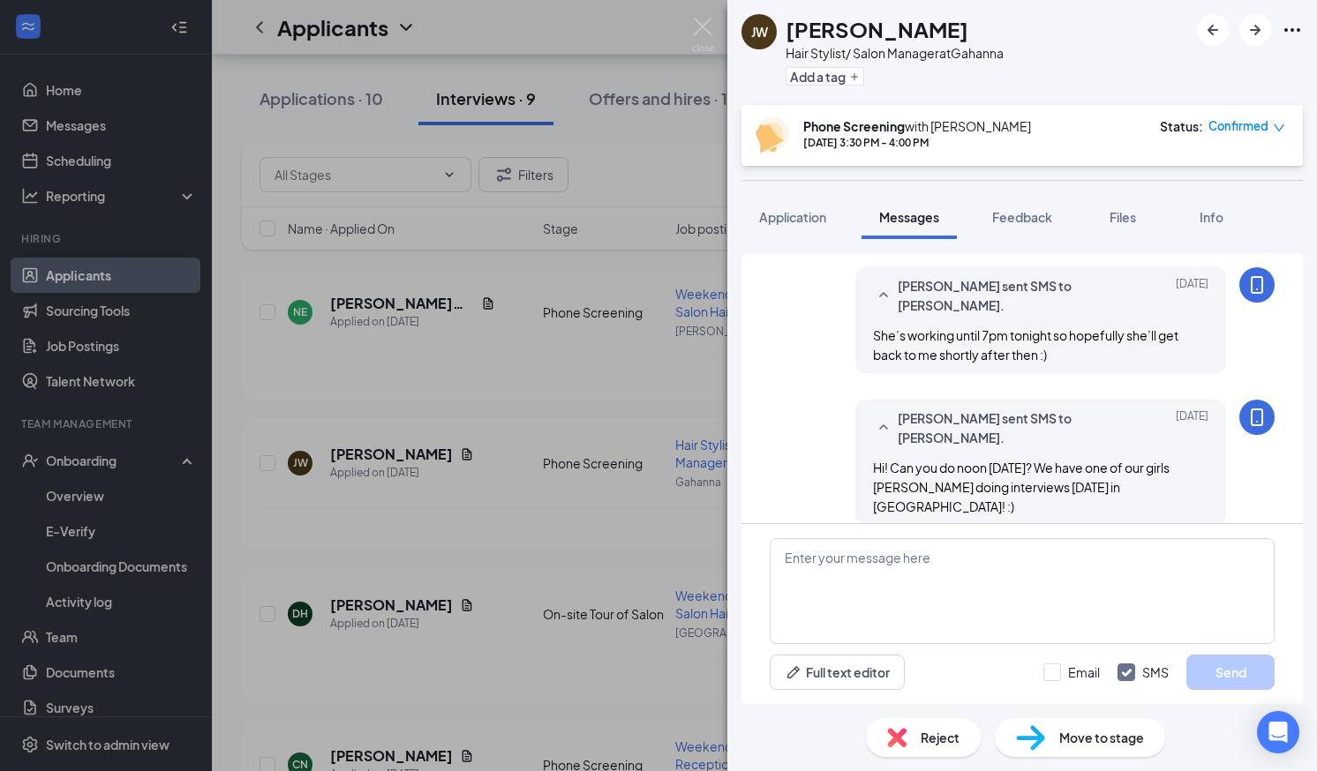
click at [1251, 420] on icon "MobileSms" at bounding box center [1257, 418] width 12 height 18
click at [803, 611] on textarea at bounding box center [1022, 591] width 505 height 106
type textarea "HI!"
click at [1194, 683] on button "Send" at bounding box center [1230, 672] width 88 height 35
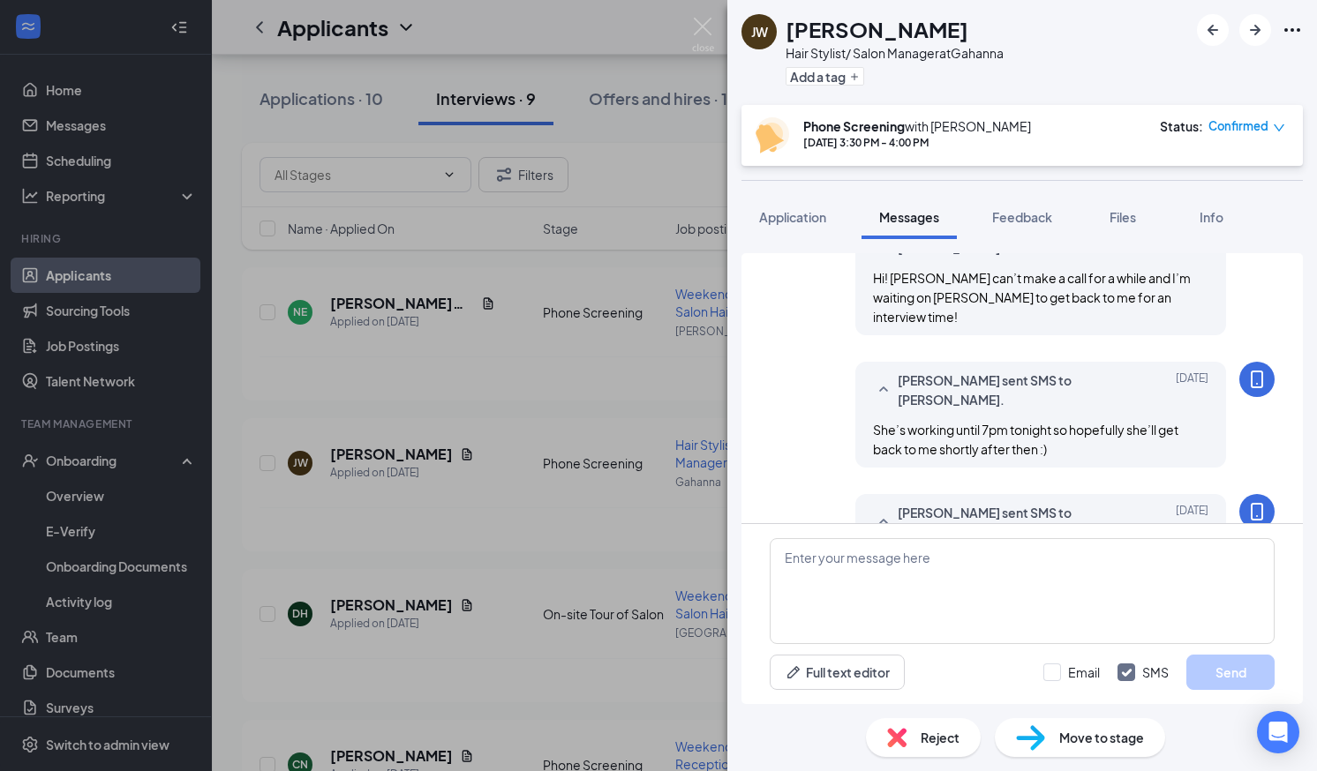
scroll to position [914, 0]
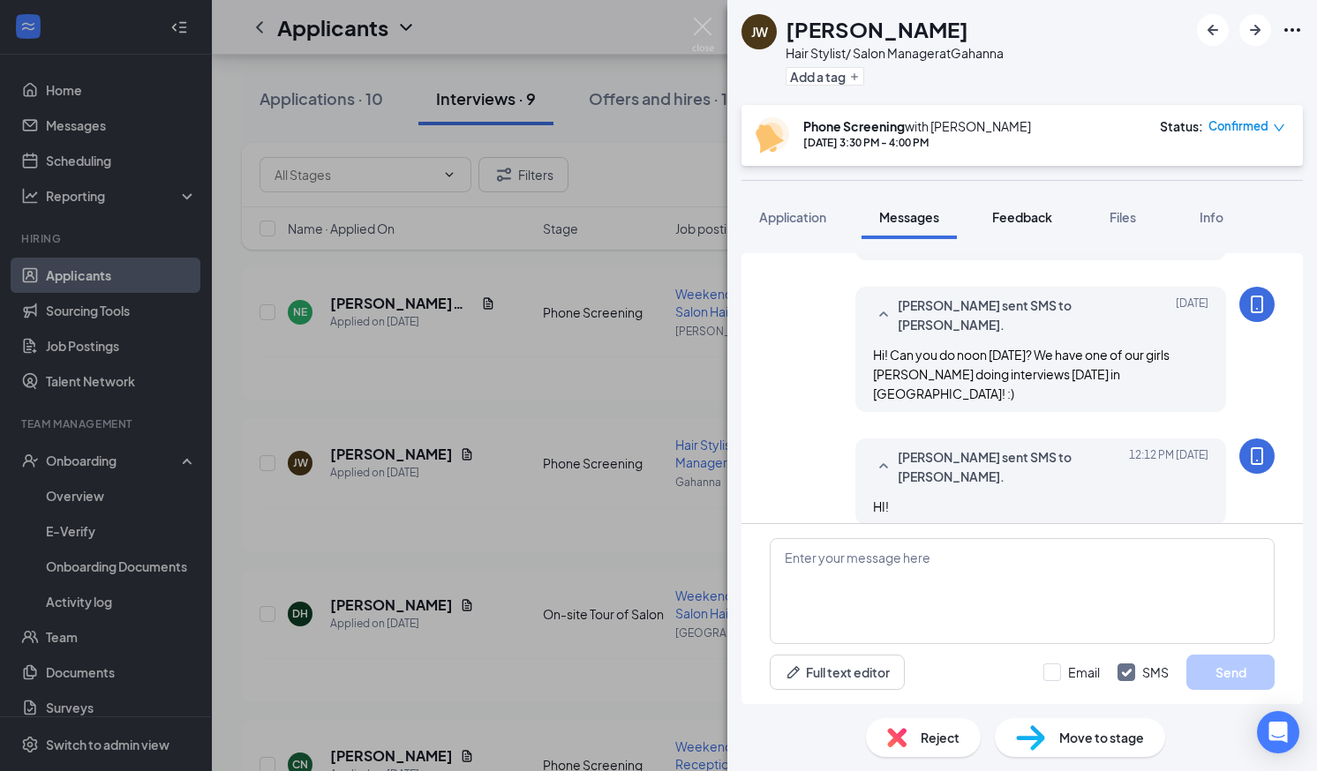
click at [1010, 211] on span "Feedback" at bounding box center [1022, 217] width 60 height 16
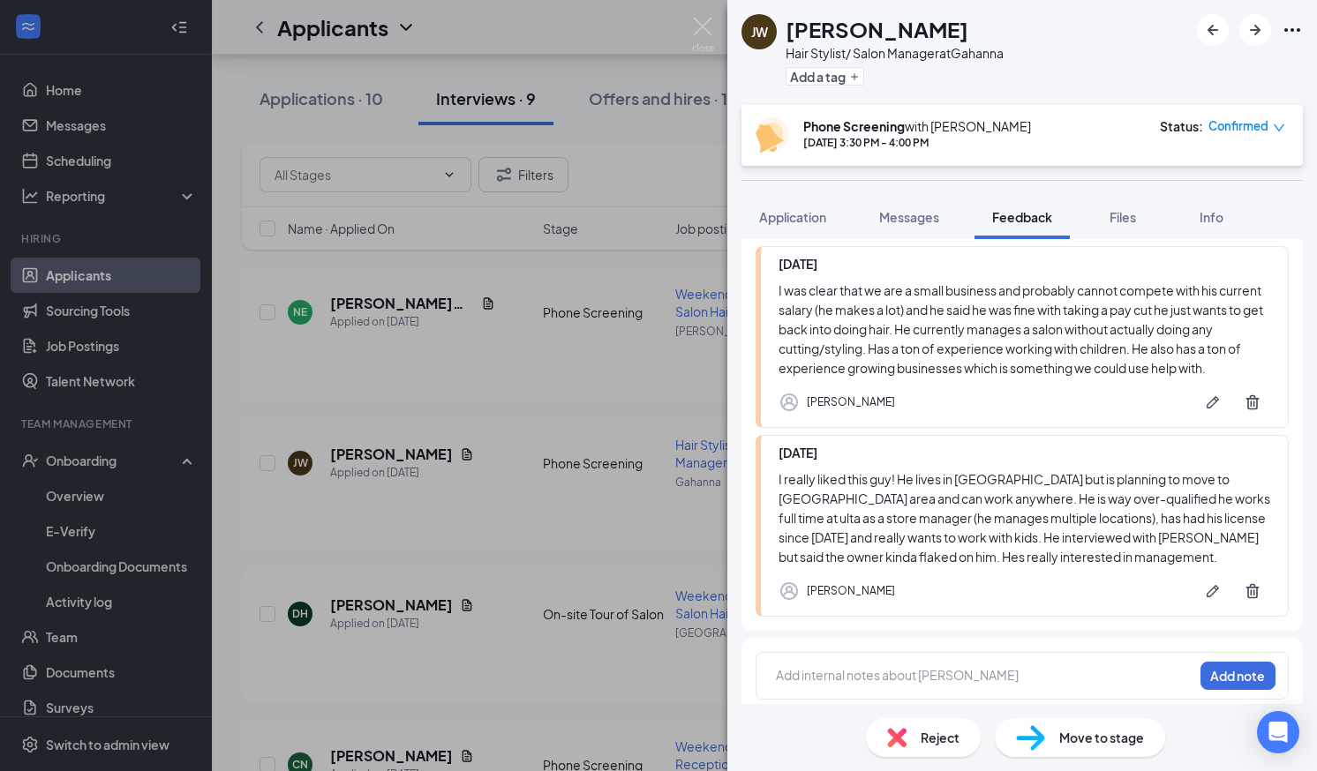
scroll to position [278, 0]
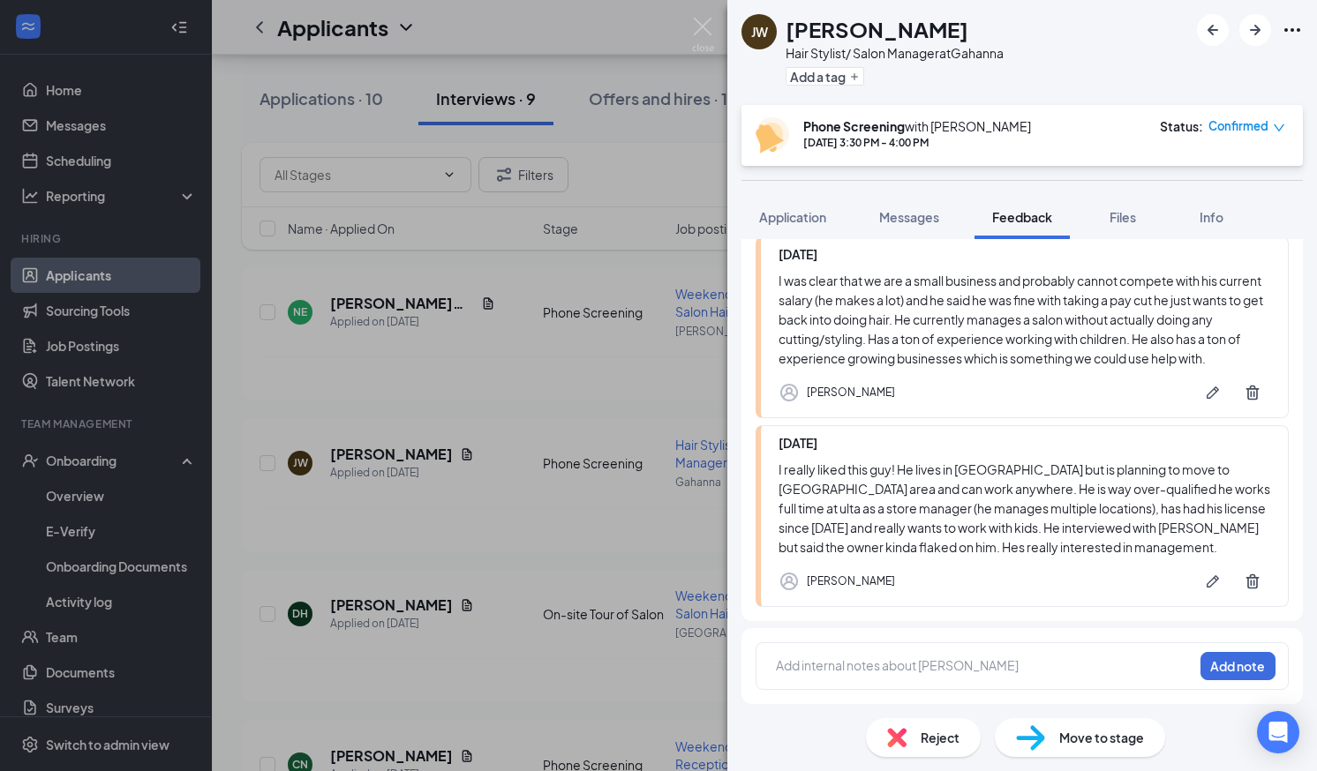
click at [834, 673] on div at bounding box center [985, 666] width 416 height 19
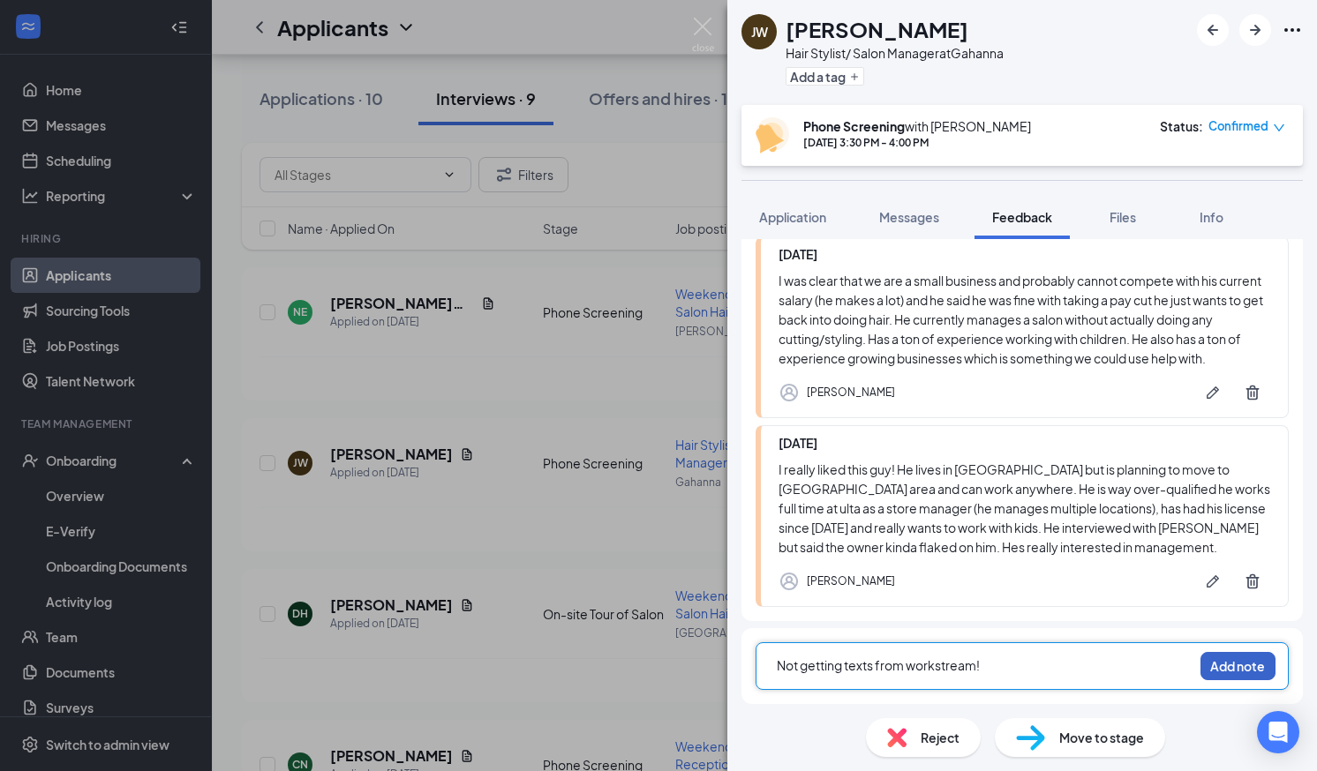
click at [1239, 673] on button "Add note" at bounding box center [1237, 666] width 75 height 28
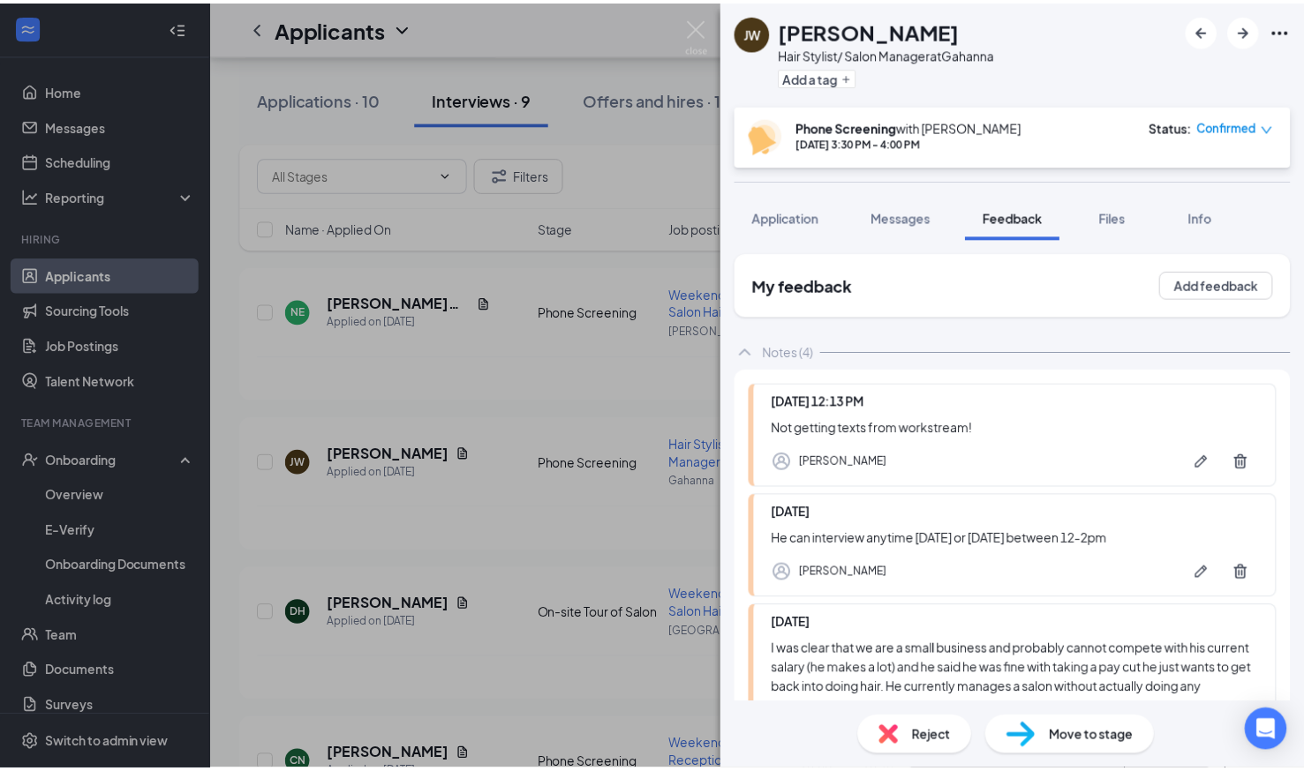
scroll to position [389, 0]
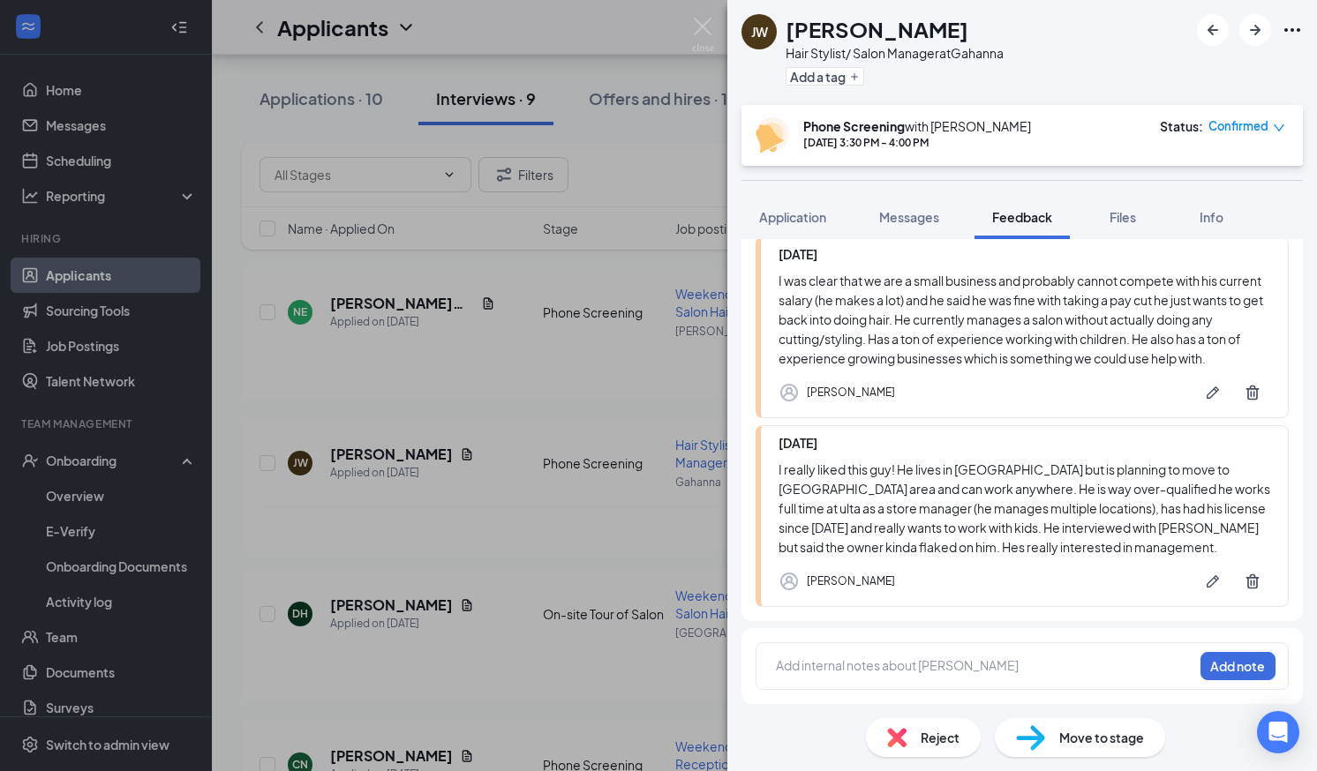
click at [714, 31] on div "[PERSON_NAME] Hair Stylist/ Salon Manager at Gahanna Add a tag Phone Screening …" at bounding box center [658, 385] width 1317 height 771
click at [704, 29] on div "Applicants KH" at bounding box center [764, 27] width 1105 height 55
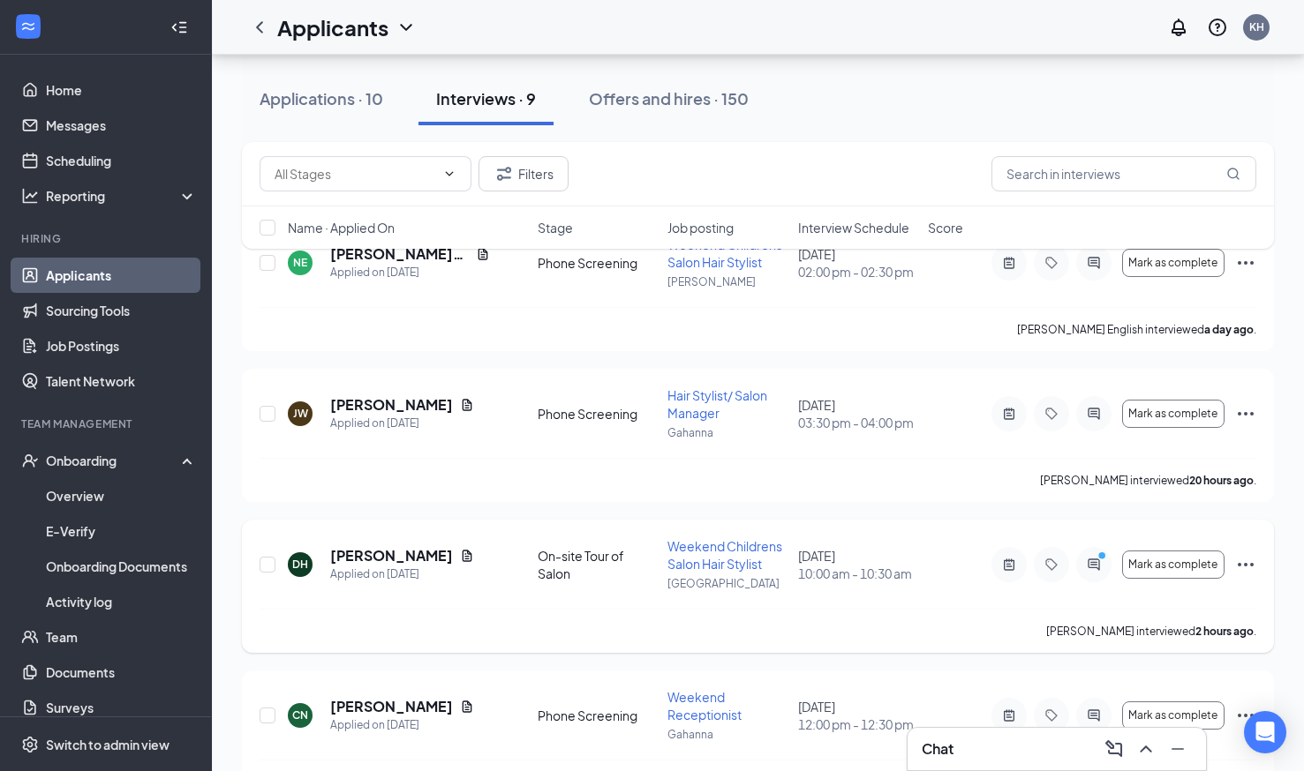
scroll to position [142, 0]
click at [1244, 566] on icon "Ellipses" at bounding box center [1245, 563] width 21 height 21
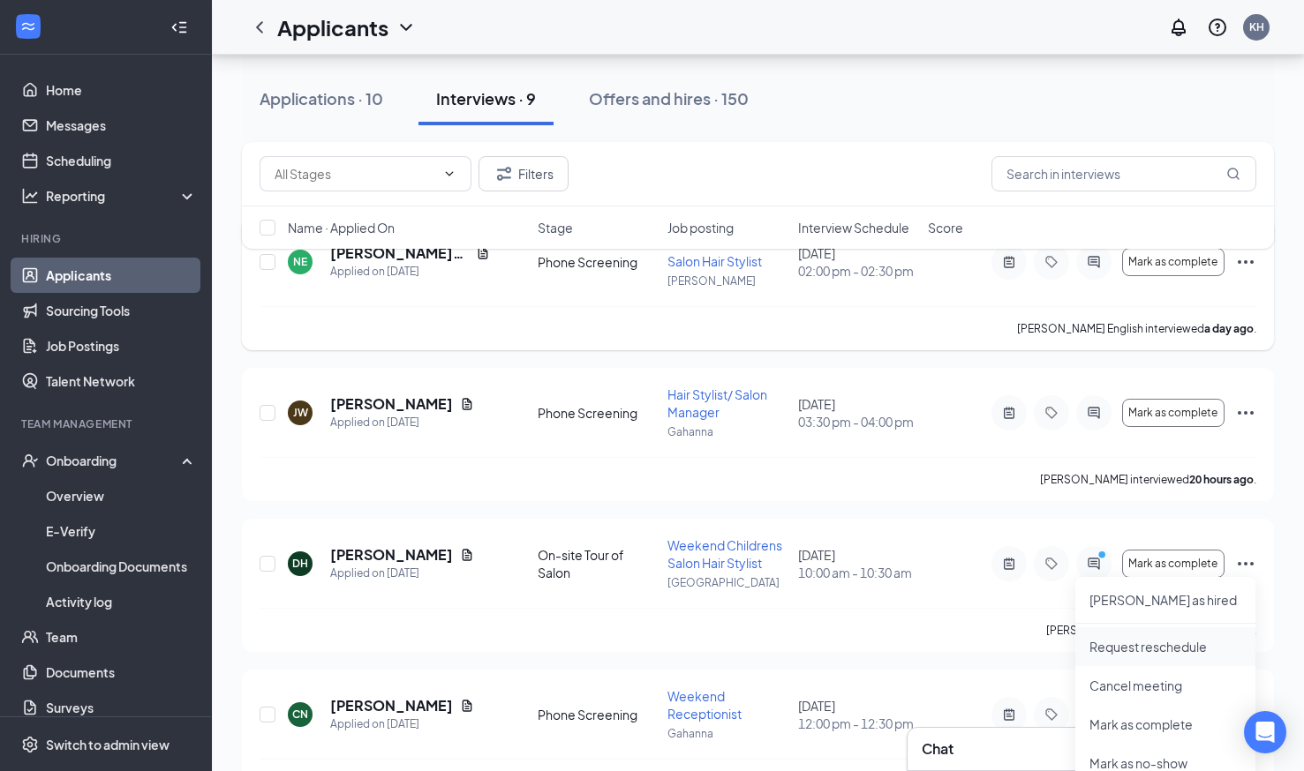
click at [1167, 650] on p "Request reschedule" at bounding box center [1165, 647] width 152 height 18
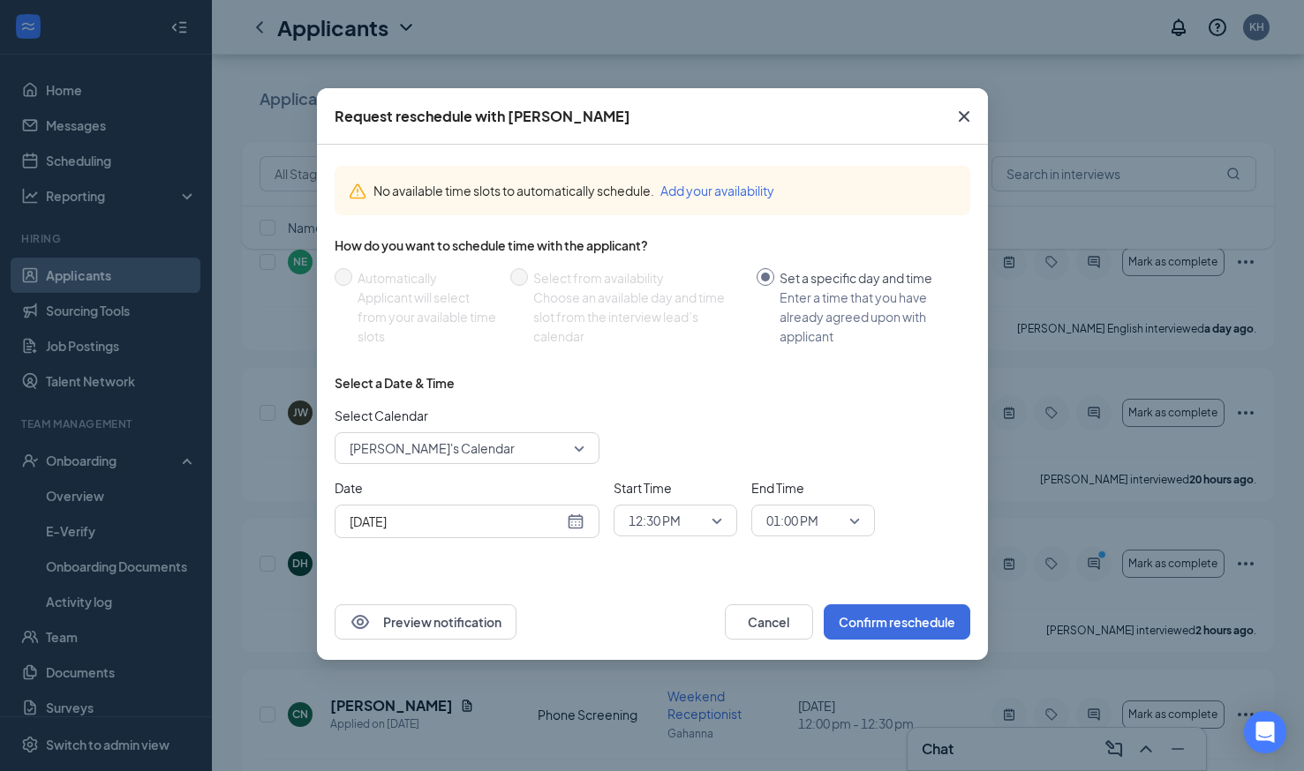
click at [470, 523] on input "[DATE]" at bounding box center [457, 521] width 214 height 19
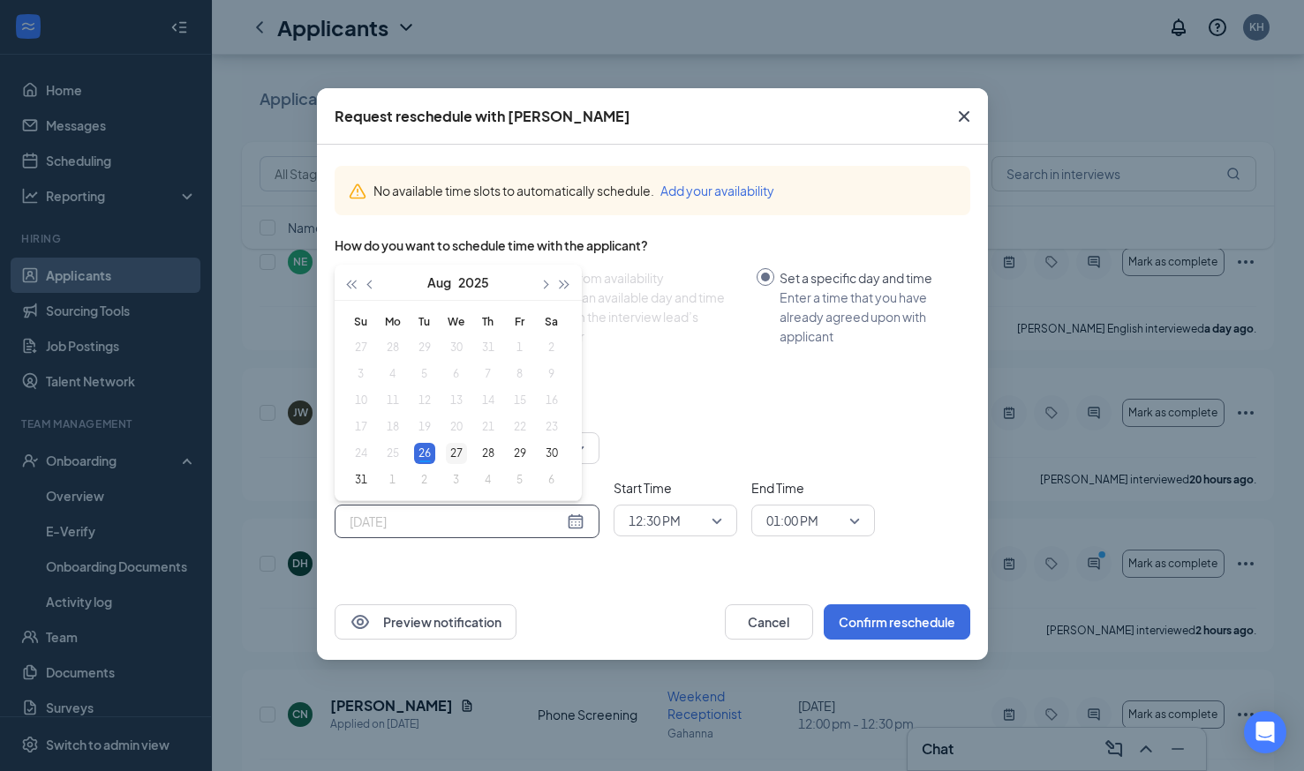
type input "[DATE]"
click at [459, 450] on div "27" at bounding box center [456, 453] width 21 height 21
click at [664, 522] on span "12:30 PM" at bounding box center [654, 521] width 52 height 26
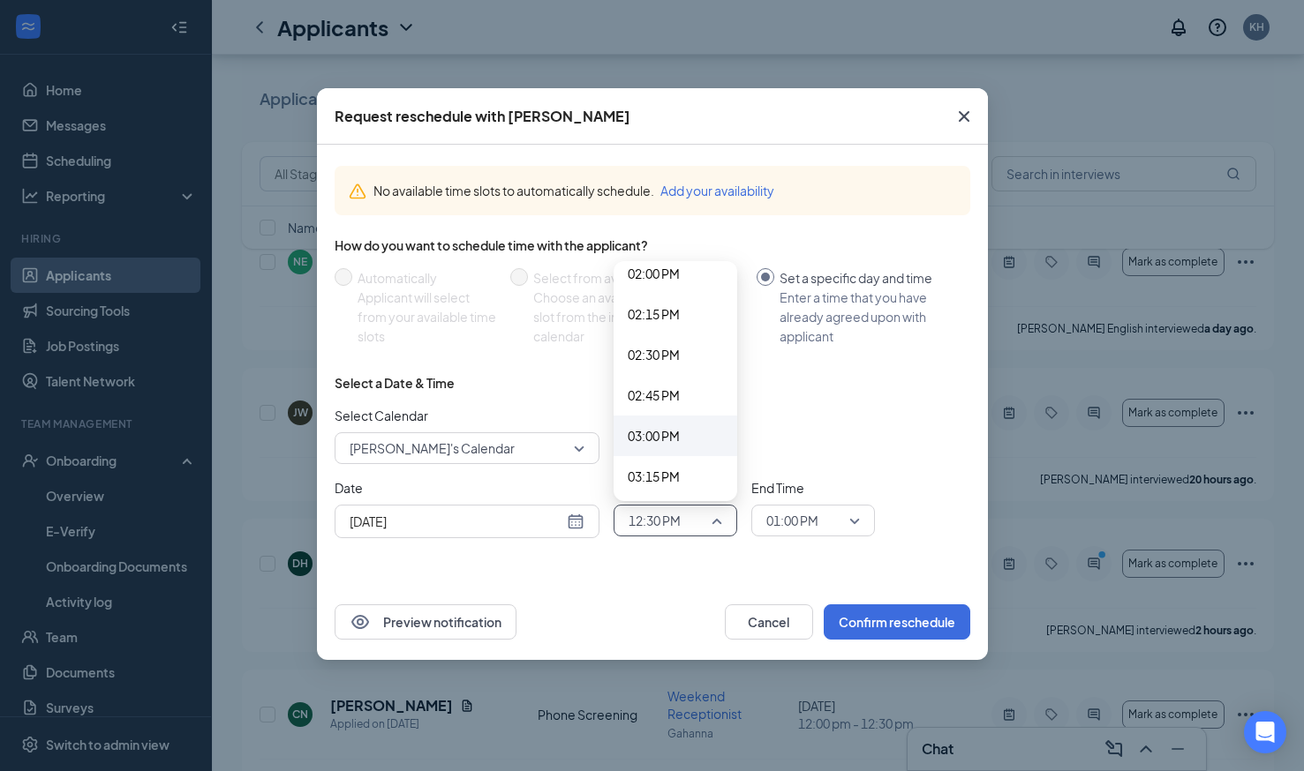
scroll to position [2291, 0]
click at [639, 429] on span "03:00 PM" at bounding box center [654, 434] width 52 height 19
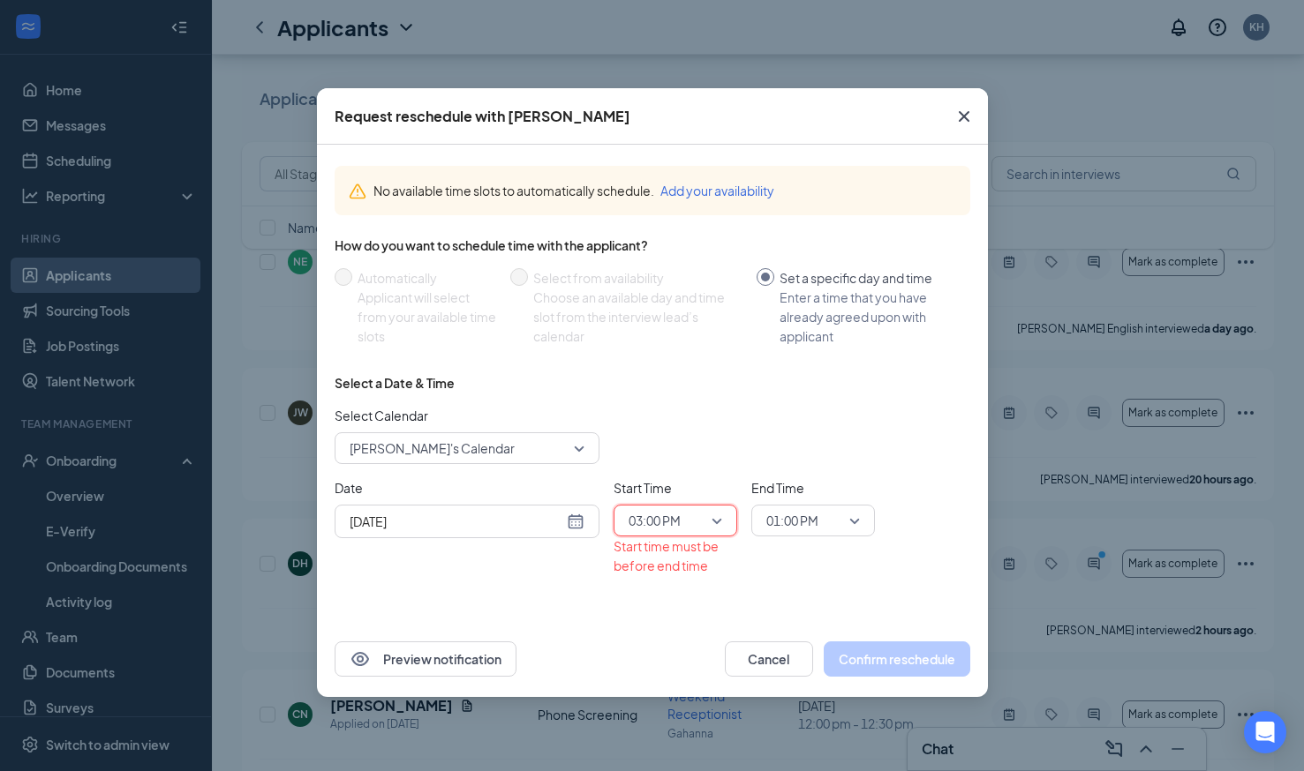
click at [837, 526] on span "01:00 PM" at bounding box center [805, 521] width 78 height 26
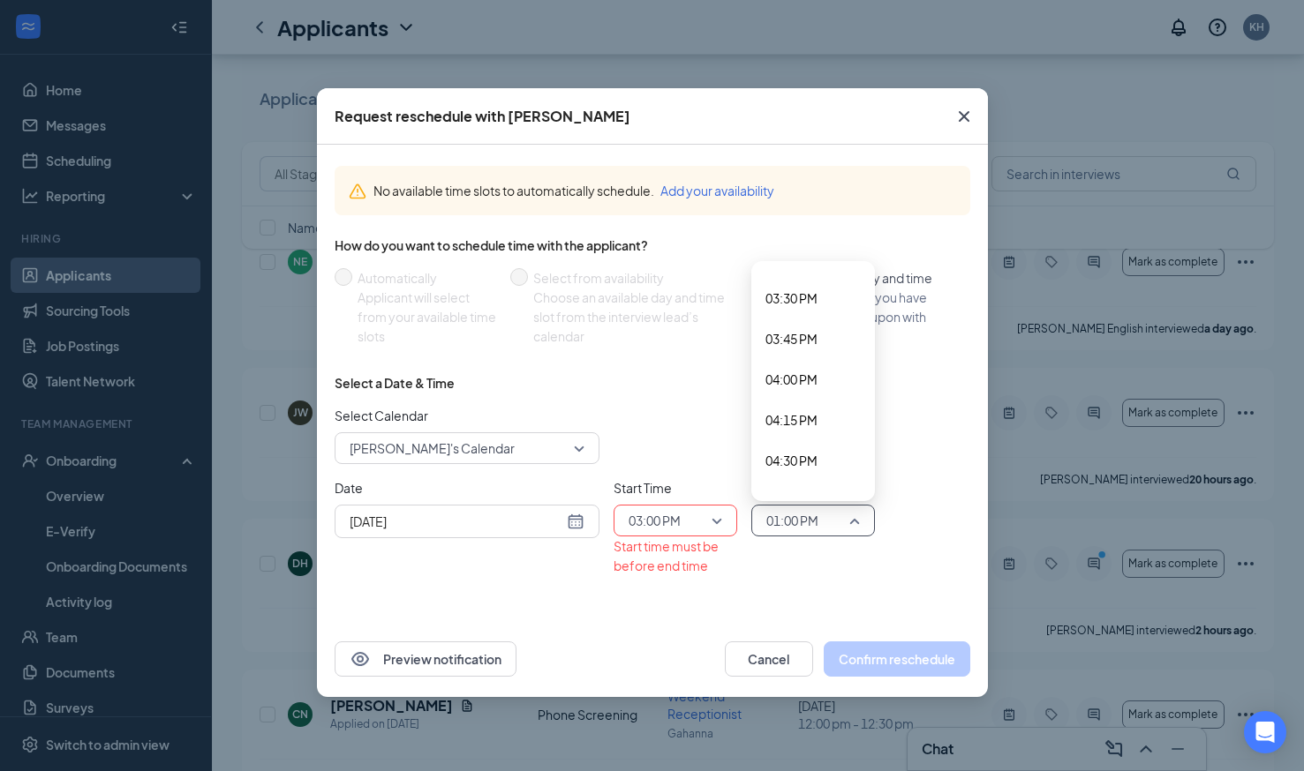
scroll to position [2510, 0]
click at [785, 389] on div "04:00 PM" at bounding box center [813, 378] width 124 height 41
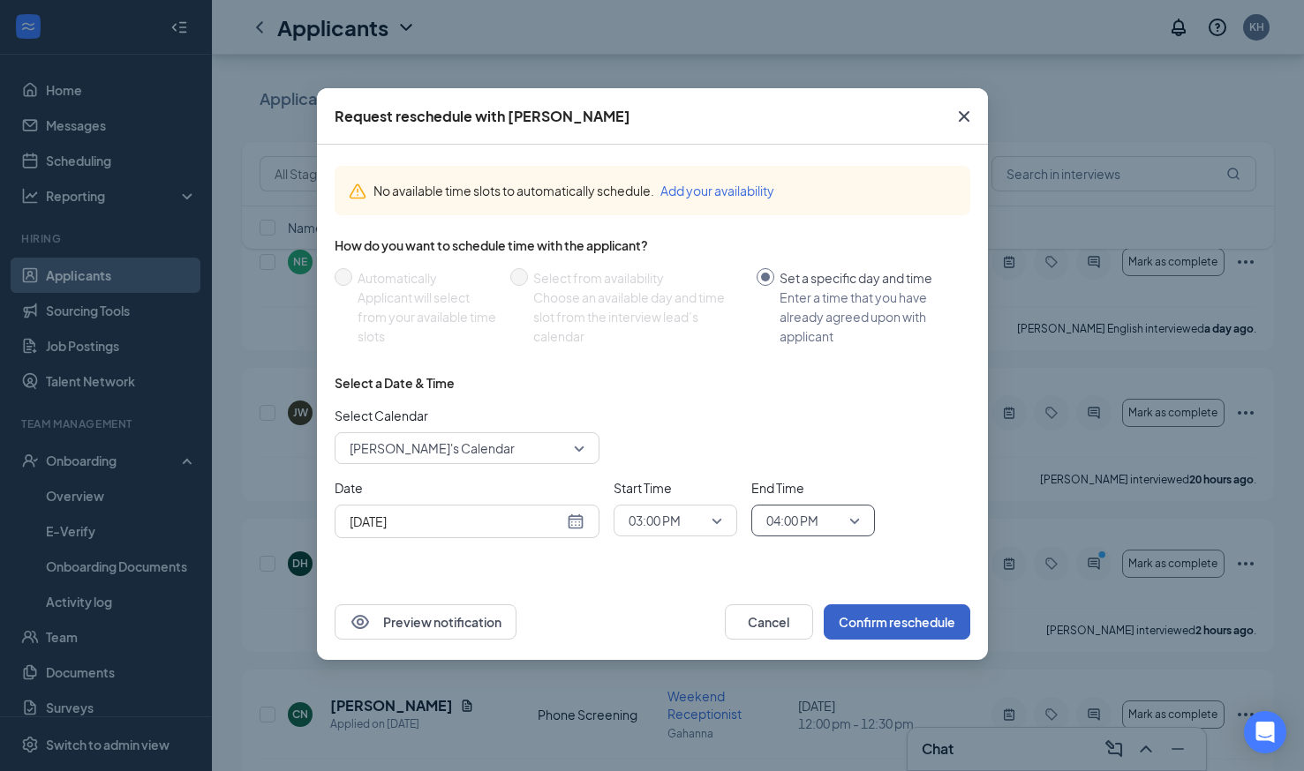
click at [876, 634] on button "Confirm reschedule" at bounding box center [897, 622] width 147 height 35
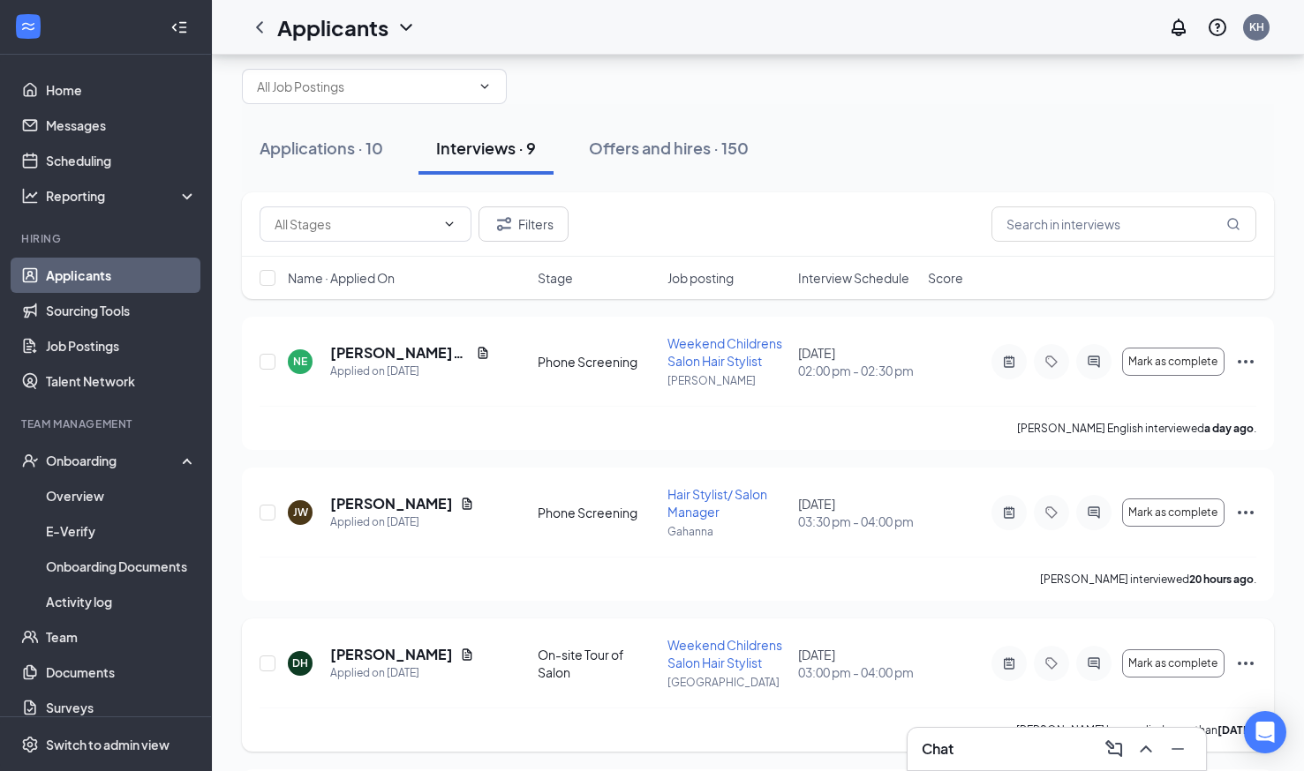
scroll to position [0, 0]
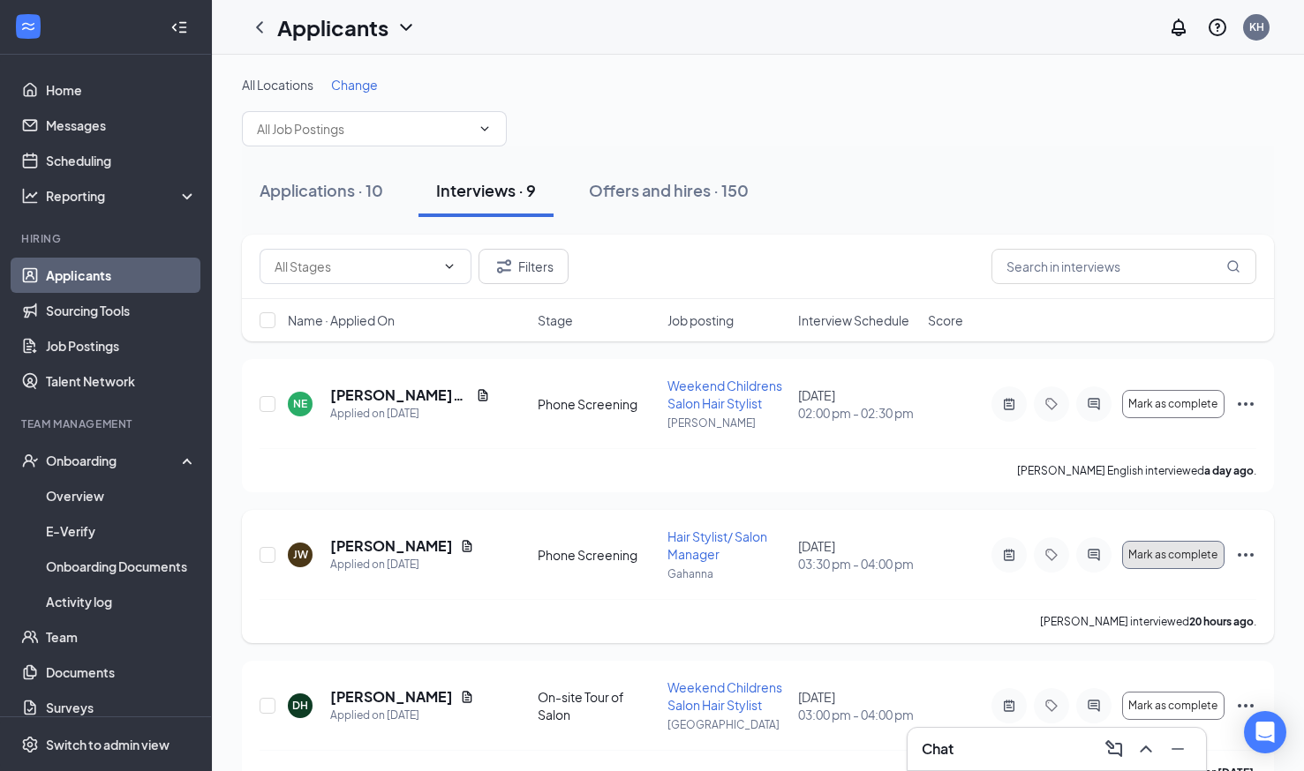
click at [1168, 564] on button "Mark as complete" at bounding box center [1173, 555] width 102 height 28
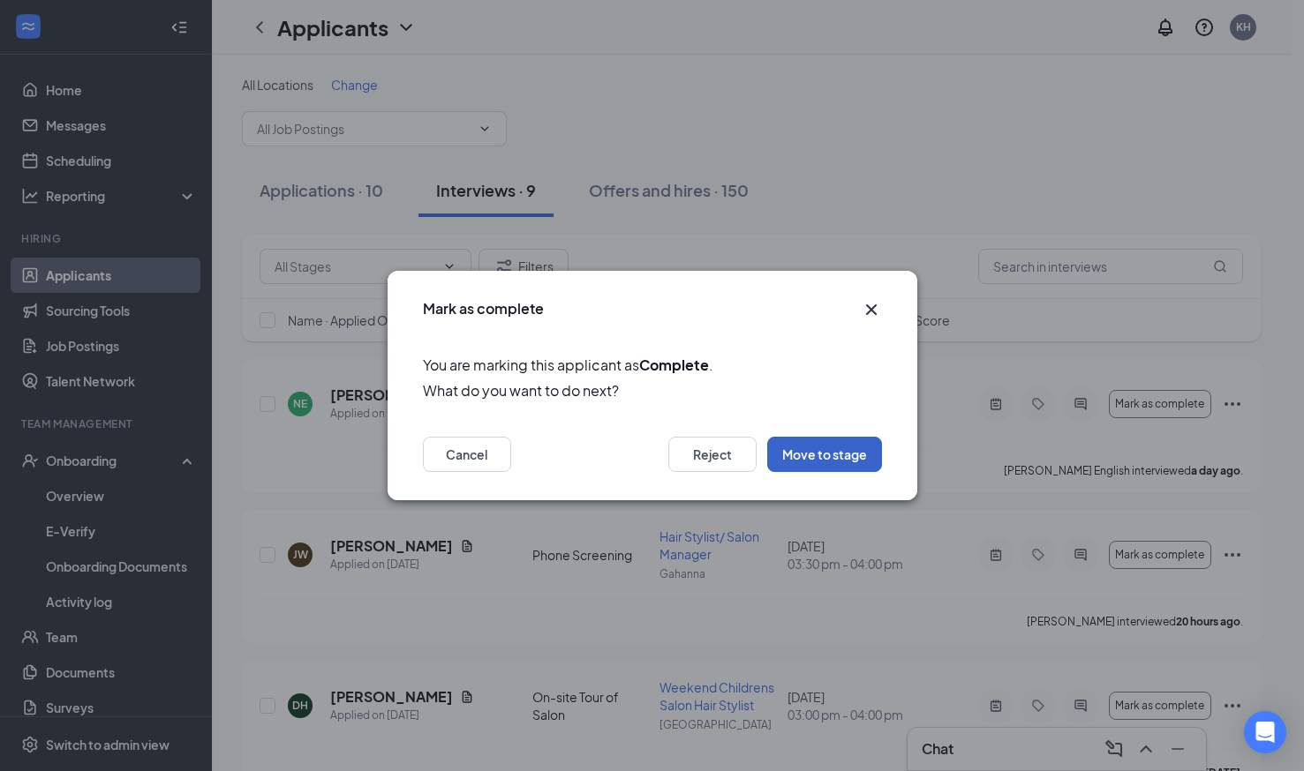
click at [819, 454] on button "Move to stage" at bounding box center [824, 454] width 115 height 35
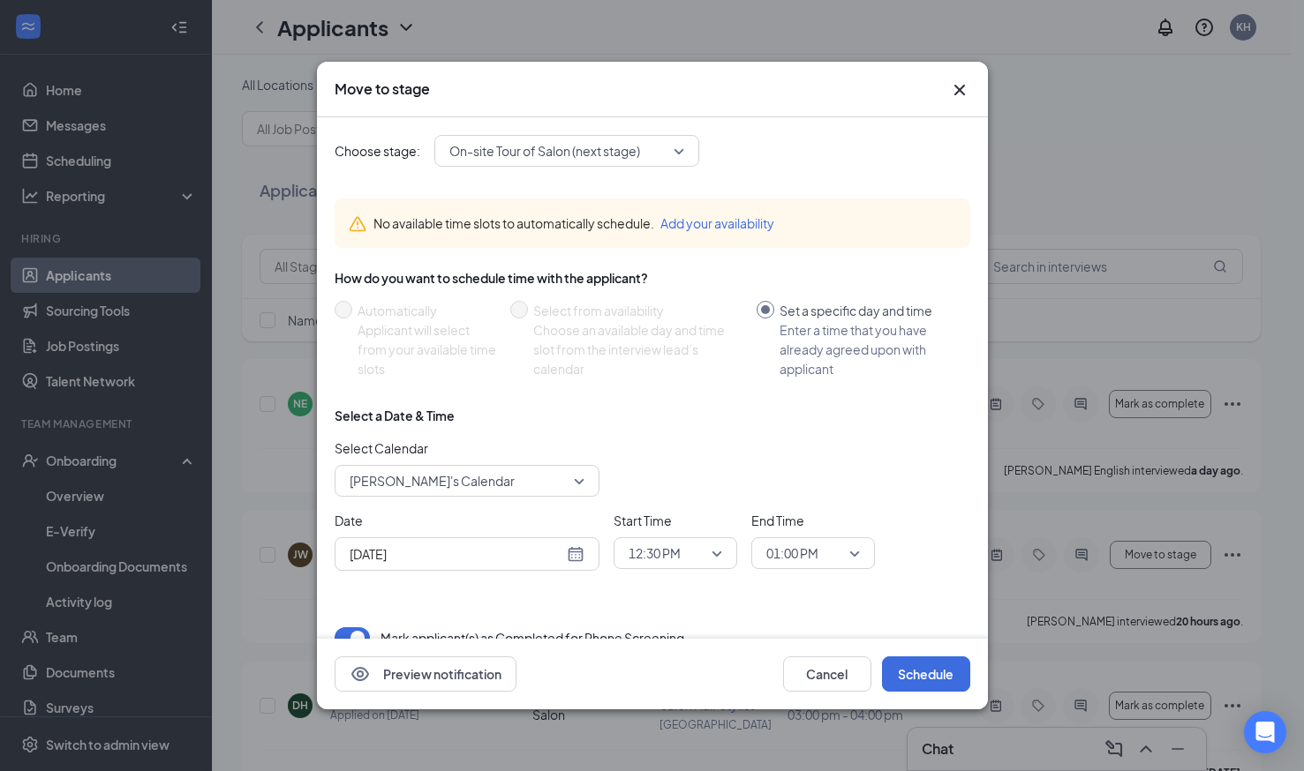
click at [504, 463] on div "Select Calendar [PERSON_NAME]'s Calendar" at bounding box center [467, 468] width 265 height 58
click at [504, 468] on span "[PERSON_NAME]'s Calendar" at bounding box center [459, 481] width 219 height 26
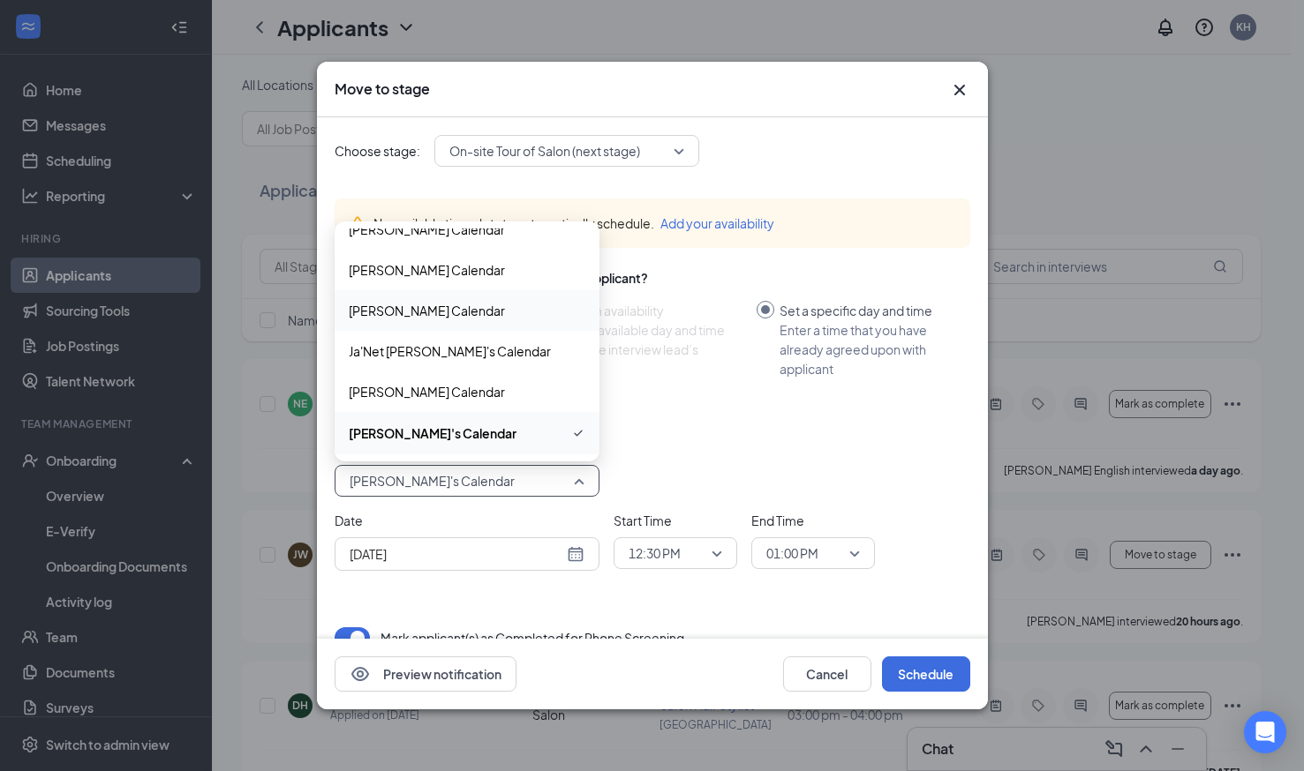
click at [470, 320] on div "[PERSON_NAME] Calendar" at bounding box center [467, 310] width 265 height 41
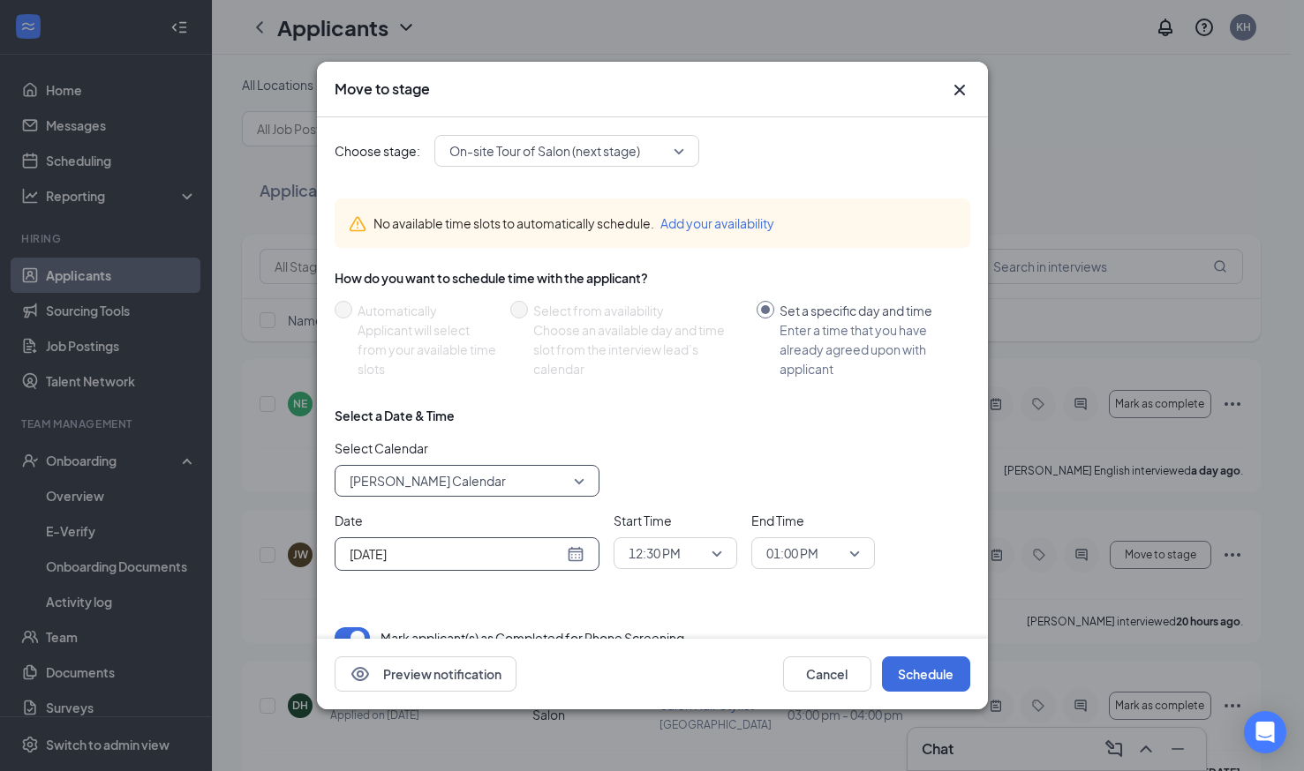
click at [473, 553] on input "[DATE]" at bounding box center [457, 554] width 214 height 19
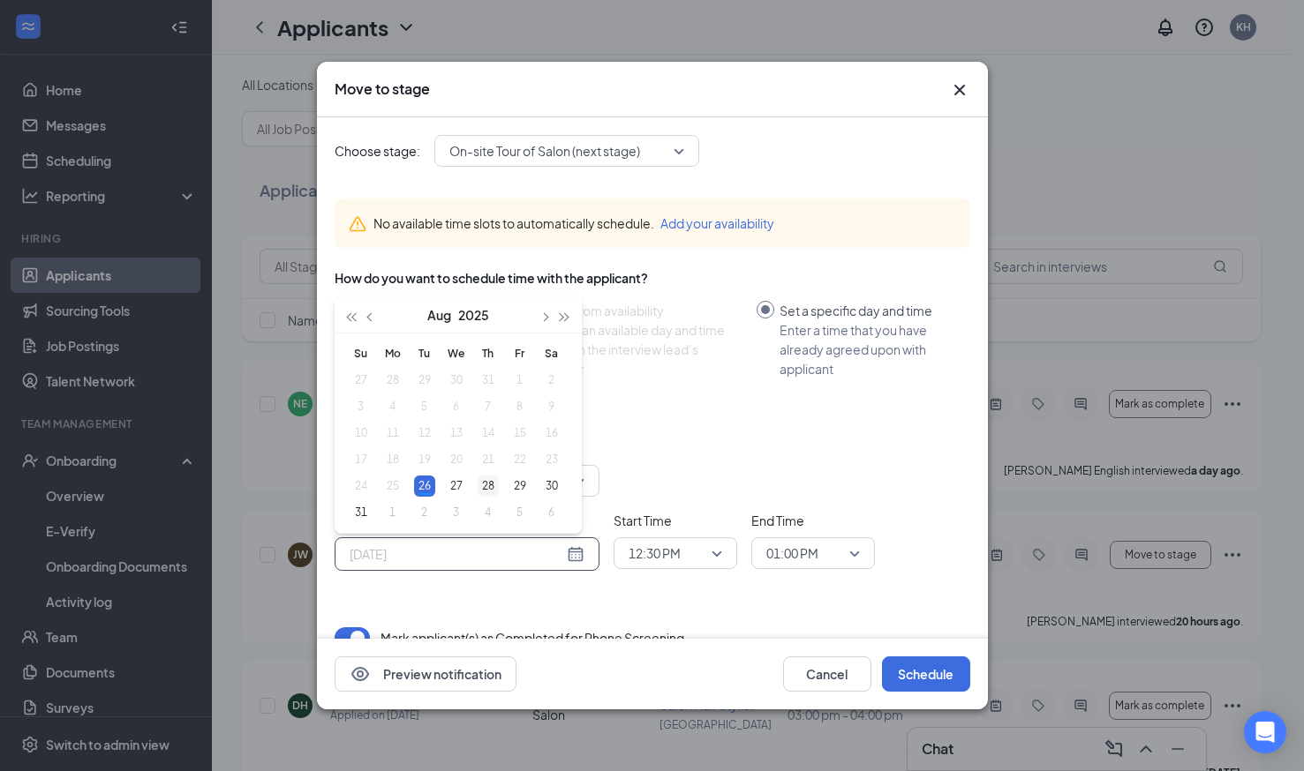
type input "[DATE]"
click at [491, 488] on div "28" at bounding box center [488, 486] width 21 height 21
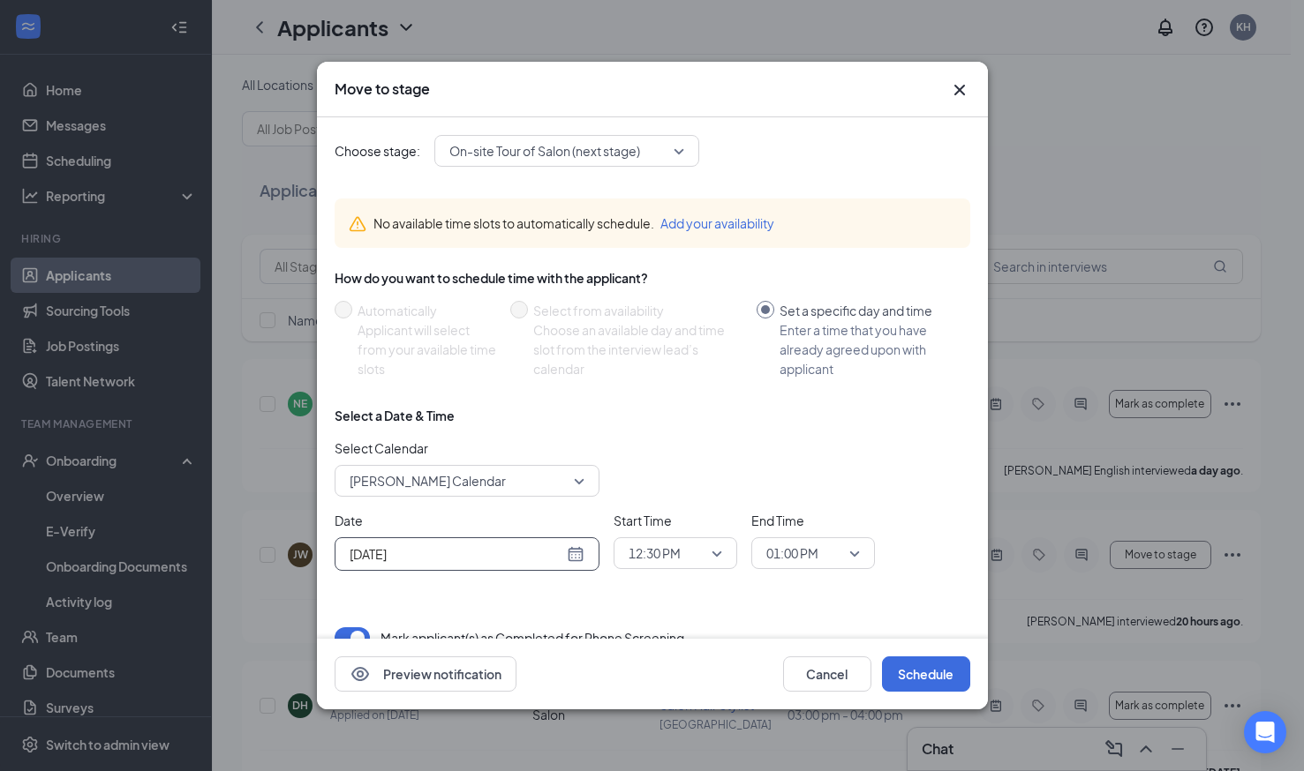
scroll to position [27, 0]
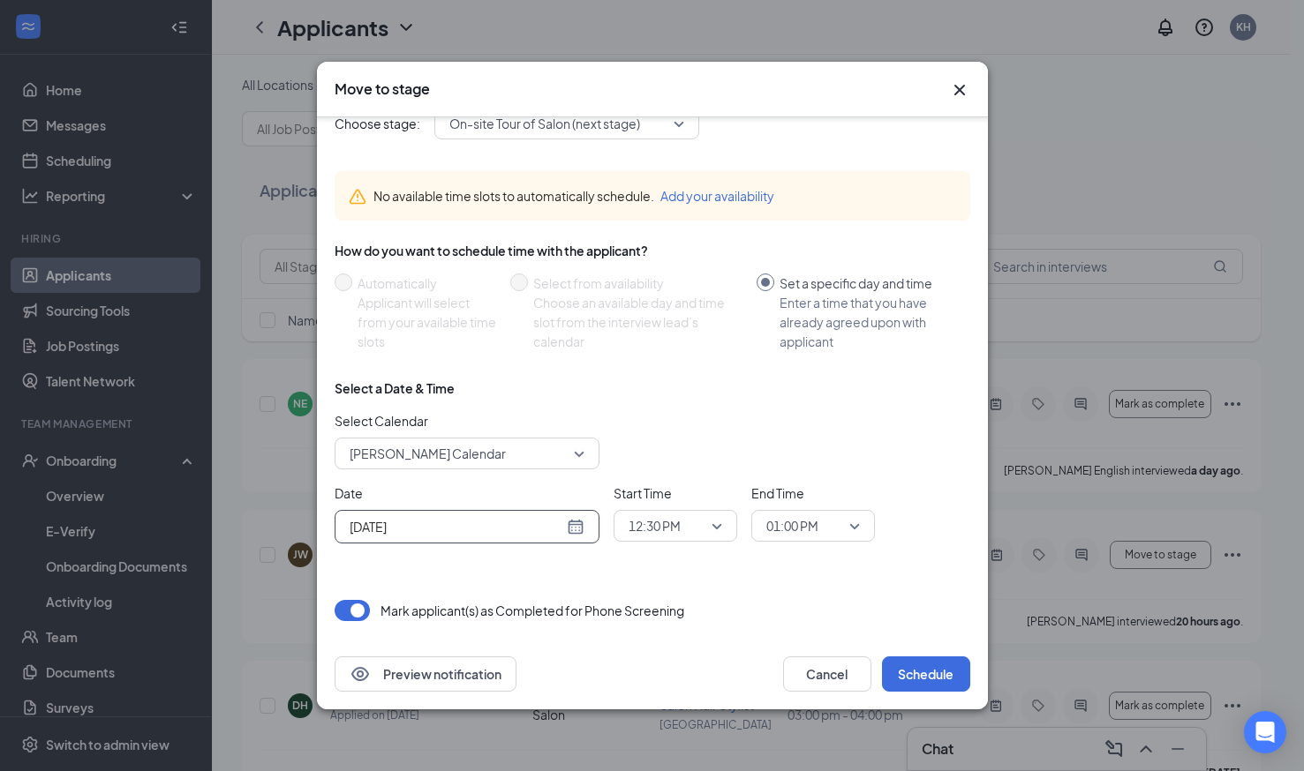
click at [824, 525] on span "01:00 PM" at bounding box center [805, 526] width 78 height 26
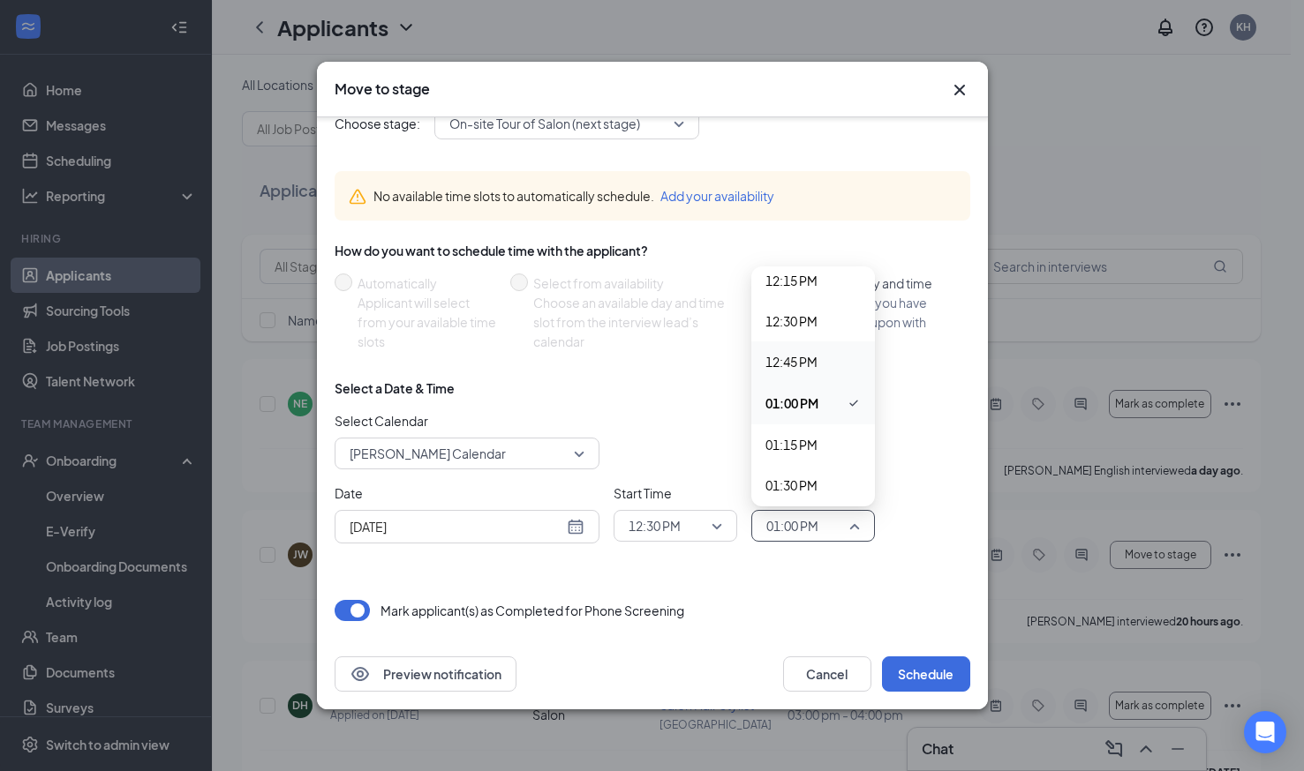
scroll to position [2029, 0]
click at [801, 455] on span "01:30 PM" at bounding box center [791, 458] width 52 height 19
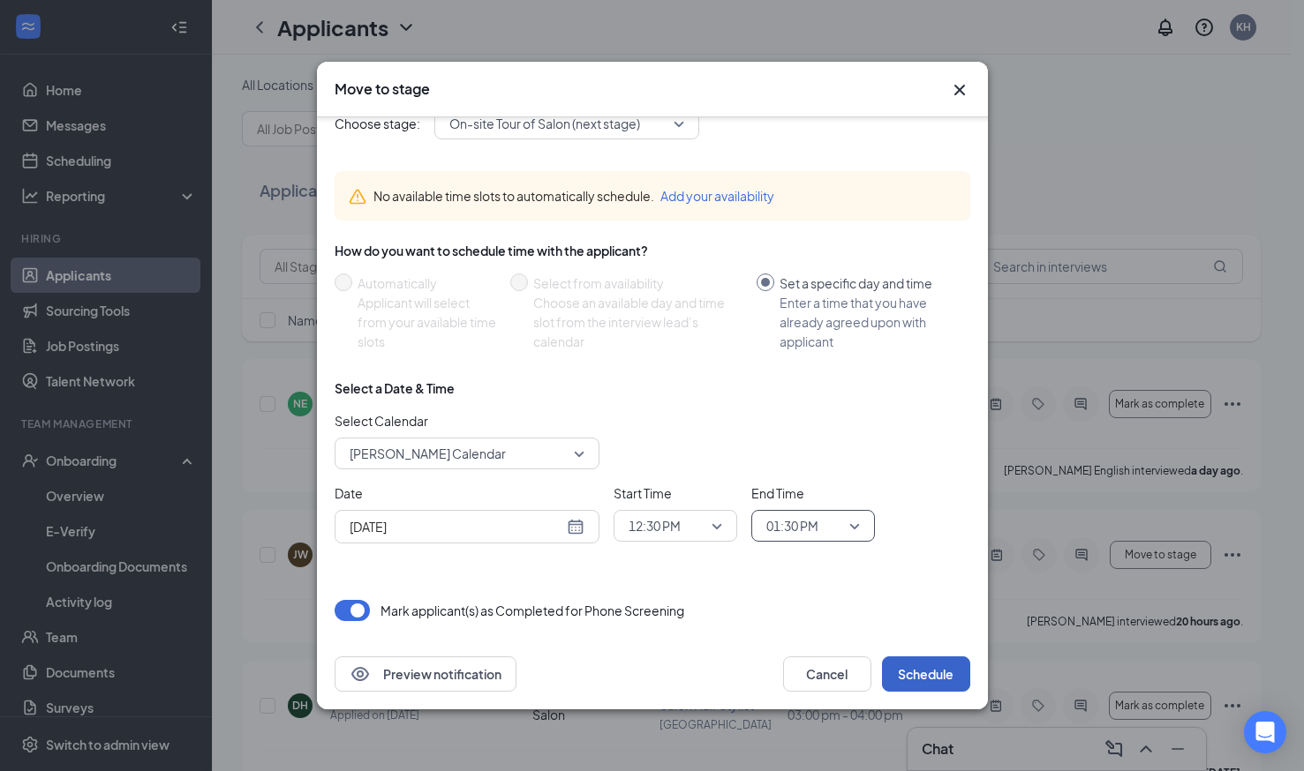
click at [924, 667] on button "Schedule" at bounding box center [926, 674] width 88 height 35
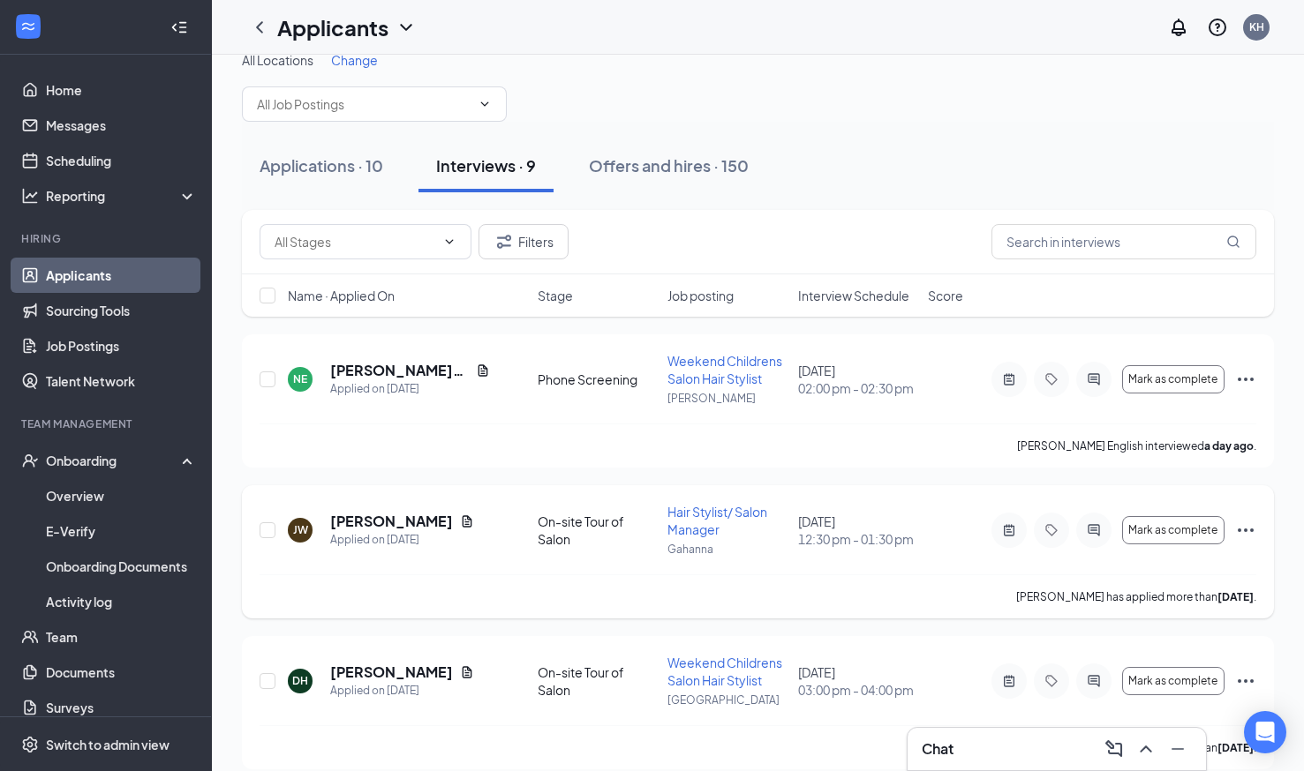
scroll to position [0, 0]
